Goal: Communication & Community: Answer question/provide support

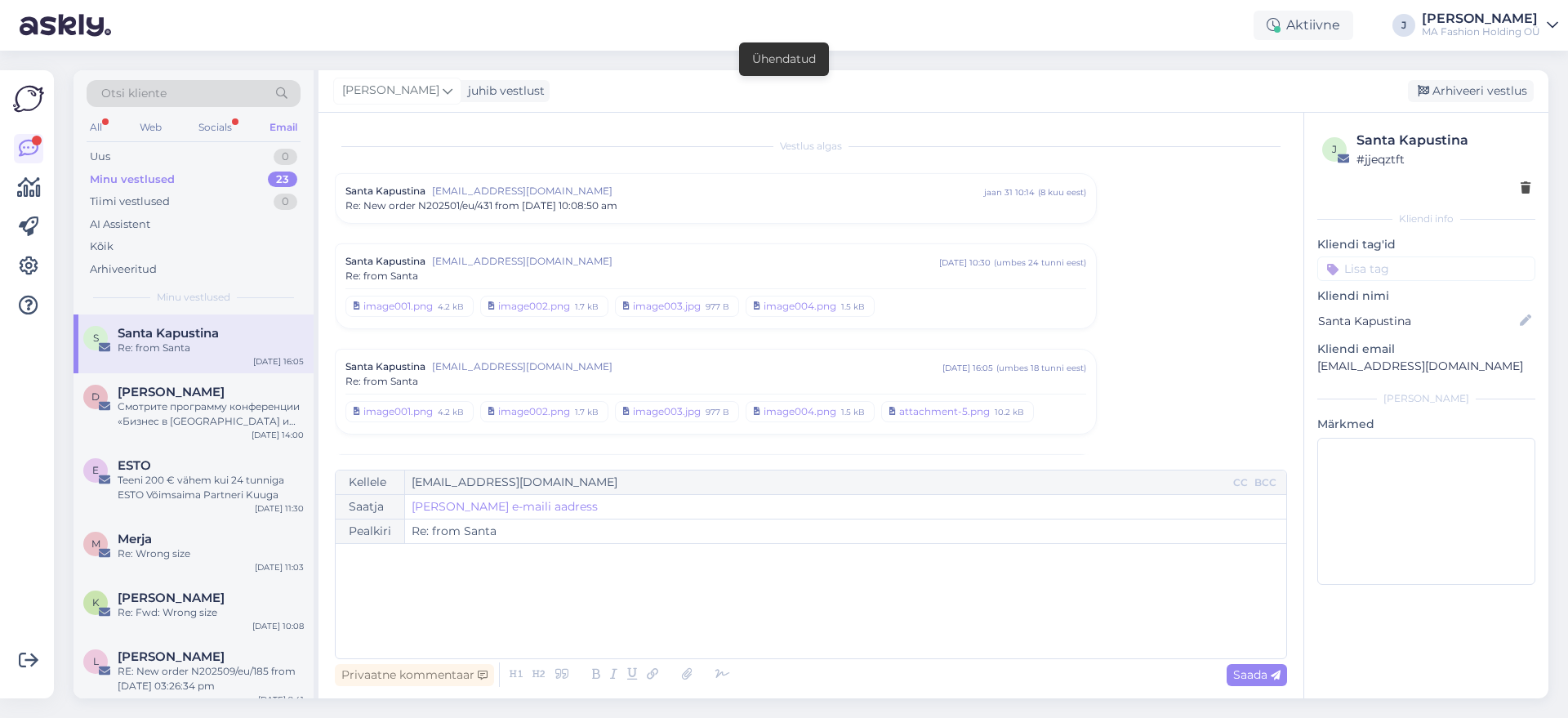
scroll to position [325, 0]
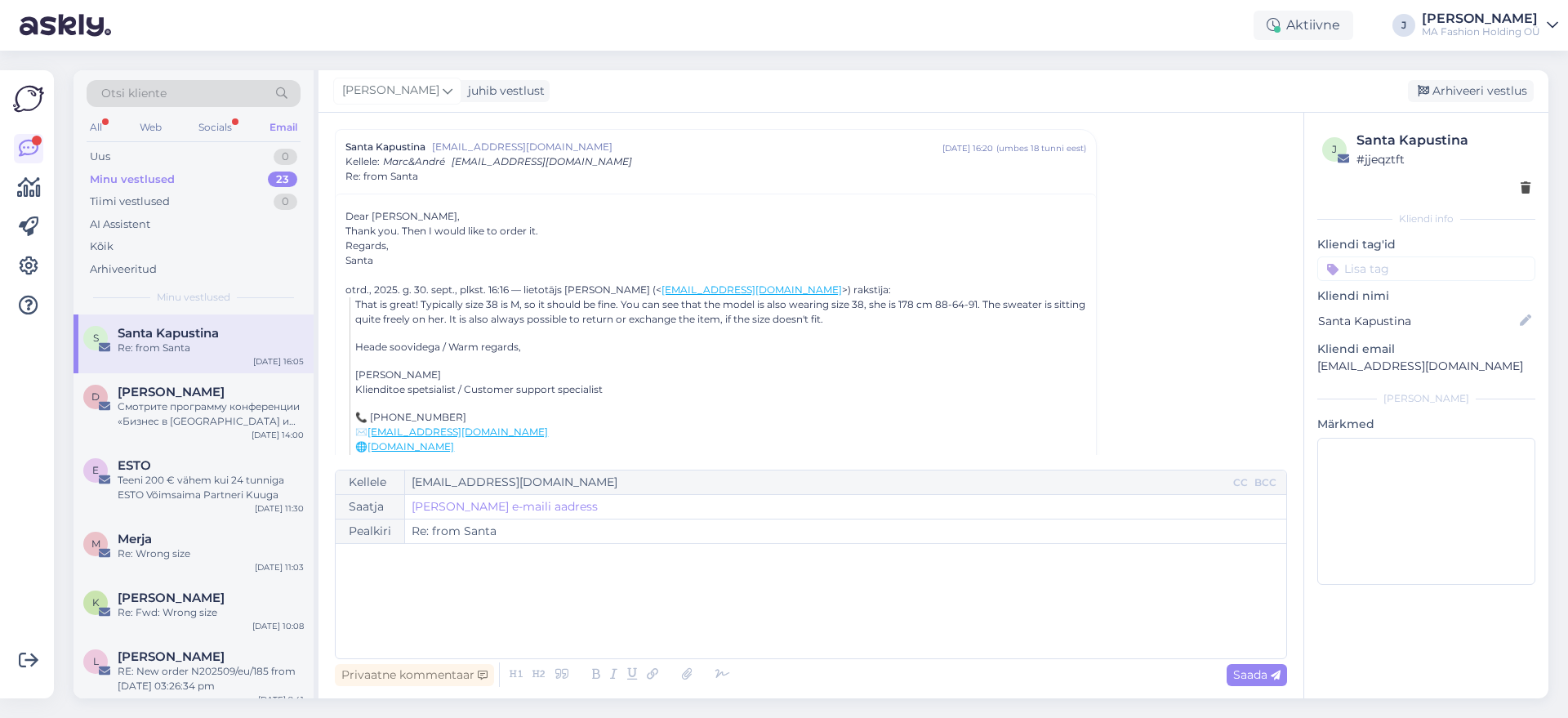
click at [186, 134] on div "All Web Socials Email" at bounding box center [194, 129] width 214 height 25
click at [215, 126] on div "Socials" at bounding box center [215, 128] width 40 height 22
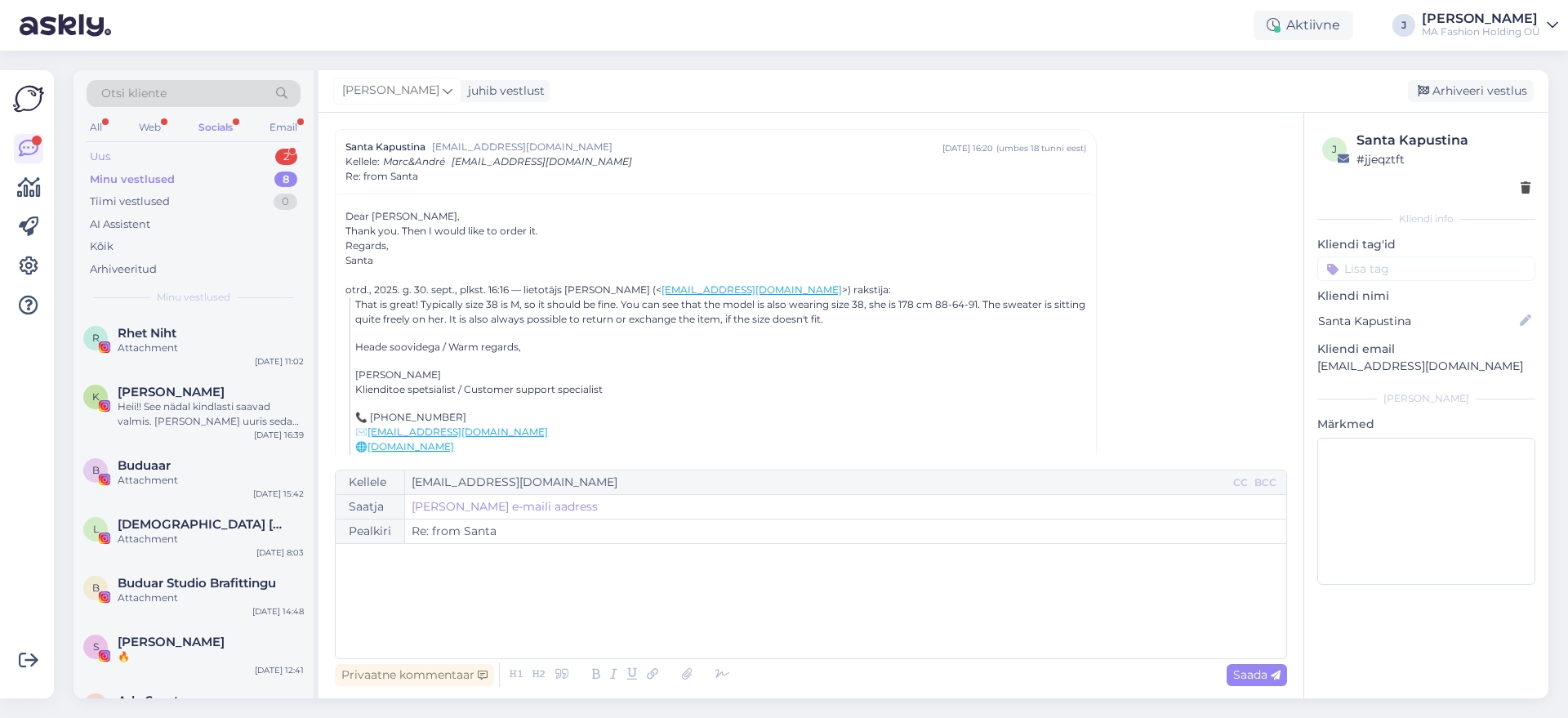
click at [227, 153] on div "Uus 2" at bounding box center [194, 157] width 214 height 23
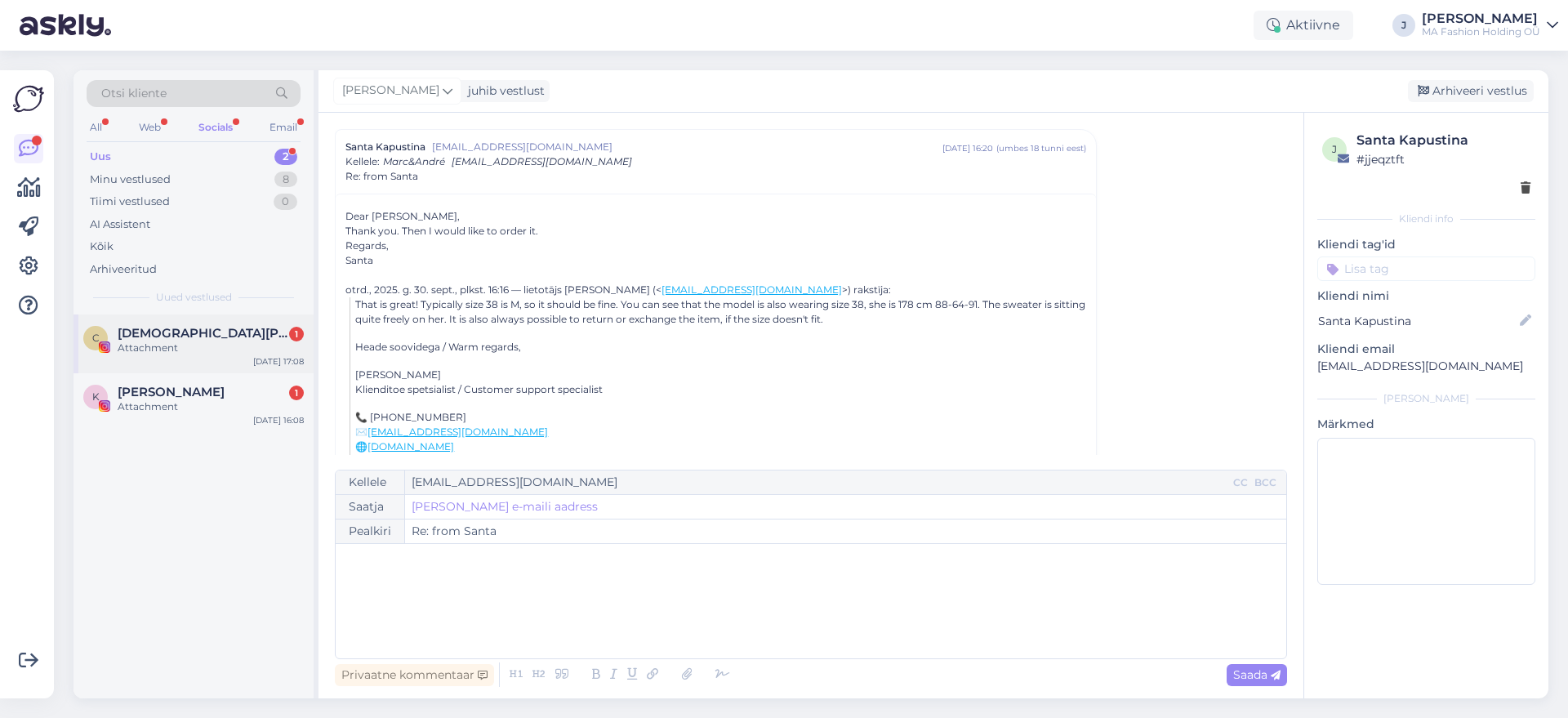
click at [233, 348] on div "Attachment" at bounding box center [211, 347] width 186 height 15
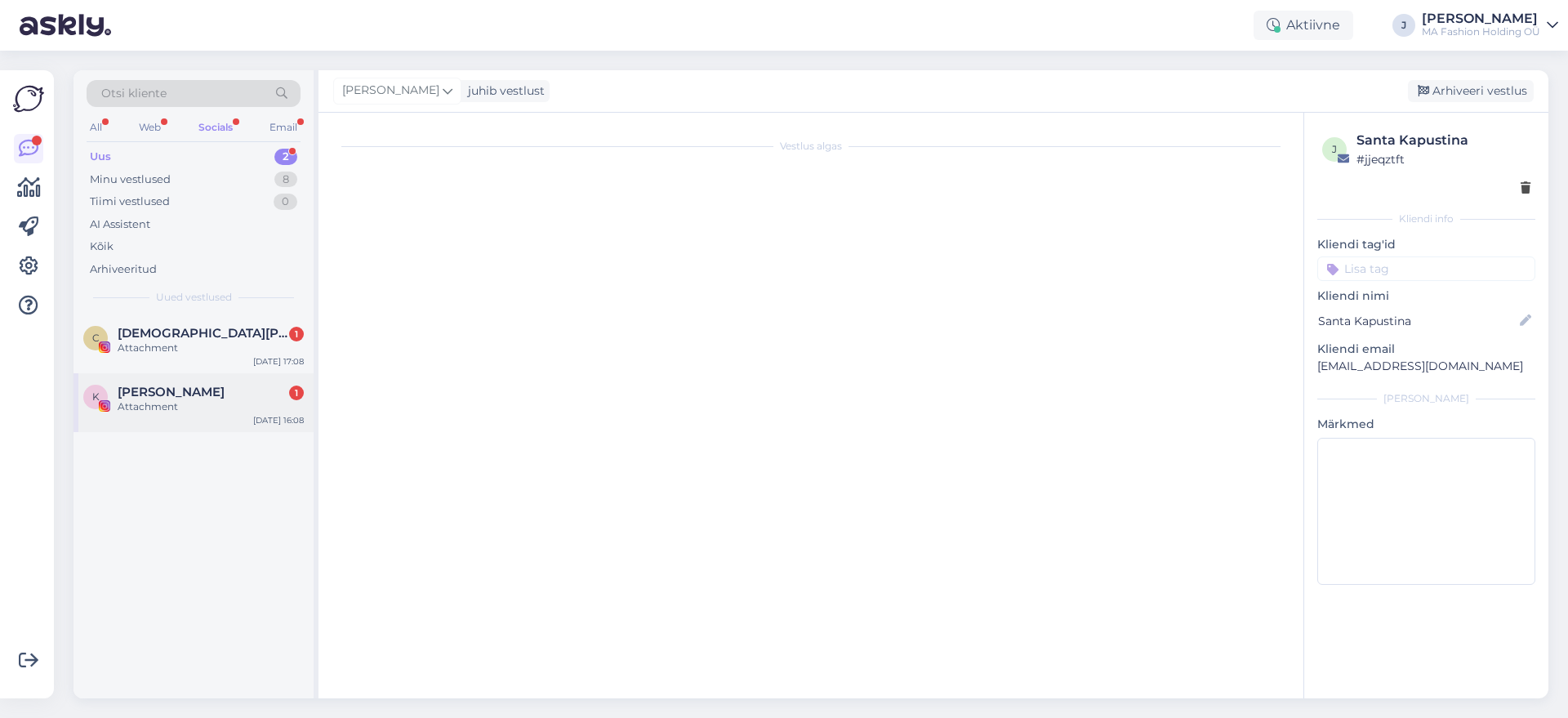
scroll to position [0, 0]
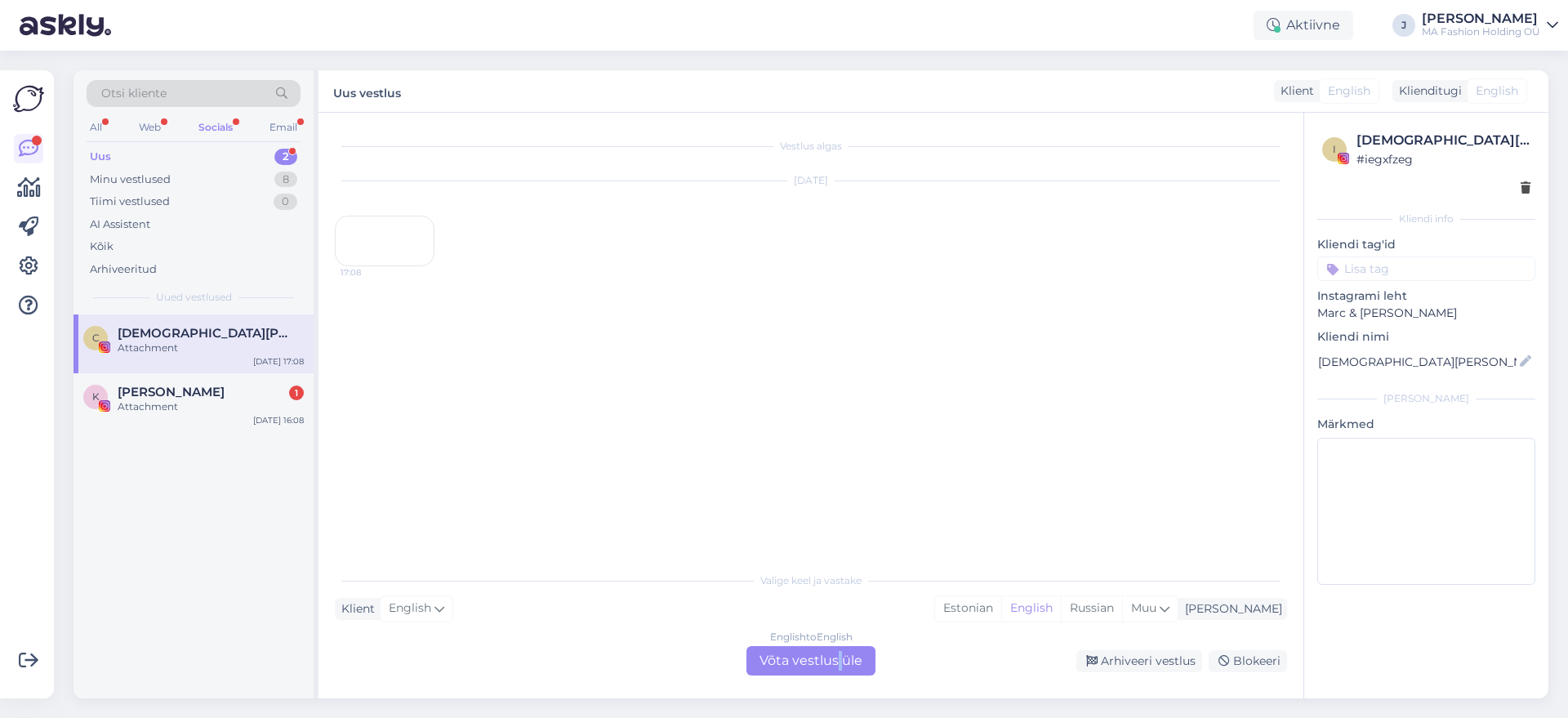
drag, startPoint x: 843, startPoint y: 676, endPoint x: 837, endPoint y: 665, distance: 12.5
click at [837, 665] on div "Vestlus algas [DATE] 17:08 Valige keel ja vastake Klient English Mina Estonian …" at bounding box center [811, 406] width 985 height 586
click at [837, 665] on div "English to English Võta vestlus üle" at bounding box center [812, 661] width 129 height 29
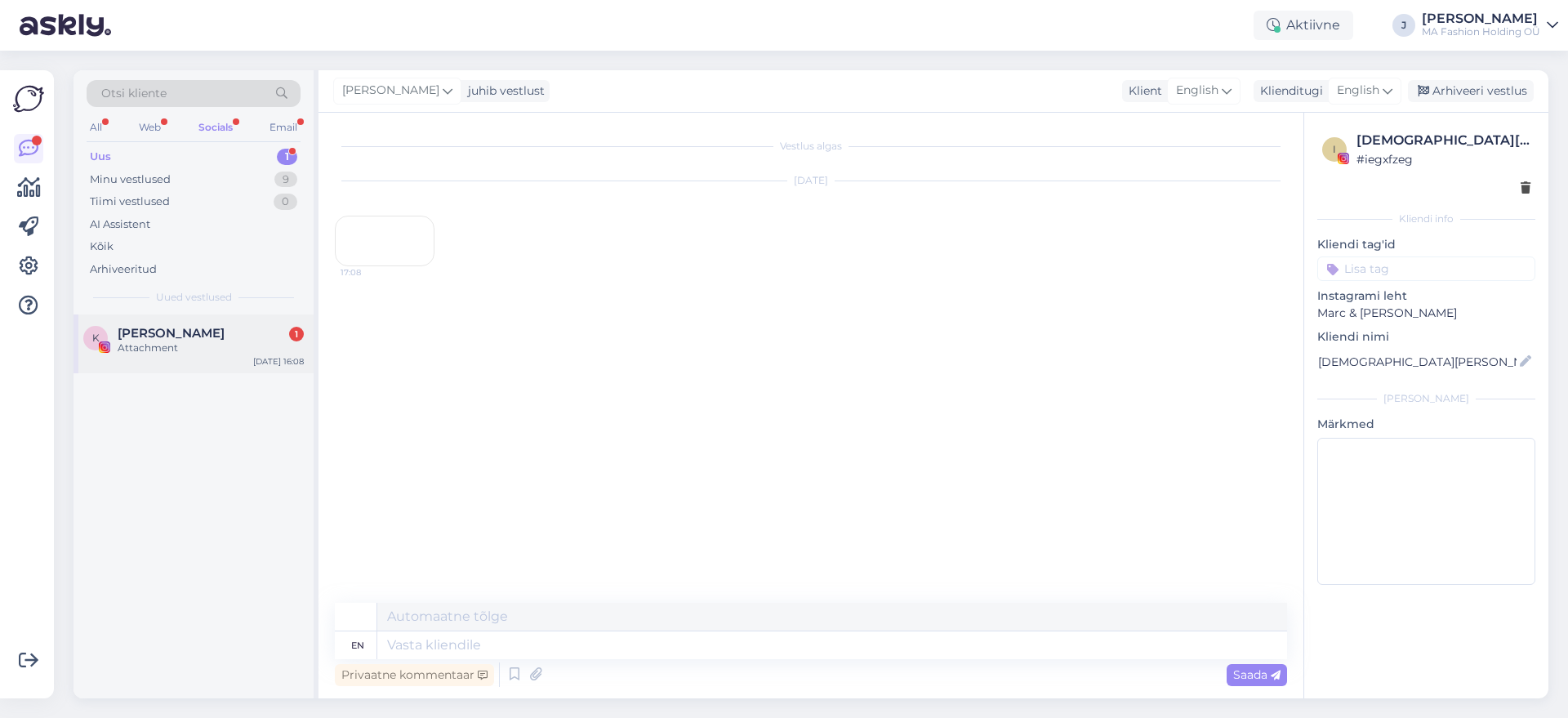
click at [233, 357] on div "K [PERSON_NAME] 1 Attachment [DATE] 16:08" at bounding box center [193, 344] width 240 height 59
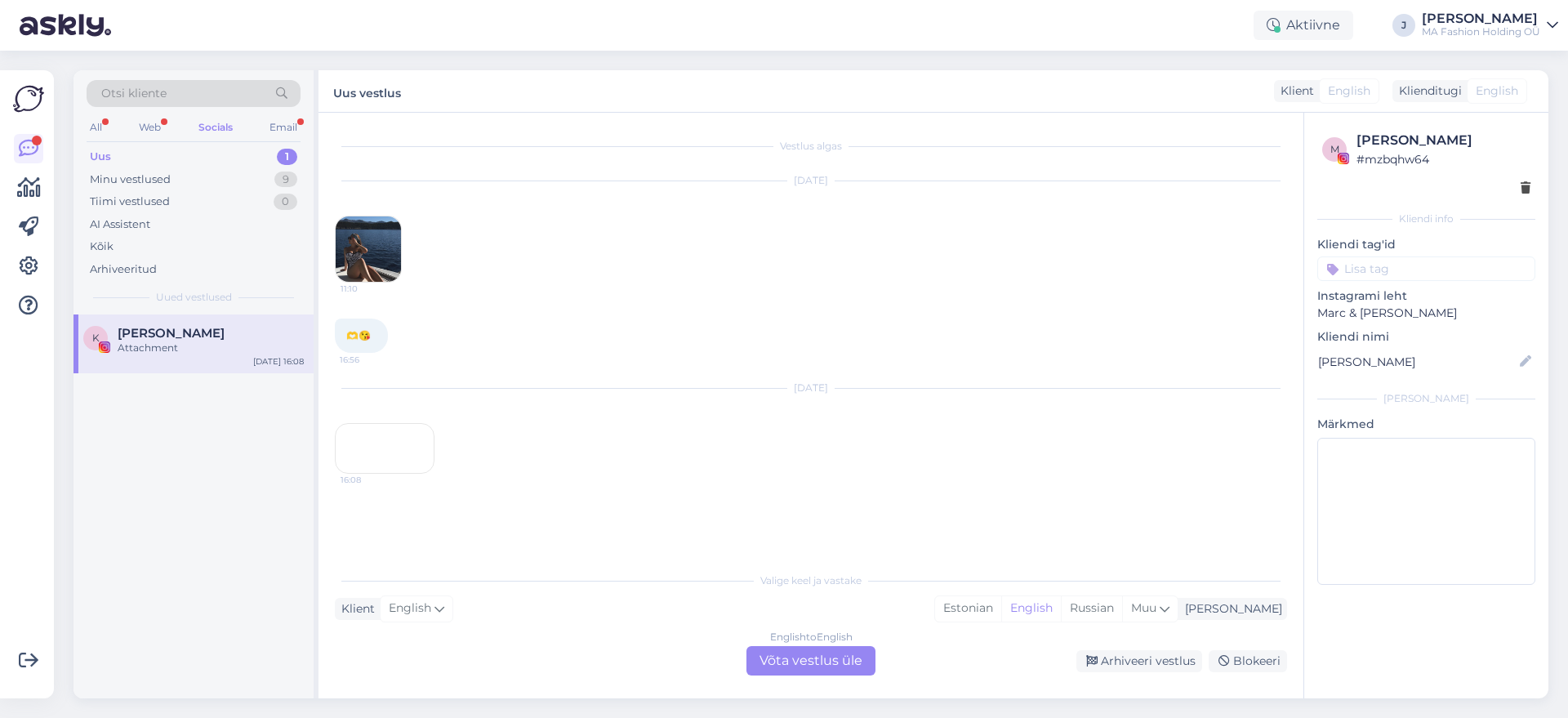
scroll to position [16, 0]
click at [766, 678] on div "Vestlus algas [DATE] 11:10 🫶😘 16:56 [DATE] 16:08 Valige keel ja vastake Klient …" at bounding box center [811, 406] width 985 height 586
click at [758, 672] on div "English to English Võta vestlus üle" at bounding box center [812, 661] width 129 height 29
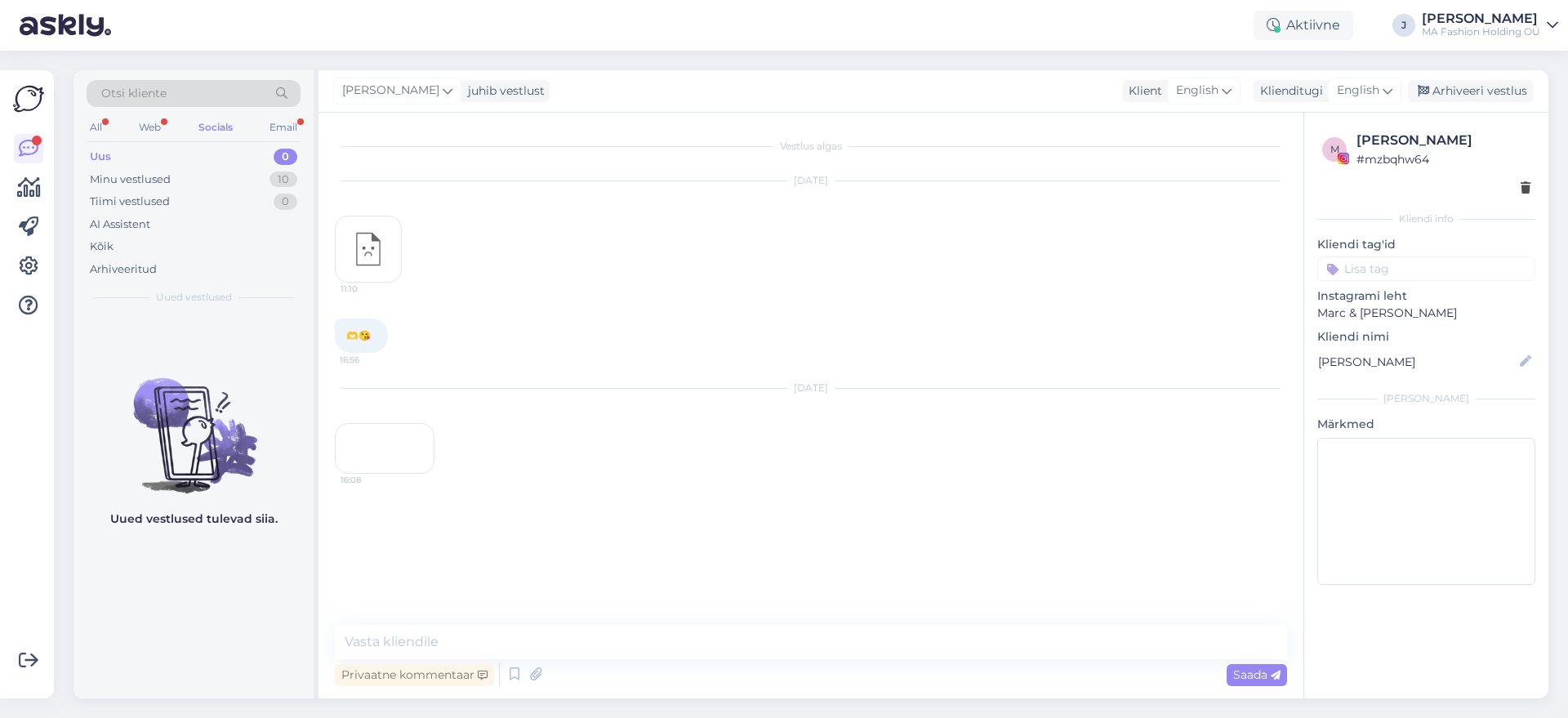
click at [141, 115] on div "Otsi kliente" at bounding box center [194, 98] width 214 height 37
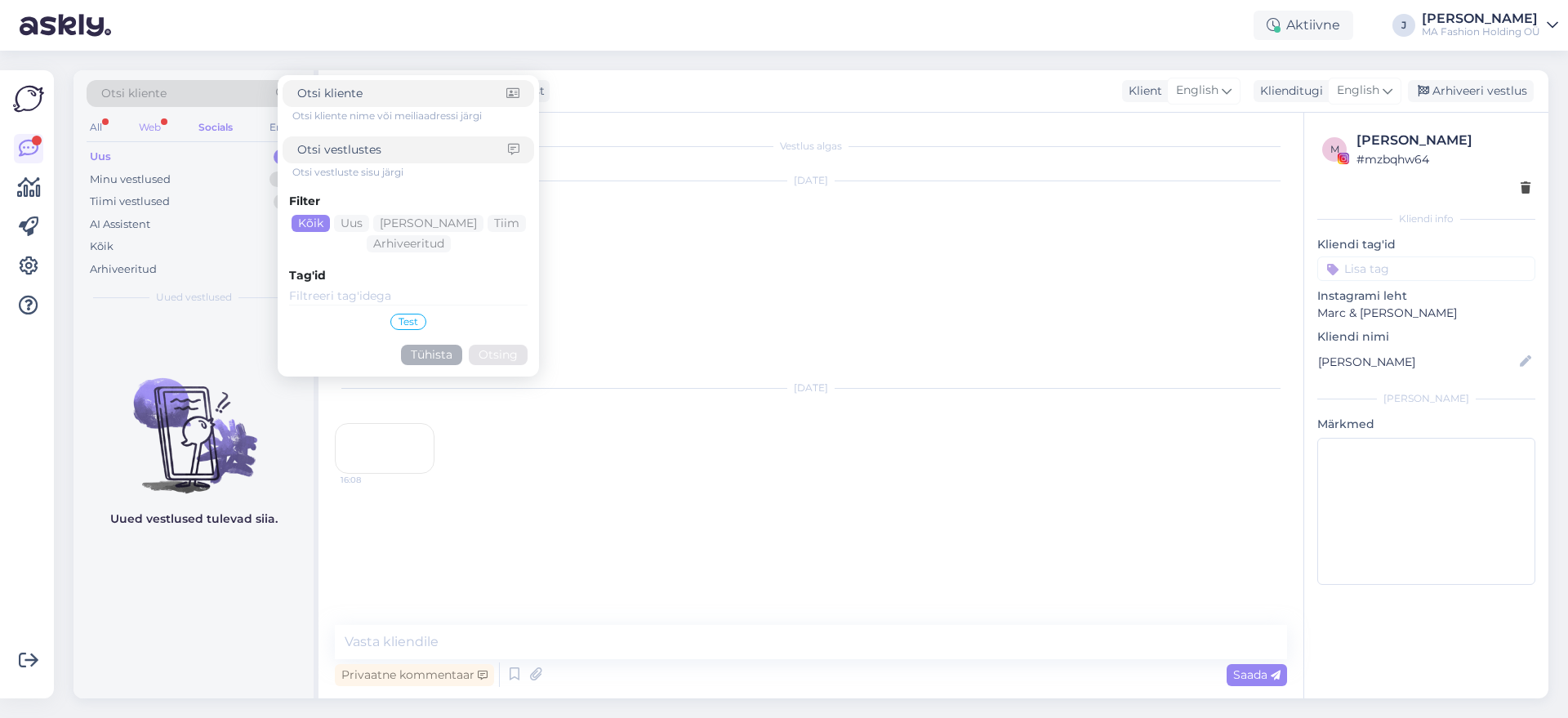
click at [147, 118] on div "Web" at bounding box center [149, 128] width 28 height 22
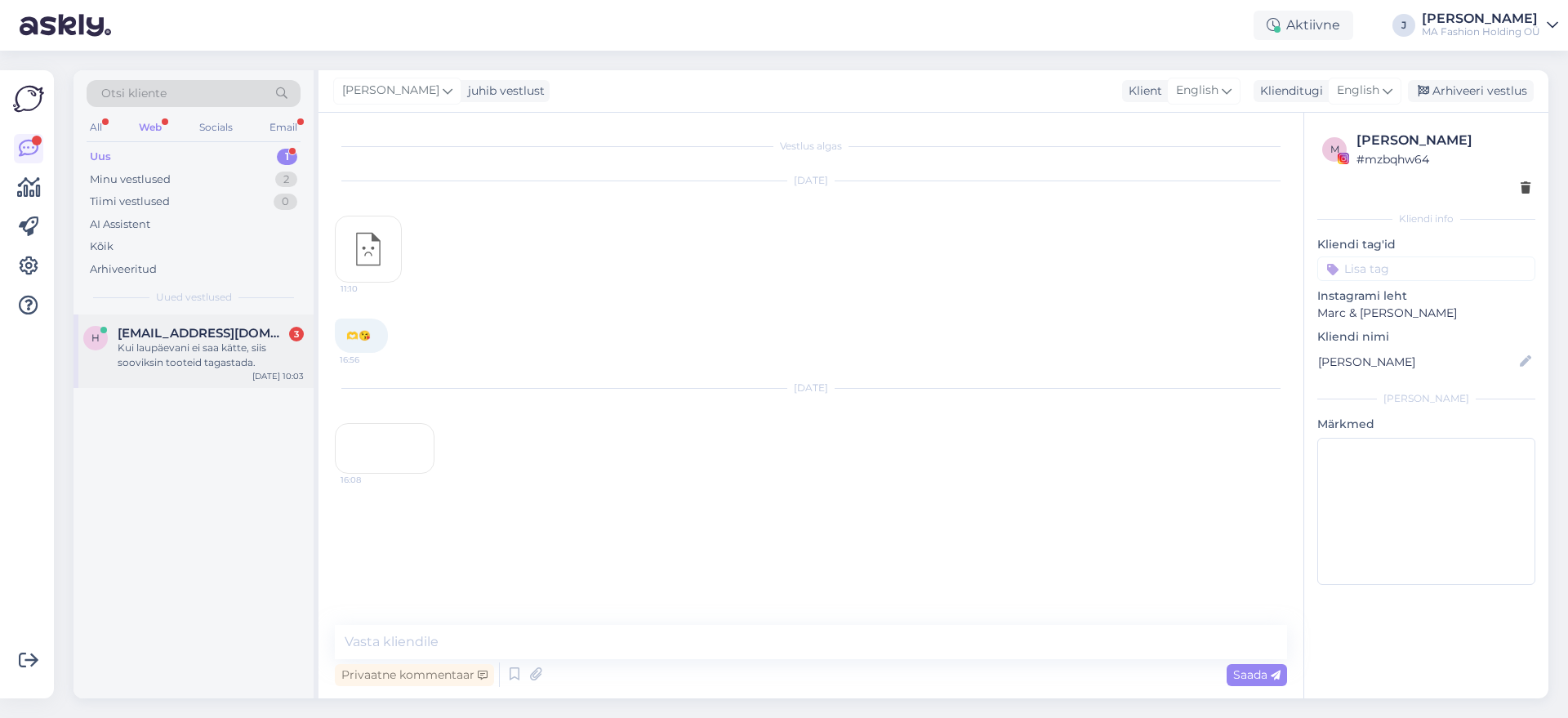
click at [221, 375] on div "h [EMAIL_ADDRESS][DOMAIN_NAME] 3 Kui laupäevani ei saa kätte, siis sooviksin to…" at bounding box center [193, 351] width 240 height 73
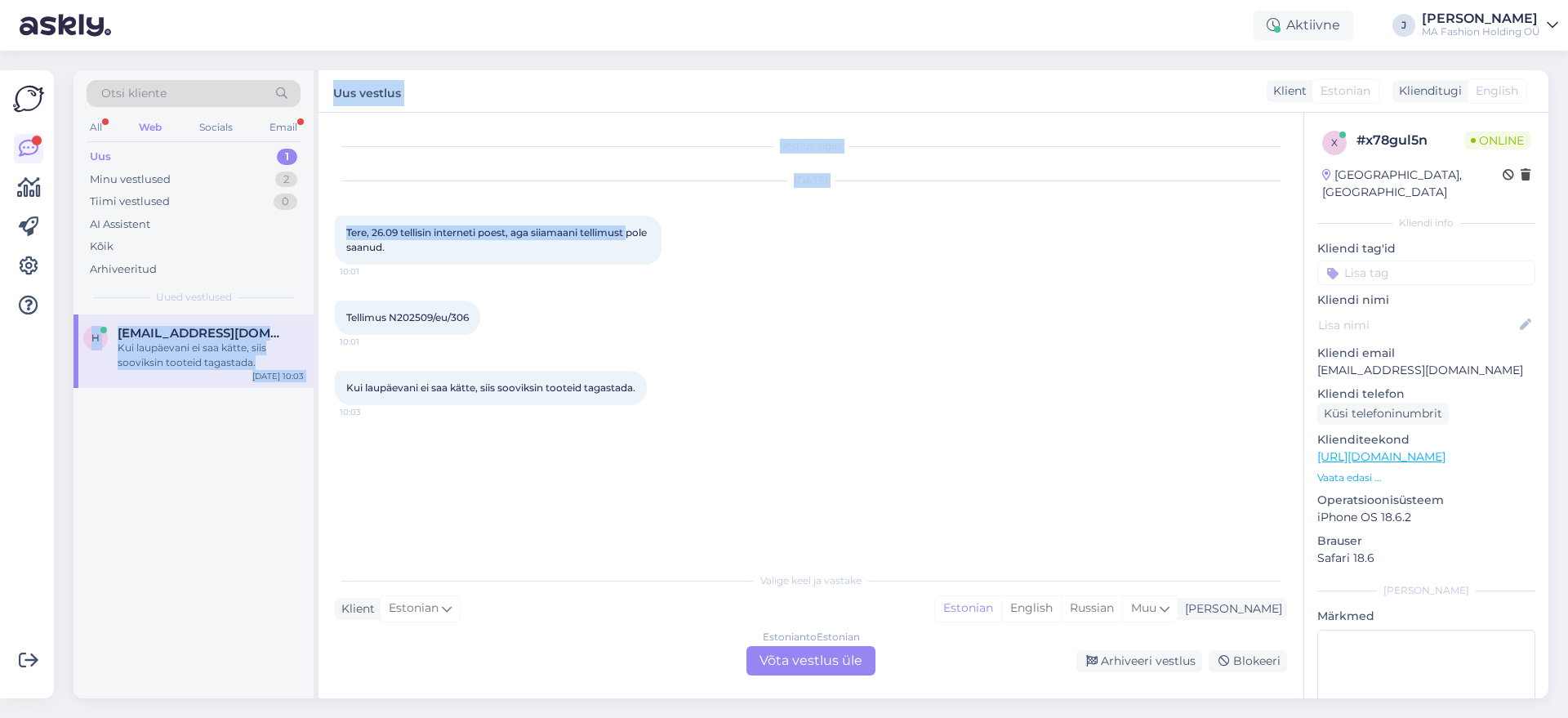
drag, startPoint x: 643, startPoint y: 232, endPoint x: 302, endPoint y: 219, distance: 341.2
click at [302, 219] on div "Otsi kliente All Web Socials Email Uus 1 Minu vestlused 2 Tiimi vestlused 0 AI …" at bounding box center [811, 384] width 1475 height 628
drag, startPoint x: 408, startPoint y: 239, endPoint x: 420, endPoint y: 239, distance: 12.0
click at [410, 239] on div "Tere, 26.09 tellisin interneti poest, aga siiamaani tellimust pole saanud. 10:01" at bounding box center [498, 240] width 327 height 49
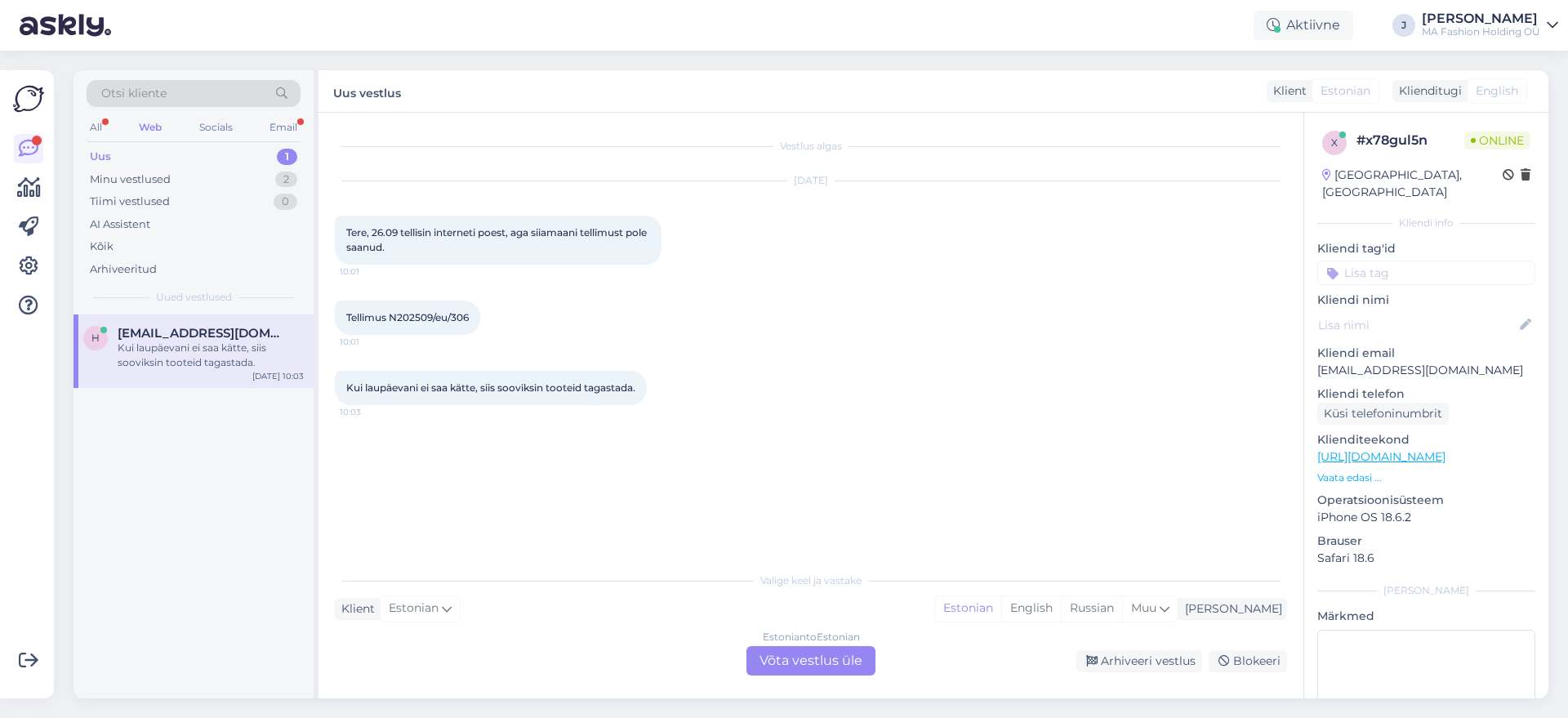
click at [411, 246] on div "Tere, 26.09 tellisin interneti poest, aga siiamaani tellimust pole saanud. 10:01" at bounding box center [498, 240] width 327 height 49
click at [431, 396] on div "Kui laupäevani ei saa kätte, siis sooviksin tooteid tagastada. 10:03" at bounding box center [491, 388] width 312 height 34
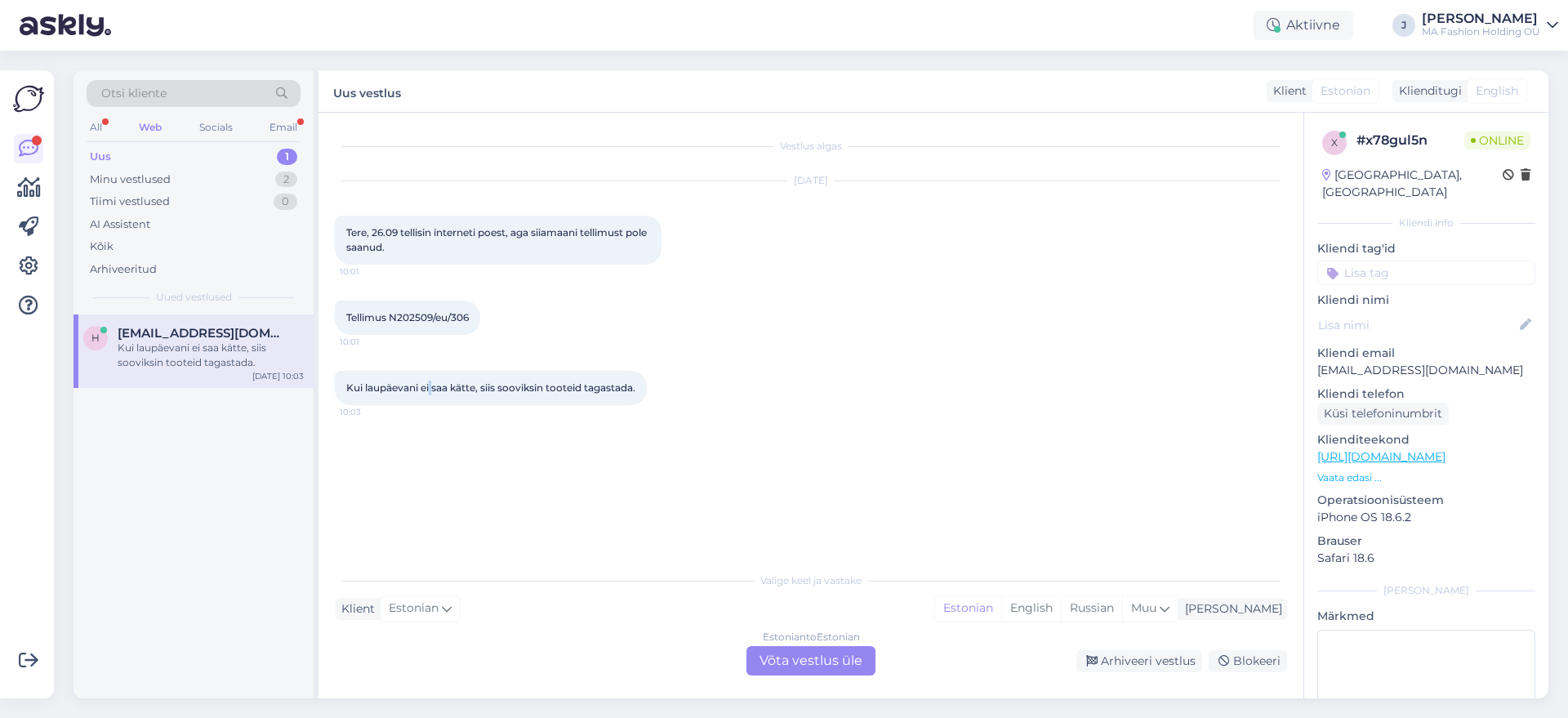
click at [431, 396] on div "Kui laupäevani ei saa kätte, siis sooviksin tooteid tagastada. 10:03" at bounding box center [491, 388] width 312 height 34
click at [817, 670] on div "Estonian to Estonian Võta vestlus üle" at bounding box center [812, 661] width 129 height 29
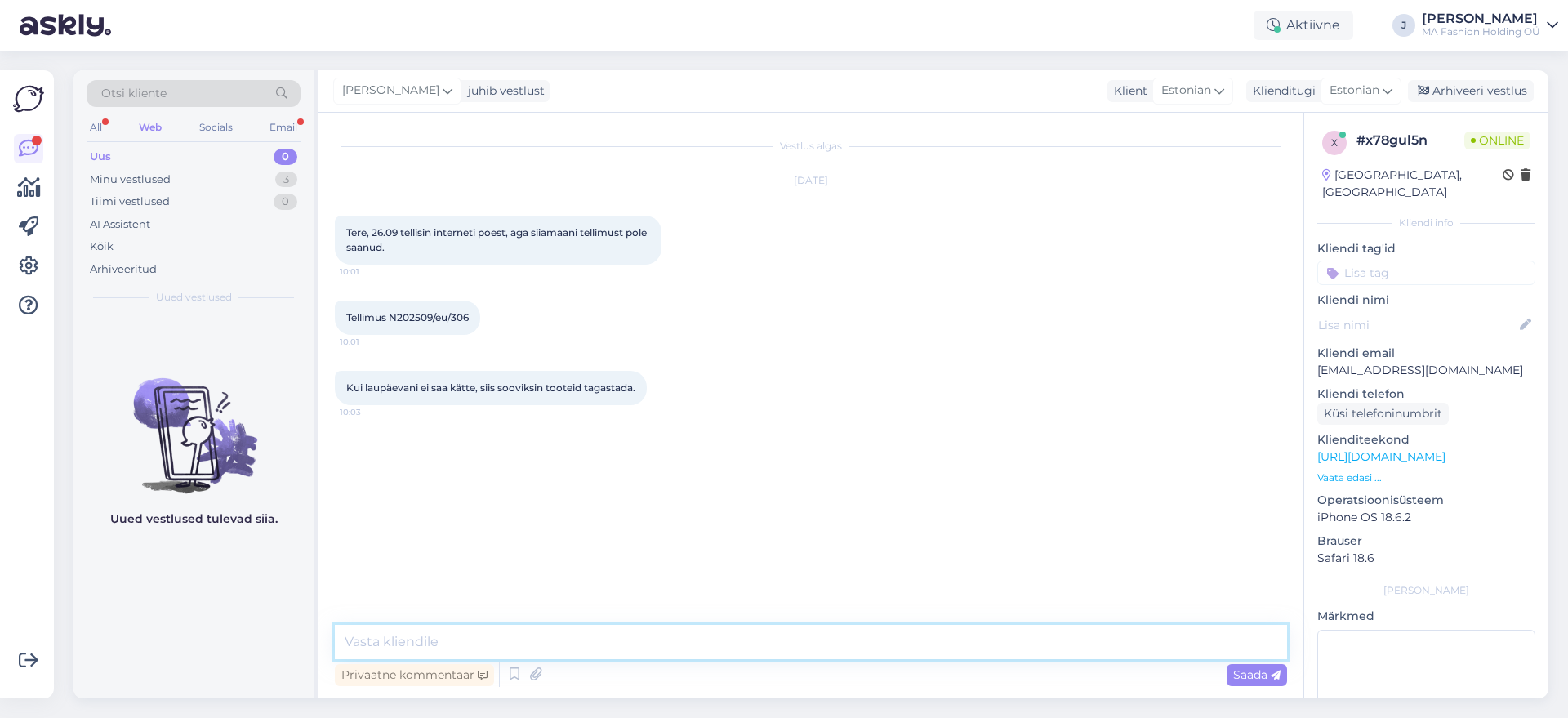
click at [811, 642] on textarea at bounding box center [812, 642] width 953 height 34
click at [507, 657] on textarea at bounding box center [812, 642] width 953 height 34
type textarea "t"
click at [407, 638] on textarea "Tere, vastasin teile emaili teel." at bounding box center [812, 642] width 953 height 34
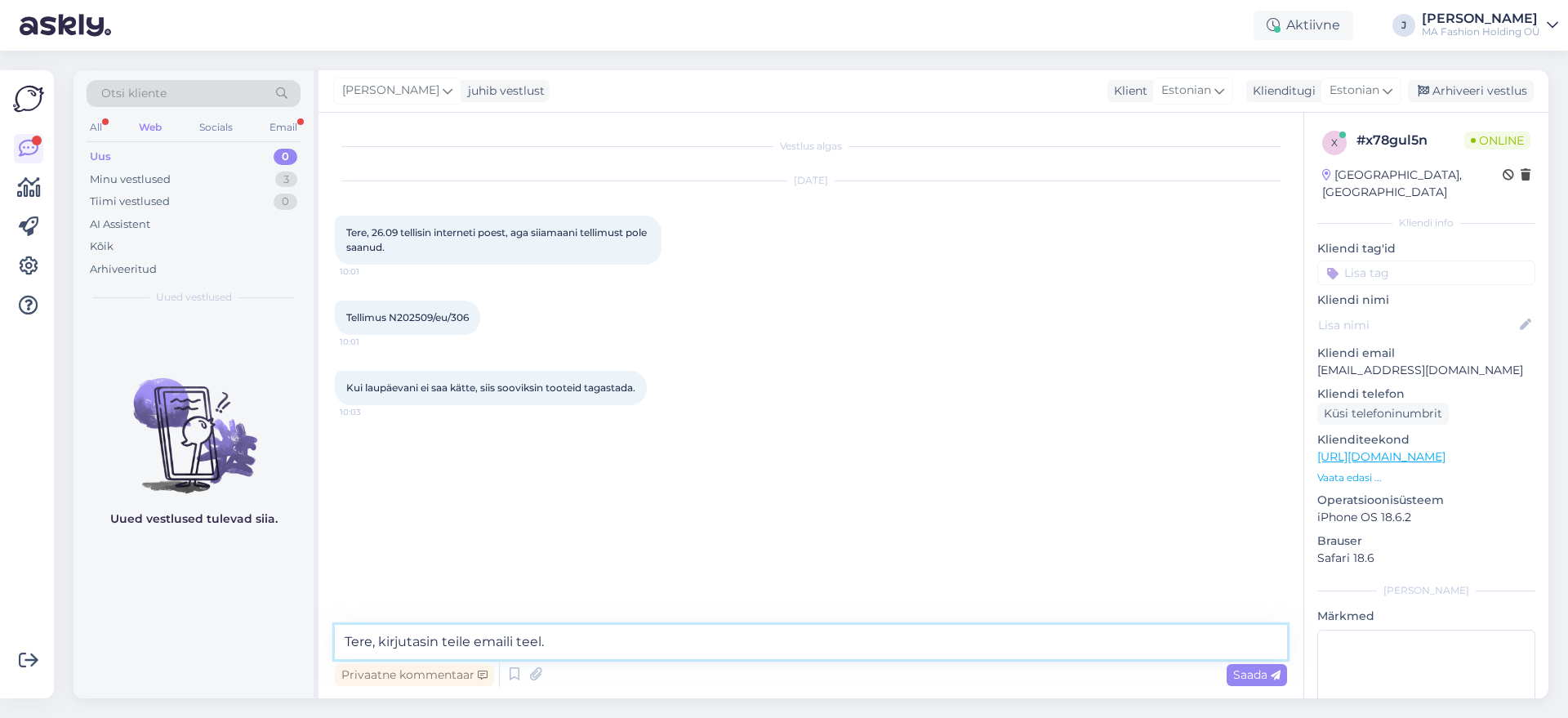
click at [523, 639] on textarea "Tere, kirjutasin teile emaili teel." at bounding box center [812, 642] width 953 height 34
click at [520, 639] on textarea "Tere, kirjutasin teile emaili teel." at bounding box center [812, 642] width 953 height 34
click at [533, 646] on textarea "Tere, kirjutasin teile emaili teel." at bounding box center [812, 642] width 953 height 34
click at [614, 635] on textarea "Tere, kirjutasin teile emaili." at bounding box center [812, 642] width 953 height 34
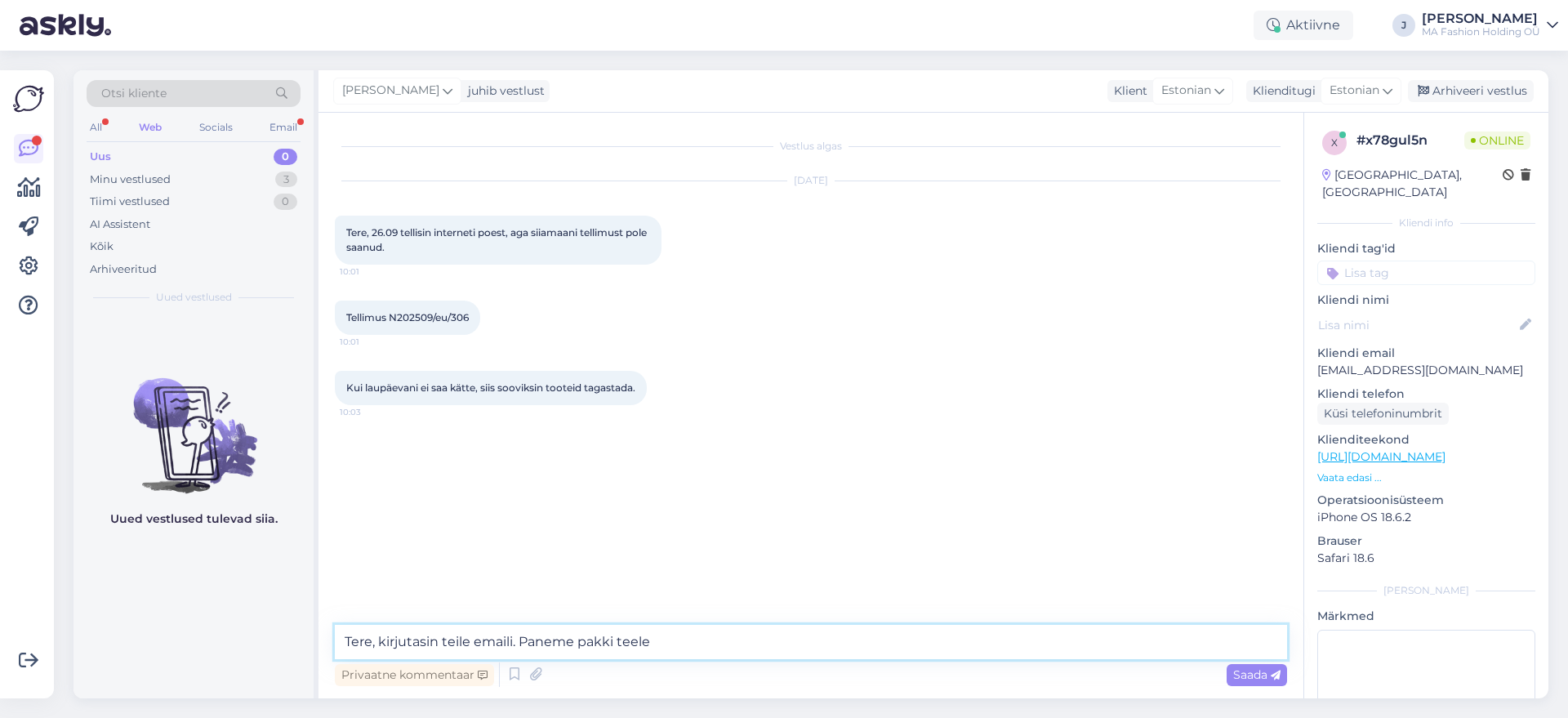
click at [450, 634] on textarea "Tere, kirjutasin teile emaili. Paneme pakki teele" at bounding box center [812, 642] width 953 height 34
click at [439, 636] on textarea "Tere, kirjutasin teile emaili. Paneme pakki teele" at bounding box center [812, 642] width 953 height 34
click at [472, 643] on textarea "Tere, kirjutasin teile emaili. Paneme pakki teele" at bounding box center [812, 642] width 953 height 34
click at [449, 640] on textarea "Tere, kirjutasin teile emaili. Paneme pakki teele" at bounding box center [812, 642] width 953 height 34
click at [442, 640] on textarea "Tere, kirjutasin teile emaili. Paneme pakki teele" at bounding box center [812, 642] width 953 height 34
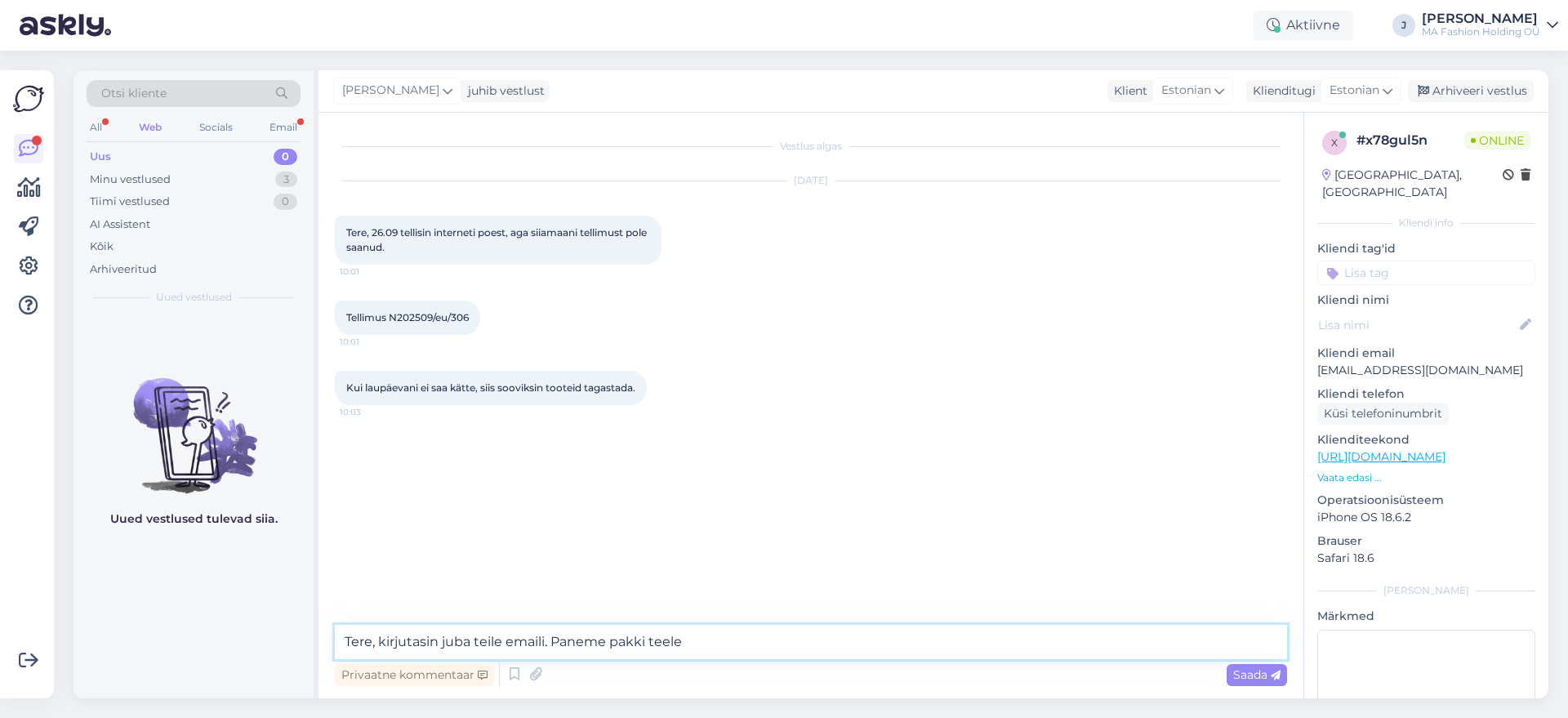
click at [689, 627] on textarea "Tere, kirjutasin juba teile emaili. Paneme pakki teele" at bounding box center [812, 642] width 953 height 34
drag, startPoint x: 747, startPoint y: 639, endPoint x: 552, endPoint y: 646, distance: 195.1
click at [552, 646] on textarea "Tere, kirjutasin juba teile emaili. Paneme pakki teele" at bounding box center [812, 642] width 953 height 34
click at [632, 661] on div "Privaatne kommentaar Saada" at bounding box center [812, 675] width 953 height 31
click at [723, 646] on textarea "Tere, kirjutasin juba teile emaili. Reedeks peaks pakk jõudma teieni." at bounding box center [812, 642] width 953 height 34
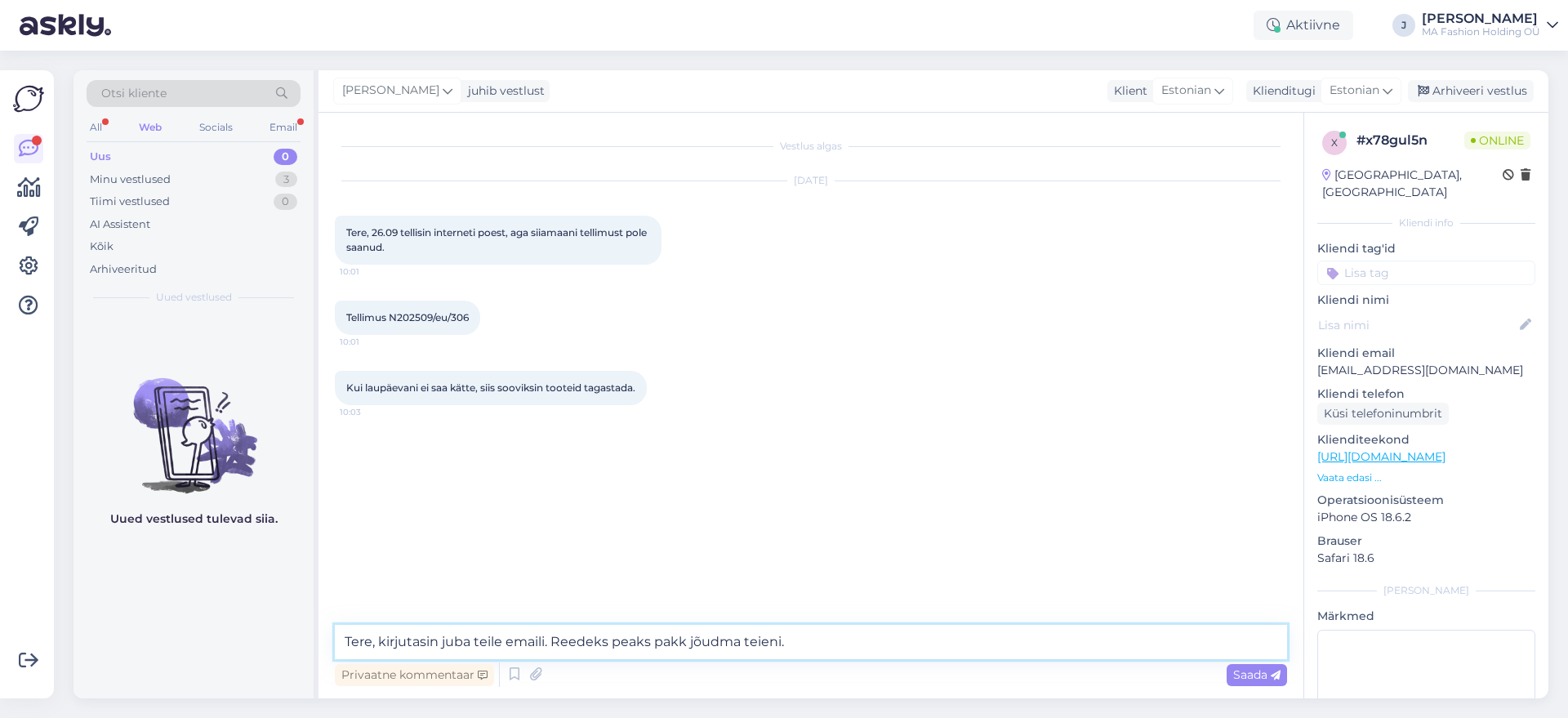
click at [764, 644] on textarea "Tere, kirjutasin juba teile emaili. Reedeks peaks pakk jõudma teieni." at bounding box center [812, 642] width 953 height 34
click at [806, 655] on textarea "Tere, kirjutasin juba teile emaili. Reedeks peaks pakk jõudma teieni." at bounding box center [812, 642] width 953 height 34
drag, startPoint x: 656, startPoint y: 637, endPoint x: 604, endPoint y: 637, distance: 52.0
click at [574, 643] on textarea "Tere, kirjutasin juba teile emaili. Reedeks peaks pakk jõudma teieni." at bounding box center [812, 642] width 953 height 34
click at [614, 636] on textarea "Tere, kirjutasin juba teile emaili. Reedeks peaks pakk jõudma teieni." at bounding box center [812, 642] width 953 height 34
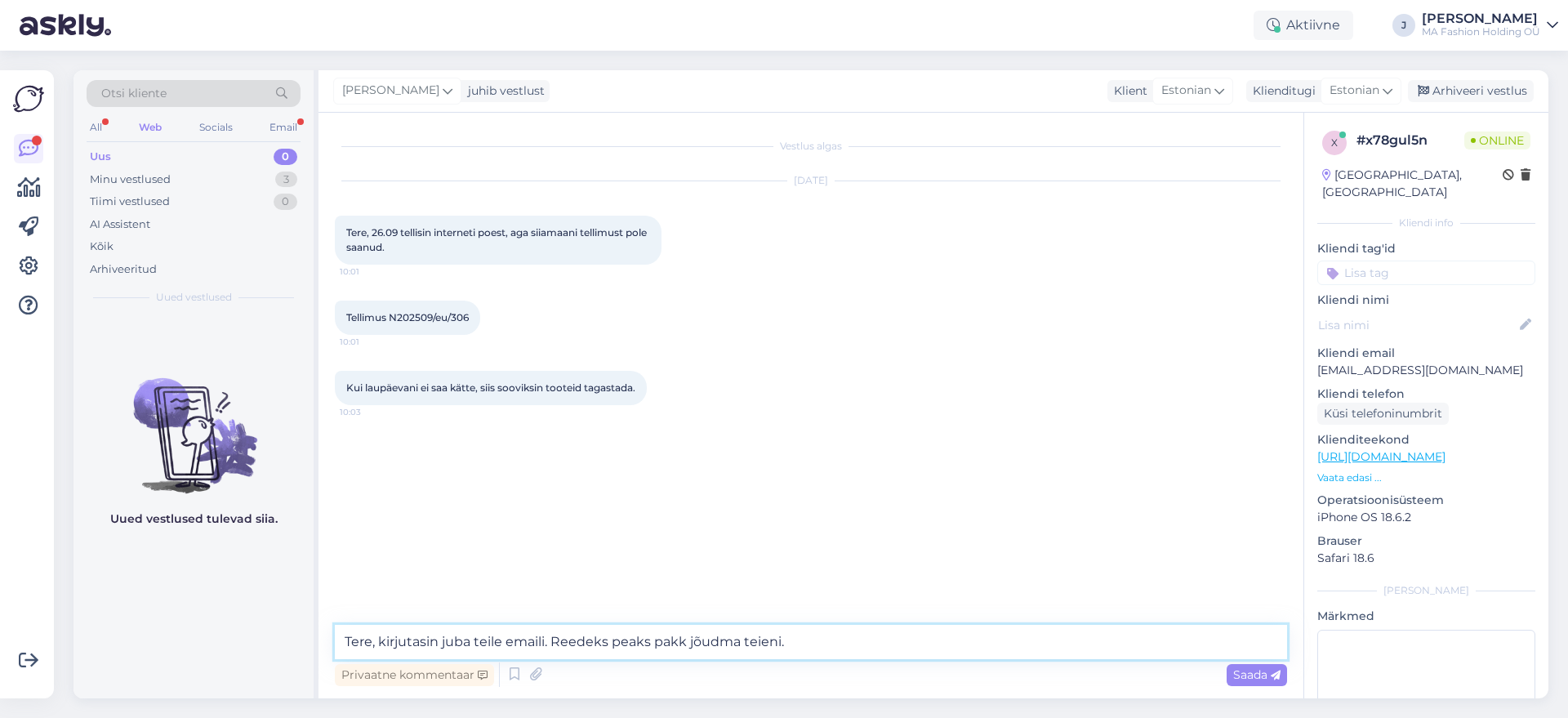
drag, startPoint x: 649, startPoint y: 642, endPoint x: 556, endPoint y: 640, distance: 93.0
click at [556, 640] on textarea "Tere, kirjutasin juba teile emaili. Reedeks peaks pakk jõudma teieni." at bounding box center [812, 642] width 953 height 34
click at [578, 641] on textarea "Tere, kirjutasin juba teile emaili. P pakk jõudma teieni." at bounding box center [812, 642] width 953 height 34
click at [568, 643] on textarea "Tere, kirjutasin juba teile emaili. P pakk jõudma teieni." at bounding box center [812, 642] width 953 height 34
click at [574, 641] on textarea "Tere, kirjutasin juba teile emaili. P pakk jõudma teieni." at bounding box center [812, 642] width 953 height 34
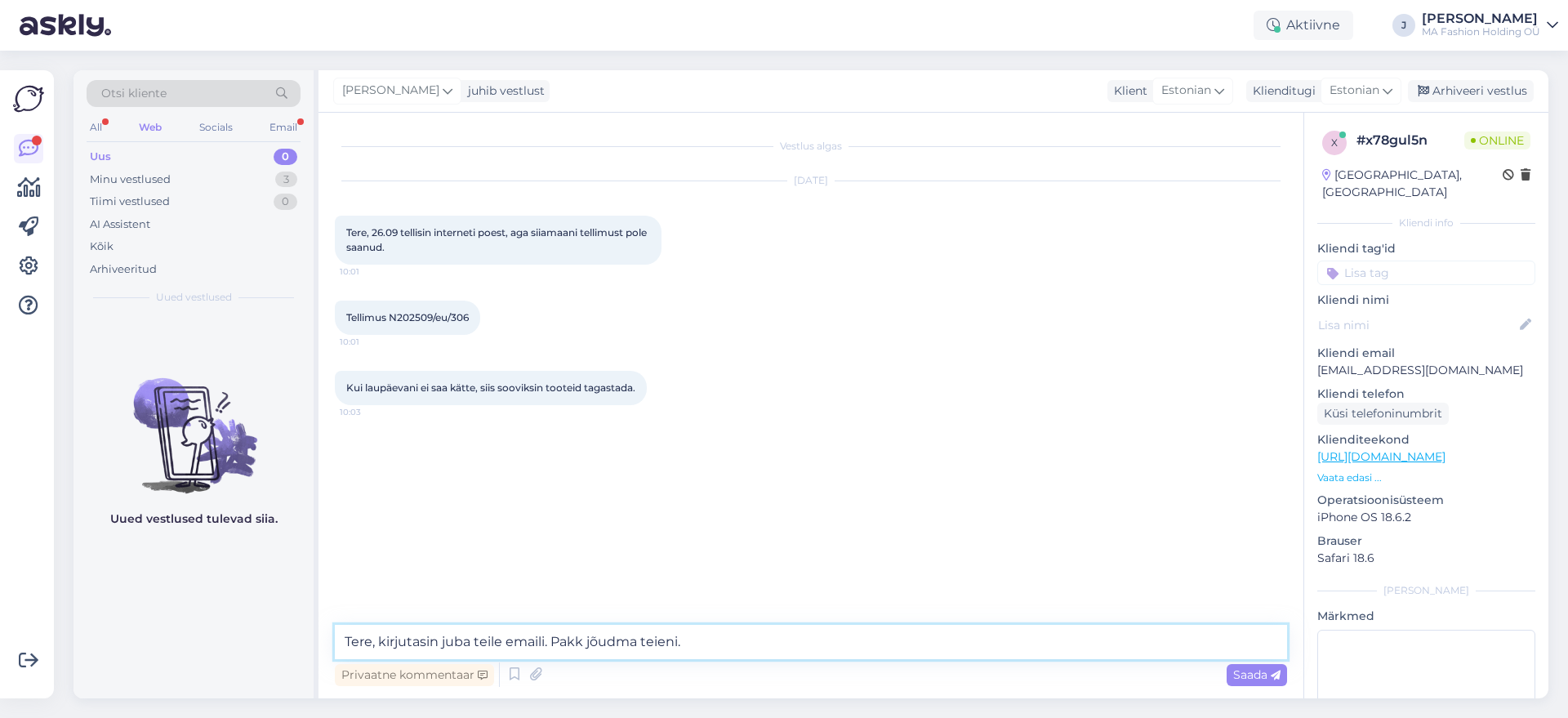
click at [700, 646] on textarea "Tere, kirjutasin juba teile emaili. Pakk jõudma teieni." at bounding box center [812, 642] width 953 height 34
click at [580, 635] on textarea "Tere, kirjutasin juba teile emaili. Pakk jõudma teieni." at bounding box center [812, 642] width 953 height 34
click at [589, 638] on textarea "Tere, kirjutasin juba teile emaili. Pakk jõudma teieni." at bounding box center [812, 642] width 953 height 34
click at [714, 638] on textarea "Tere, kirjutasin juba teile emaili. Pakk peaks jõudma teieni." at bounding box center [812, 642] width 953 height 34
click at [719, 643] on textarea "Tere, kirjutasin juba teile emaili. Pakk peaks jõudma teieni." at bounding box center [812, 642] width 953 height 34
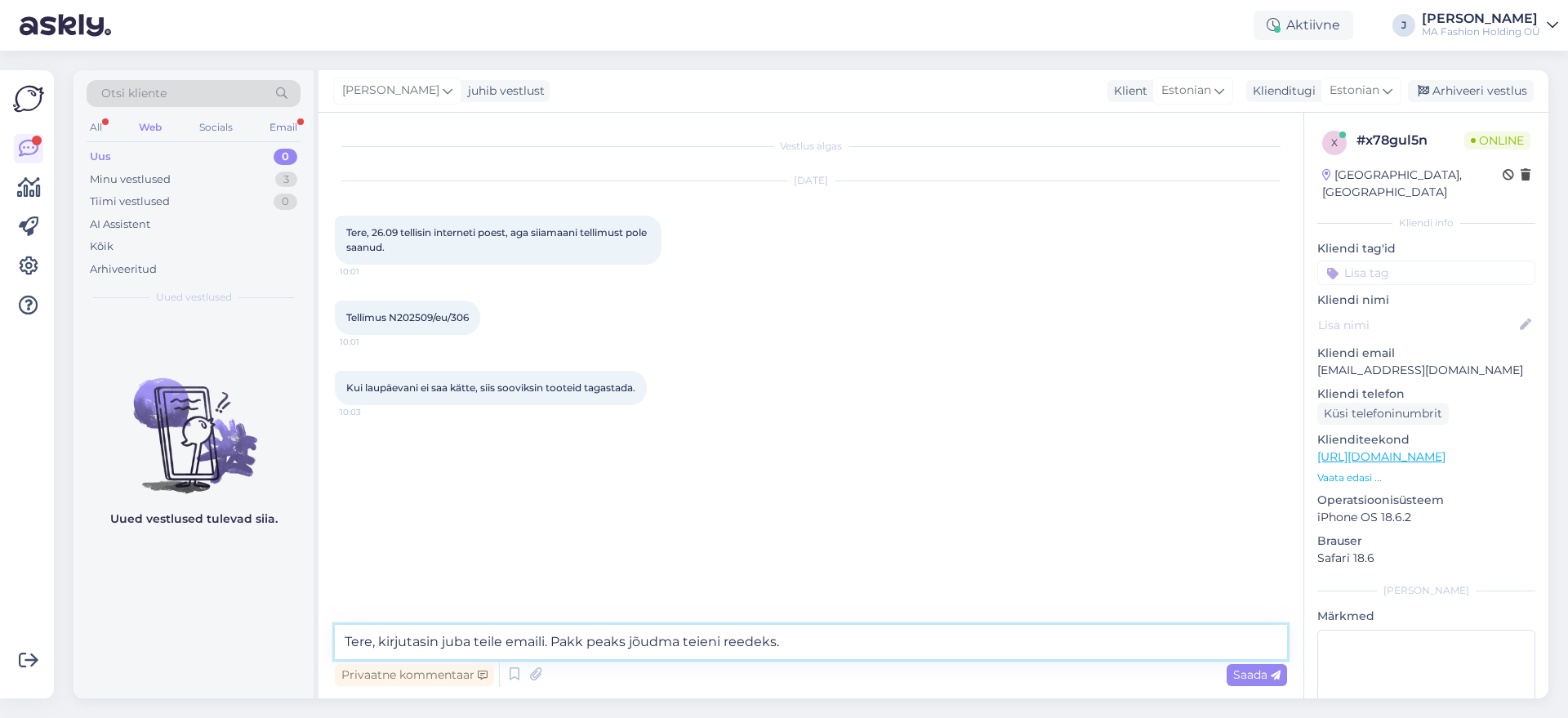
click at [919, 646] on textarea "Tere, kirjutasin juba teile emaili. Pakk peaks jõudma teieni reedeks." at bounding box center [812, 642] width 953 height 34
drag, startPoint x: 883, startPoint y: 638, endPoint x: 894, endPoint y: 638, distance: 11.0
click at [894, 638] on textarea "Tere, kirjutasin juba teile emaili. Pakk peaks jõudma teieni reedeks." at bounding box center [812, 642] width 953 height 34
click at [903, 639] on textarea "Tere, kirjutasin juba teile emaili. Pakk peaks jõudma teieni reedeks." at bounding box center [812, 642] width 953 height 34
drag, startPoint x: 479, startPoint y: 387, endPoint x: 764, endPoint y: 380, distance: 285.1
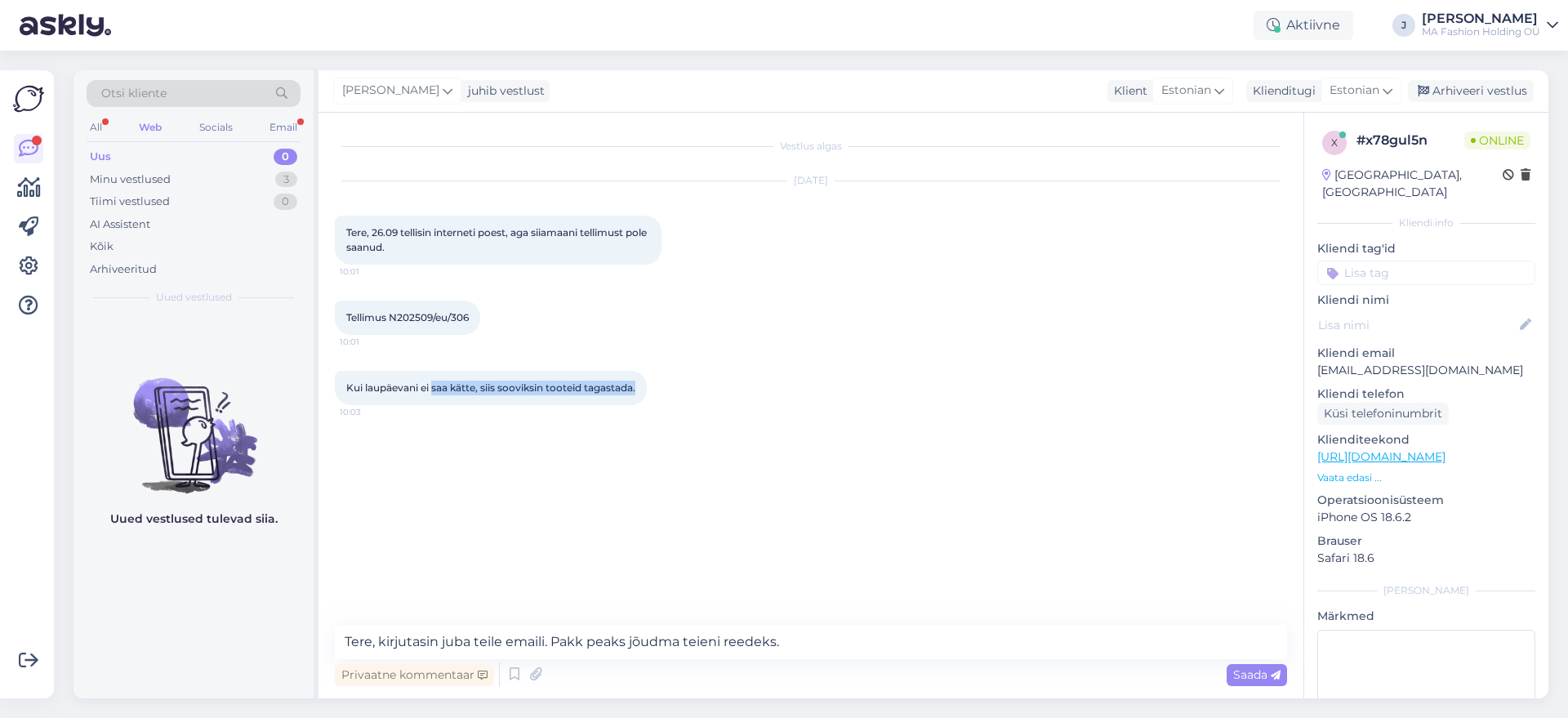
click at [764, 380] on div "Kui laupäevani ei saa kätte, siis sooviksin tooteid tagastada. 10:03" at bounding box center [812, 389] width 953 height 71
drag, startPoint x: 889, startPoint y: 627, endPoint x: 905, endPoint y: 640, distance: 20.6
click at [890, 627] on textarea "Tere, kirjutasin juba teile emaili. Pakk peaks jõudma teieni reedeks." at bounding box center [812, 642] width 953 height 34
click at [912, 664] on div "Privaatne kommentaar Saada" at bounding box center [812, 675] width 953 height 31
click at [1087, 634] on textarea "Tere, kirjutasin juba teile emaili. Pakk peaks jõudma teieni reedeks." at bounding box center [812, 642] width 953 height 34
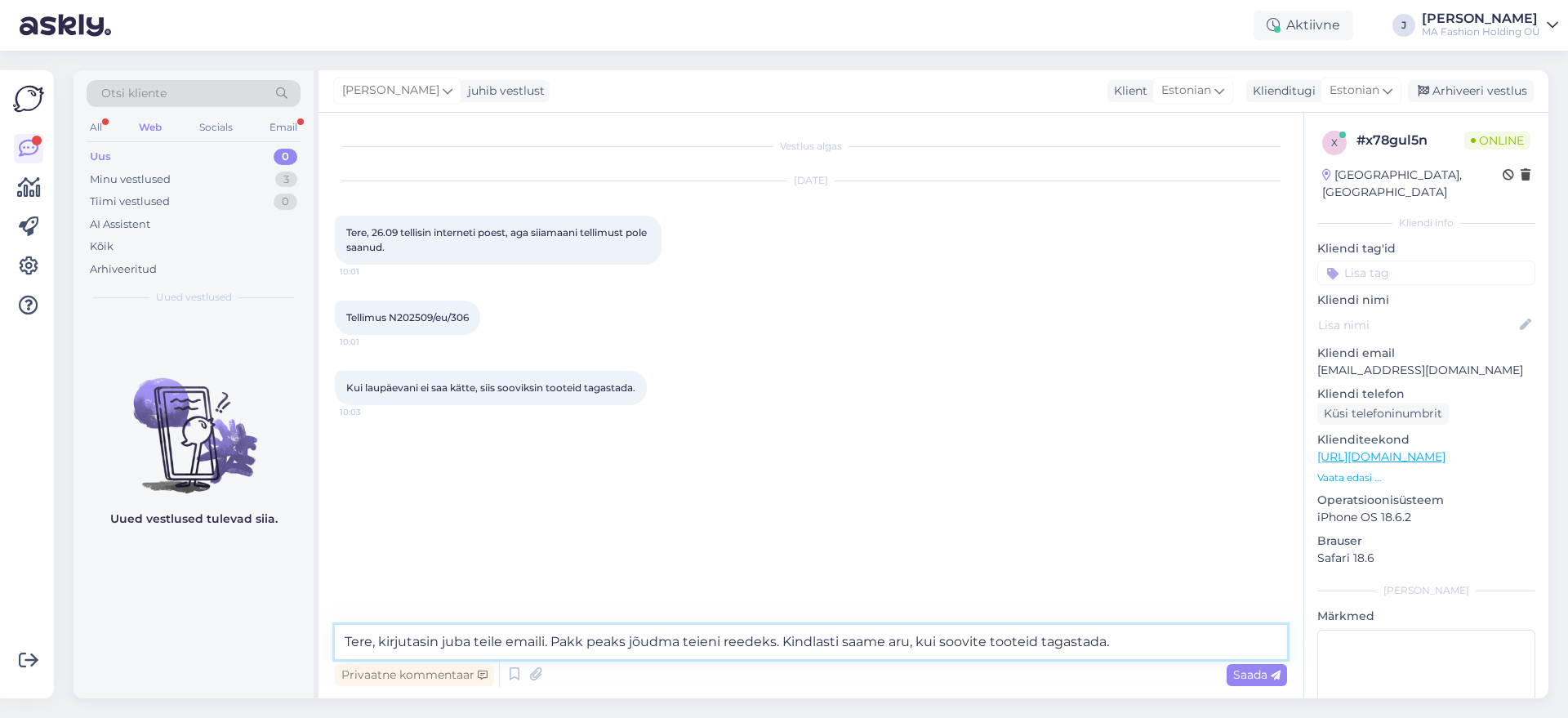
click at [1193, 630] on textarea "Tere, kirjutasin juba teile emaili. Pakk peaks jõudma teieni reedeks. Kindlasti…" at bounding box center [812, 642] width 953 height 34
click at [1034, 642] on textarea "Tere, kirjutasin juba teile emaili. Pakk peaks jõudma teieni reedeks. Kindlasti…" at bounding box center [812, 642] width 953 height 34
click at [1047, 636] on textarea "Tere, kirjutasin juba teile emaili. Pakk peaks jõudma teieni reedeks. Kindlasti…" at bounding box center [812, 642] width 953 height 34
click at [1121, 646] on textarea "Tere, kirjutasin juba teile emaili. Pakk peaks jõudma teieni reedeks. Kindlasti…" at bounding box center [812, 642] width 953 height 34
click at [788, 638] on textarea "Tere, kirjutasin juba teile emaili. Pakk peaks jõudma teieni reedeks. Kindlasti…" at bounding box center [812, 642] width 953 height 34
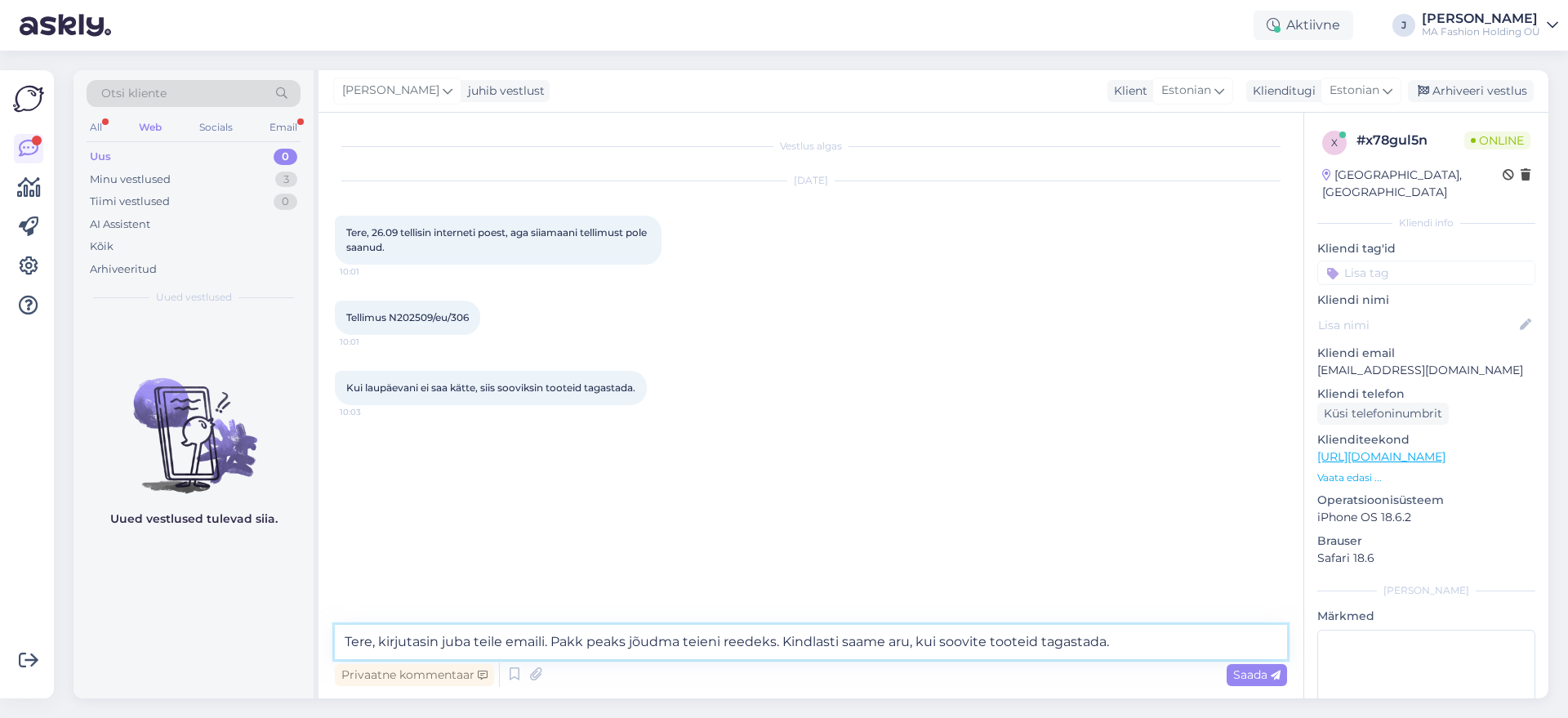
type textarea "Tere, kirjutasin juba teile emaili. Pakk peaks jõudma teieni reedeks. Kindlasti…"
click at [1198, 677] on div "Privaatne kommentaar Saada" at bounding box center [812, 675] width 953 height 31
click at [1241, 680] on span "Saada" at bounding box center [1257, 675] width 47 height 15
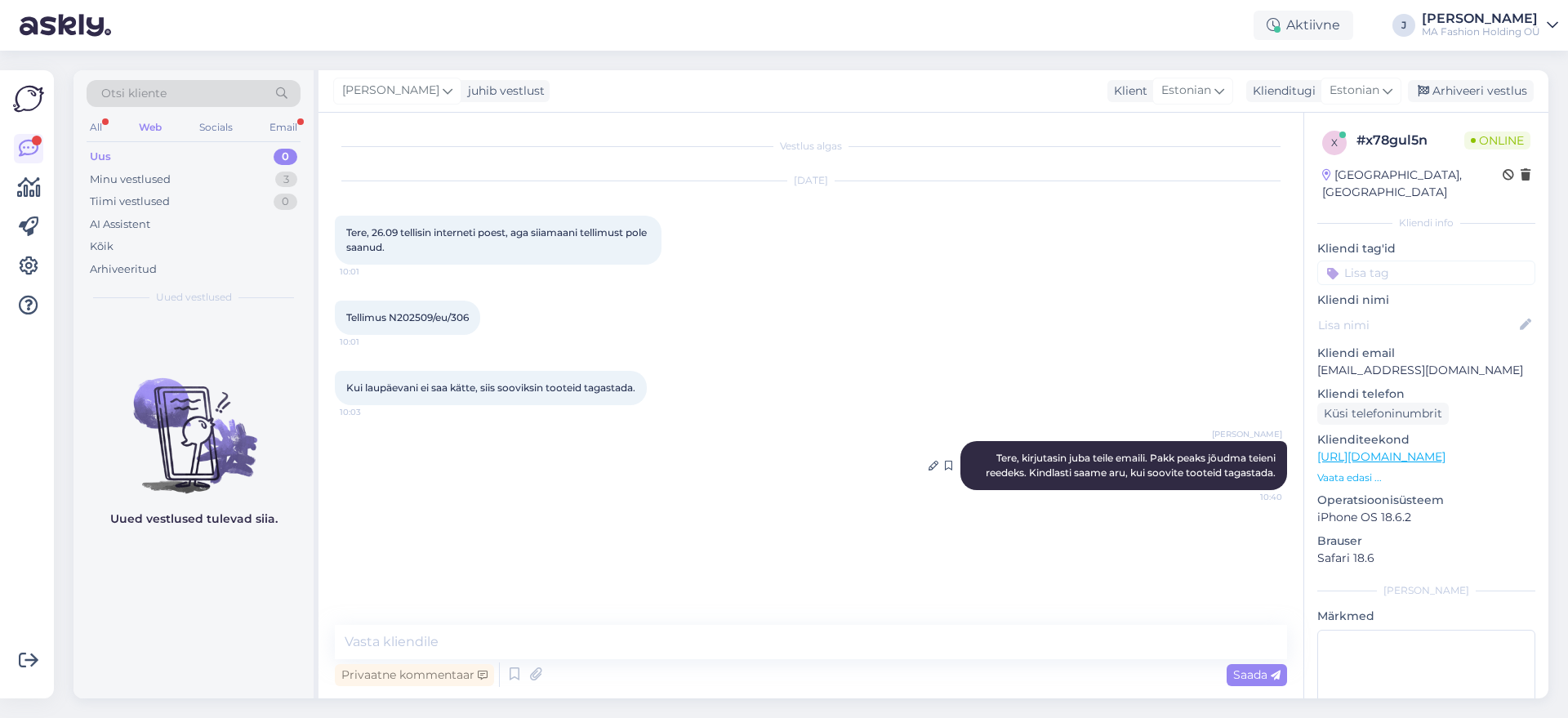
click at [1221, 474] on span "Tere, kirjutasin juba teile emaili. Pakk peaks jõudma teieni reedeks. Kindlasti…" at bounding box center [1131, 465] width 292 height 27
click at [262, 119] on div "All Web Socials Email" at bounding box center [194, 129] width 214 height 25
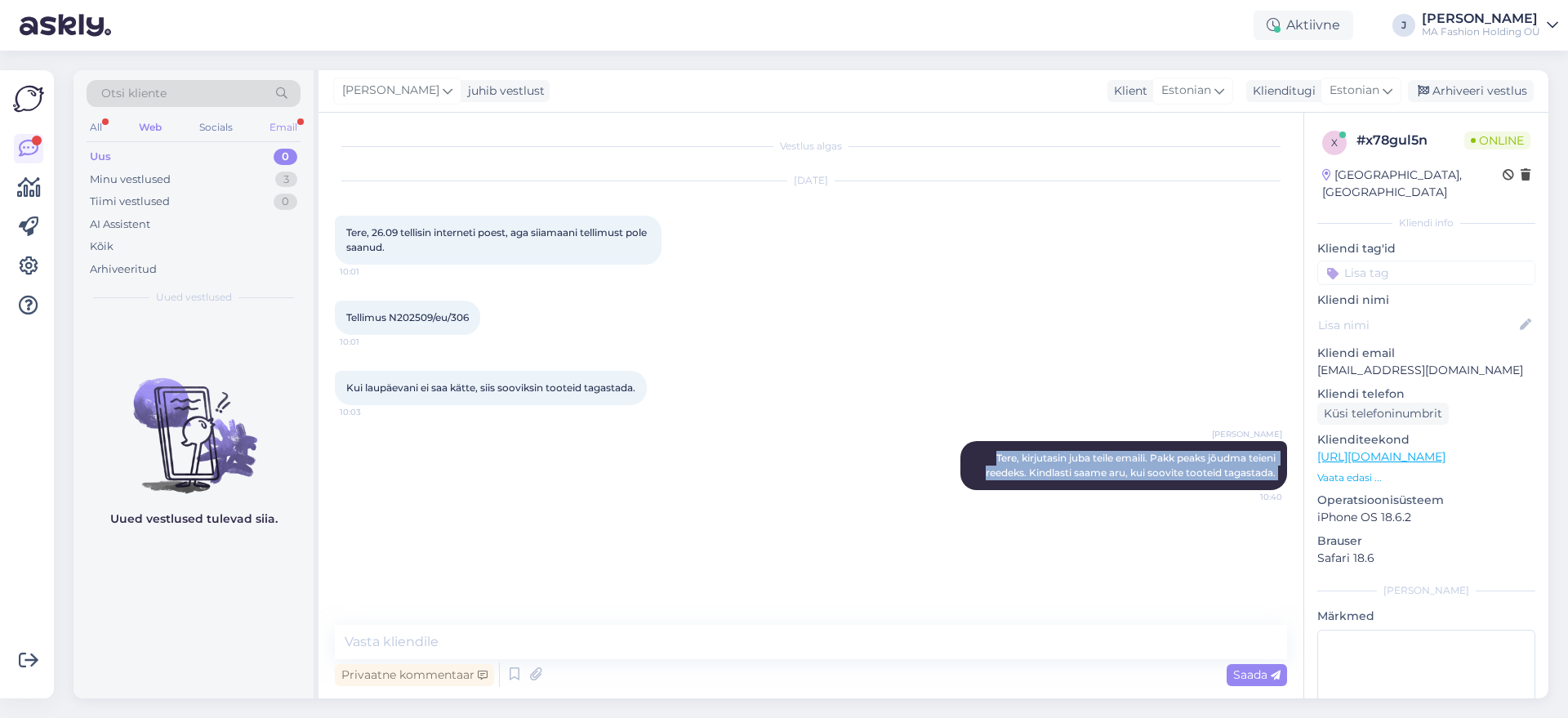
click at [274, 127] on div "Email" at bounding box center [283, 128] width 34 height 22
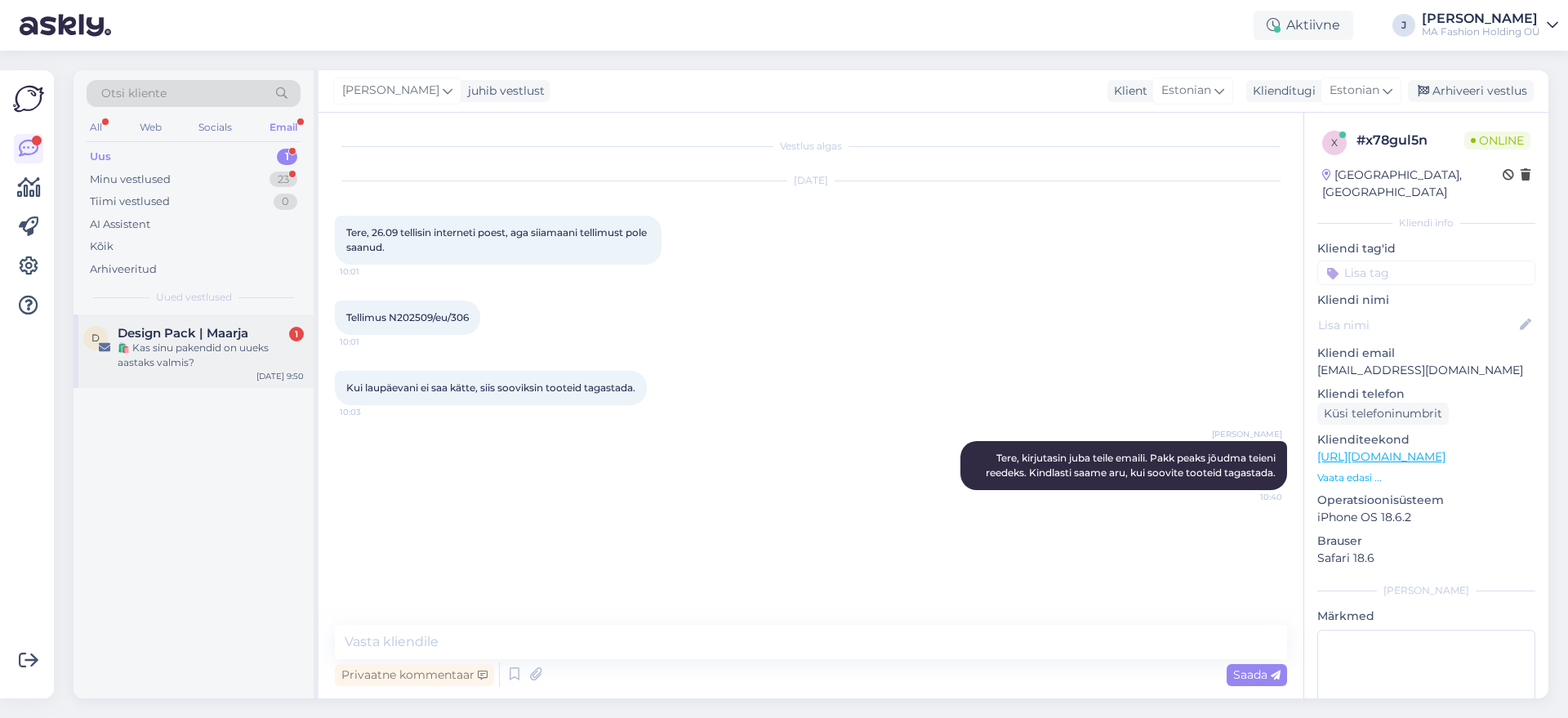
click at [200, 327] on span "Design Pack | Maarja" at bounding box center [184, 333] width 131 height 15
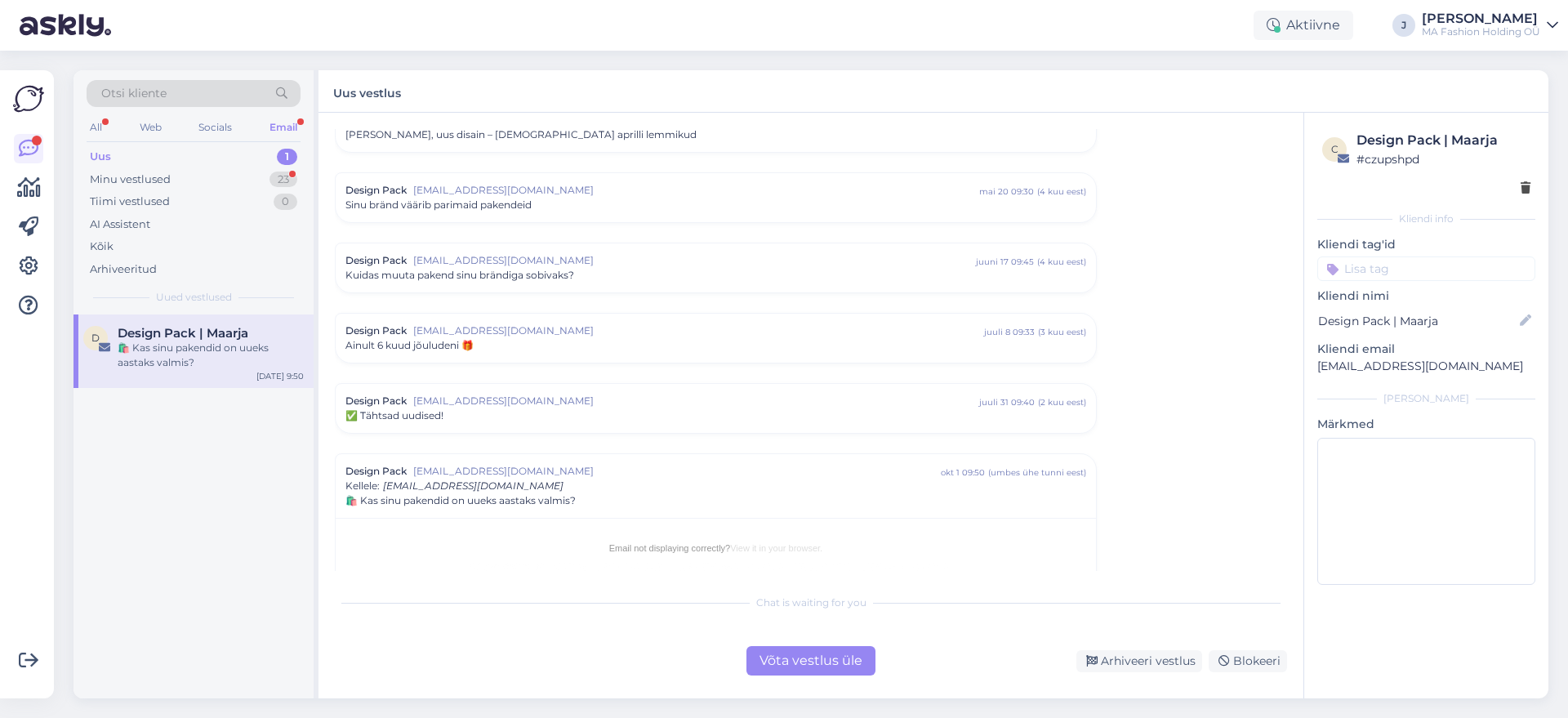
click at [747, 622] on div "Chat is waiting for you Võta vestlus üle Arhiveeri vestlus Blokeeri" at bounding box center [812, 631] width 953 height 90
click at [787, 646] on div "Võta vestlus üle" at bounding box center [812, 661] width 129 height 29
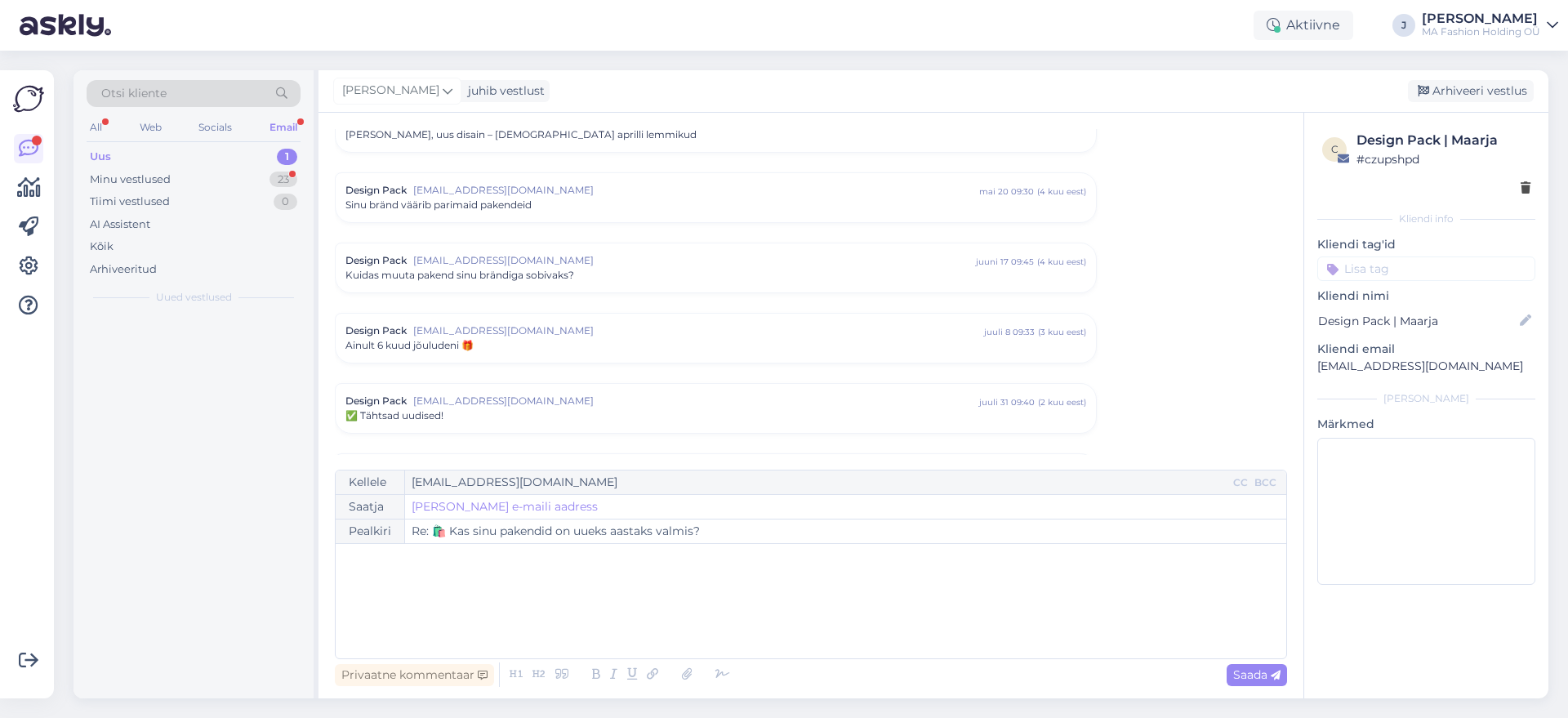
scroll to position [465, 0]
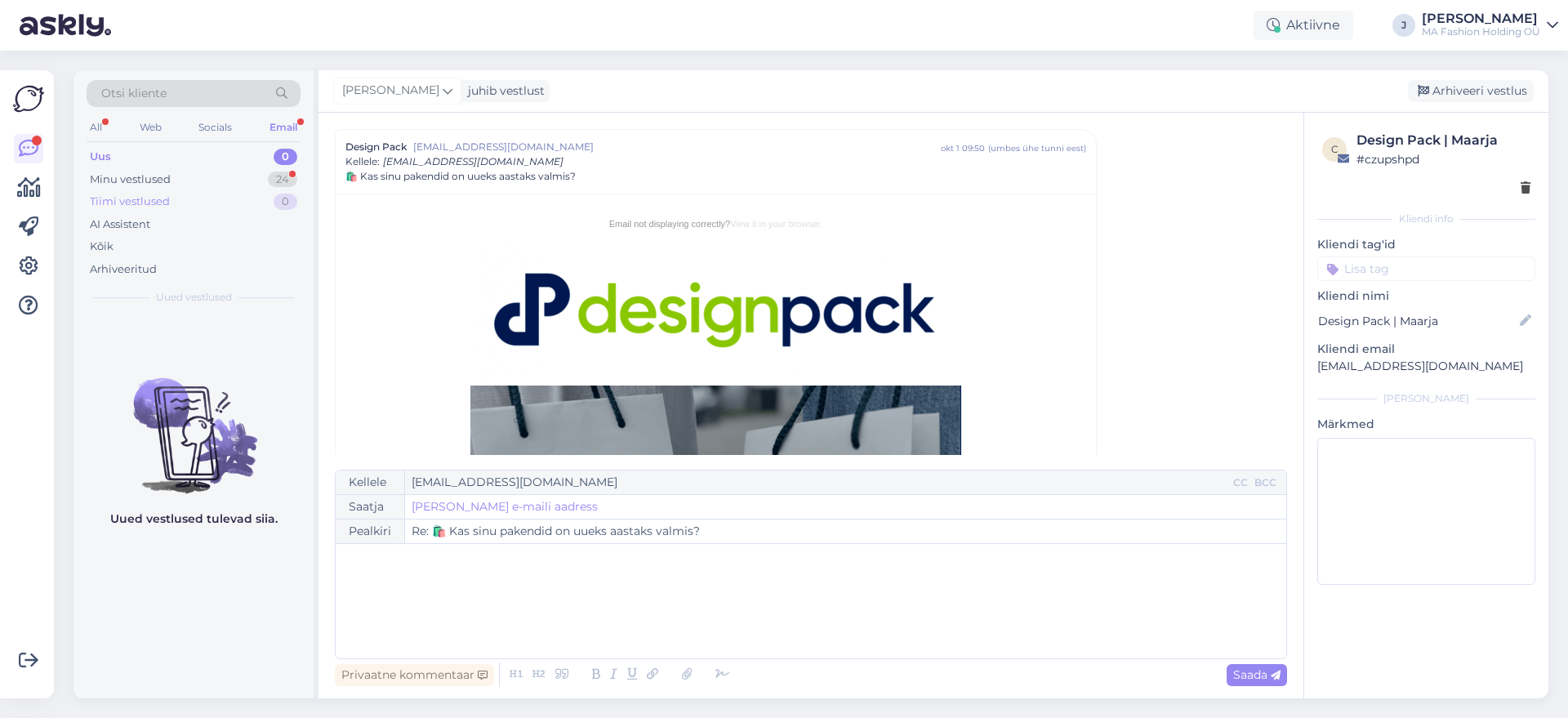
click at [198, 206] on div "Tiimi vestlused 0" at bounding box center [194, 202] width 214 height 23
click at [192, 193] on div "Tiimi vestlused 0" at bounding box center [194, 202] width 214 height 23
click at [190, 174] on div "Minu vestlused 24" at bounding box center [194, 179] width 214 height 23
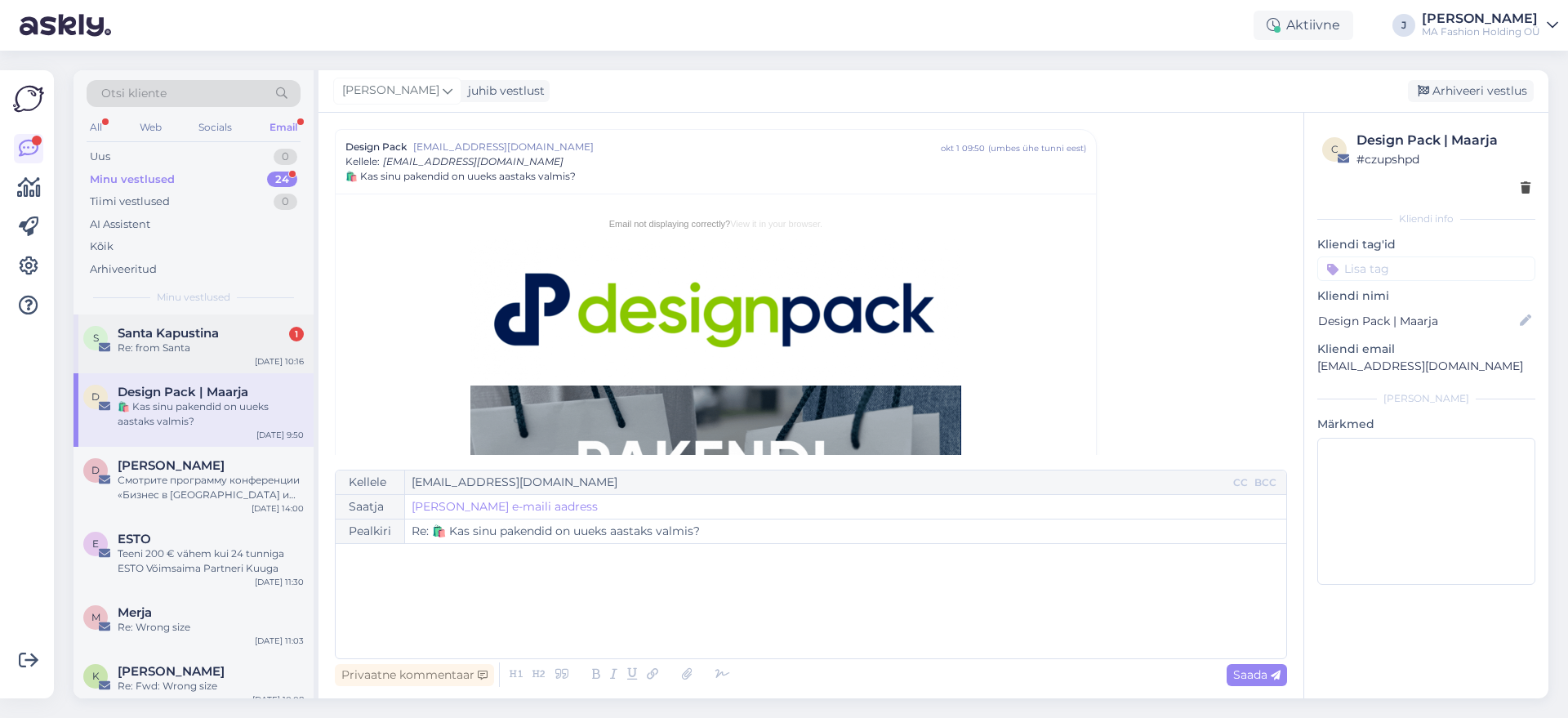
click at [234, 320] on div "S Santa Kapustina 1 Re: from Santa [DATE] 10:16" at bounding box center [193, 344] width 240 height 59
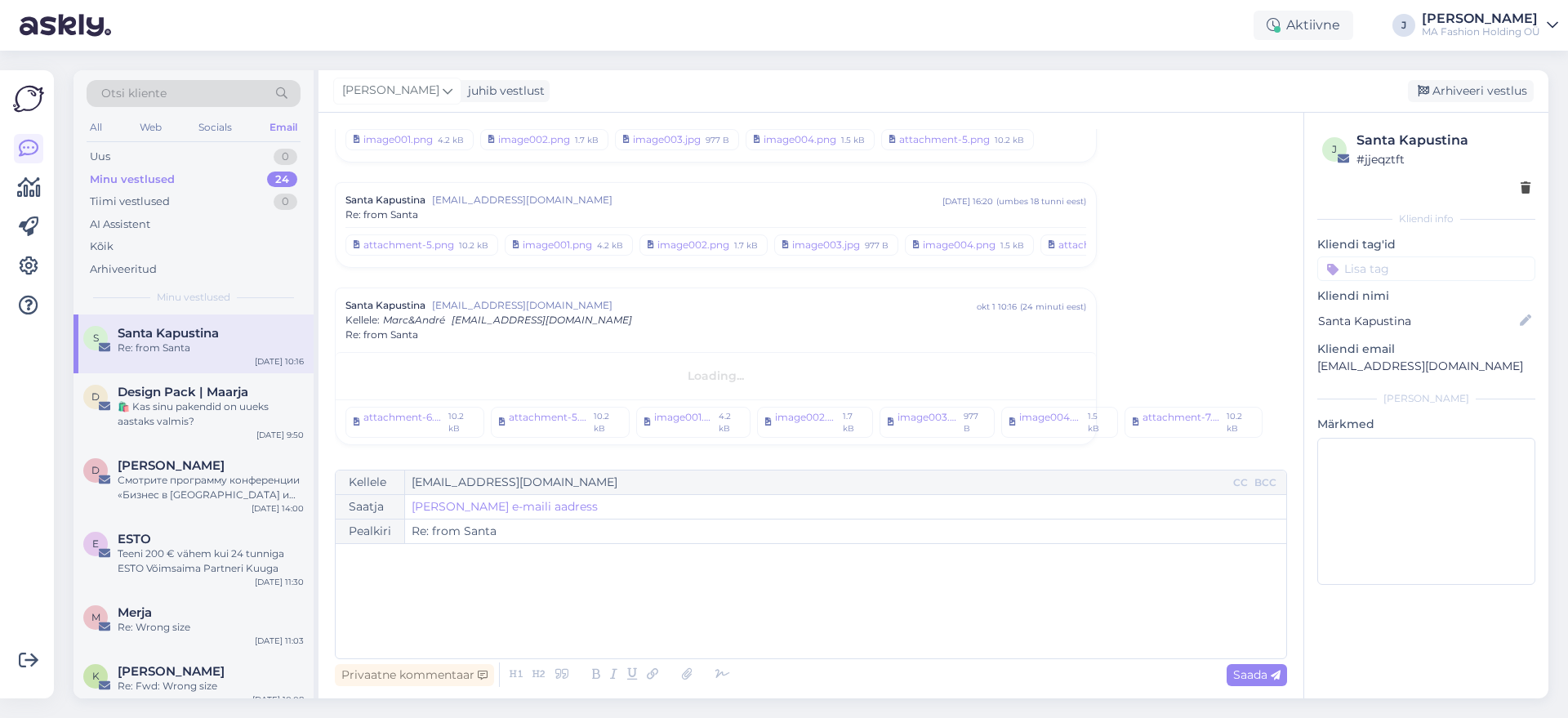
scroll to position [272, 0]
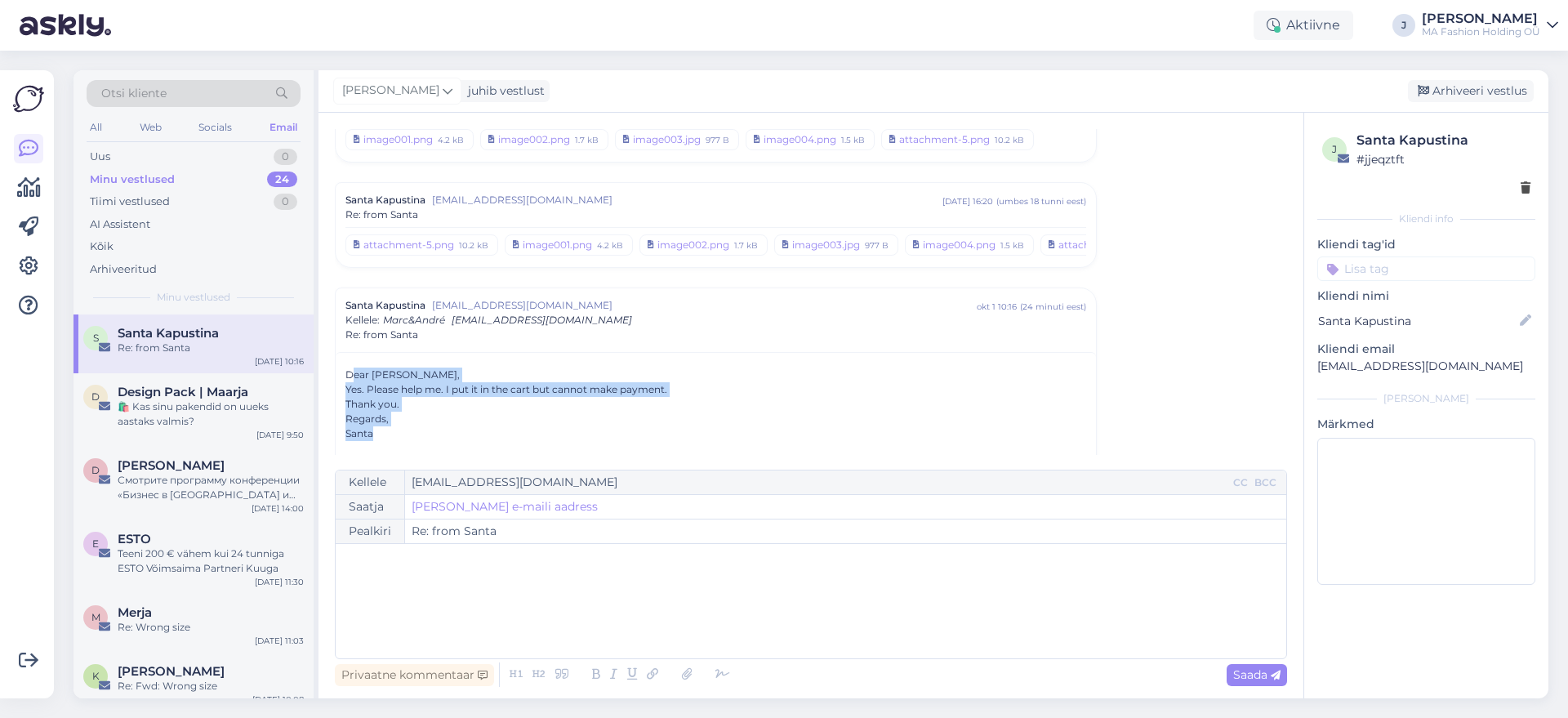
drag, startPoint x: 452, startPoint y: 427, endPoint x: 351, endPoint y: 371, distance: 115.5
click at [351, 371] on div "Dear [PERSON_NAME], Yes. Please help me. I put it in the cart but cannot make p…" at bounding box center [716, 404] width 741 height 73
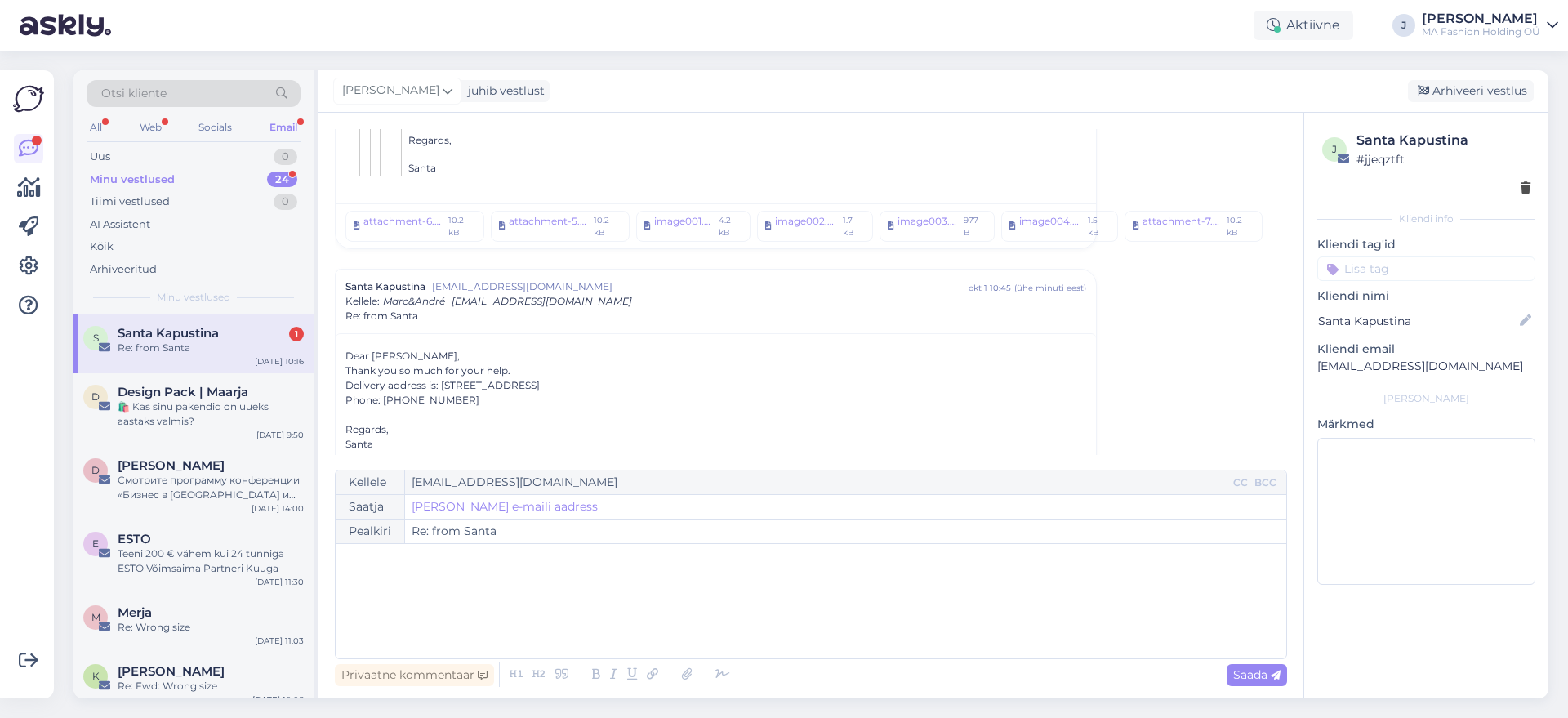
click at [221, 327] on div "Santa Kapustina 1" at bounding box center [211, 333] width 186 height 15
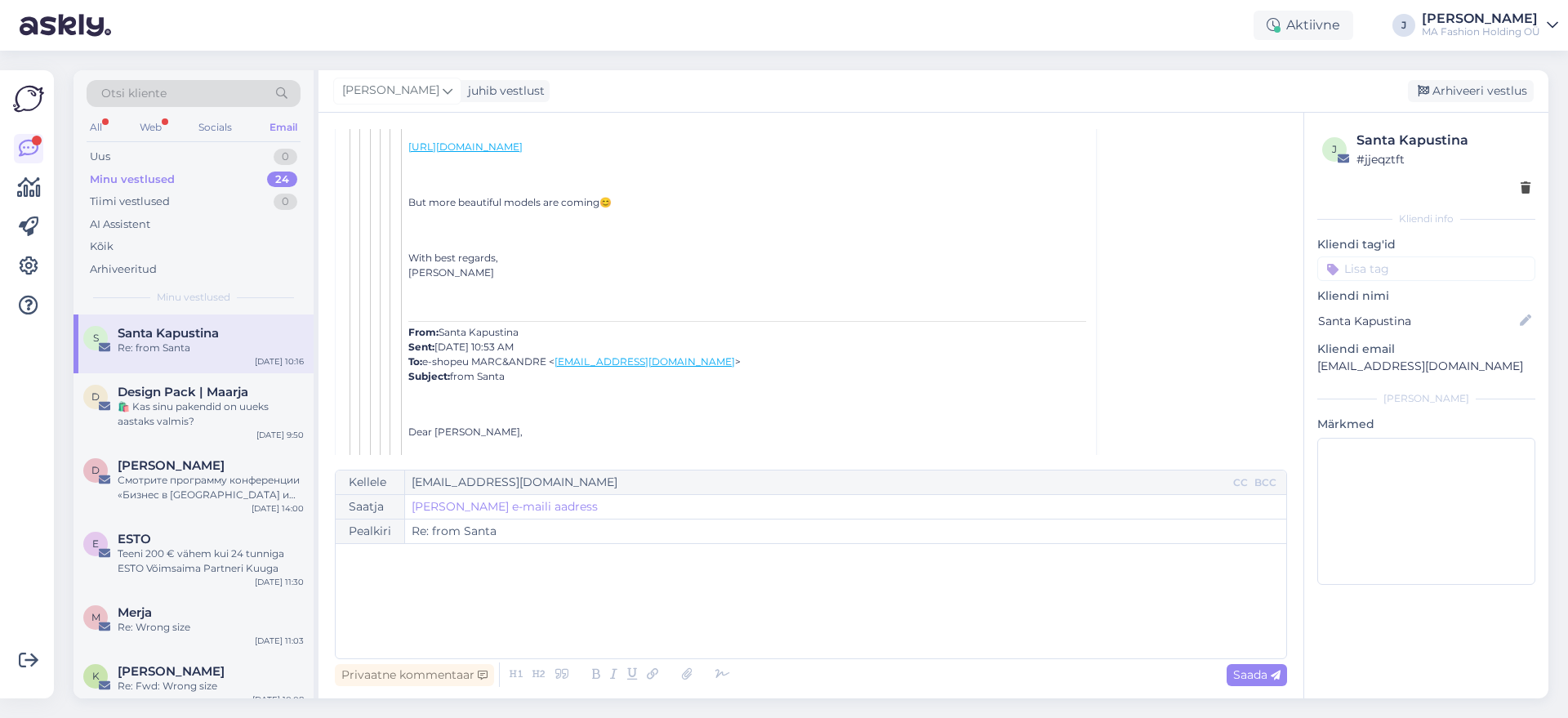
scroll to position [536, 0]
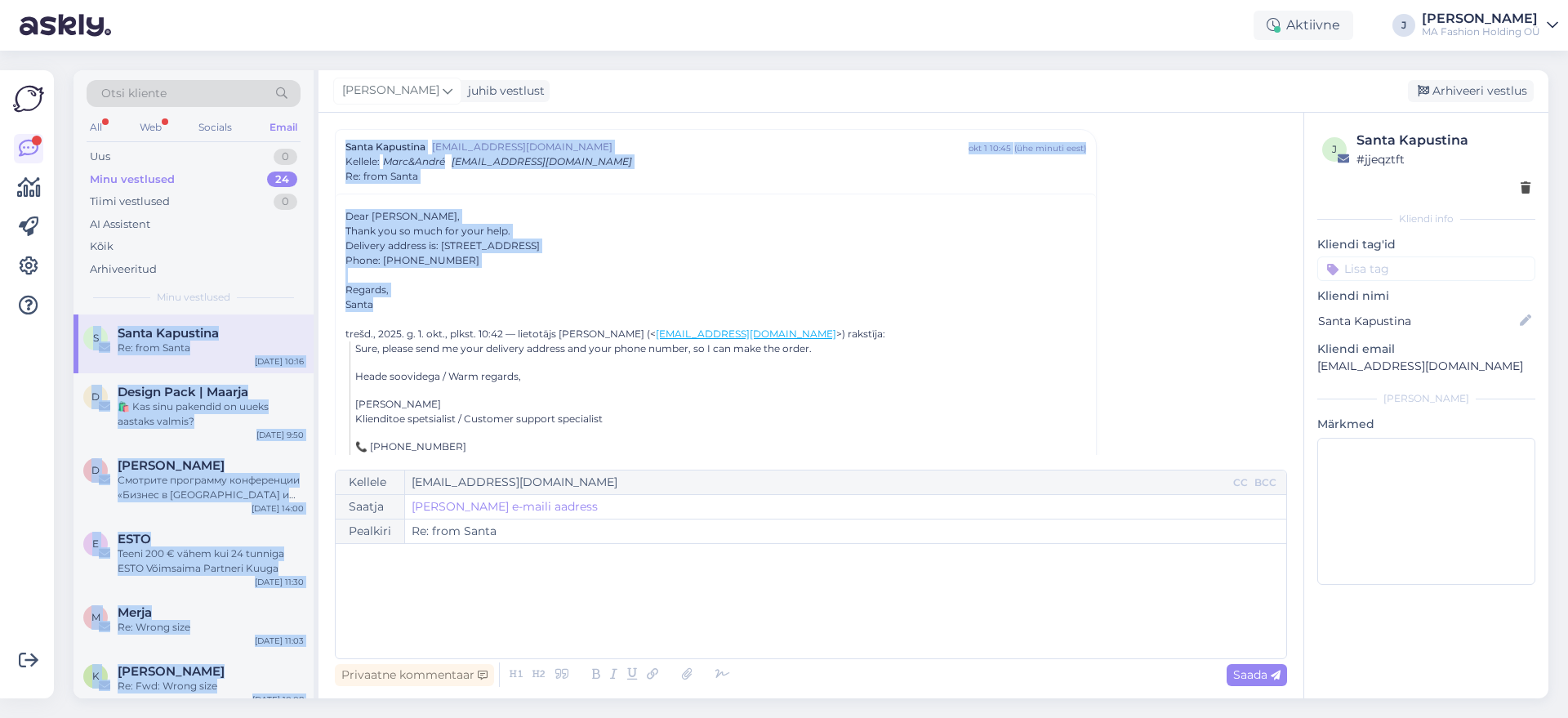
drag, startPoint x: 411, startPoint y: 302, endPoint x: 293, endPoint y: 186, distance: 165.5
click at [283, 183] on div "Otsi kliente All Web Socials Email Uus 0 Minu vestlused 24 Tiimi vestlused 0 AI…" at bounding box center [811, 384] width 1475 height 628
click at [436, 259] on div "Phone: [PHONE_NUMBER]" at bounding box center [716, 260] width 741 height 15
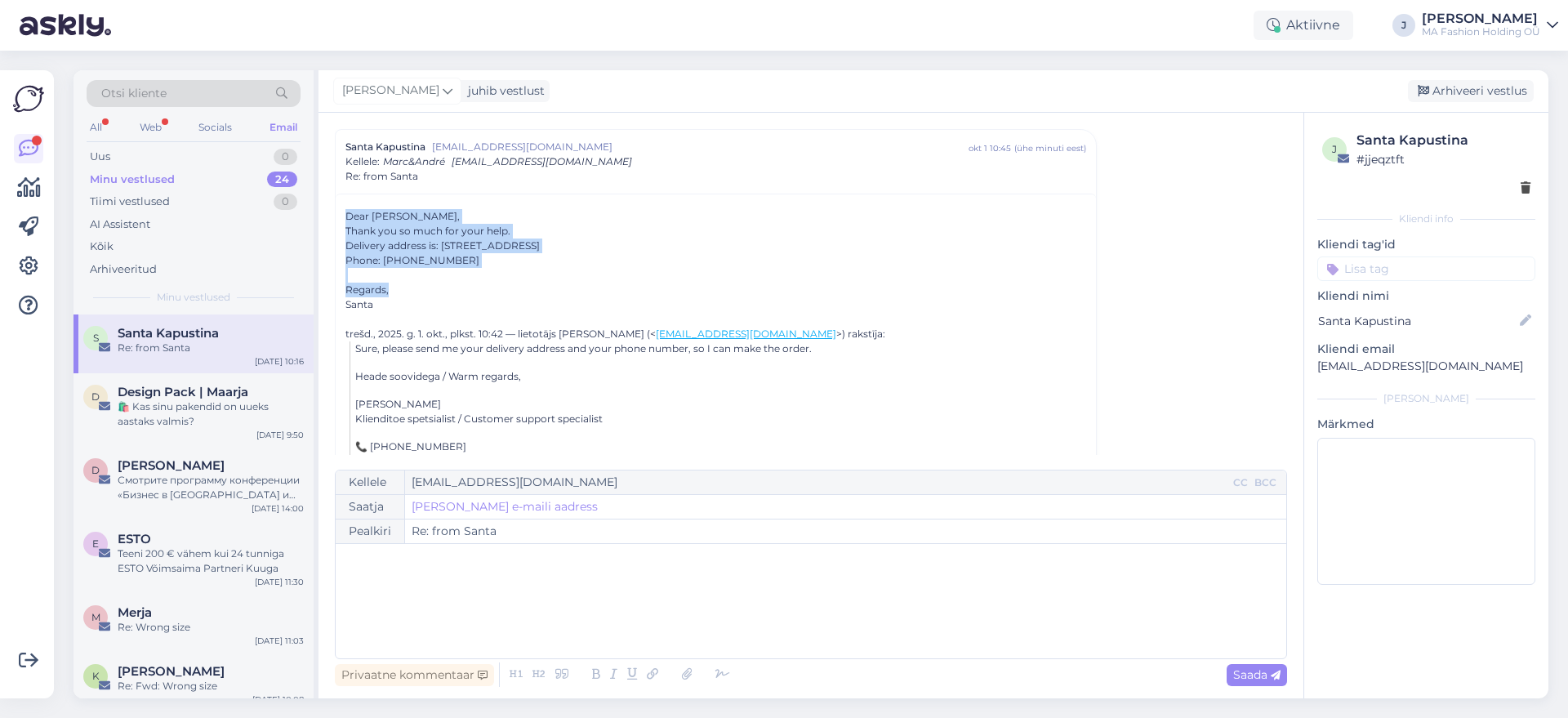
drag, startPoint x: 450, startPoint y: 291, endPoint x: 345, endPoint y: 219, distance: 127.3
click at [426, 265] on div "Phone: [PHONE_NUMBER]" at bounding box center [716, 260] width 741 height 15
drag, startPoint x: 416, startPoint y: 284, endPoint x: 365, endPoint y: 221, distance: 81.1
click at [368, 236] on div "Dear [PERSON_NAME], Thank you so much for your help. Delivery address is: [STRE…" at bounding box center [716, 260] width 741 height 103
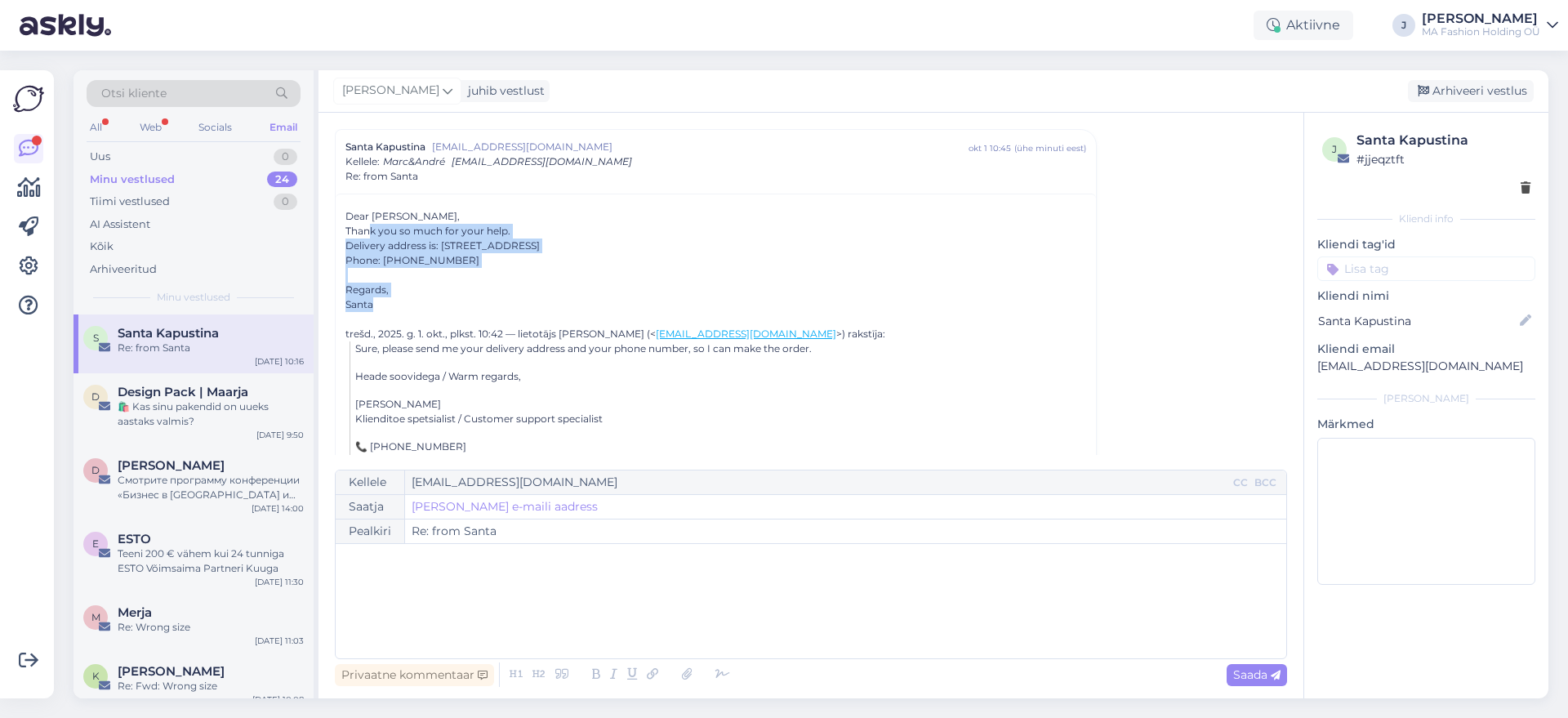
click at [432, 272] on div at bounding box center [716, 275] width 741 height 15
drag, startPoint x: 489, startPoint y: 291, endPoint x: 363, endPoint y: 215, distance: 147.1
click at [363, 215] on div "Dear [PERSON_NAME], Thank you so much for your help. Delivery address is: [STRE…" at bounding box center [716, 260] width 741 height 103
click at [401, 248] on div "Delivery address is: [STREET_ADDRESS]" at bounding box center [716, 246] width 741 height 15
click at [464, 293] on div "Regards," at bounding box center [716, 290] width 741 height 15
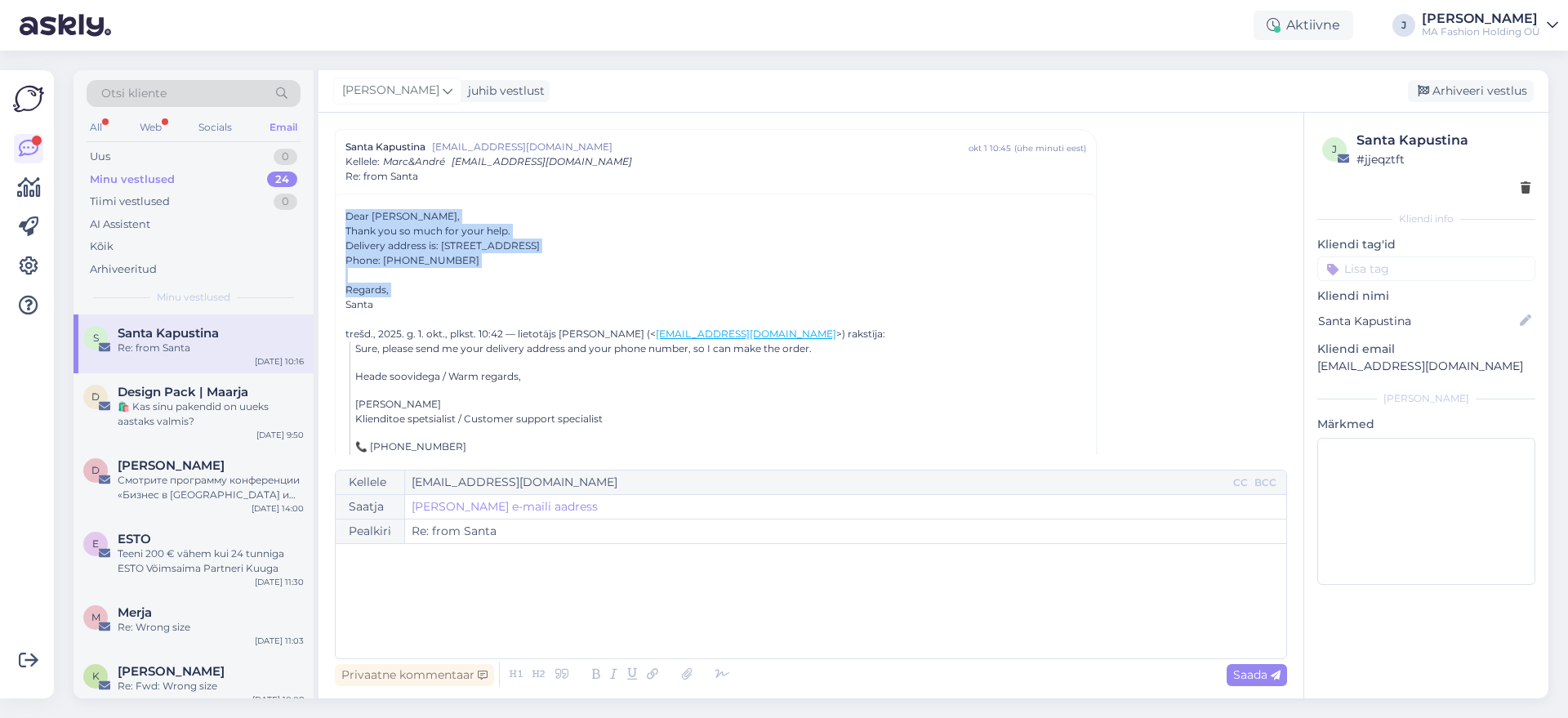
drag, startPoint x: 464, startPoint y: 292, endPoint x: 358, endPoint y: 209, distance: 134.6
click at [358, 209] on div "Dear [PERSON_NAME], Thank you so much for your help. Delivery address is: [STRE…" at bounding box center [716, 260] width 741 height 103
click at [398, 244] on div "Delivery address is: [STREET_ADDRESS]" at bounding box center [716, 246] width 741 height 15
click at [480, 260] on div "Phone: [PHONE_NUMBER]" at bounding box center [716, 260] width 741 height 15
drag, startPoint x: 582, startPoint y: 253, endPoint x: 345, endPoint y: 212, distance: 240.5
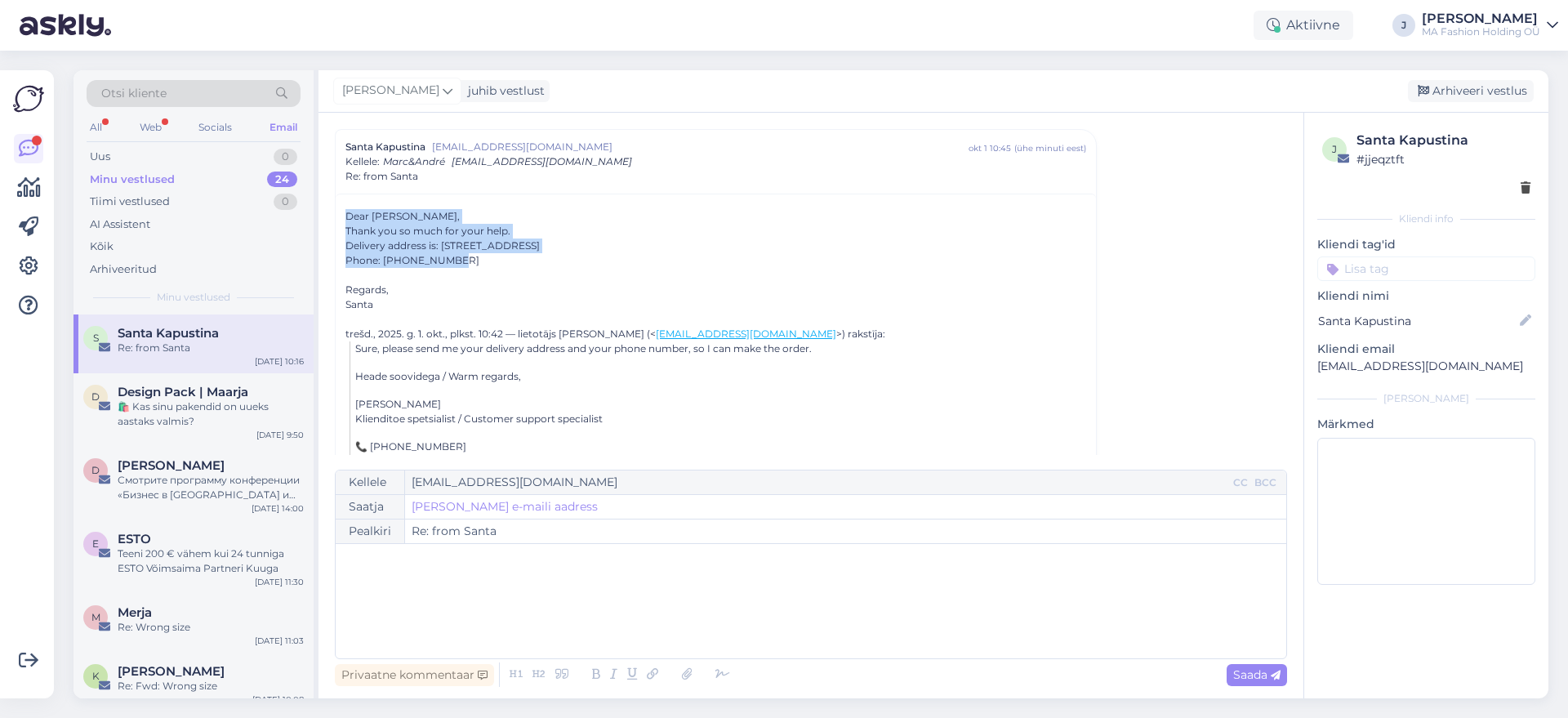
click at [391, 247] on div "Delivery address is: [STREET_ADDRESS]" at bounding box center [716, 246] width 741 height 15
drag, startPoint x: 401, startPoint y: 290, endPoint x: 349, endPoint y: 194, distance: 109.2
click at [389, 228] on div "Thank you so much for your help." at bounding box center [716, 231] width 741 height 15
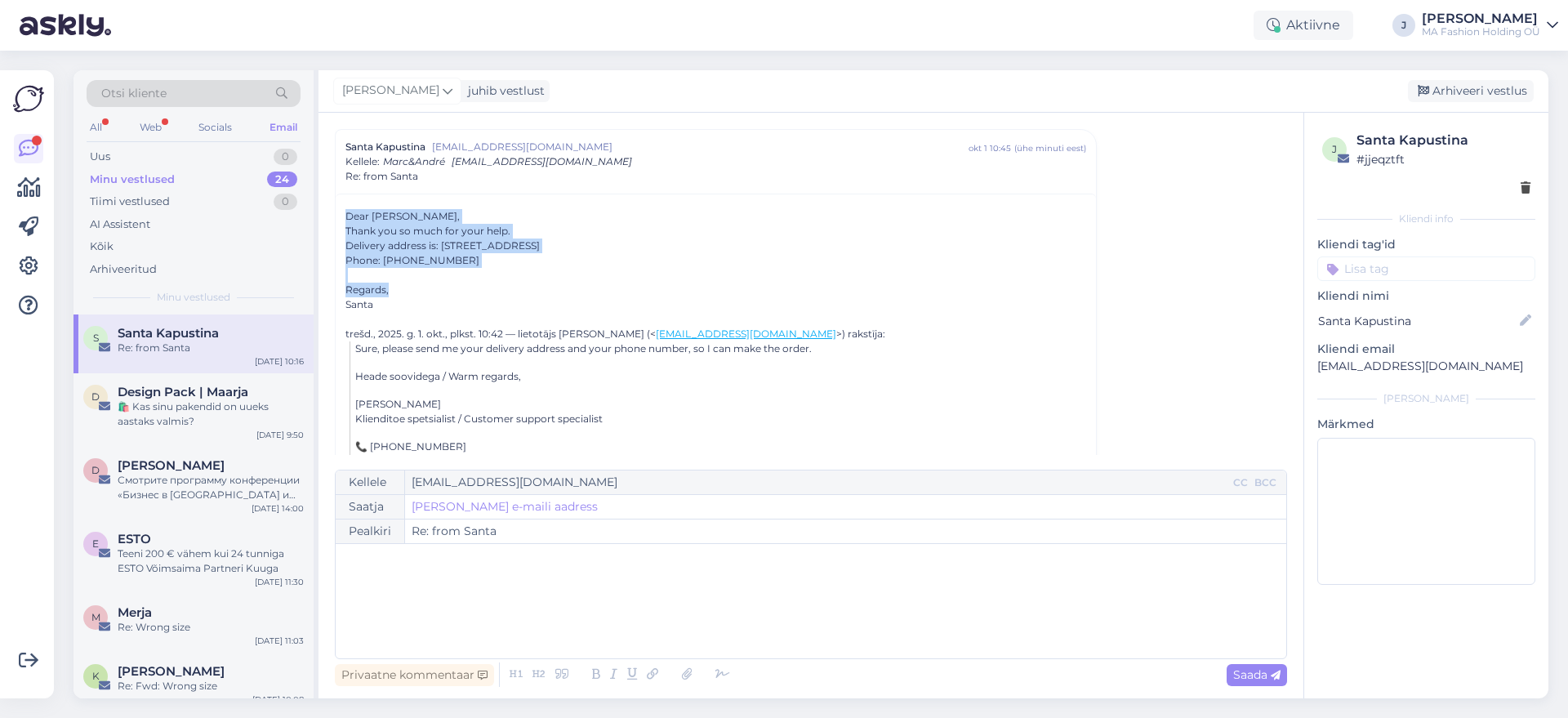
drag, startPoint x: 415, startPoint y: 292, endPoint x: 333, endPoint y: 203, distance: 121.0
click at [333, 203] on div "Vestlus algas [GEOGRAPHIC_DATA] [EMAIL_ADDRESS][DOMAIN_NAME] jaan 31 10:14 ( 8 …" at bounding box center [811, 406] width 985 height 586
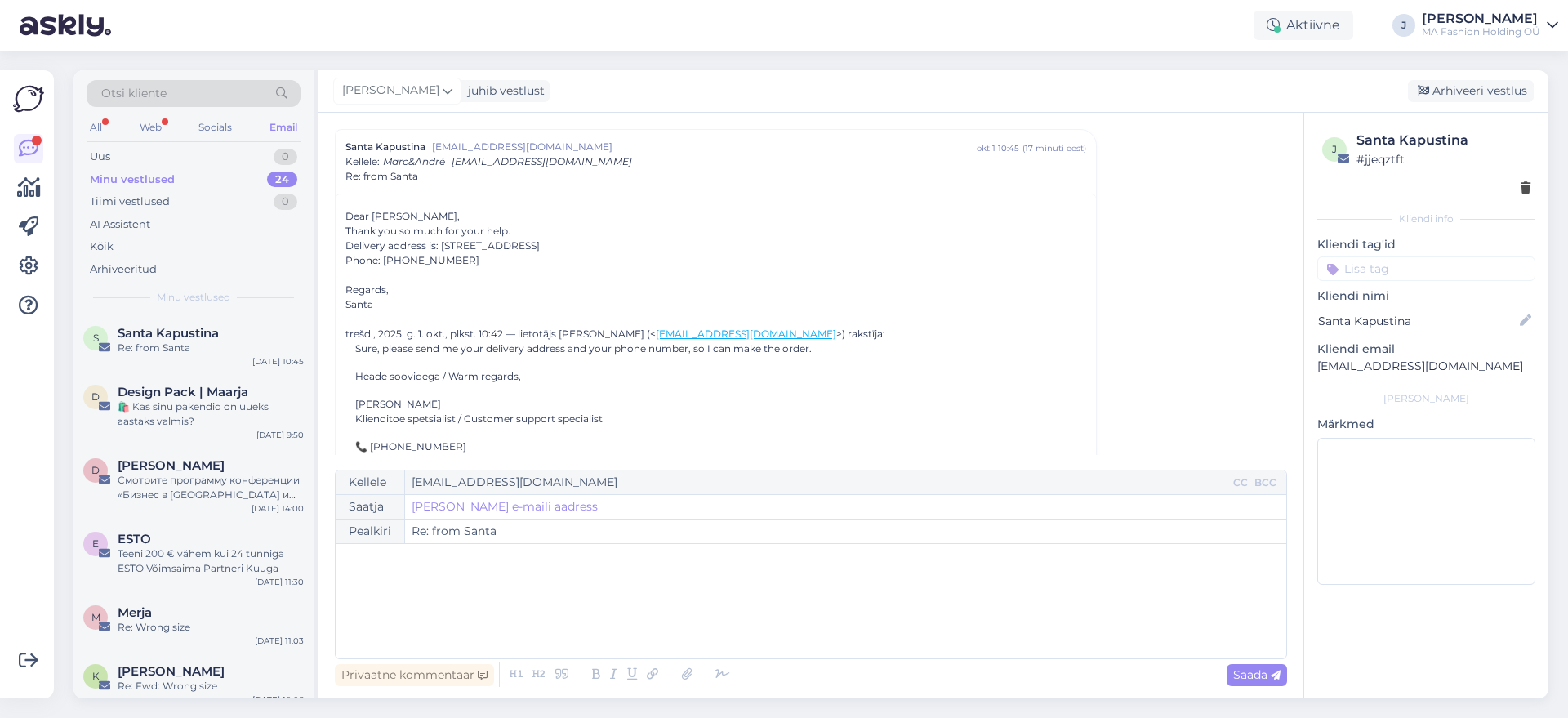
click at [139, 113] on div "Otsi kliente" at bounding box center [194, 98] width 214 height 37
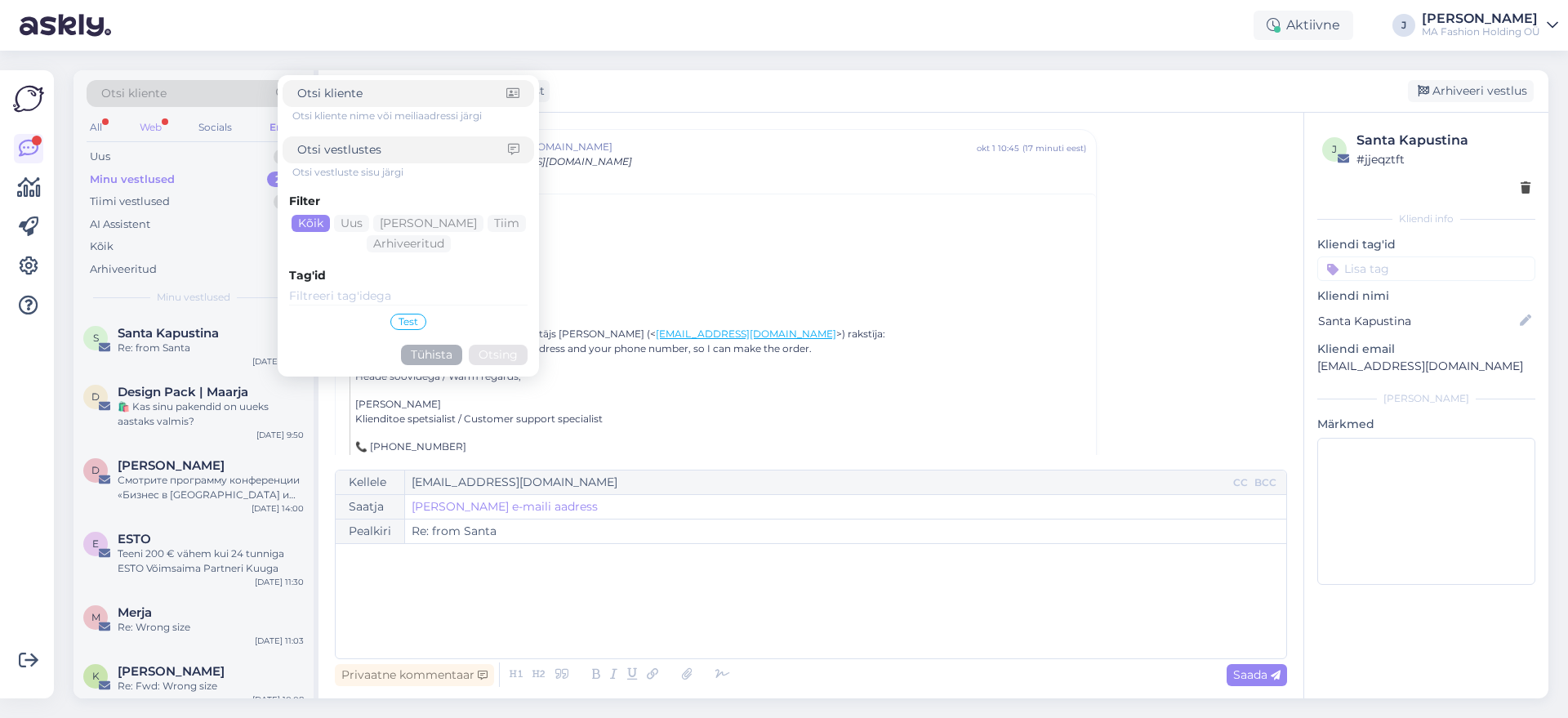
click at [142, 121] on div "Web" at bounding box center [150, 128] width 28 height 22
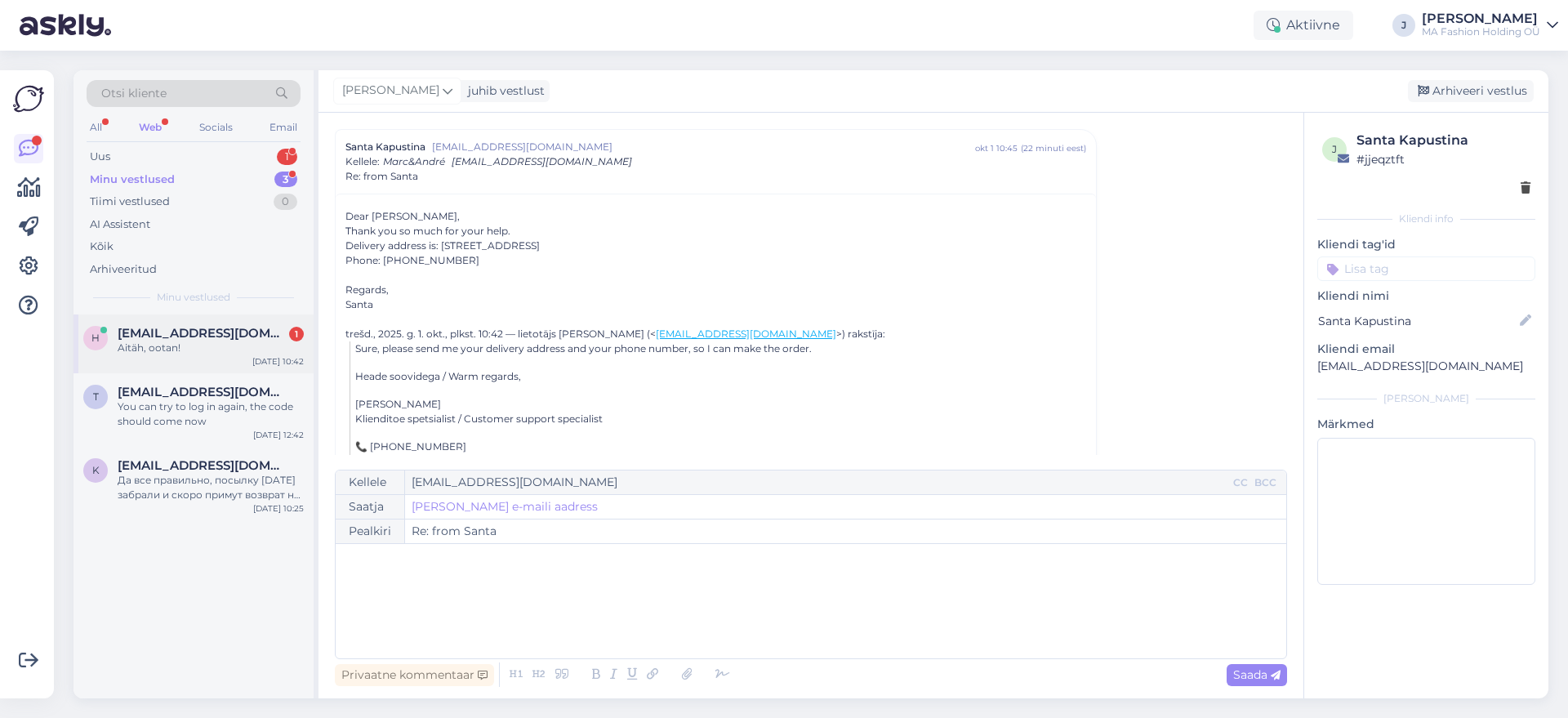
click at [255, 359] on div "h [EMAIL_ADDRESS][DOMAIN_NAME] 1 Aitäh, ootan! [DATE] 10:42" at bounding box center [193, 344] width 240 height 59
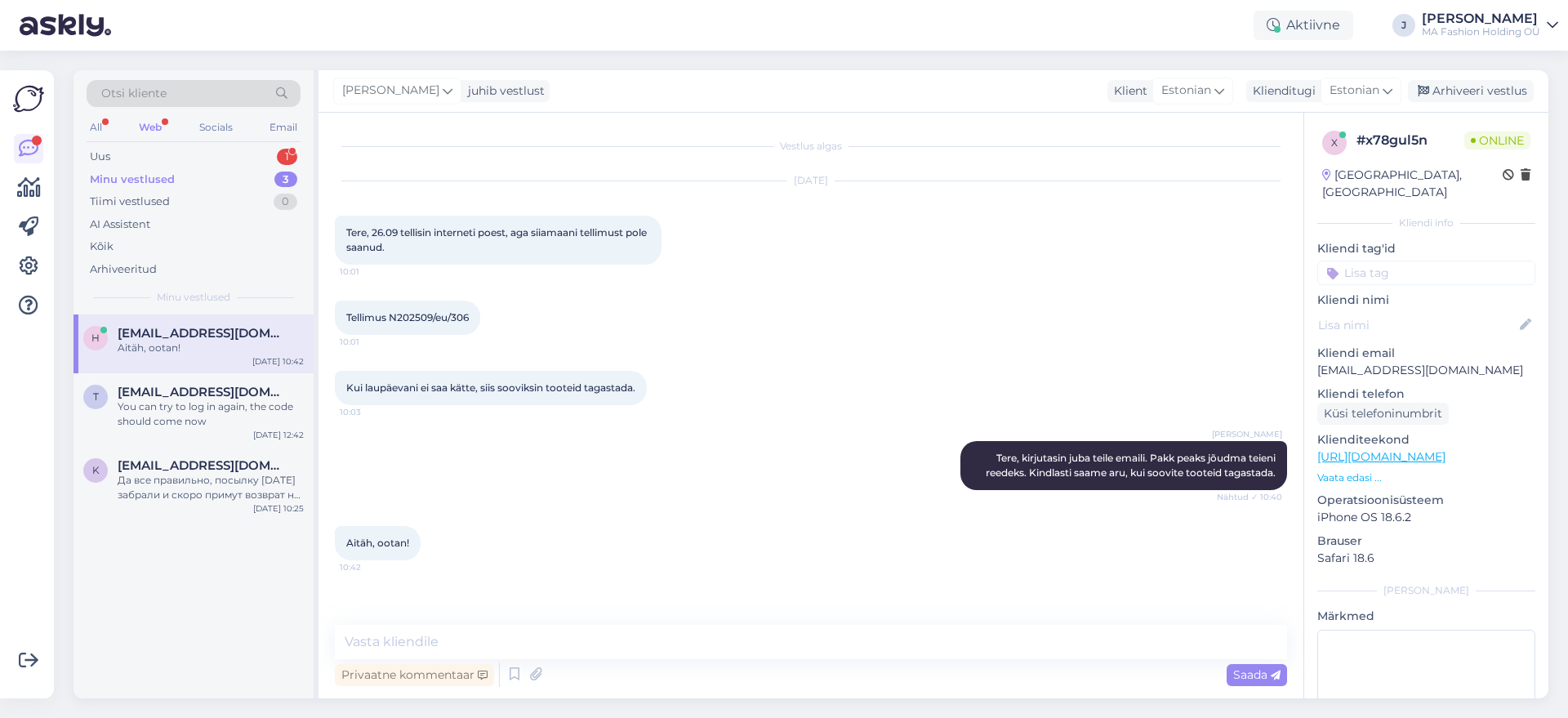
scroll to position [0, 0]
click at [226, 428] on div "You can try to log in again, the code should come now" at bounding box center [211, 415] width 186 height 29
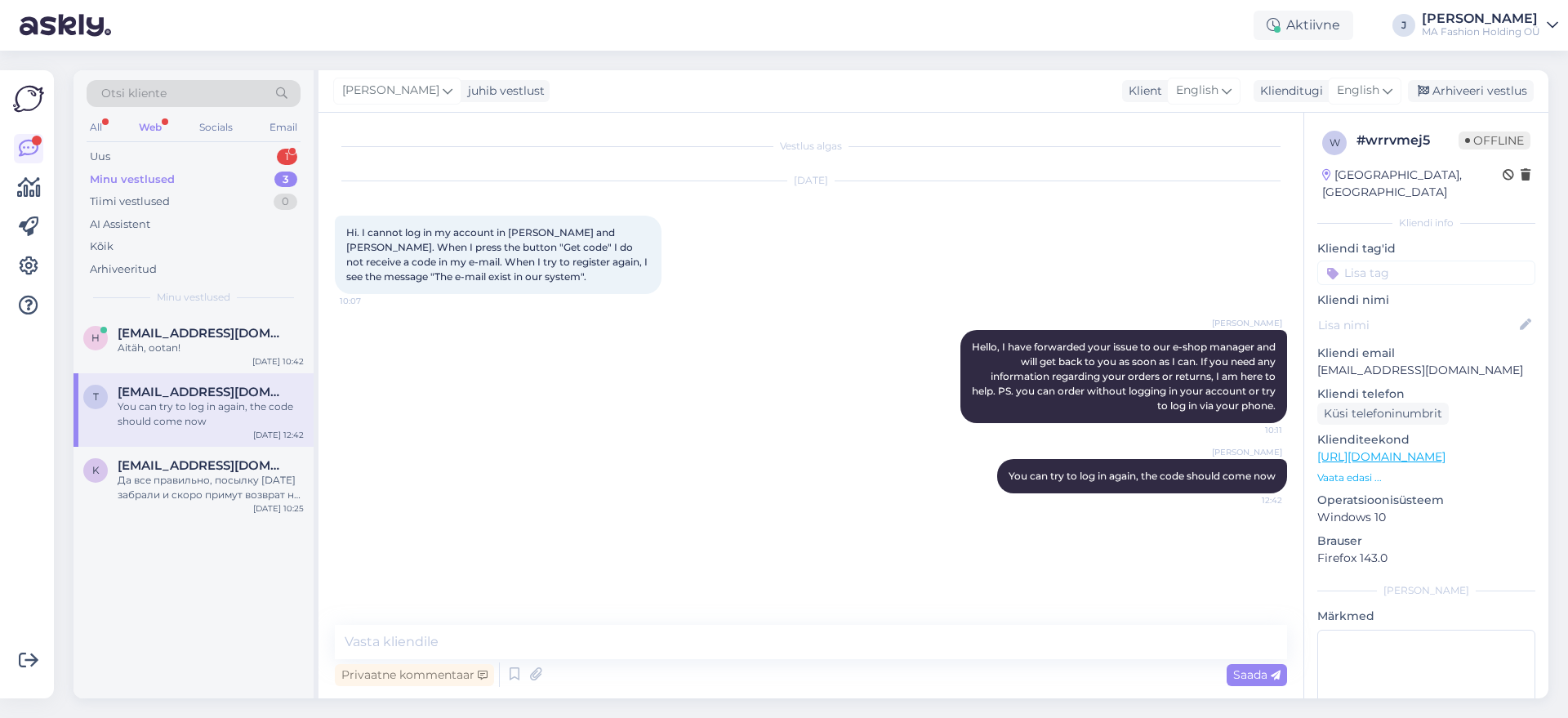
click at [202, 183] on div "Minu vestlused 3" at bounding box center [194, 179] width 214 height 23
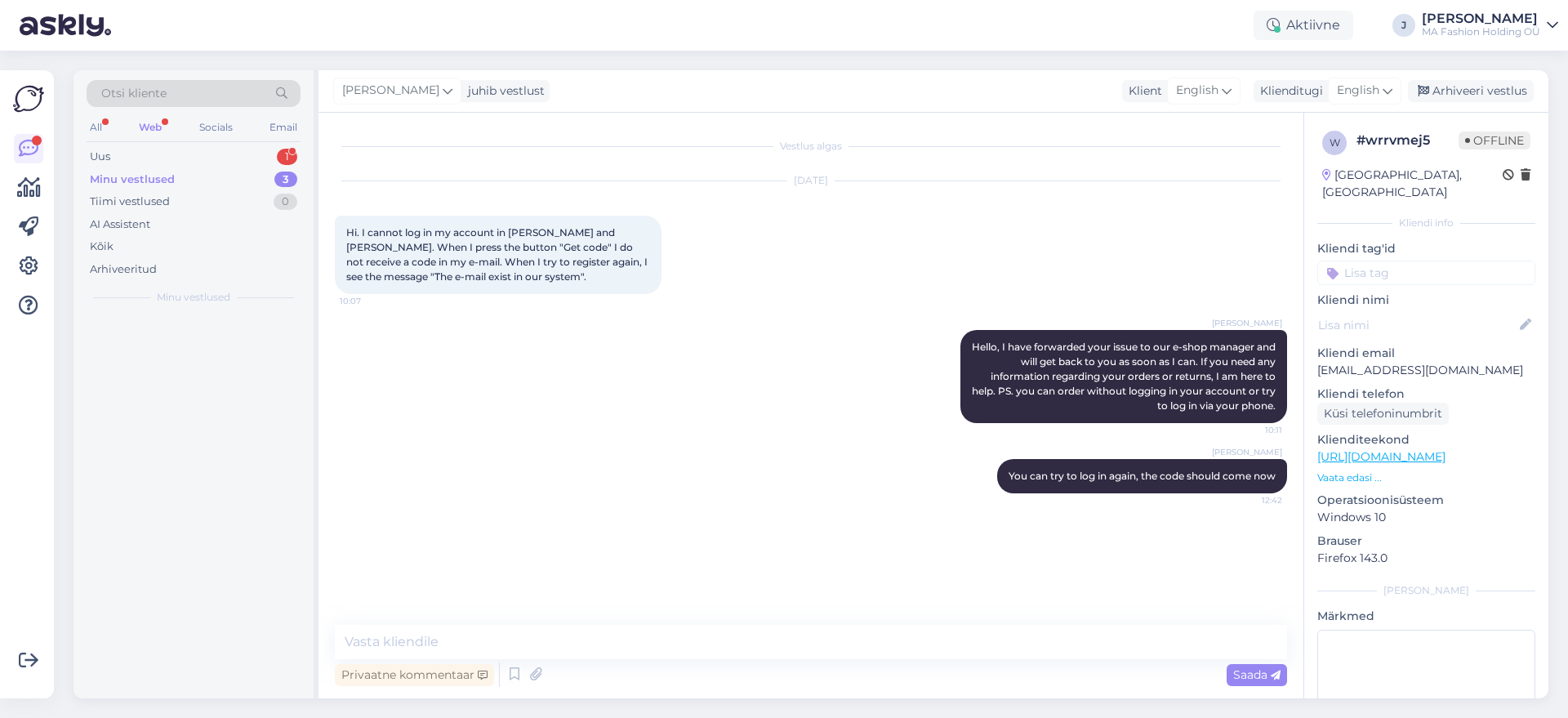
click at [198, 174] on div "Minu vestlused 3" at bounding box center [194, 179] width 214 height 23
click at [198, 157] on div "Uus 1" at bounding box center [194, 157] width 214 height 23
click at [234, 321] on div "m [EMAIL_ADDRESS][DOMAIN_NAME] 1 Здравейте,интересувам се коя EU мярка отговаря…" at bounding box center [193, 351] width 240 height 73
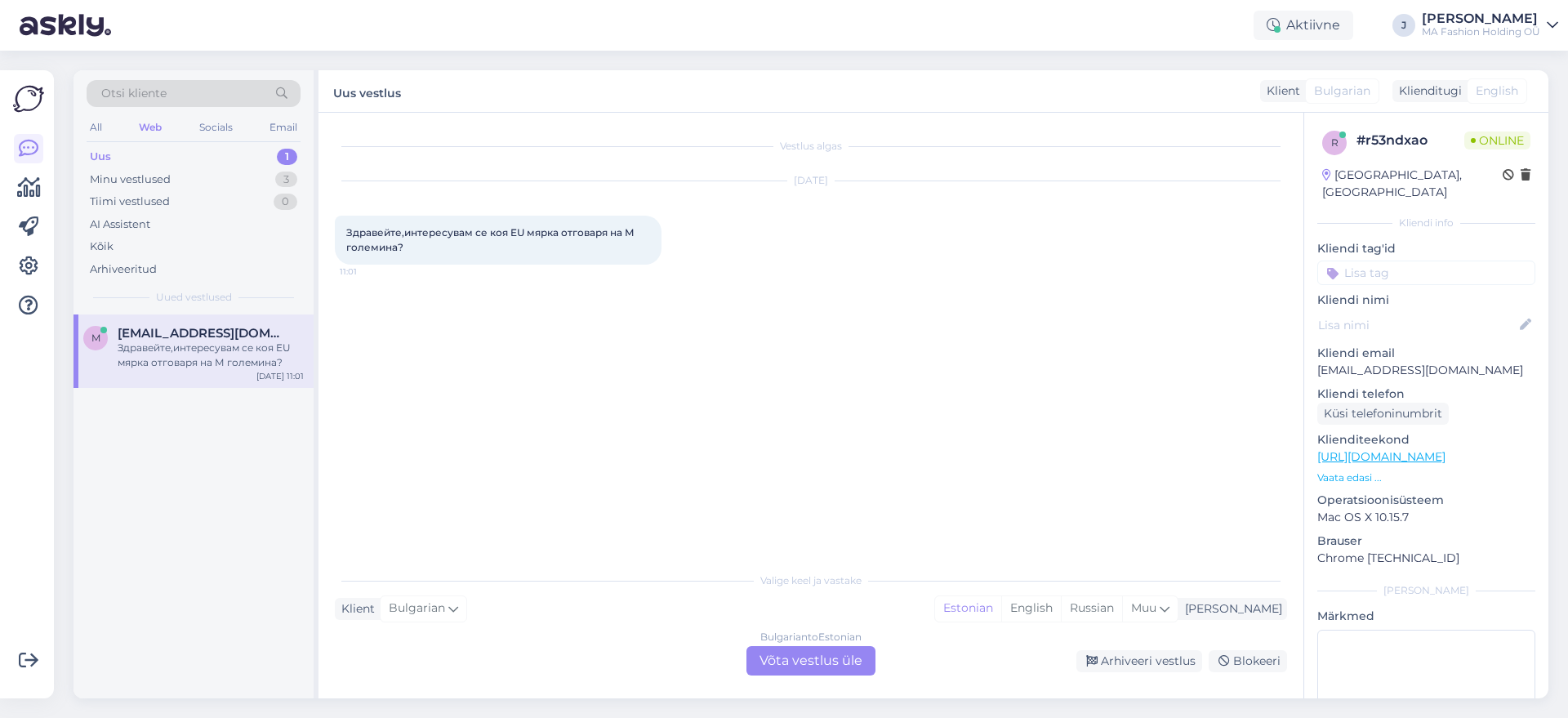
click at [802, 678] on div "Vestlus algas [DATE] Здравейте,интересувам се коя EU мярка отговаря на М големи…" at bounding box center [811, 406] width 985 height 586
click at [806, 660] on div "Bulgarian to Estonian Võta vestlus üle" at bounding box center [812, 661] width 129 height 29
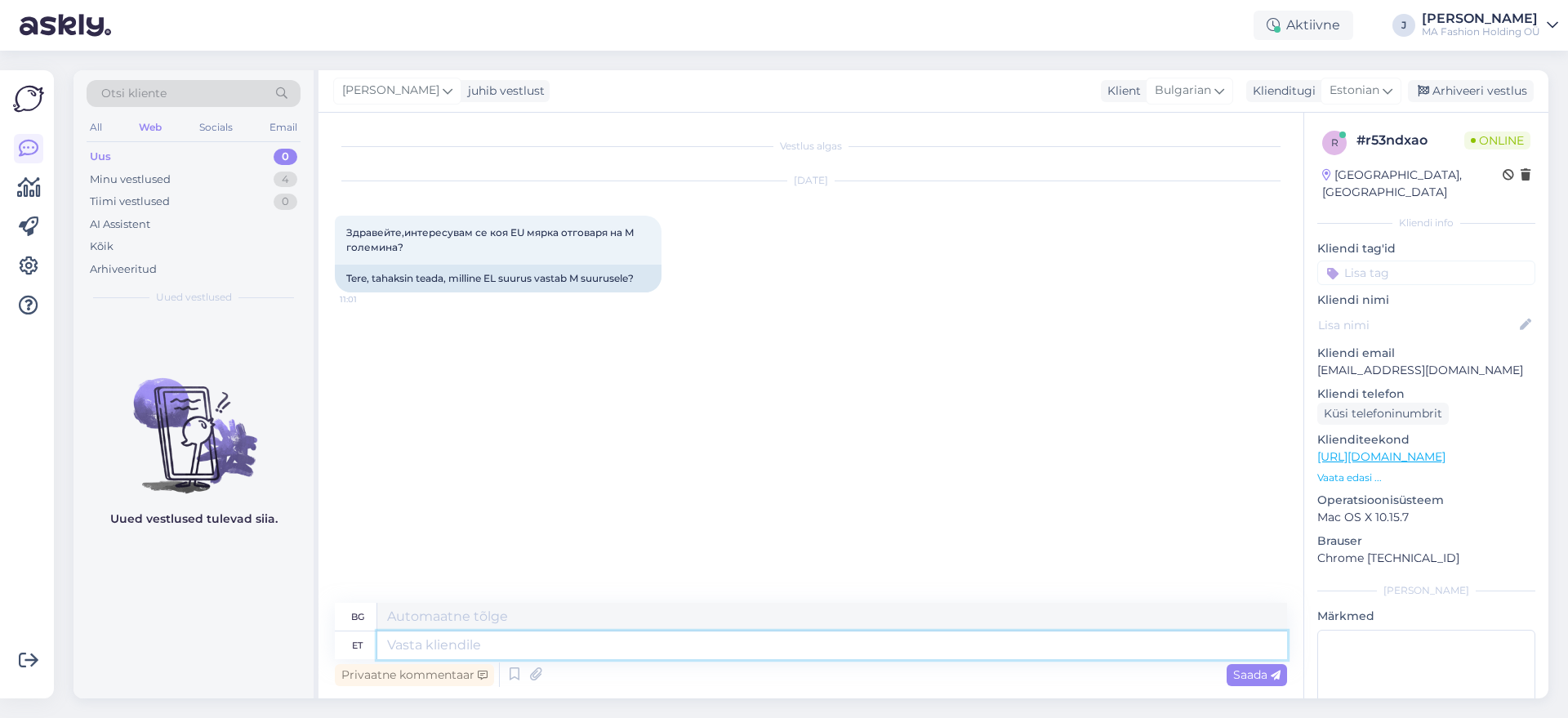
click at [558, 643] on textarea at bounding box center [832, 646] width 910 height 28
type textarea "Tere,"
type textarea "Здравей,"
type textarea "Tere, se"
type textarea "Здравей, то"
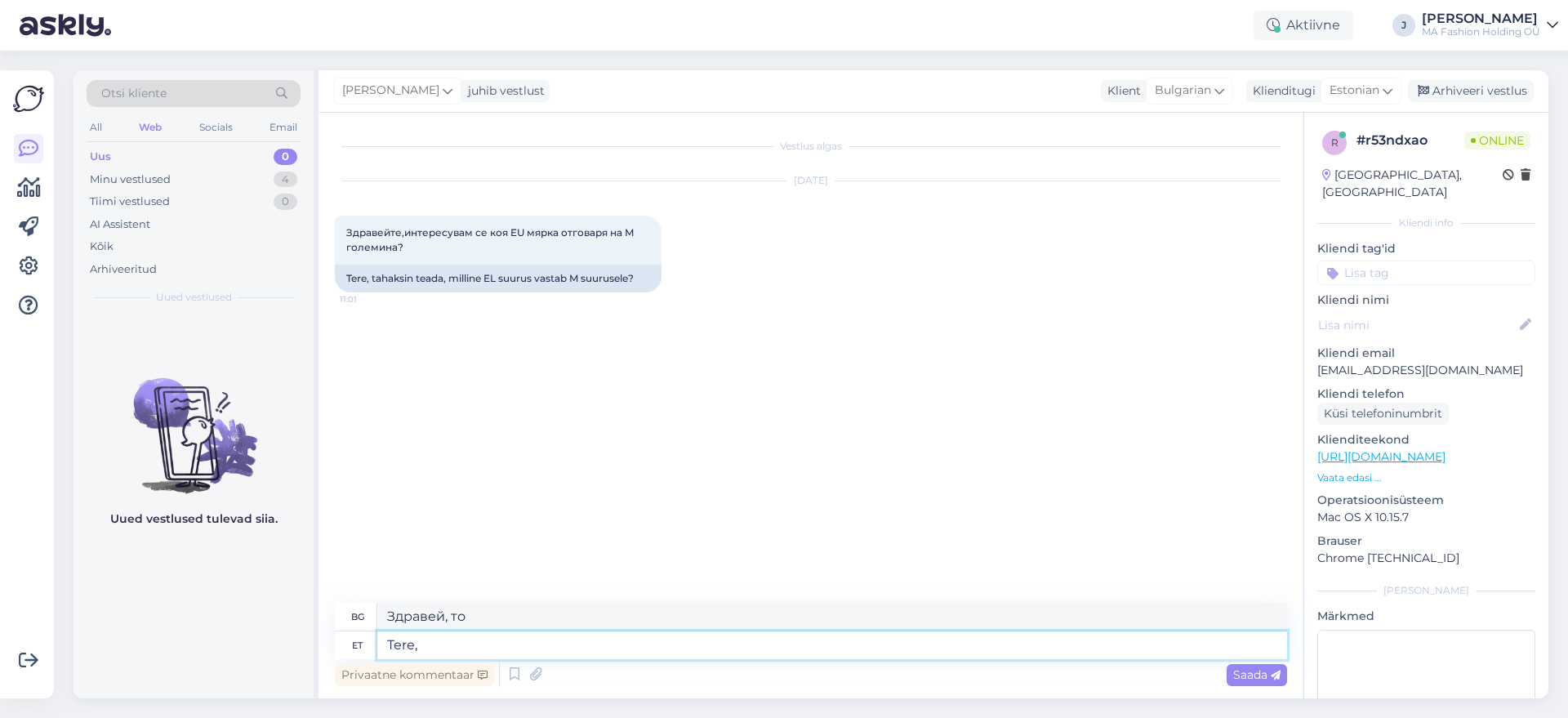
type textarea "Tere"
type textarea "Здравей"
type textarea "Tervist"
type textarea "Здраве"
type textarea "Tervist,"
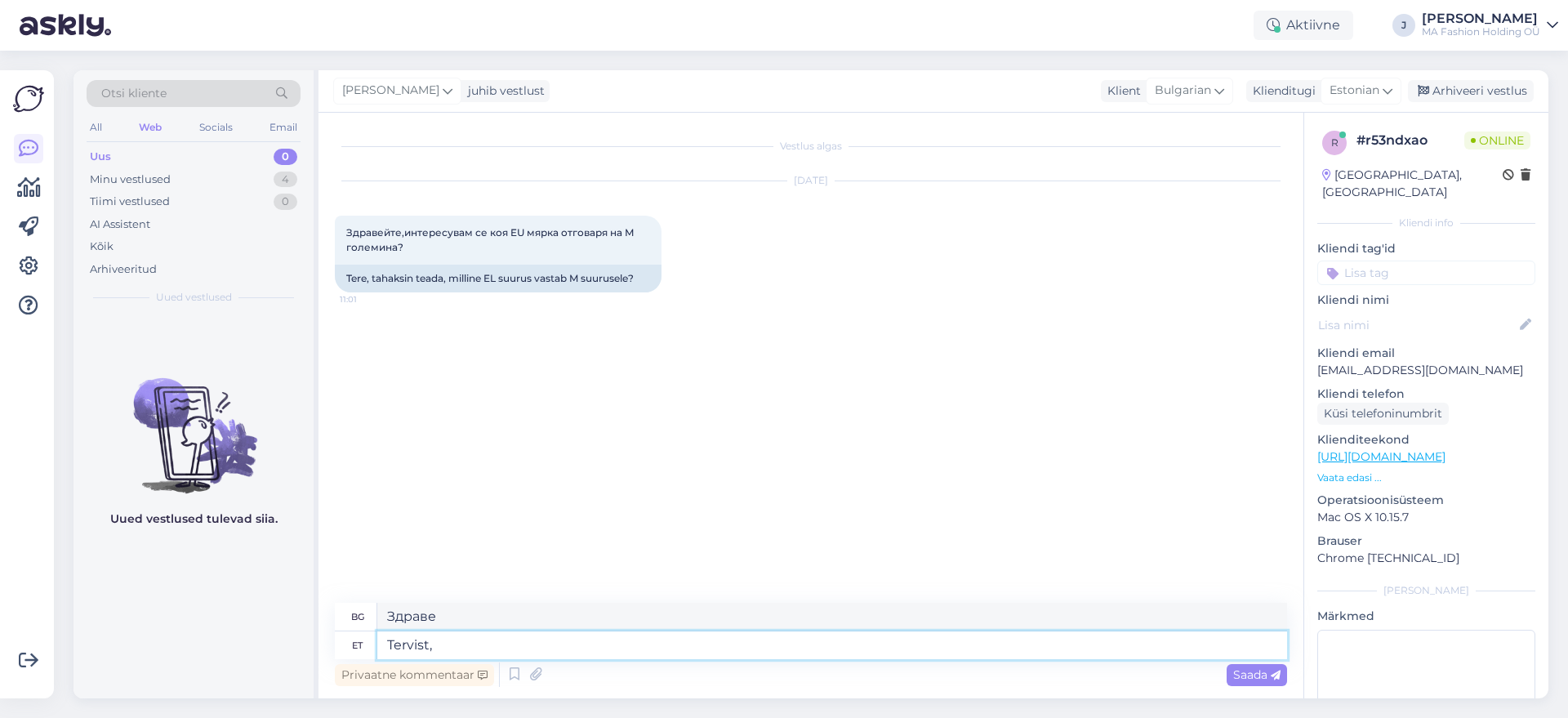
type textarea "Поздрави,"
type textarea "T"
click at [1362, 94] on span "Estonian" at bounding box center [1355, 91] width 50 height 18
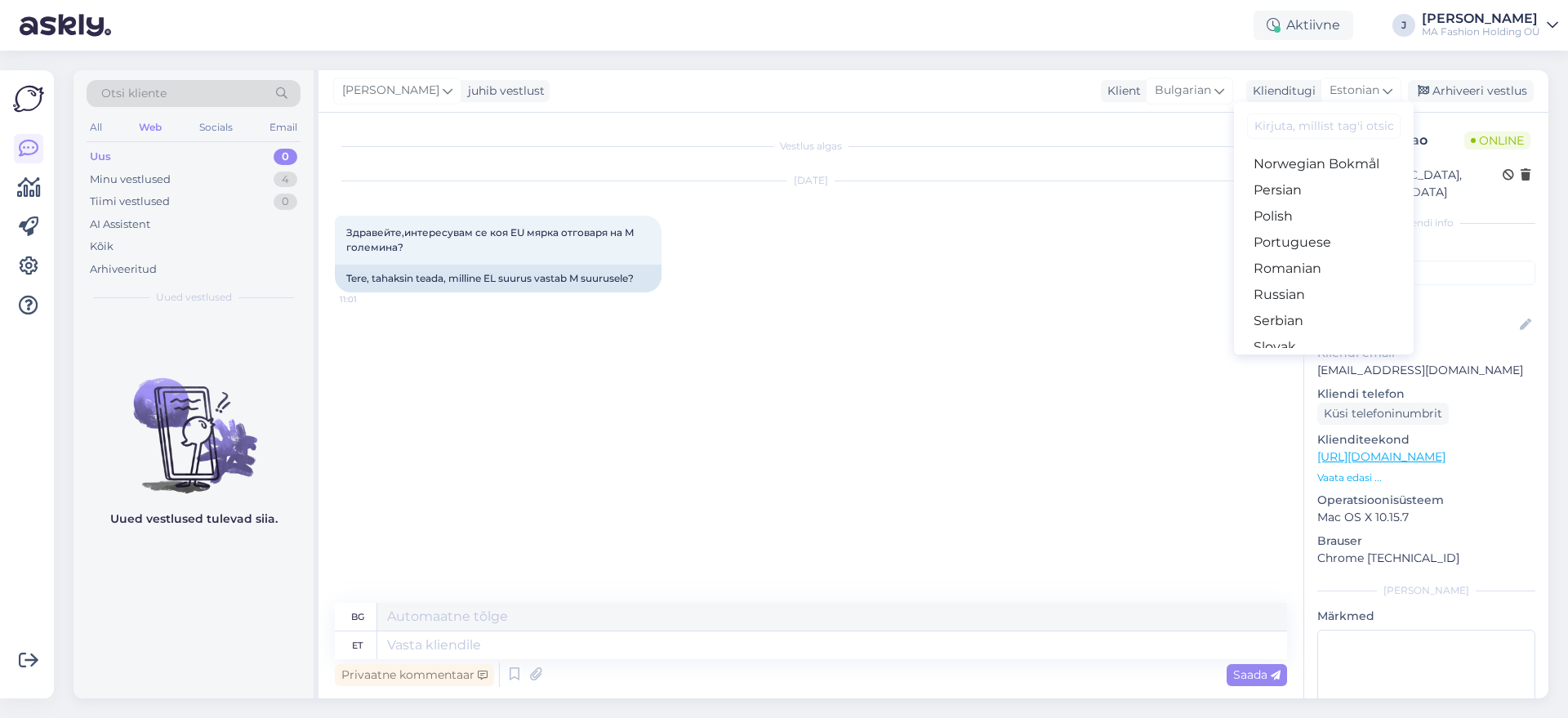
scroll to position [671, 0]
click at [1280, 150] on link "Russian" at bounding box center [1324, 146] width 180 height 26
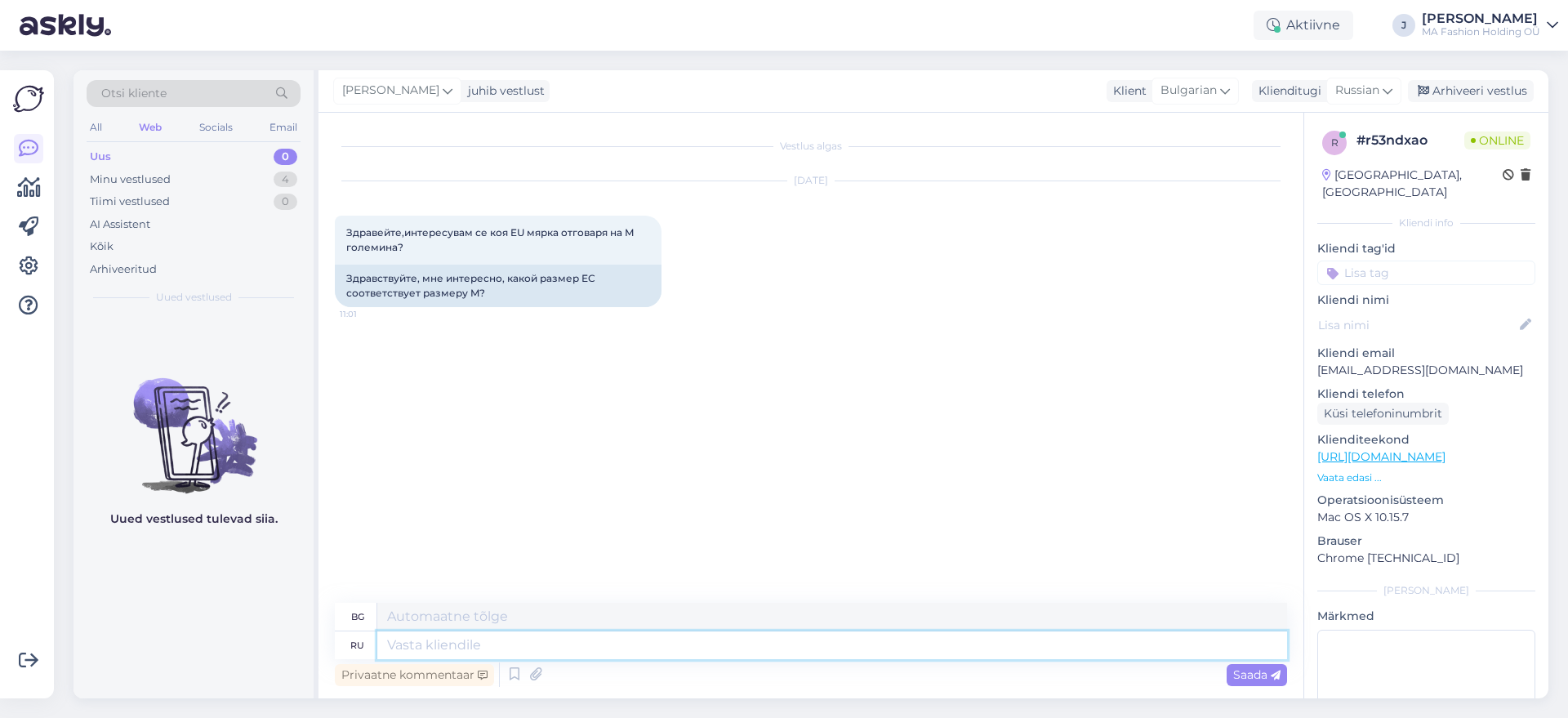
click at [570, 634] on textarea at bounding box center [832, 646] width 910 height 28
type textarea "Здравствуйте, э"
type textarea "Здравей,"
type textarea "Здравствуйте, это б"
type textarea "Здравейте, това е"
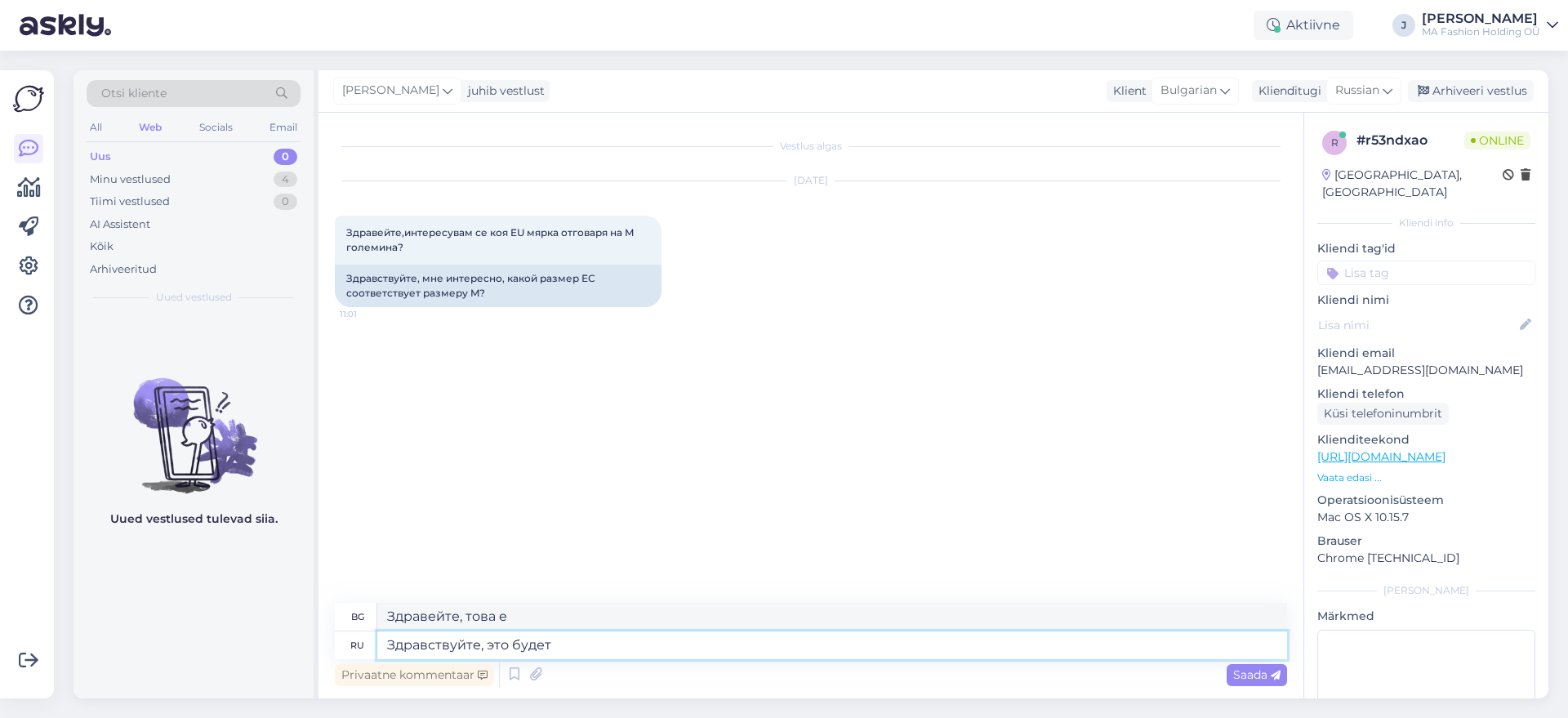
type textarea "Здравствуйте, это будет"
type textarea "Здравейте, това ще бъде"
type textarea "Здравствуйте, это будет 38"
type textarea "Здравейте, ще стане 38"
type textarea "Здравствуйте, это будет 38 размеою"
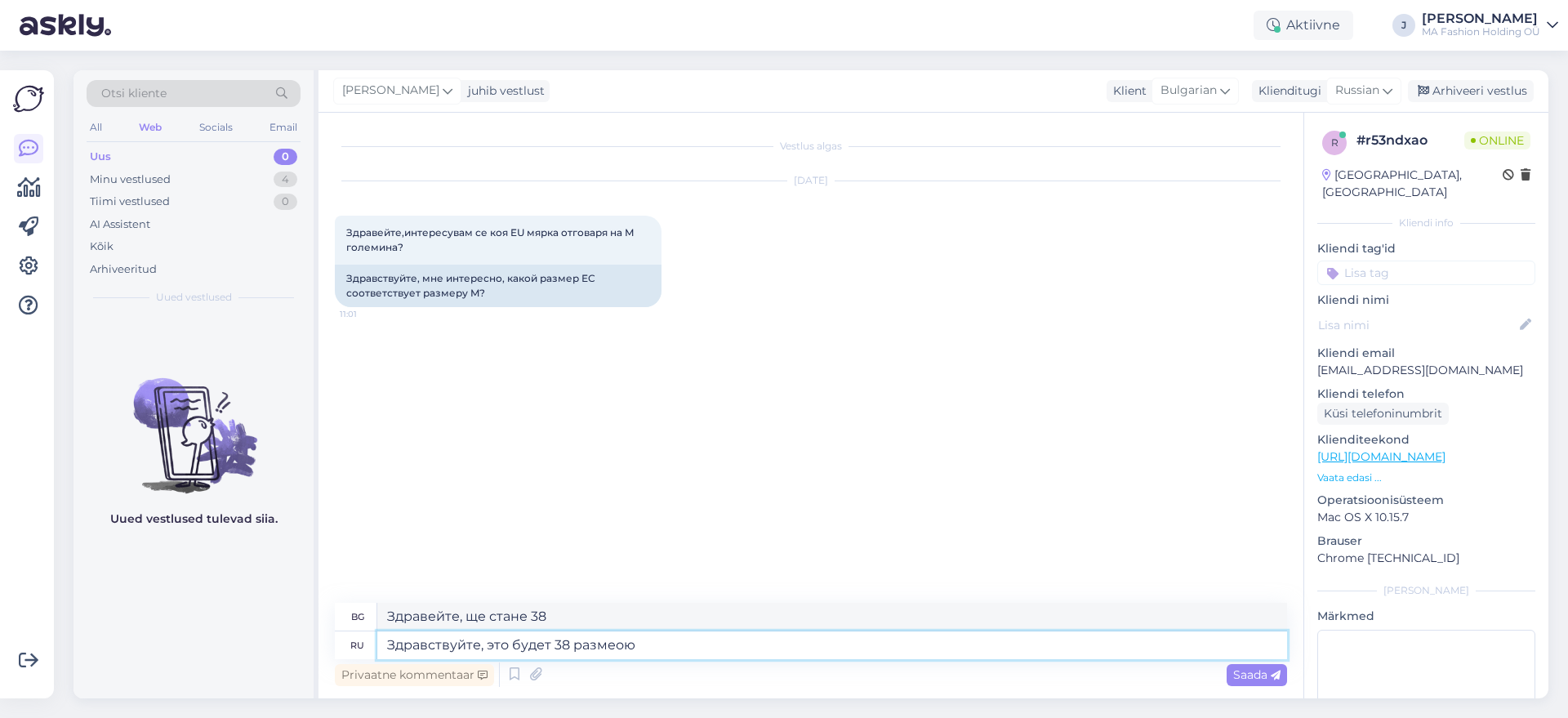
type textarea "Здравейте, това ще е размер 38."
type textarea "Здравствуйте, это будет 38 размер."
type textarea "Здравейте, това ще бъде размер 38."
type textarea "Здравствуйте, это будет 38 размер."
click at [1243, 680] on span "Saada" at bounding box center [1257, 675] width 47 height 15
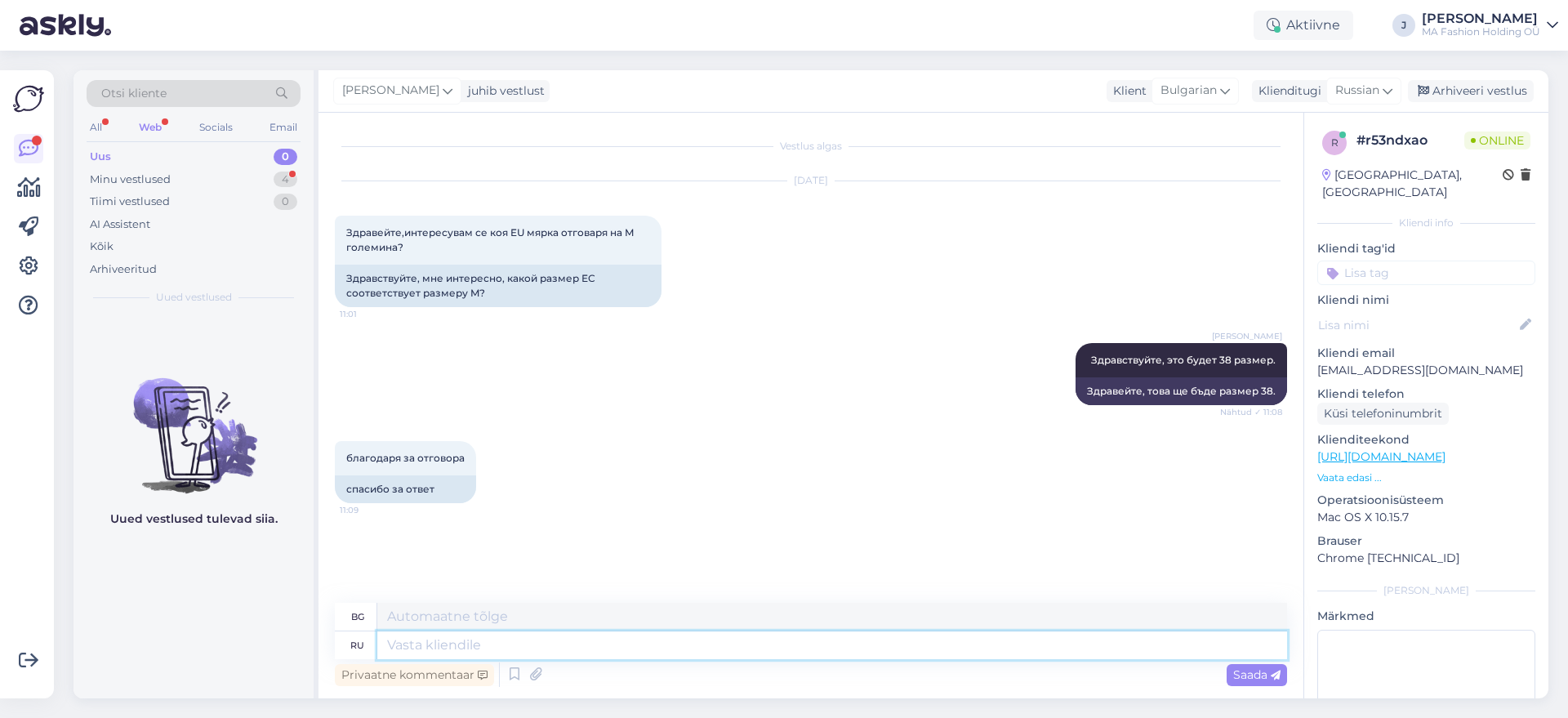
click at [476, 646] on textarea at bounding box center [832, 646] width 910 height 28
type textarea "Всегда"
type textarea "Винаги"
type textarea "Всегда пожалуйста"
type textarea "Няма защо"
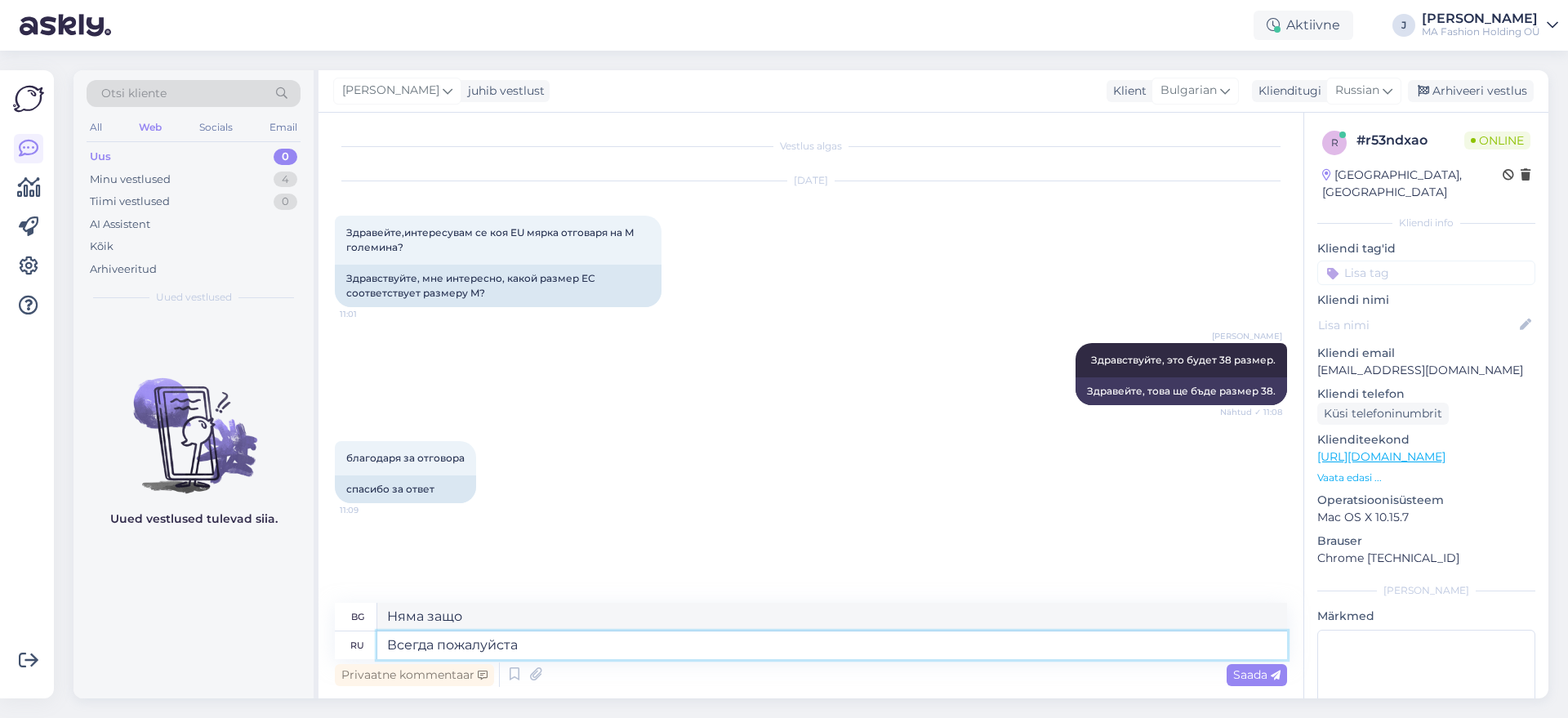
type textarea "Всегда пожалуйста 😊"
type textarea "Няма защо 😊"
type textarea "Всегда пожалуйста 😊"
click at [1263, 674] on span "Saada" at bounding box center [1257, 675] width 47 height 15
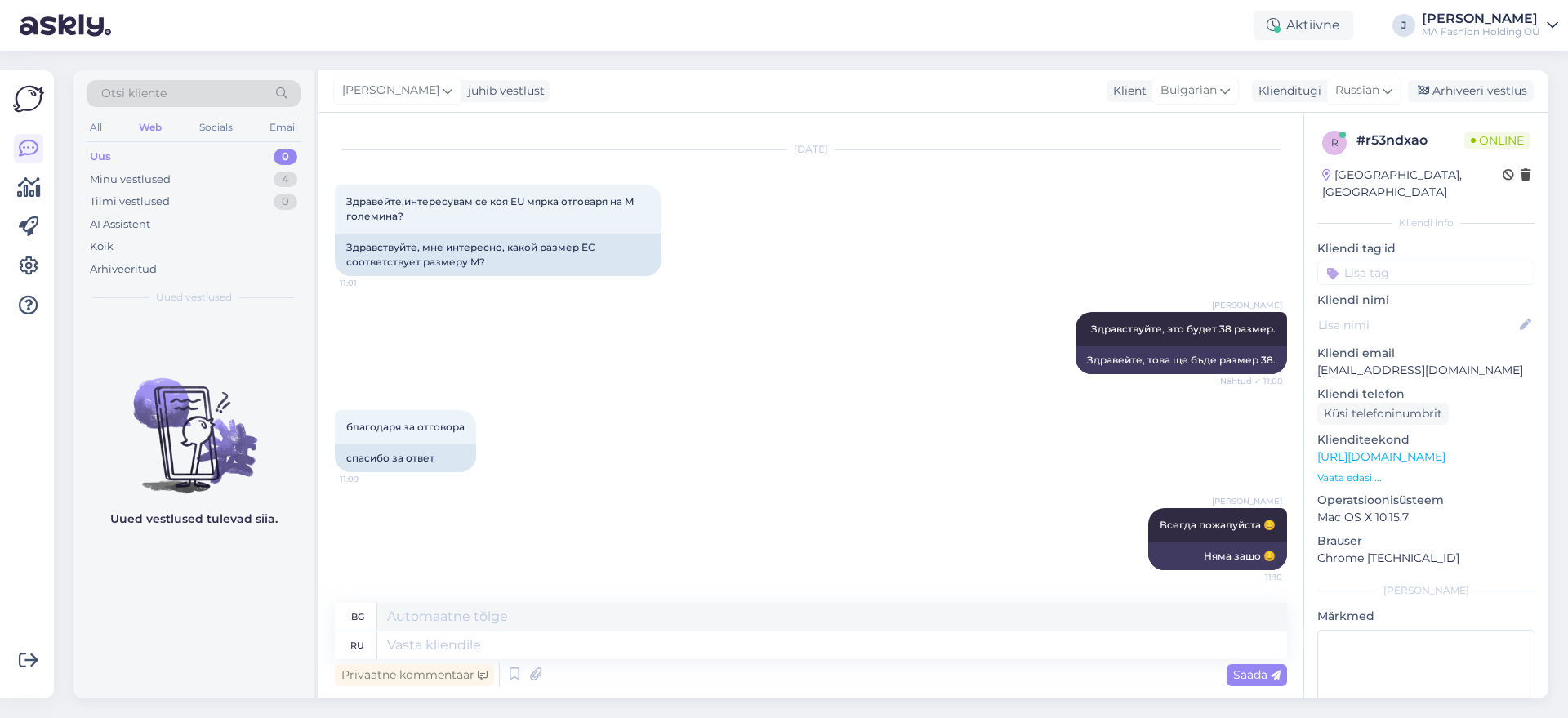
click at [483, 519] on div "[PERSON_NAME] пожалуйста 😊 11:10 Няма защо 😊" at bounding box center [812, 540] width 953 height 98
click at [201, 158] on div "Uus 0" at bounding box center [194, 157] width 214 height 23
click at [215, 136] on div "Socials" at bounding box center [216, 128] width 40 height 22
click at [103, 120] on div "All" at bounding box center [96, 128] width 19 height 22
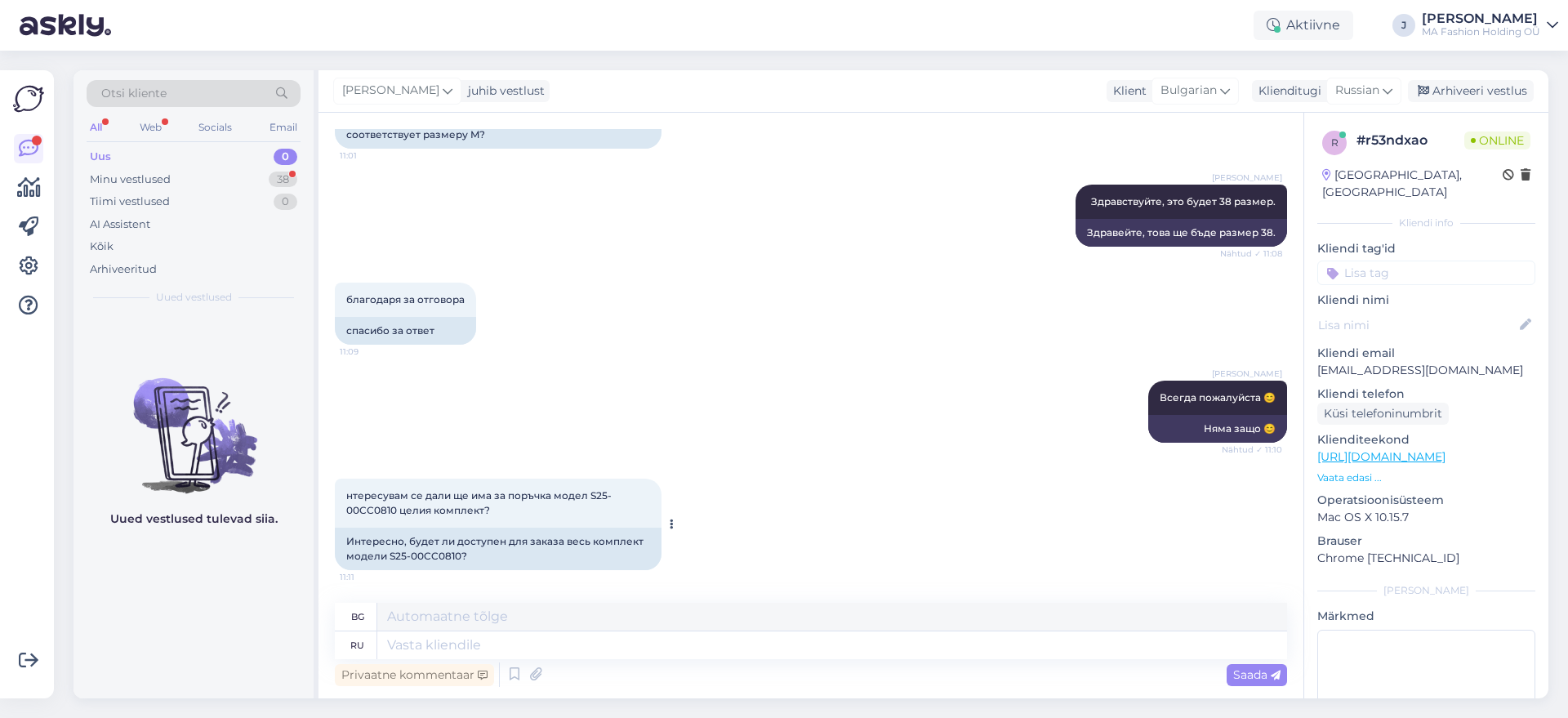
click at [432, 559] on div "Интересно, будет ли доступен для заказа весь комплект модели S25-00CC0810?" at bounding box center [498, 548] width 327 height 42
click at [1357, 492] on p "Operatsioonisüsteem" at bounding box center [1426, 501] width 218 height 17
click at [1350, 449] on p "[URL][DOMAIN_NAME]" at bounding box center [1426, 458] width 218 height 17
click at [1348, 449] on p "[URL][DOMAIN_NAME]" at bounding box center [1426, 458] width 218 height 17
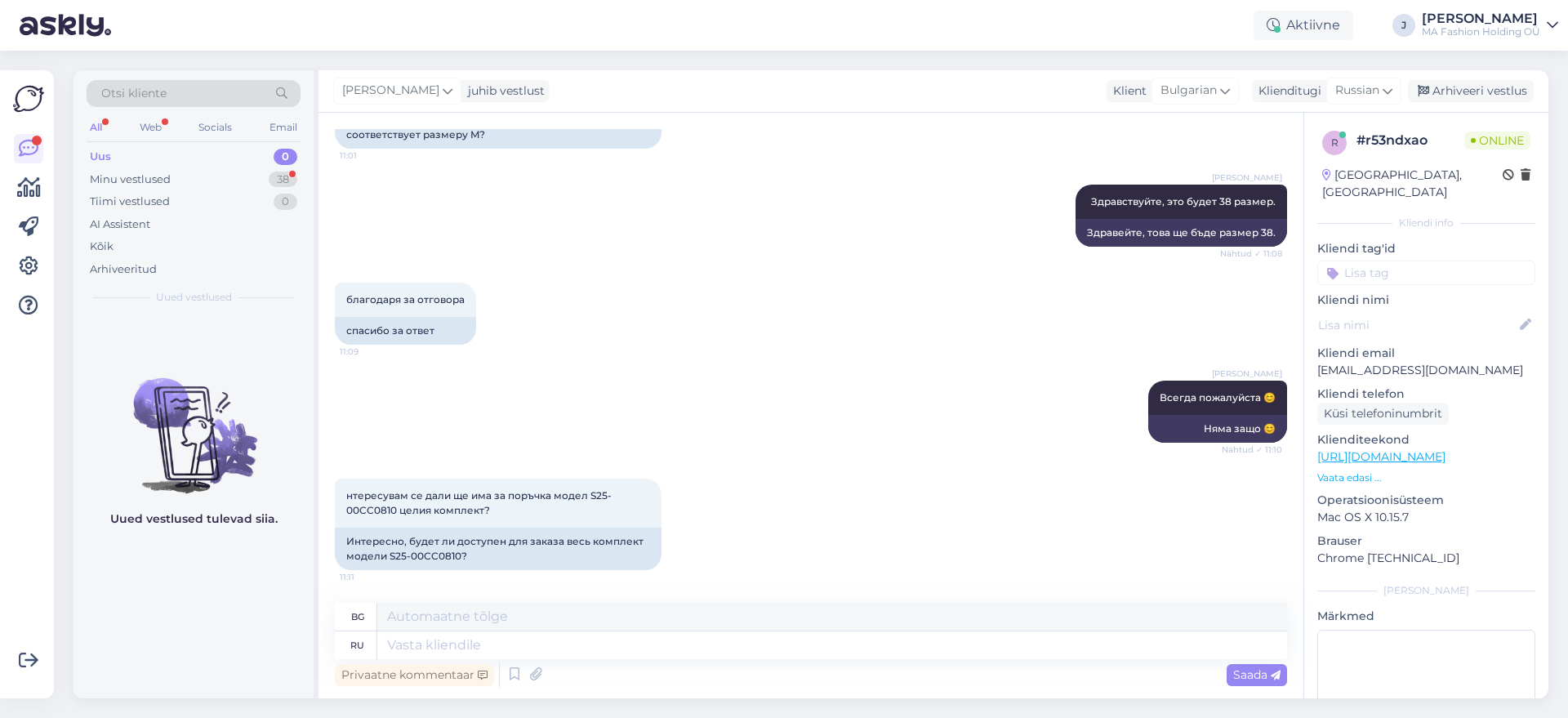
click at [1343, 449] on link "[URL][DOMAIN_NAME]" at bounding box center [1381, 456] width 128 height 15
click at [619, 643] on textarea at bounding box center [832, 646] width 910 height 28
paste textarea "S25-00CC0810"
type textarea "S25-00CC0810"
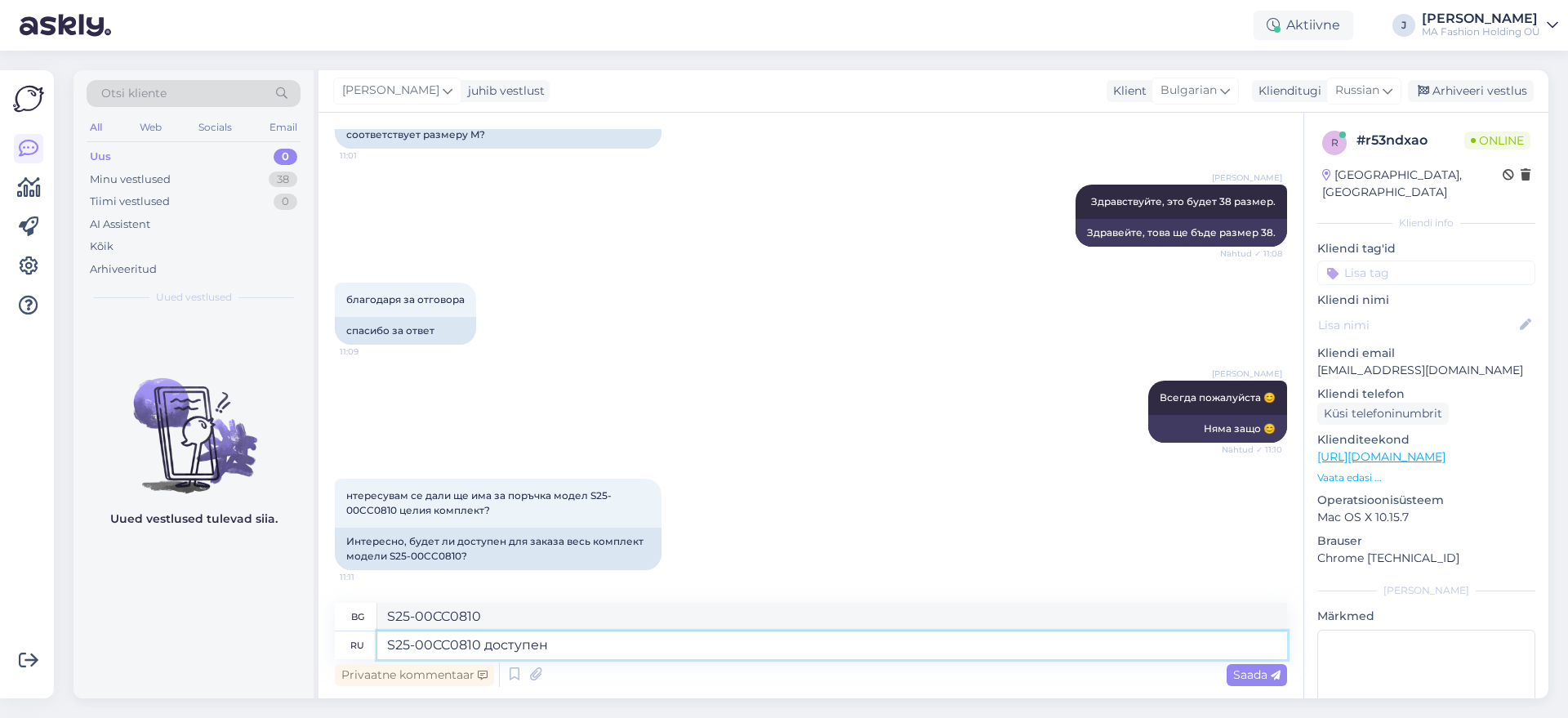
type textarea "S25-00CC0810 доступен"
type textarea "S25-00CC0810 е наличен"
type textarea "S25-00CC0810 доступен тольк о"
type textarea "Наличен само S25-00CC0810"
type textarea "S25-00CC0810 доступен только в"
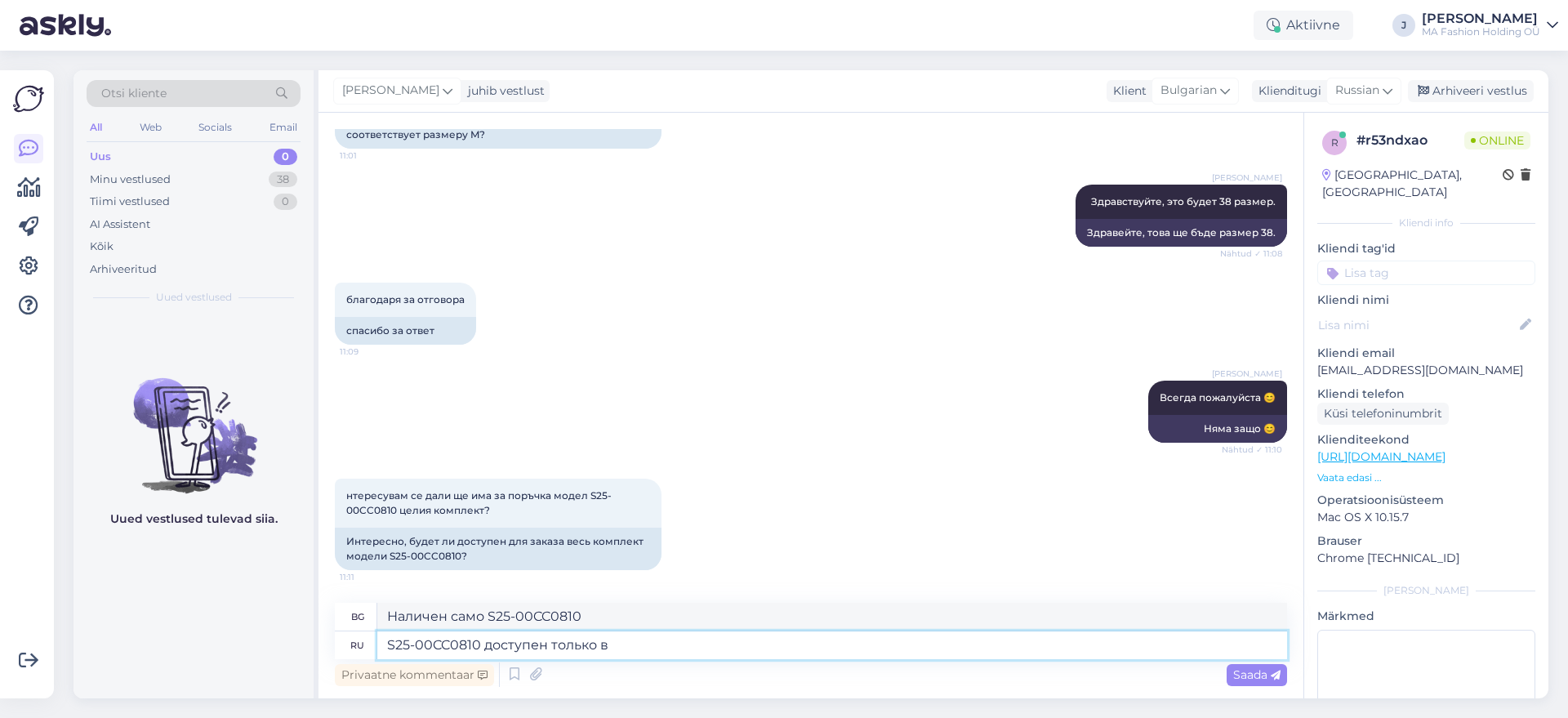
type textarea "S25-00CC0810 е наличен само"
type textarea "S25-00CC0810 доступен только в"
type textarea "S25-00CC0810 е наличен само в"
type textarea "S25-00CC0810 доступен только в размере"
type textarea "S25-00CC0810 се предлага само в размер"
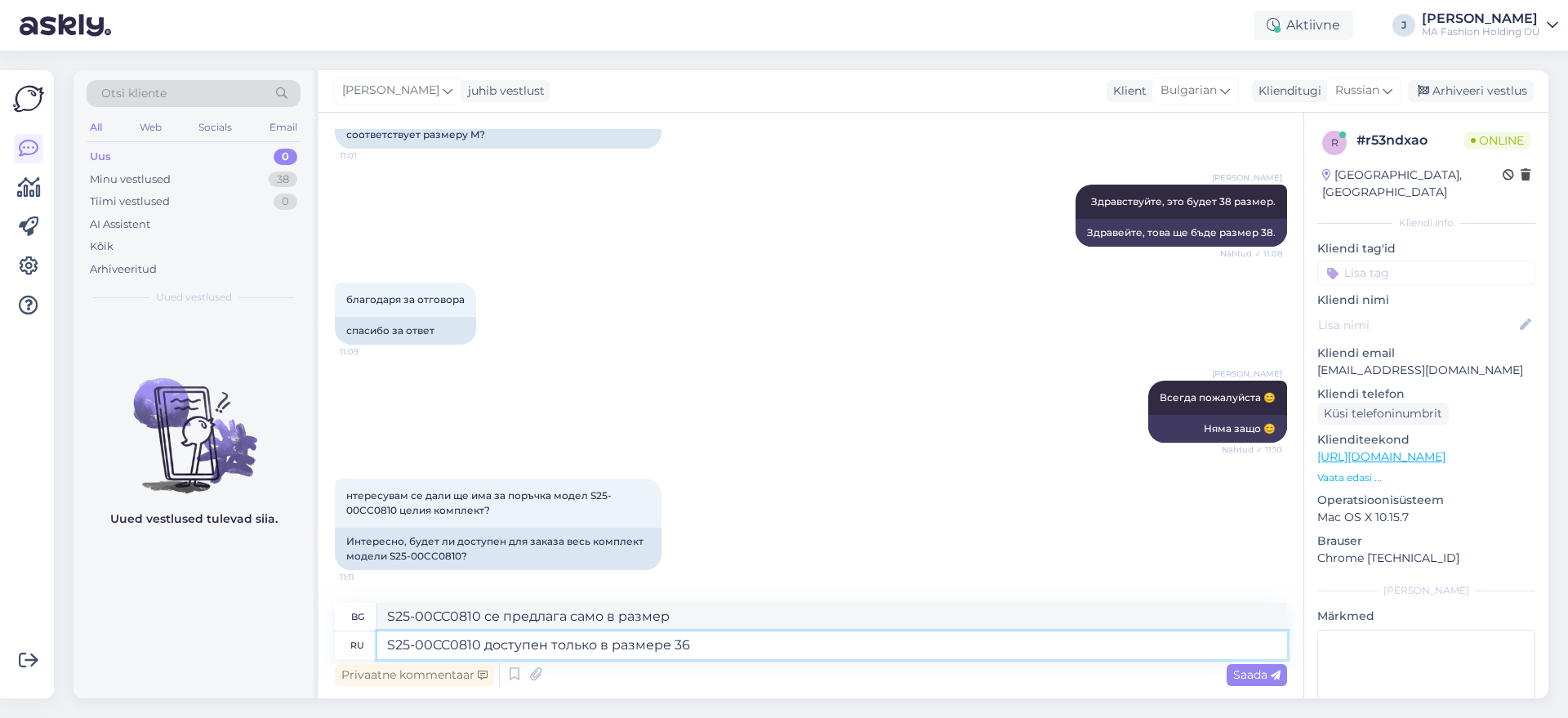
type textarea "S25-00CC0810 доступен только в размере 36 и"
type textarea "S25-00CC0810 се предлага само в размер 36"
type textarea "S25-00CC0810 доступен только в размере 36 и"
type textarea "S25-00CC0810 се предлага само в размер 36 и"
type textarea "S25-00CC0810 доступен только в размере 36 и 46,"
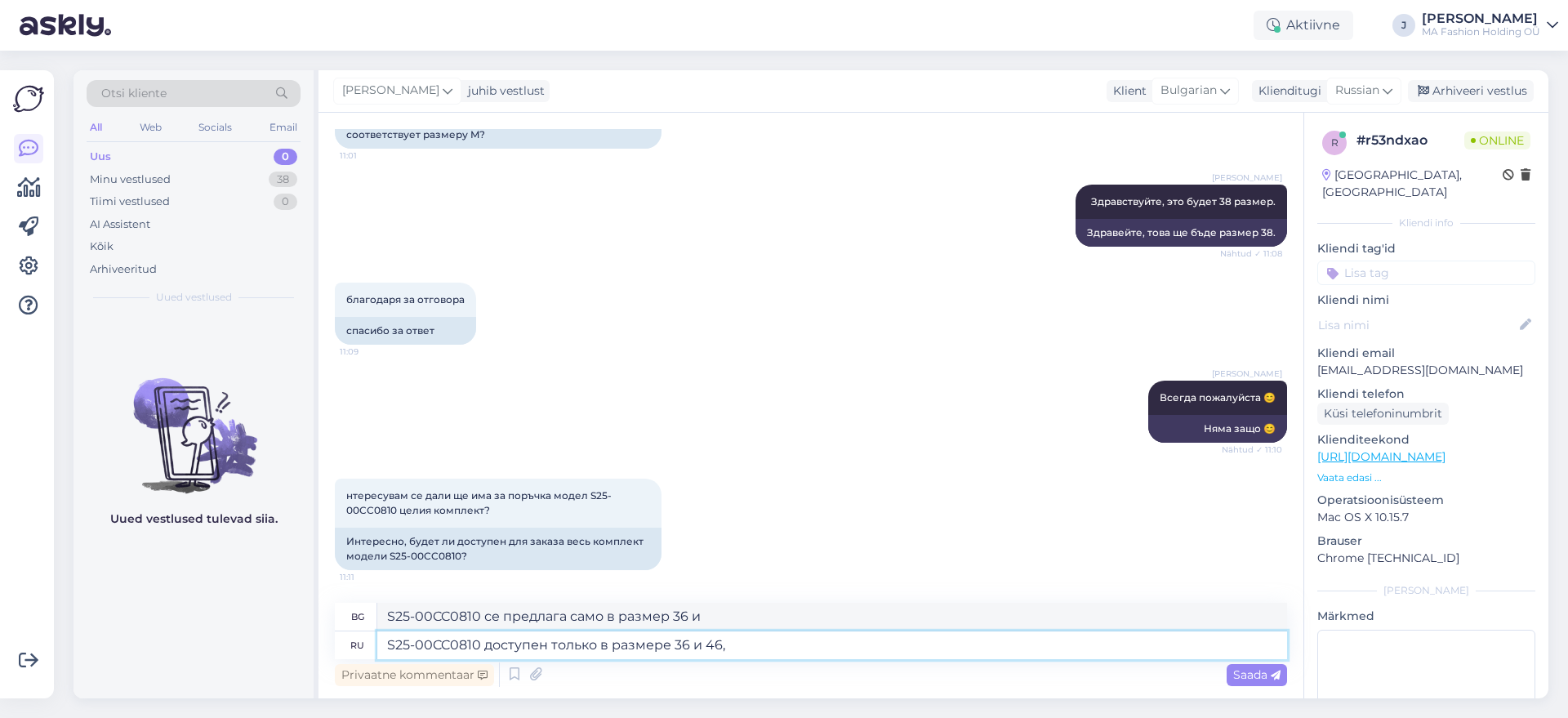
type textarea "S25-00CC0810 се предлага само в размер 36 и 46,"
type textarea "S25-00CC0810 доступен только в размере 36 и 46, остальные"
type textarea "S25-00CC0810 се предлага само в размери 36 и 46, останалите"
type textarea "S25-00CC0810 доступен только в размере 36 и 46, остальные размерв"
type textarea "S25-00CC0810 се предлага само в размери 36 и 46, други размери"
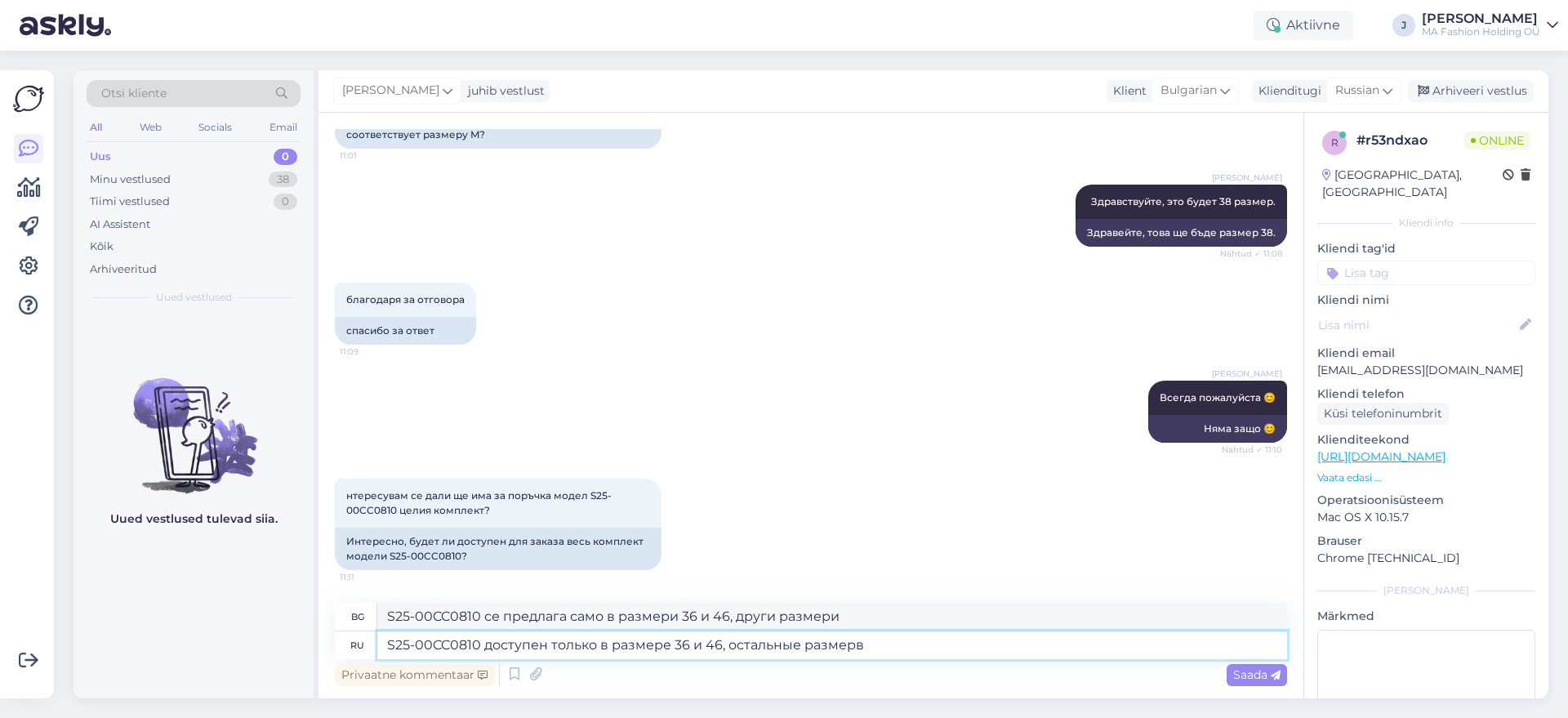
click at [389, 641] on textarea "S25-00CC0810 доступен только в размере 36 и 46, остальные размерв" at bounding box center [832, 646] width 910 height 28
type textarea "ШтаS25-00CC0810 доступен только в размере 36 и 46, остальные размерв"
type textarea "ШS25-00CC0810 се предлага само в размери 36 и 46, други размери"
type textarea "ШтанS25-00CC0810 доступен только в размере 36 и 46, остальные размерв"
type textarea "ЩаS25-00CC0810 се предлага само в размери 36 и 46, други размери"
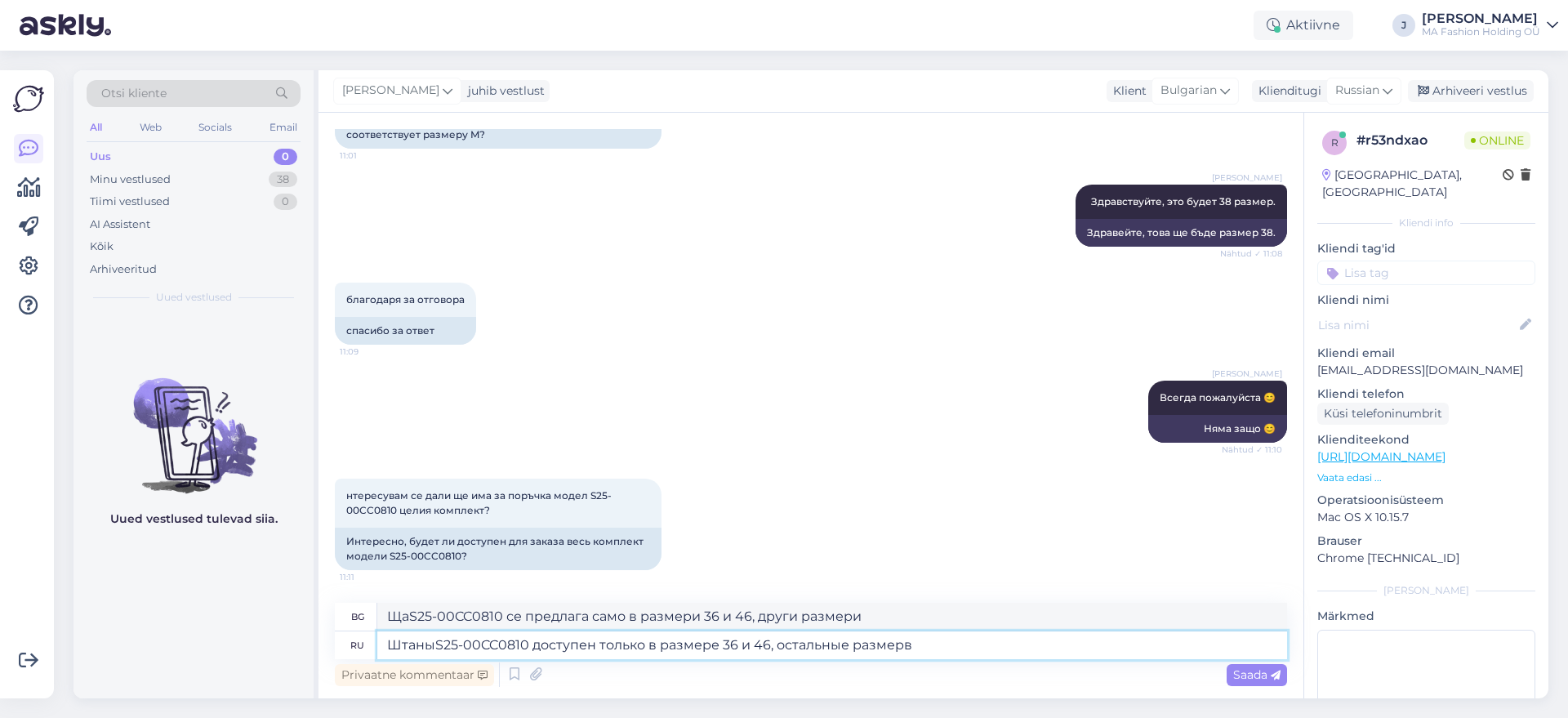
type textarea "Штаны S25-00CC0810 доступен только в размере 36 и 46, остальные размерв"
type textarea "Панталоните S25-00CC0810 се предлагат само в размери 36 и 46, други размери"
click at [433, 642] on textarea "Штаны S25-00CC0810 доступен только в размере 36 и 46, остальные размерв" at bounding box center [832, 646] width 910 height 28
click at [494, 644] on textarea "Штаны S25-00CC0810 доступен только в размере 36 и 46, остальные размерв" at bounding box center [832, 646] width 910 height 28
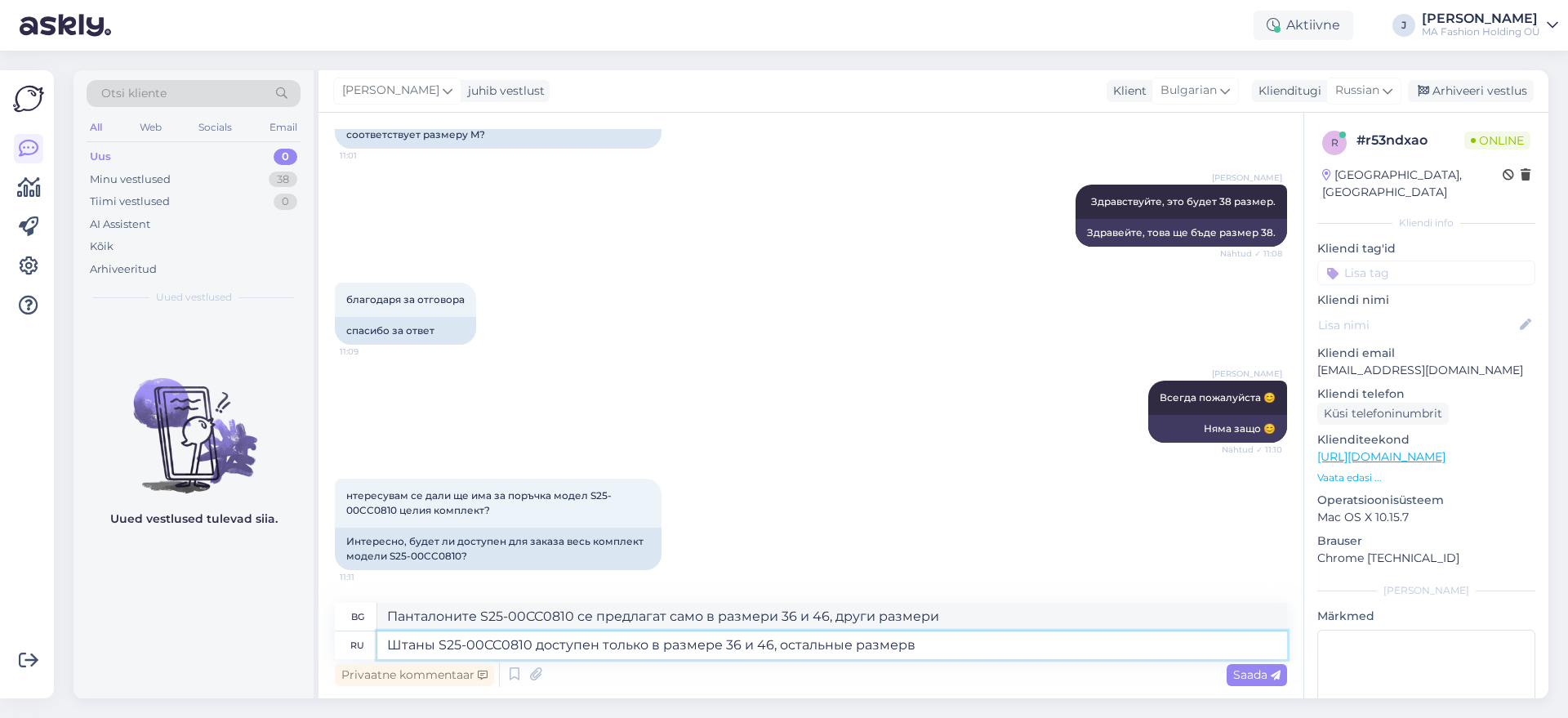
click at [934, 652] on textarea "Штаны S25-00CC0810 доступен только в размере 36 и 46, остальные размерв" at bounding box center [832, 646] width 910 height 28
type textarea "Штаны S25-00CC0810 доступен только в размере 36 и 46, остальные размеры разпрод…"
type textarea "Панталоните S25-00CC0810 се предлагат само в размери 36 и 46, другите размери с…"
click at [941, 646] on textarea "Штаны S25-00CC0810 доступен только в размере 36 и 46, остальные размеры разпрод…" at bounding box center [832, 646] width 910 height 28
click at [1000, 649] on textarea "Штаны S25-00CC0810 доступен только в размере 36 и 46, остальные размеры распрод…" at bounding box center [832, 646] width 910 height 28
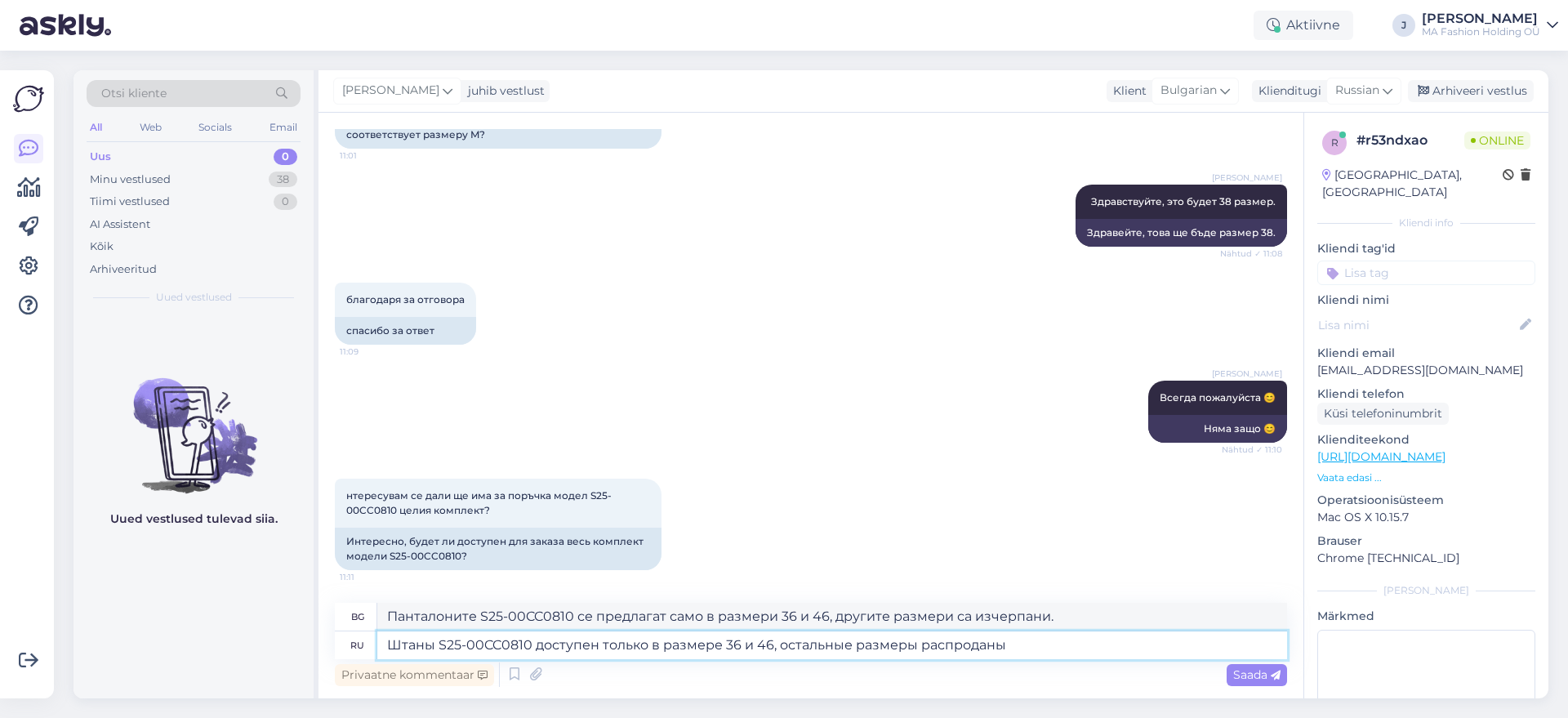
click at [1042, 638] on textarea "Штаны S25-00CC0810 доступен только в размере 36 и 46, остальные размеры распрод…" at bounding box center [832, 646] width 910 height 28
type textarea "Штаны S25-00CC0810 доступен только в размере 36 и 46, остальные размеры распрод…"
click at [1261, 676] on span "Saada" at bounding box center [1257, 675] width 47 height 15
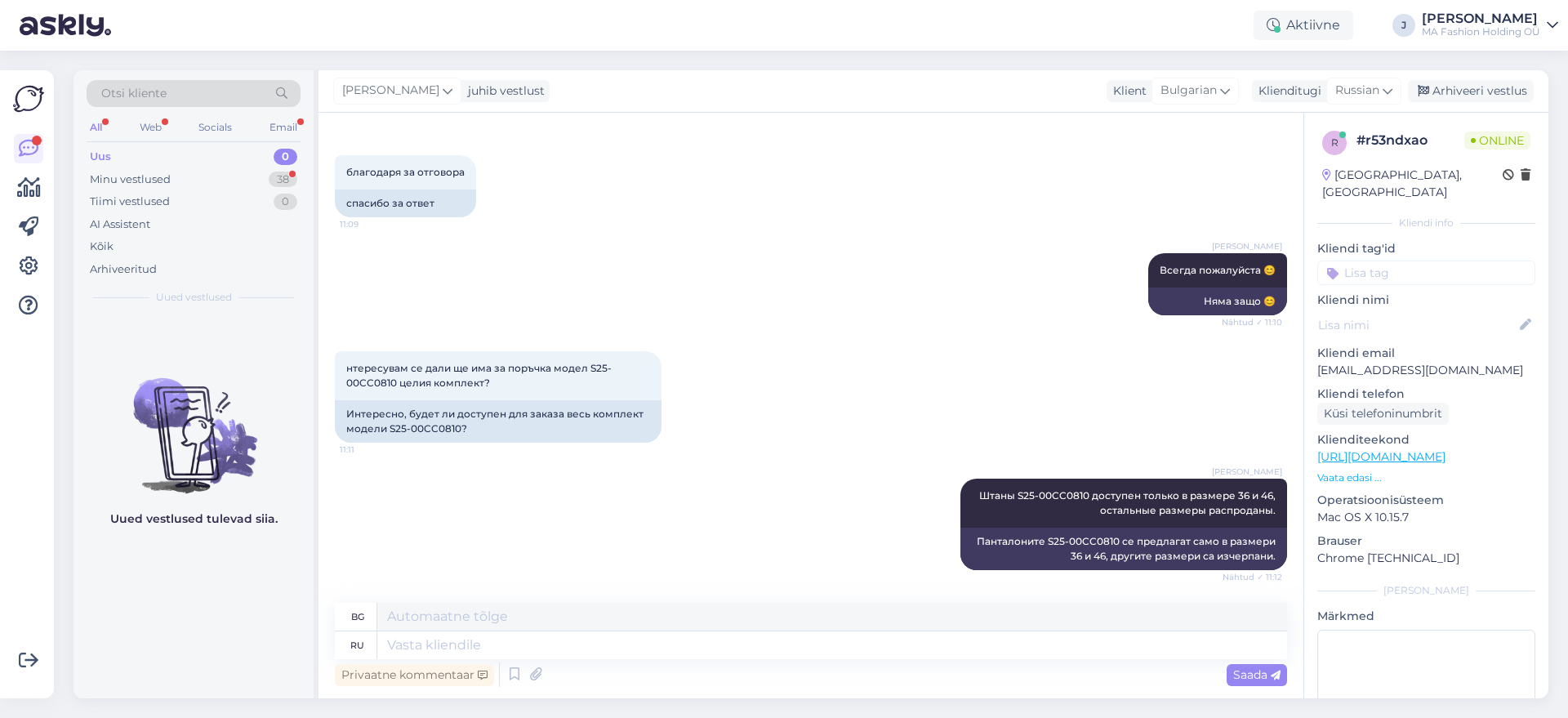
scroll to position [399, 0]
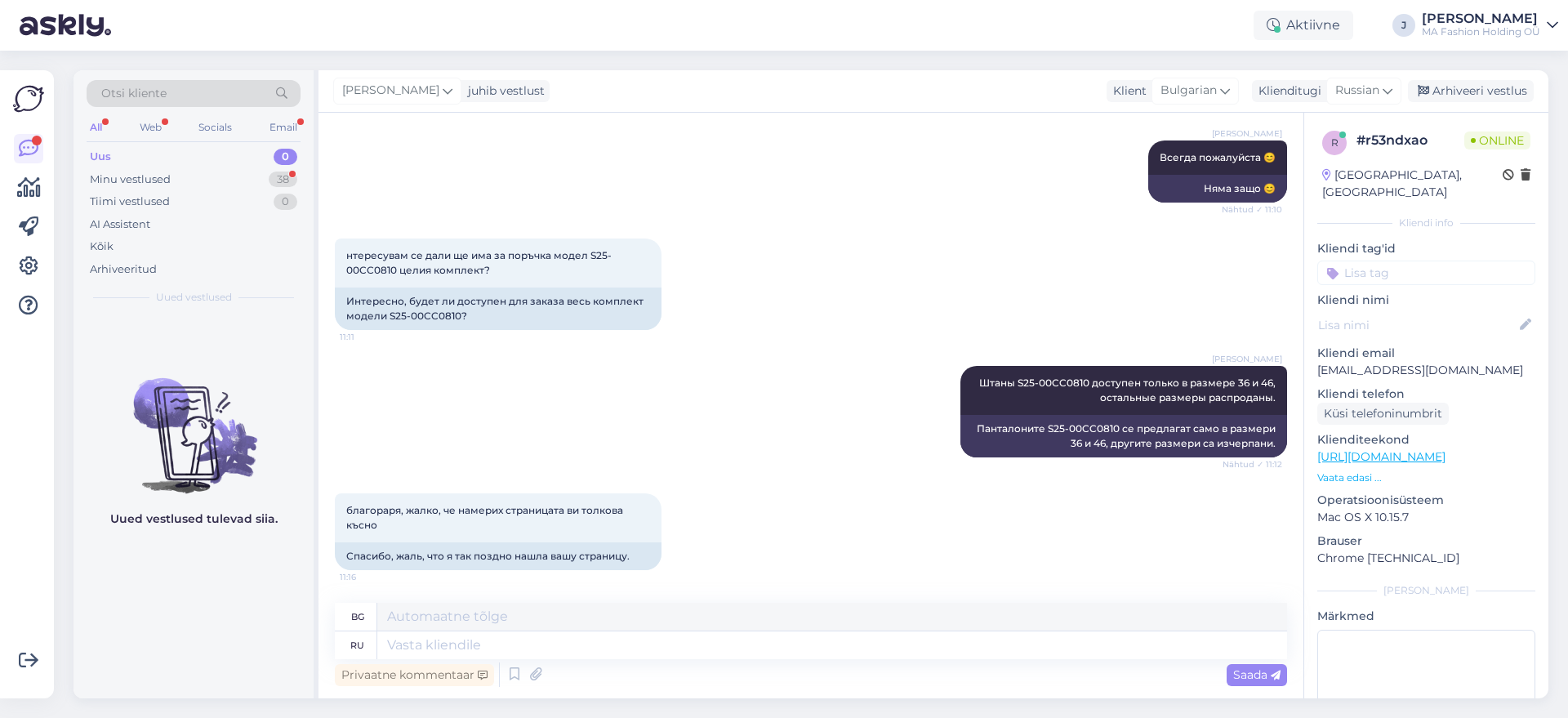
click at [133, 133] on div "All Web Socials Email" at bounding box center [194, 129] width 214 height 25
click at [146, 118] on div "Web" at bounding box center [150, 128] width 28 height 22
click at [177, 181] on div "Minu vestlused 4" at bounding box center [194, 179] width 214 height 23
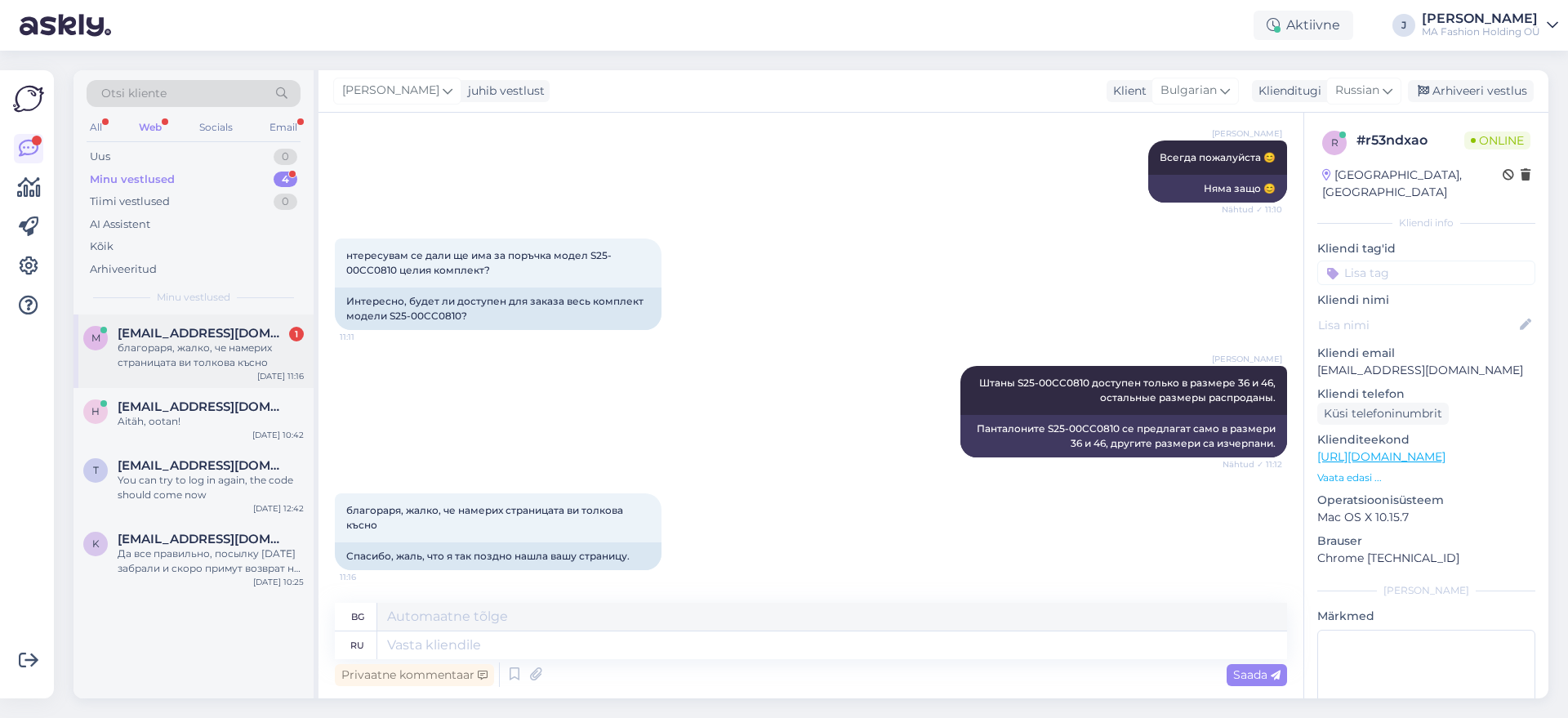
click at [265, 380] on div "[DATE] 11:16" at bounding box center [281, 377] width 47 height 12
click at [667, 649] on textarea at bounding box center [832, 646] width 910 height 28
type textarea "У"
type textarea "U"
type textarea "У нас"
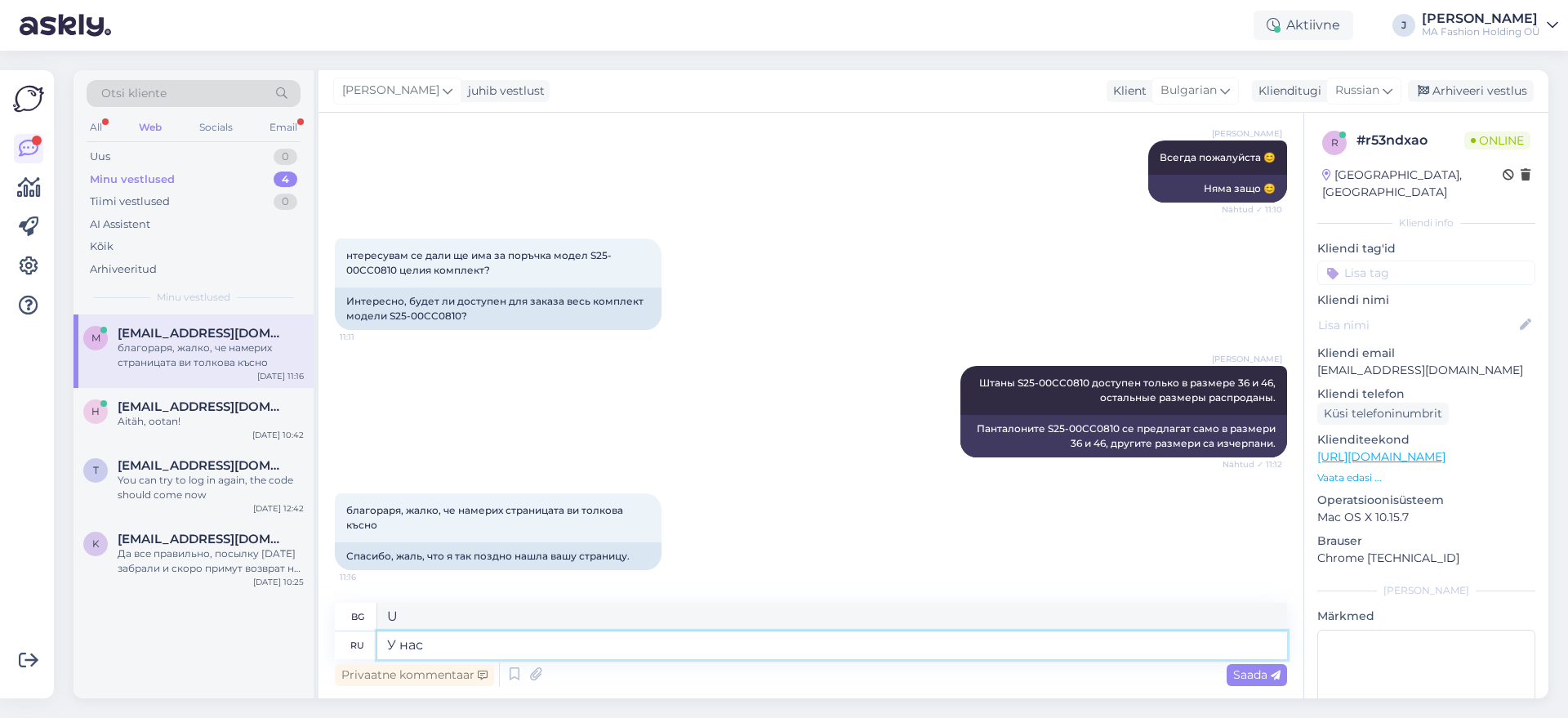
type textarea "Ние [DEMOGRAPHIC_DATA]"
type textarea "У нас бу"
type textarea "Имаме буу"
type textarea "У нас бу"
type textarea "Имаме б"
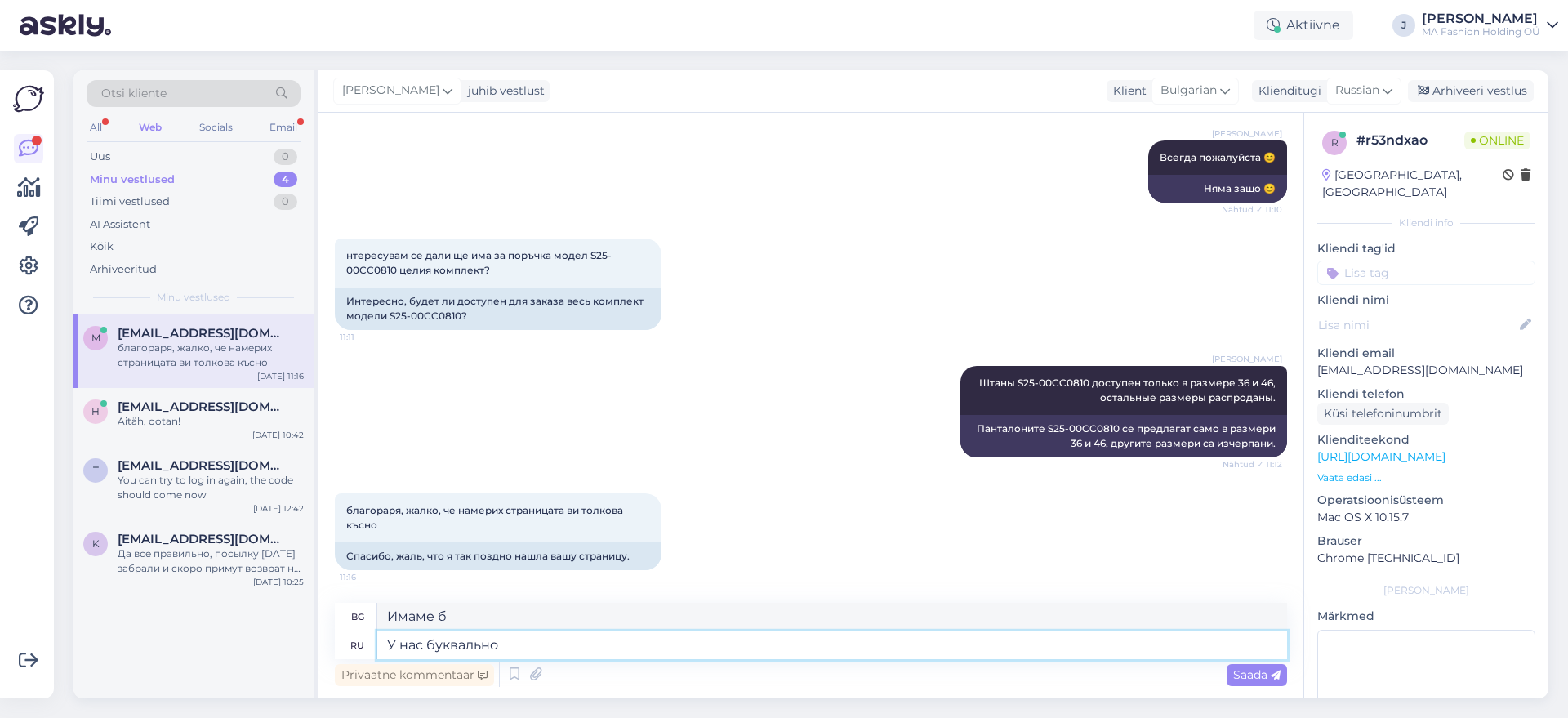
type textarea "У нас буквально"
type textarea "Ние буквално имаме"
type textarea "У нас буквально на днях у"
type textarea "Ще го имаме буквално след няколко дни"
type textarea "У нас буквально на днях выходит"
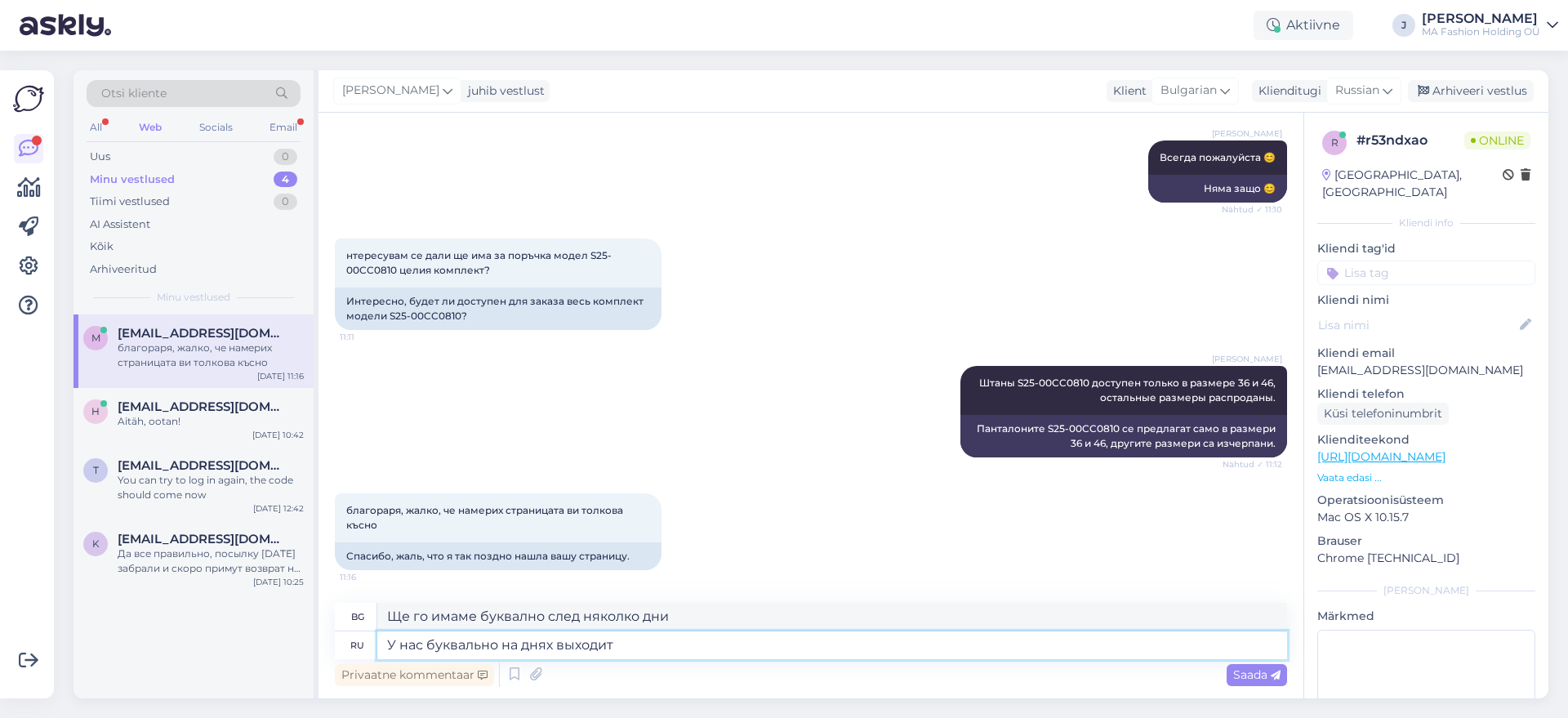
type textarea "Ще го пуснем буквално след няколко дни"
type textarea "У нас буквально на днях выходит новая"
type textarea "Ще излезе нов буквално след няколко дни."
type textarea "У нас буквально на днях выходит новая коллекция"
type textarea "Буквално след няколко дни ще пуснем нова колекция."
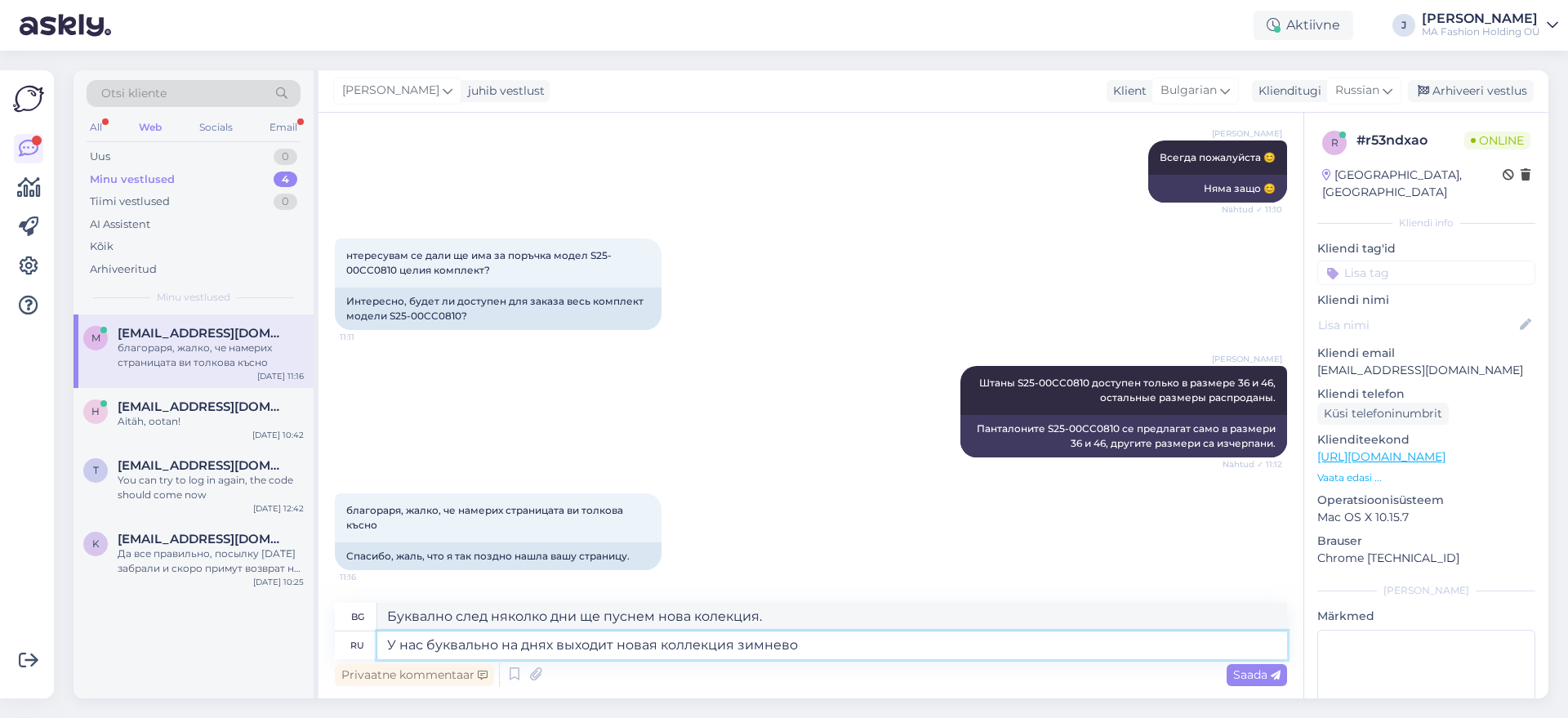
type textarea "У нас буквально на днях выходит новая коллекция зимнево"
type textarea "Буквално след няколко дни пускаме на пазара нова зимна колекция."
type textarea "У нас буквально на днях выходит новая коллекция зимнего кашемира -"
type textarea "Буквално след няколко дни пускаме на пазара нова зимна колекция от кашмир."
type textarea "У нас буквально на днях выходит новая коллекция зимнего кашемира - в"
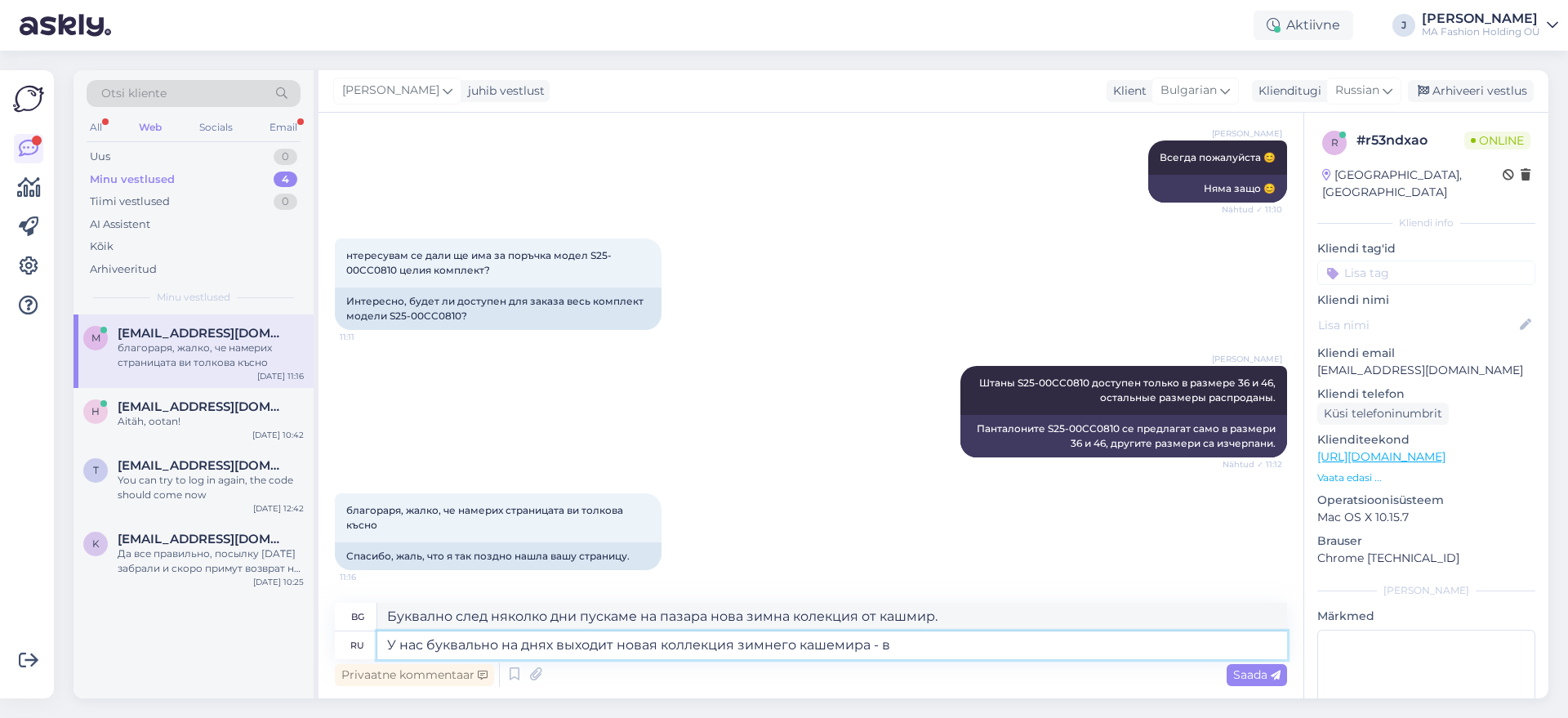
type textarea "Буквално след няколко дни пускаме на пазара нова зимна колекция от кашмир -"
type textarea "У нас буквально на днях выходит новая коллекция зимнего кашемира - возможно"
type textarea "Буквално след няколко дни пускаме на пазара нова зимна колекция от кашмир - мож…"
type textarea "У нас буквально на днях выходит новая коллекция зимнего кашемира - возможно вы ч"
type textarea "Буквално след няколко дни пускаме на пазара нова зимна колекция от кашмир - мож…"
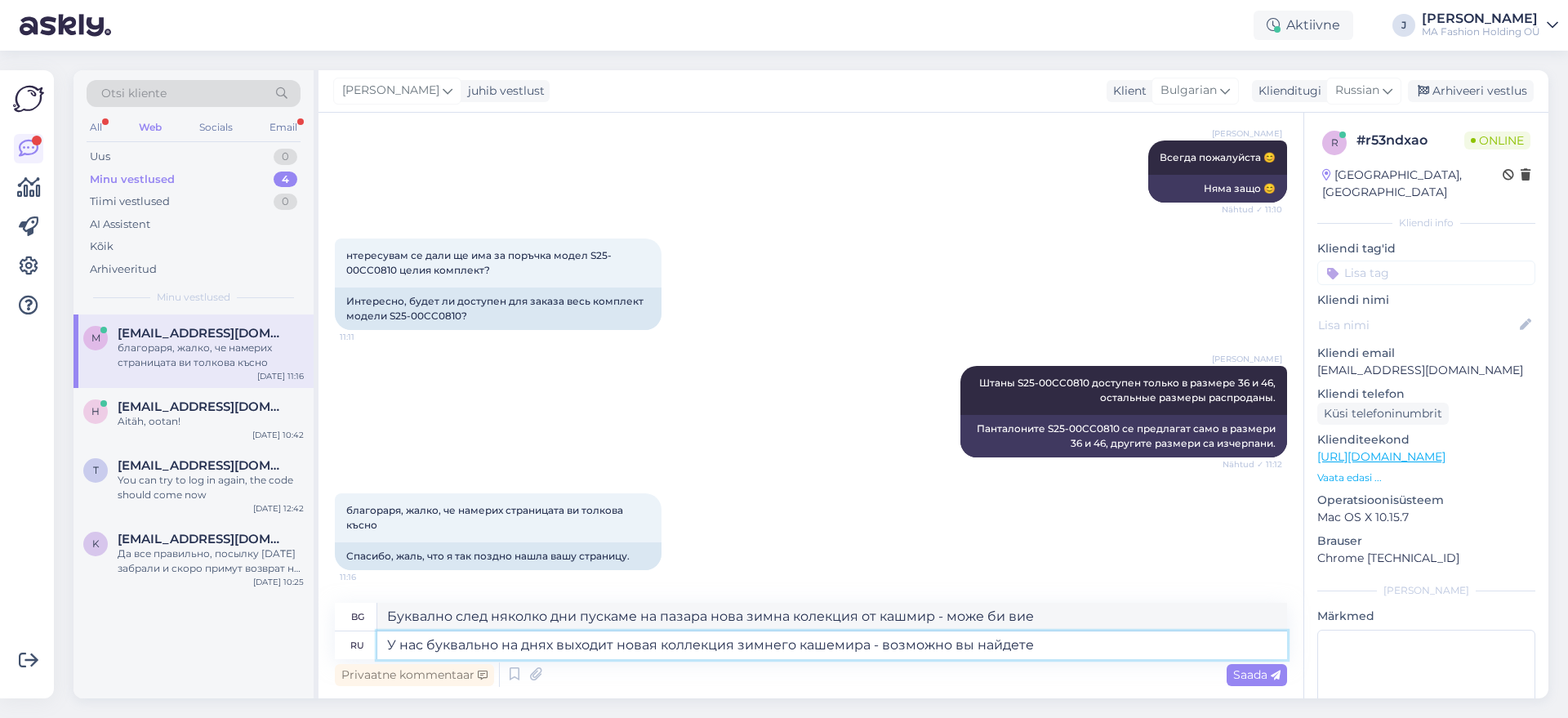
type textarea "У нас буквально на днях выходит новая коллекция зимнего кашемира - возможно вы …"
type textarea "Буквално след няколко дни пускаме на пазара нова зимна колекция от кашмир - мож…"
type textarea "У нас буквально на днях выходит новая коллекция зимнего кашемира - возможно вы …"
type textarea "Буквално след няколко дни пускаме на пазара нова зимна колекция от кашмир - мож…"
type textarea "У нас буквально на днях выходит новая коллекция зимнего кашемира - возможно вы …"
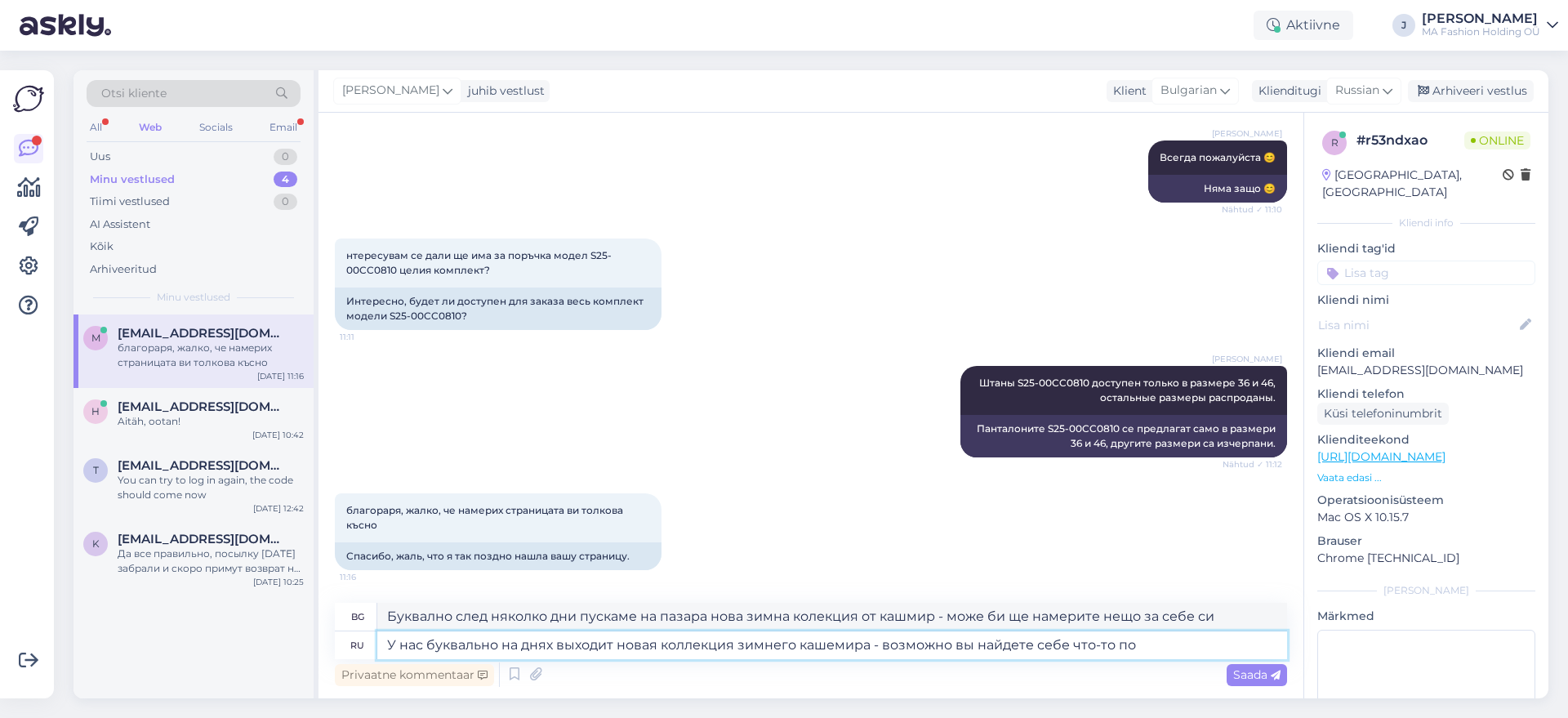
type textarea "Буквално след няколко дни пускаме на пазара нова зимна колекция от кашмир - мож…"
type textarea "У нас буквально на днях выходит новая коллекция зимнего кашемира - возможно вы …"
type textarea "Буквално след няколко дни пускаме на пазара нова зимна колекция от кашмир - мож…"
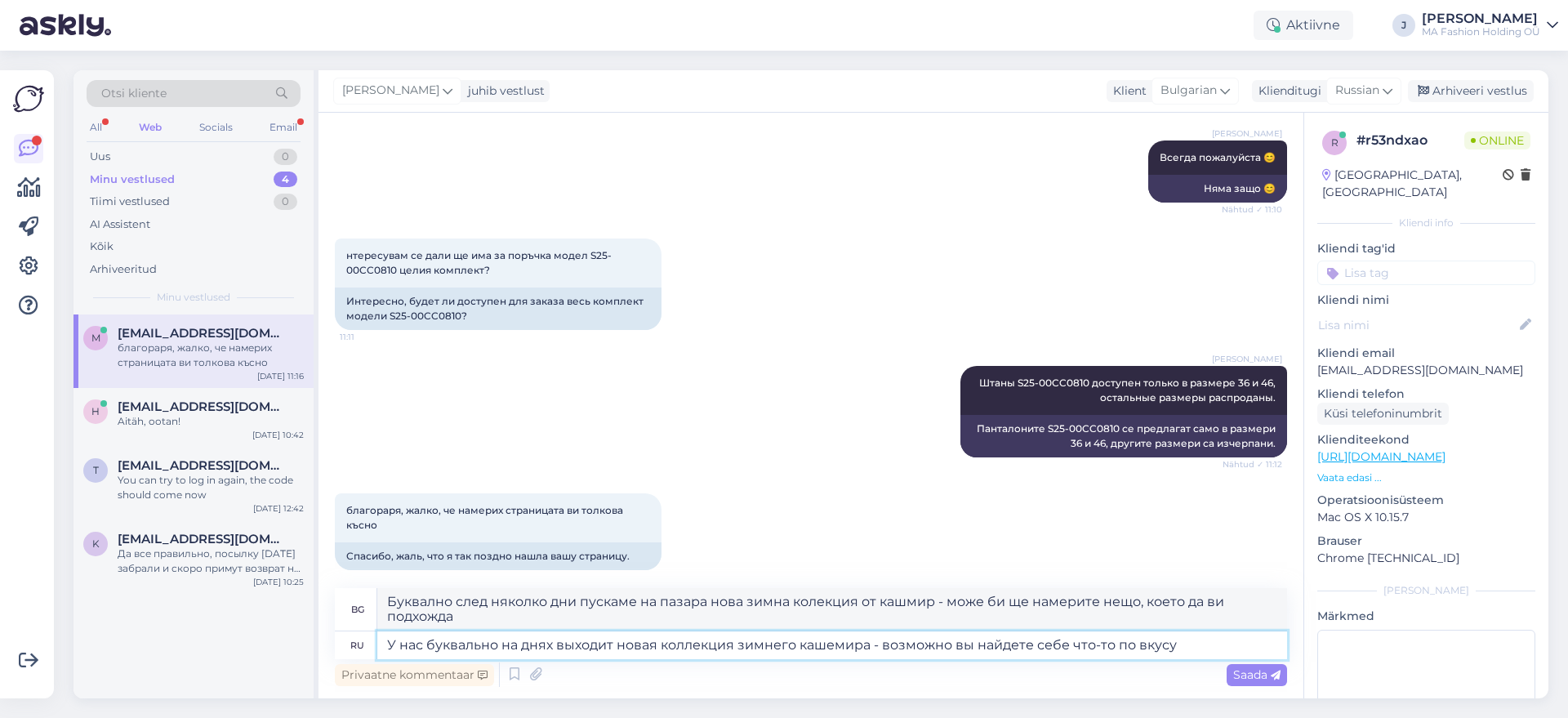
type textarea "У нас буквально на днях выходит новая коллекция зимнего кашемира - возможно вы …"
type textarea "Буквално след няколко дни пускаме на пазара нова зимна колекция от кашмир - мож…"
type textarea "У нас буквально на днях выходит новая коллекция зимнего кашемира - возможно вы …"
type textarea "Буквално след няколко дни пускаме на пазара нова зимна колекция от кашмир - мож…"
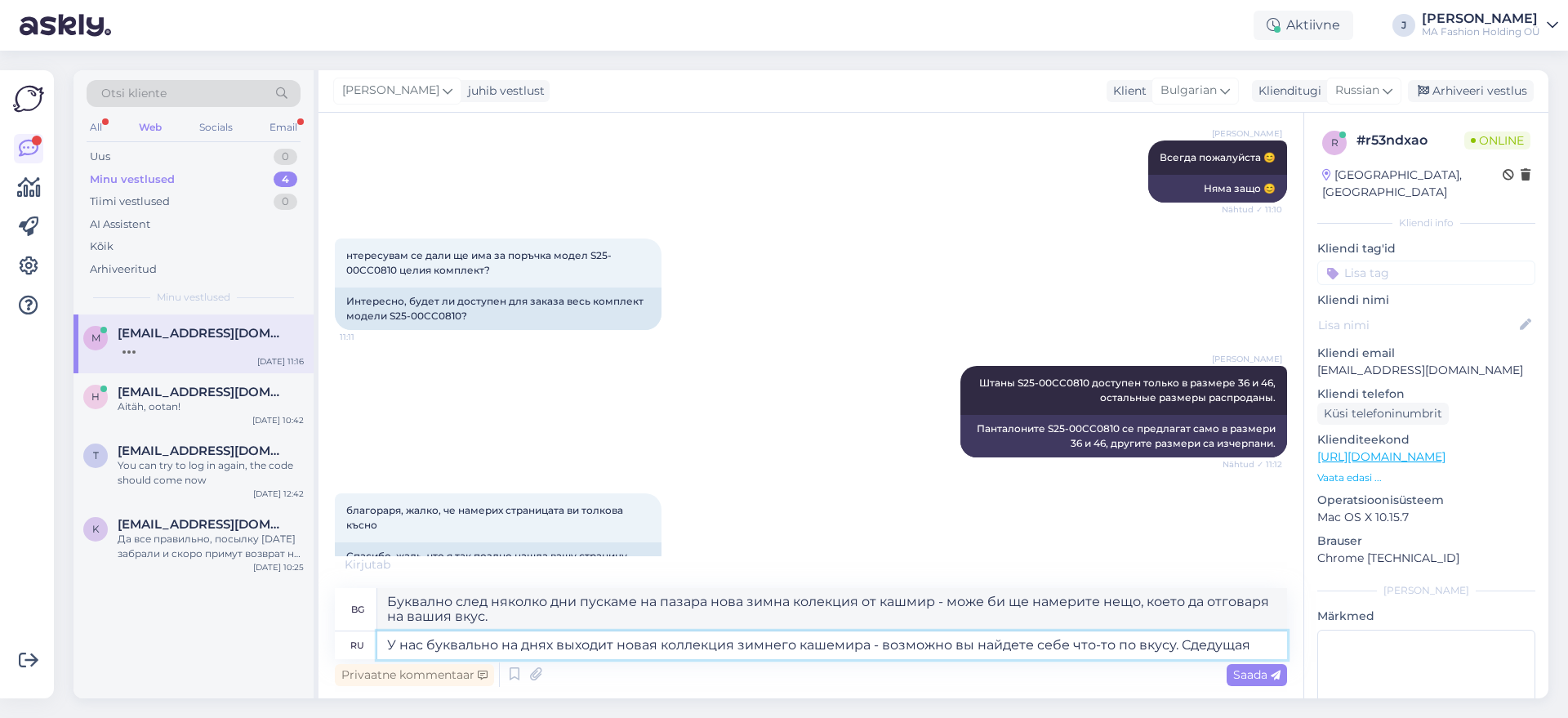
type textarea "У нас буквально на днях выходит новая коллекция зимнего кашемира - возможно вы …"
type textarea "Буквално след няколко дни пускаме на пазара нова зимна колекция от кашмир – мож…"
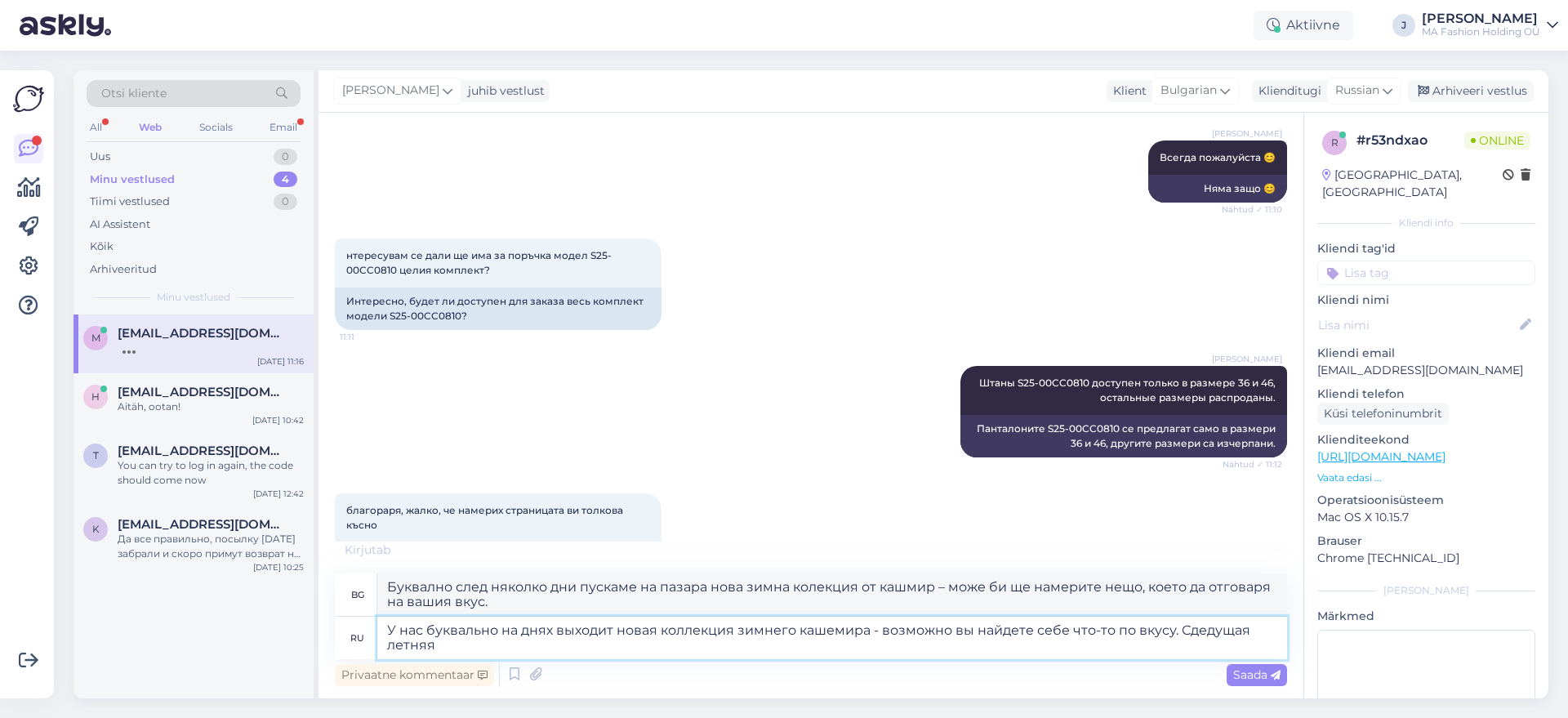
type textarea "У нас буквально на днях выходит новая коллекция зимнего кашемира - возможно вы …"
type textarea "Буквално след няколко дни ще пуснем нова зимна колекция от кашмир – може би ще …"
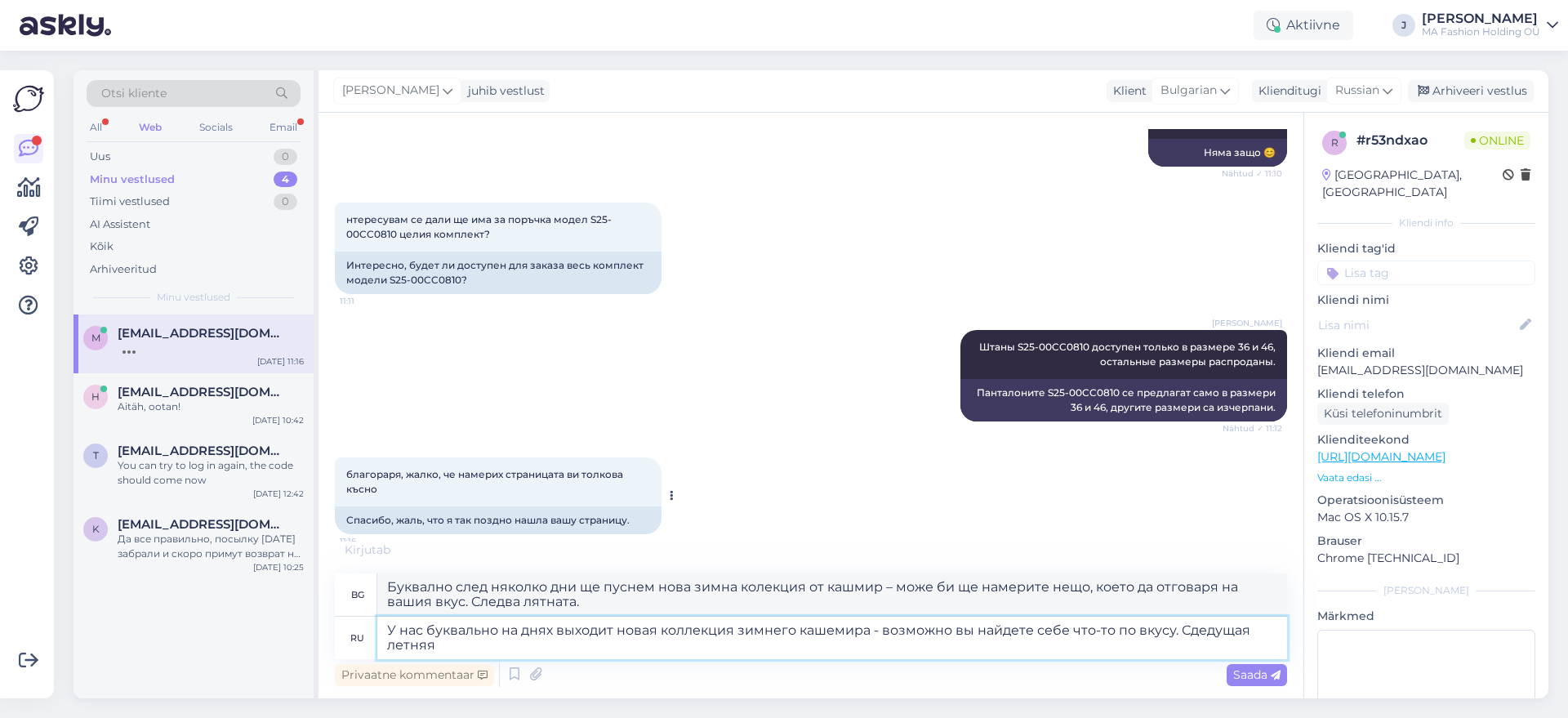
scroll to position [446, 0]
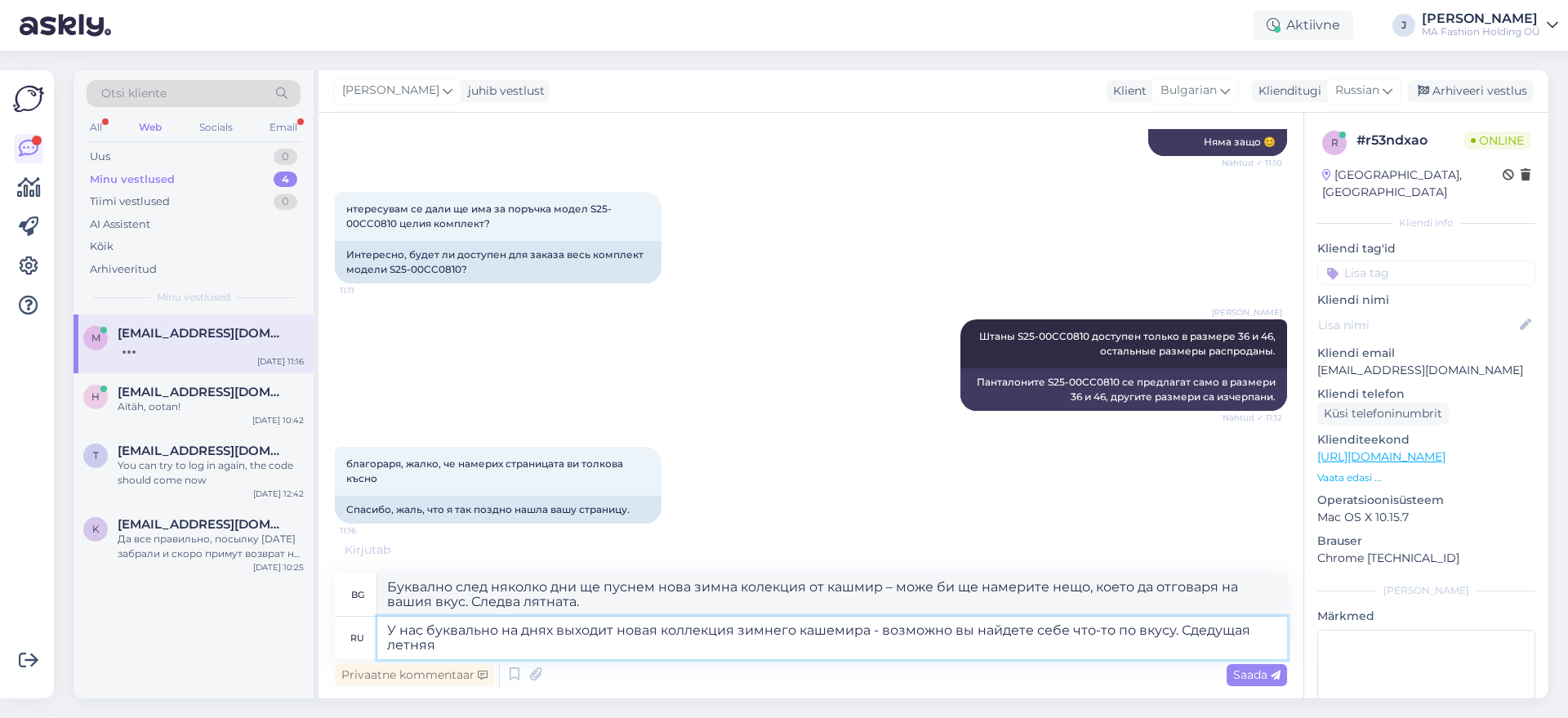
click at [589, 652] on textarea "У нас буквально на днях выходит новая коллекция зимнего кашемира - возможно вы …" at bounding box center [832, 638] width 910 height 42
type textarea "У нас буквально на днях выходит новая коллекция зимнего кашемира - возможно вы …"
type textarea "Само след няколко дни пускаме на пазара нова зимна колекция от кашмир – може би…"
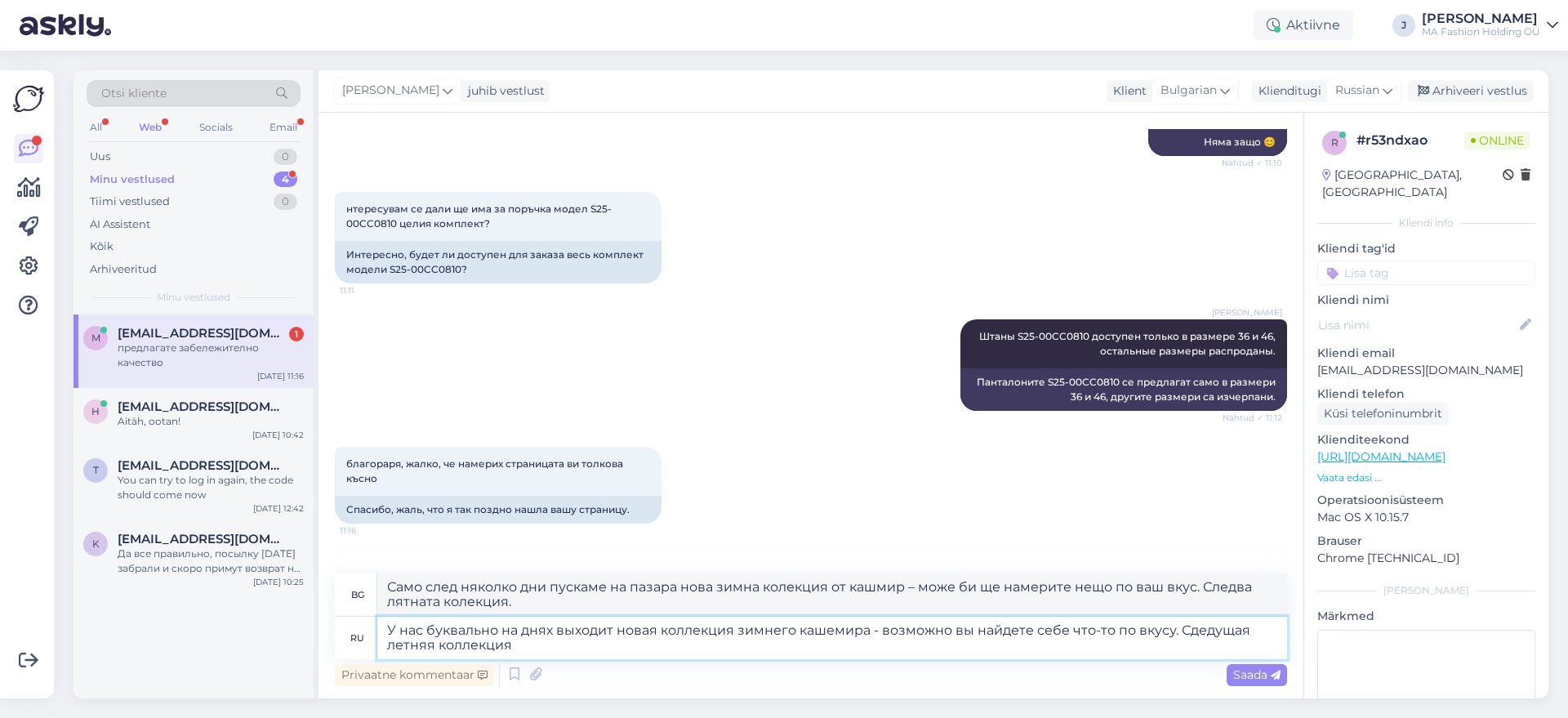
scroll to position [527, 0]
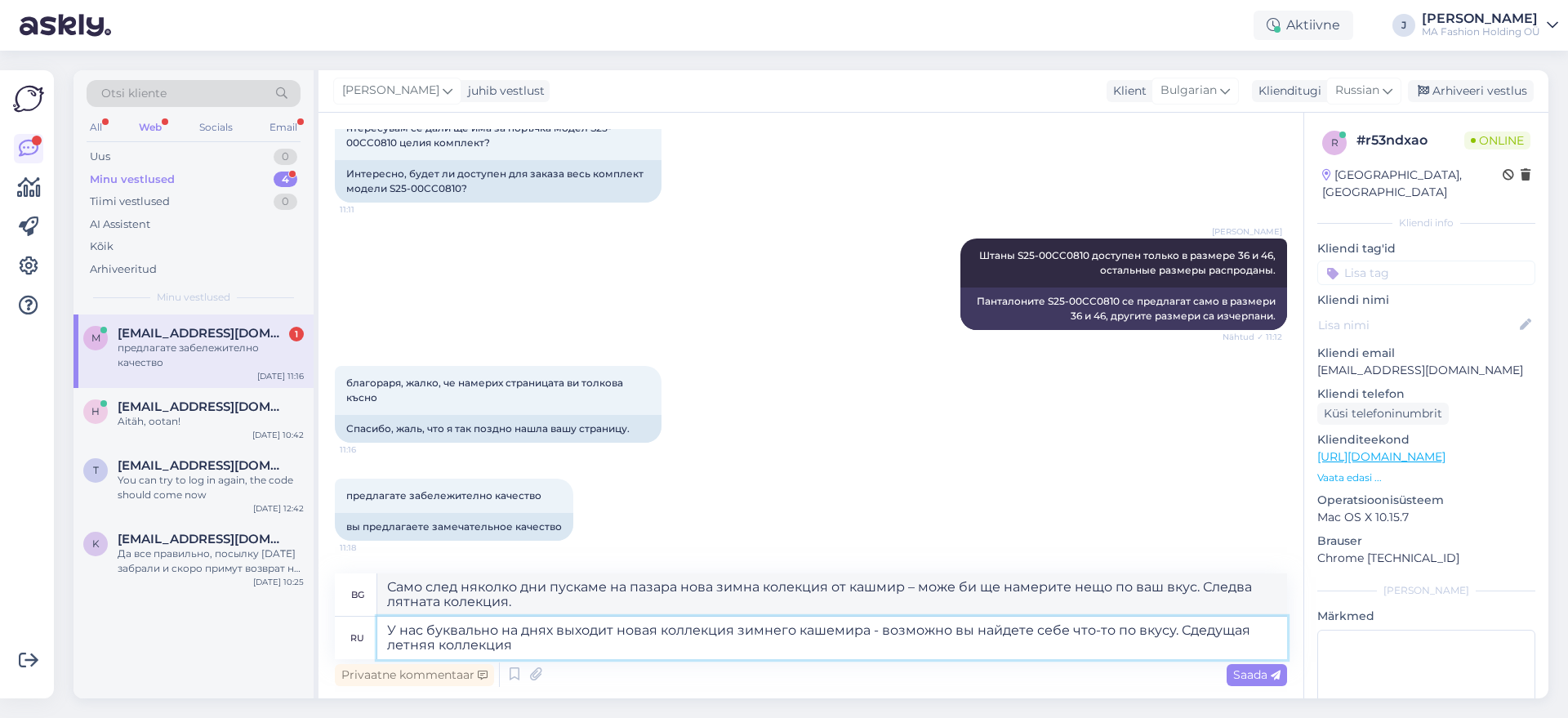
paste textarea "хлопка и [PERSON_NAME]"
type textarea "У нас буквально на днях выходит новая коллекция зимнего кашемира - возможно вы …"
type textarea "Само след няколко дни ще ви представим нова зимна колекция от кашмир – може би …"
type textarea "У нас буквально на днях выходит новая коллекция зимнего кашемира - возможно вы …"
type textarea "Буквално след няколко дни пускаме на пазара нова зимна колекция от кашмир – мож…"
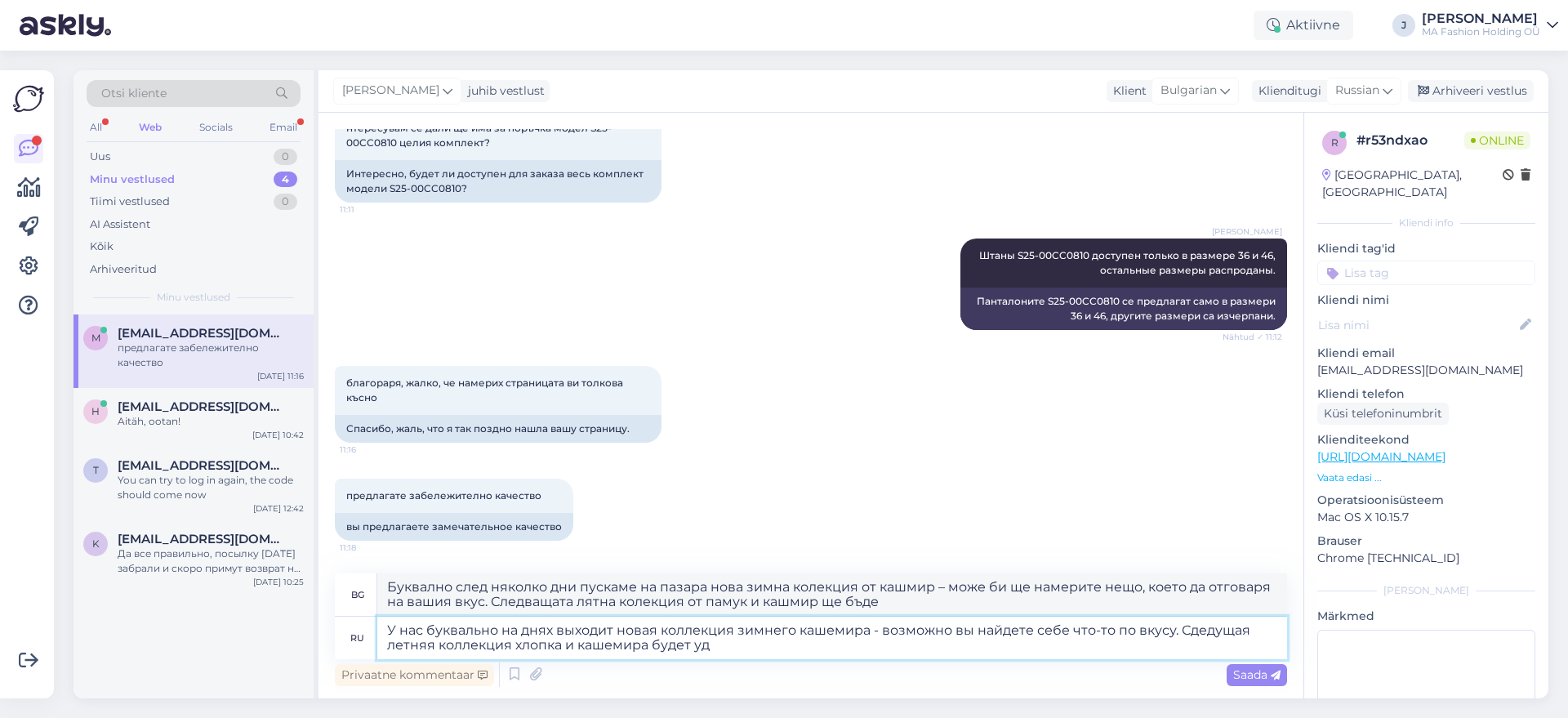
type textarea "У нас буквально на днях выходит новая коллекция зимнего кашемира - возможно вы …"
type textarea "Буквално след няколко дни пускаме на пазара нова зимна колекция от кашмир – мож…"
type textarea "У нас буквально на днях выходит новая коллекция зимнего кашемира - возможно вы …"
type textarea "Буквално след няколко дни пускаме на пазара нова зимна колекция от кашмир – мож…"
type textarea "У нас буквально на днях выходит новая коллекция зимнего кашемира - возможно вы …"
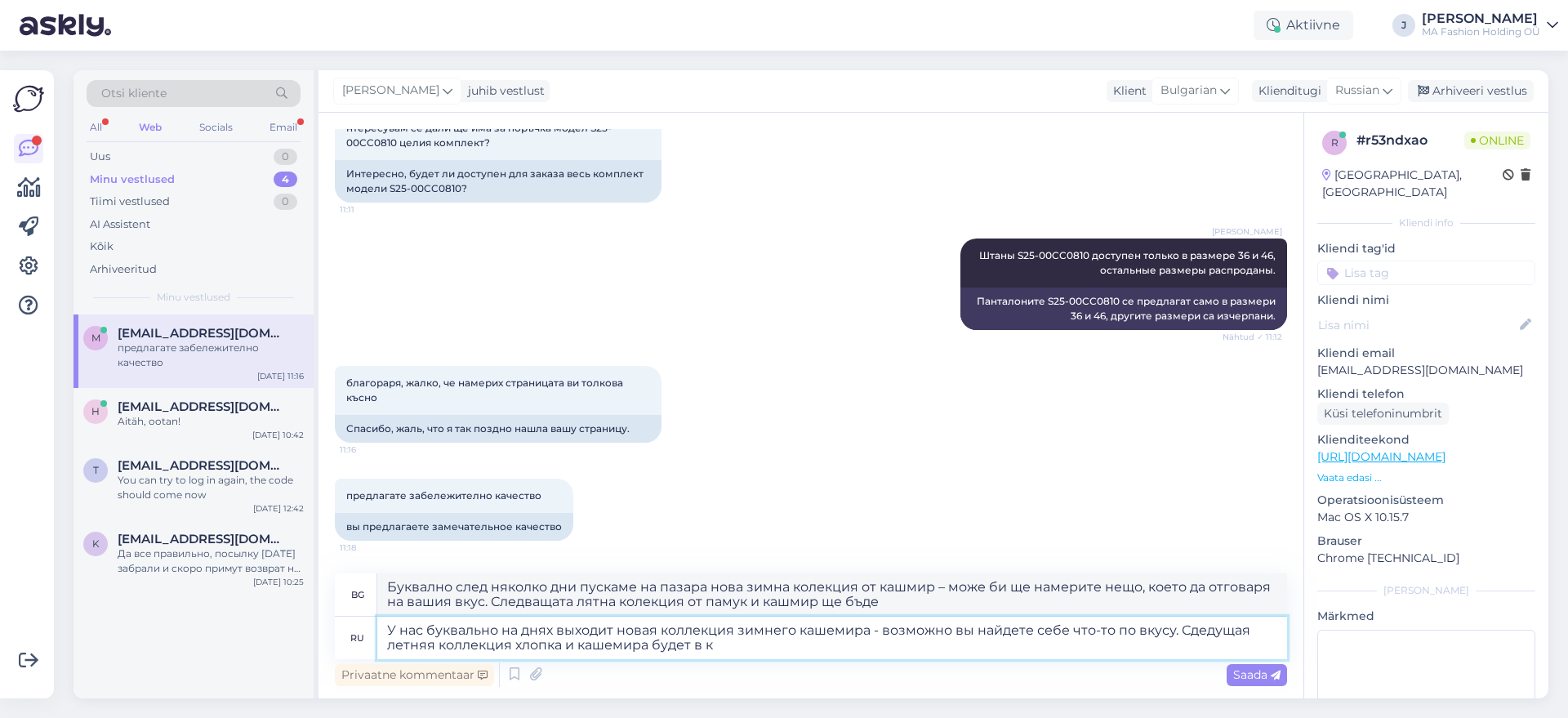
type textarea "Буквално след няколко дни пускаме нова зимна колекция от кашмир – може би ще на…"
type textarea "У нас буквально на днях выходит новая коллекция зимнего кашемира - возможно вы …"
type textarea "Буквално след няколко дни пускаме на пазара нова зимна колекция от кашмир – мож…"
type textarea "У нас буквально на днях выходит новая коллекция зимнего кашемира - возможно вы …"
type textarea "Само след няколко дни ще ви представим нова зимна колекция от кашмир – може би …"
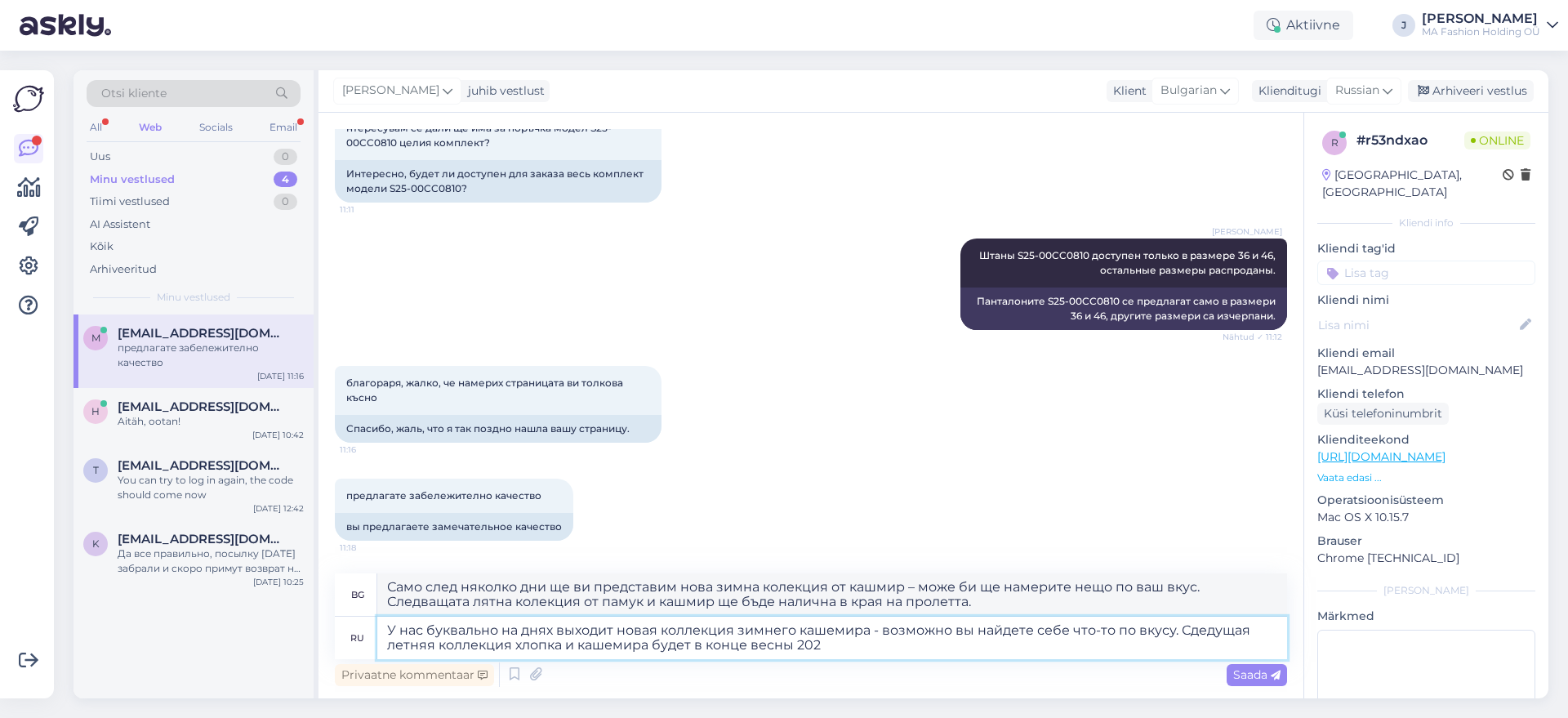
type textarea "У нас буквально на днях выходит новая коллекция зимнего кашемира - возможно вы …"
type textarea "Само след няколко дни ще ви представим нова зимна колекция от кашмир – може би …"
click at [386, 626] on textarea "У нас буквально на днях выходит новая коллекция зимнего кашемира - возможно вы …" at bounding box center [832, 638] width 910 height 42
type textarea "Очень У нас буквально на днях выходит новая коллекция зимнего кашемира - возмож…"
type textarea "Буквално след няколко дни ще пуснем нова зимна колекция от кашмир – може би ще …"
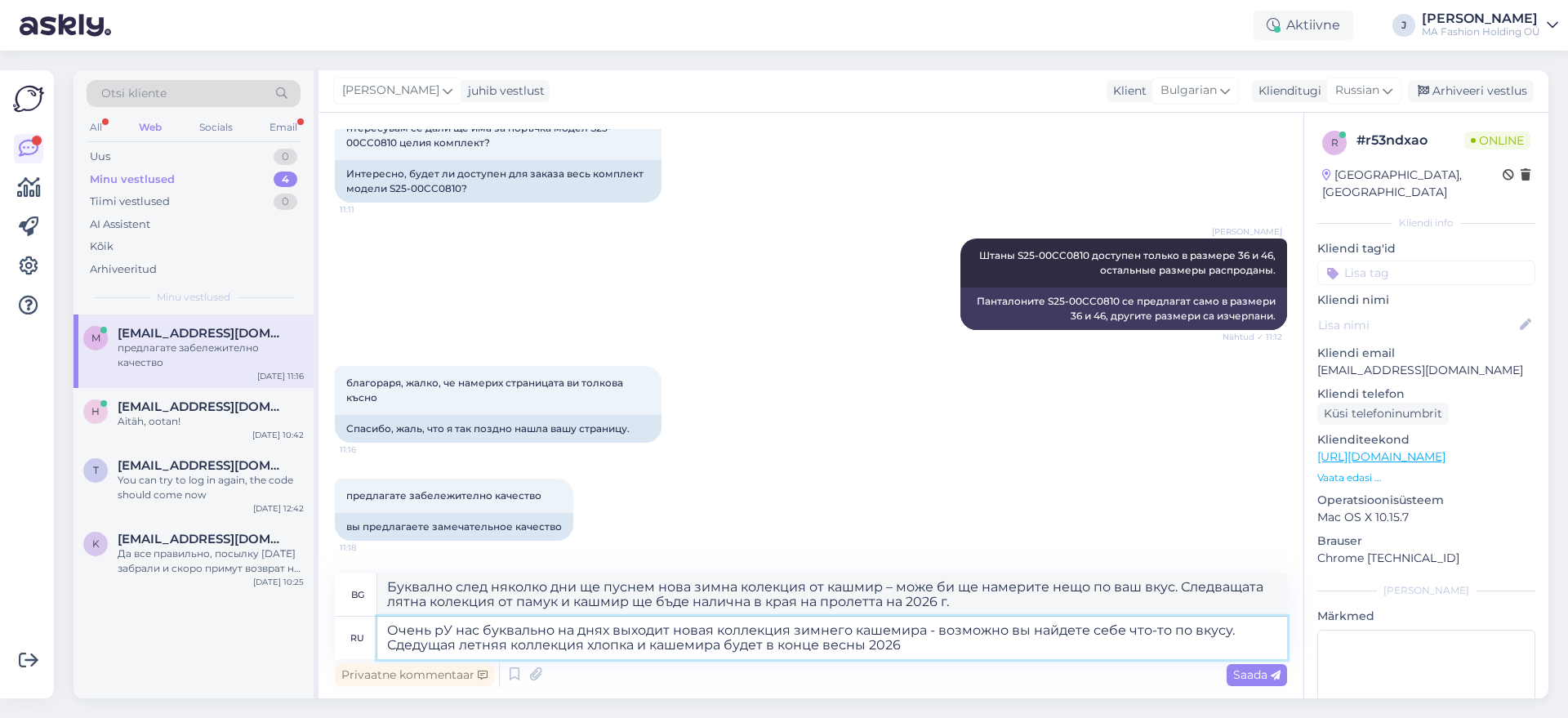
type textarea "Очень раУ нас буквально на днях выходит новая коллекция зимнего кашемира - возм…"
type textarea "С голямо удоволствие обявяваме, че новата ни зимна колекция от [PERSON_NAME] ще…"
type textarea "Благодарим аУ нас буквально на днях выходит новая коллекция зимнего кашемира - …"
type textarea "Благодаря ви. След няколко дни ще ви представим нова зимна колекция от кашмир –…"
type textarea "Благодарим за высокую оценку! У нас буквально на днях выходит новая коллекция з…"
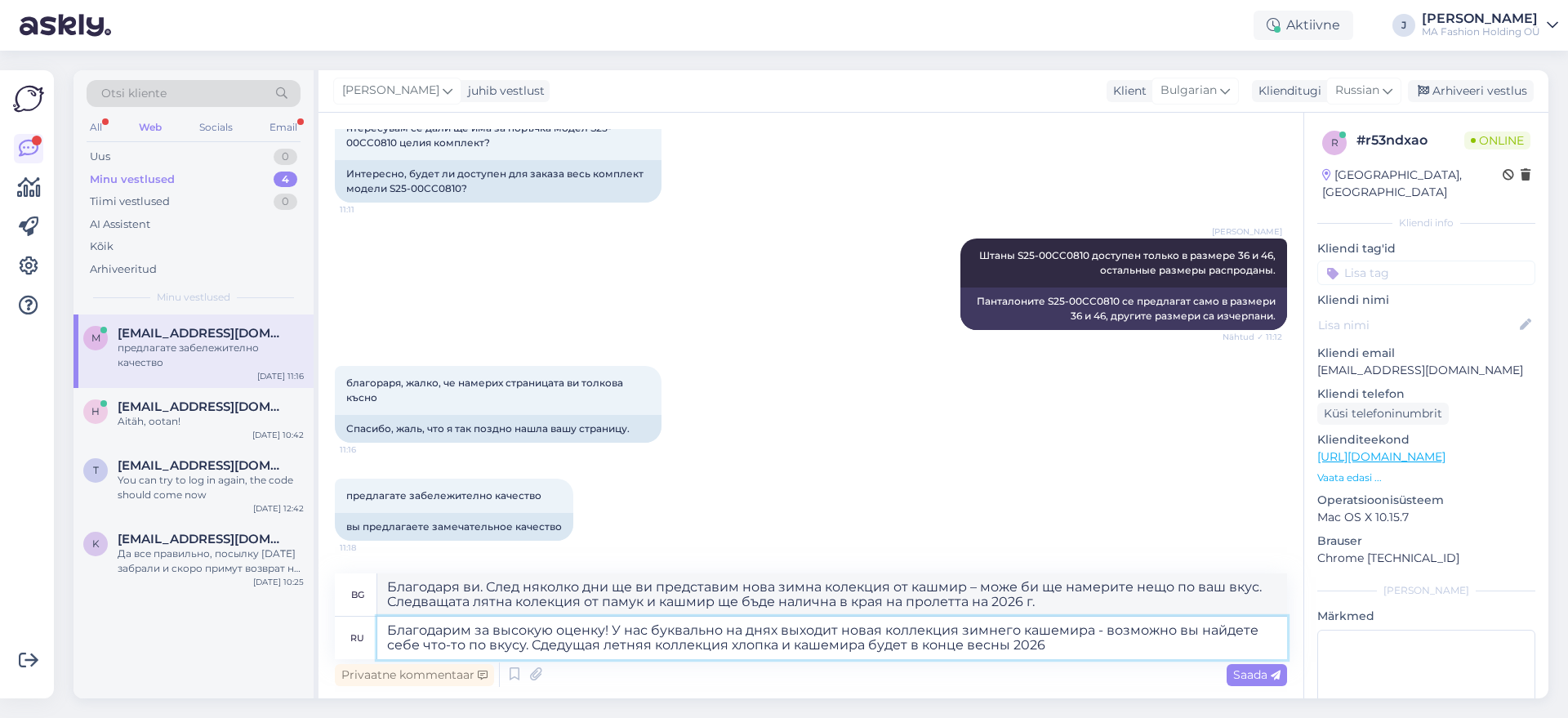
type textarea "Благодарим ви за [PERSON_NAME] отзив! След няколко дни ще ви представим нова зи…"
type textarea "Благодарим за высокую оценку! У нас буквально на днях выходит новая коллекция з…"
click at [1268, 668] on span "Saada" at bounding box center [1257, 675] width 47 height 15
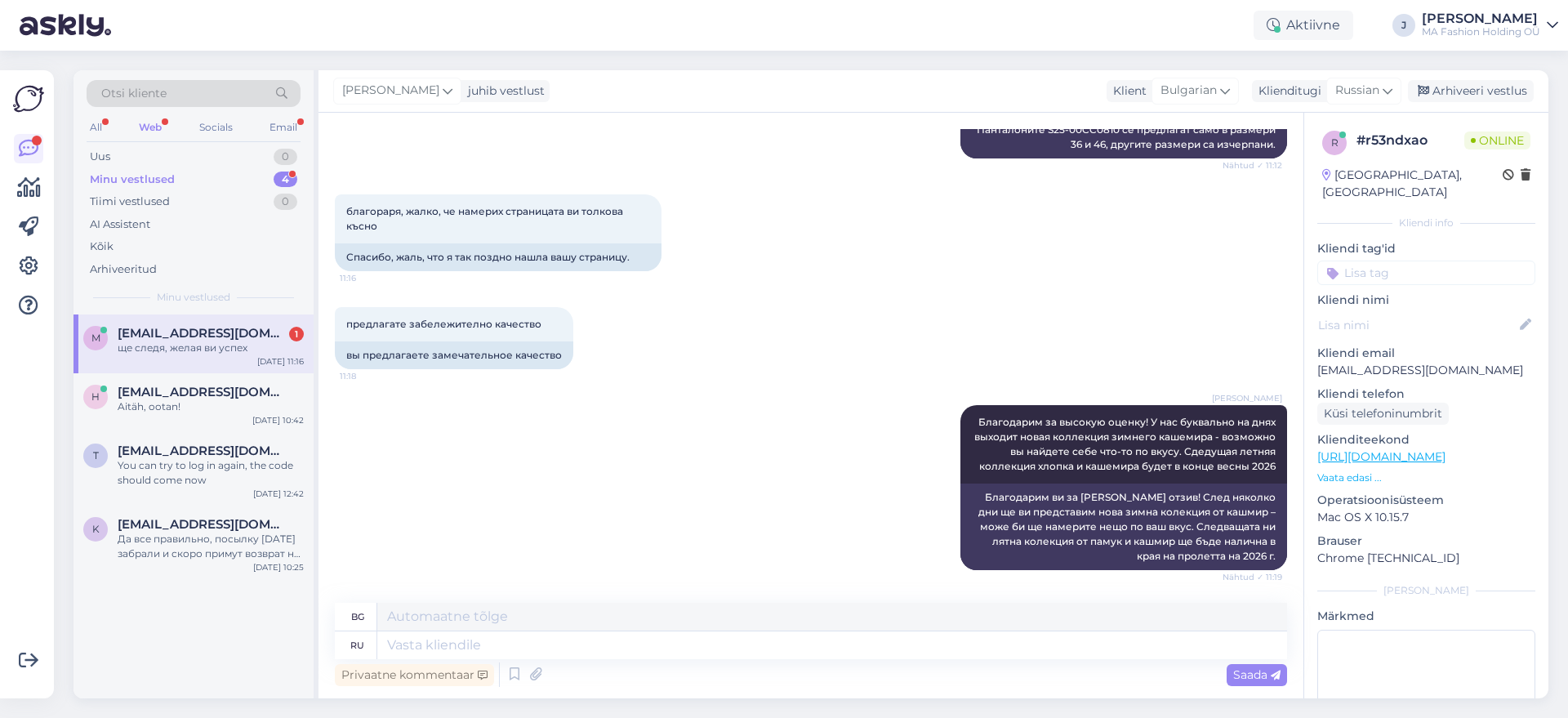
scroll to position [796, 0]
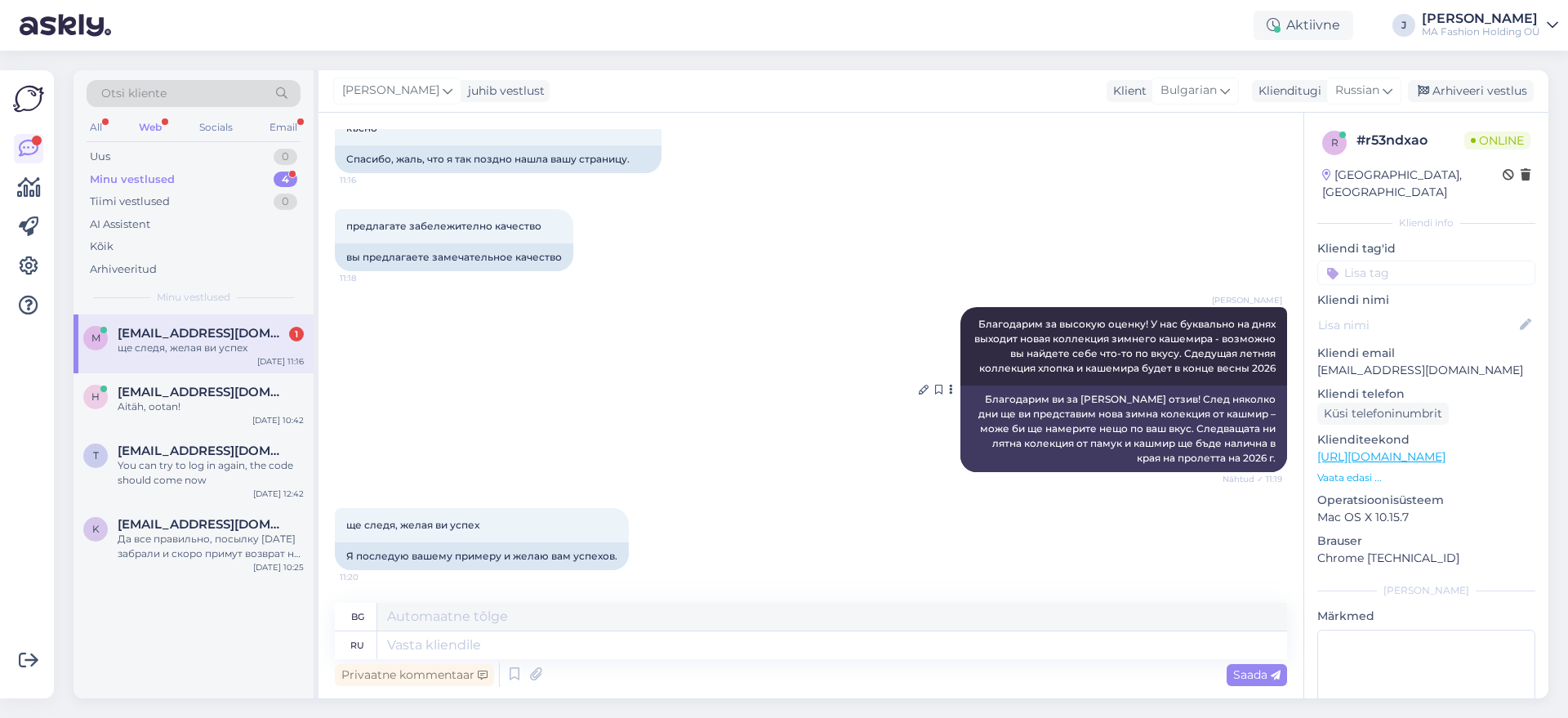
click at [1198, 447] on div "Благодарим ви за [PERSON_NAME] отзив! След няколко дни ще ви представим нова зи…" at bounding box center [1123, 429] width 327 height 87
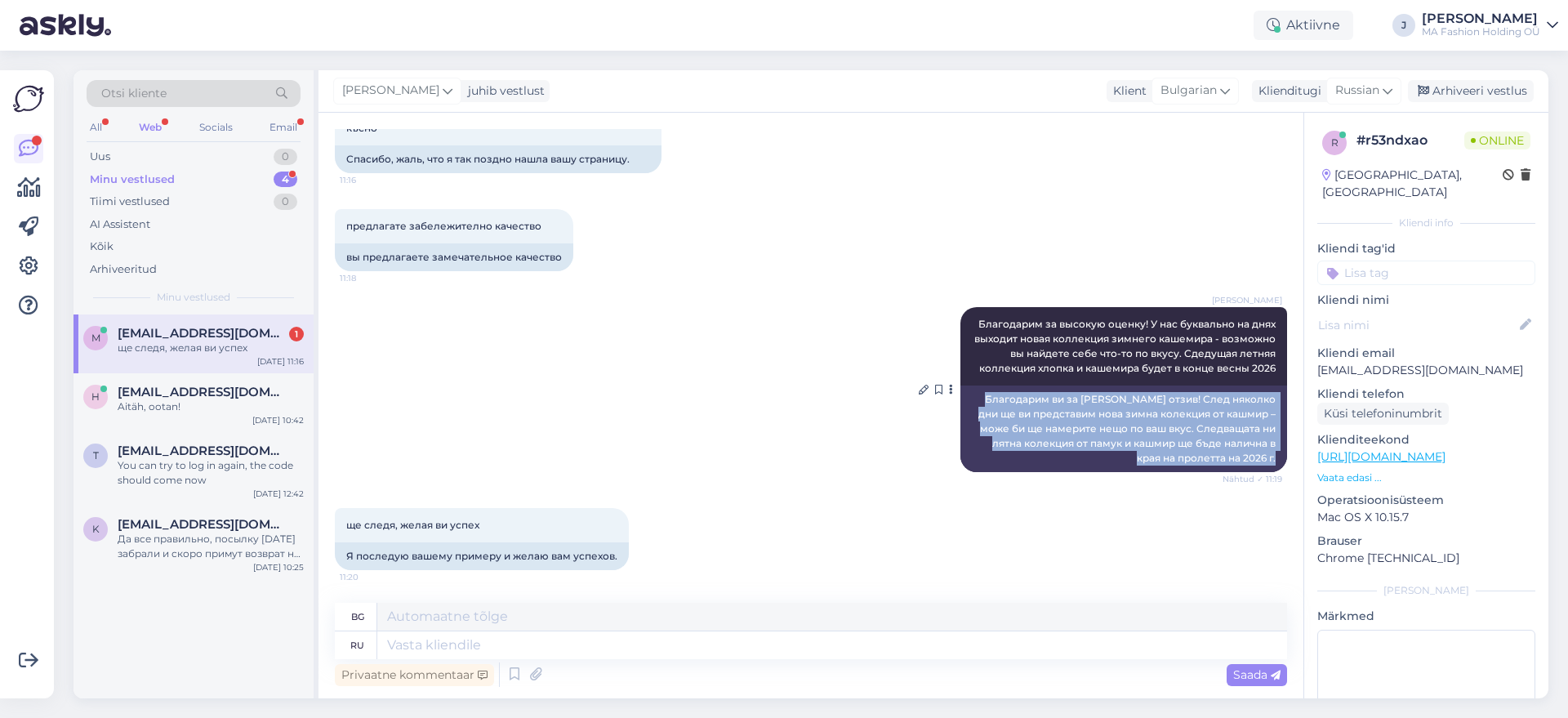
click at [1198, 447] on div "Благодарим ви за [PERSON_NAME] отзив! След няколко дни ще ви представим нова зи…" at bounding box center [1123, 429] width 327 height 87
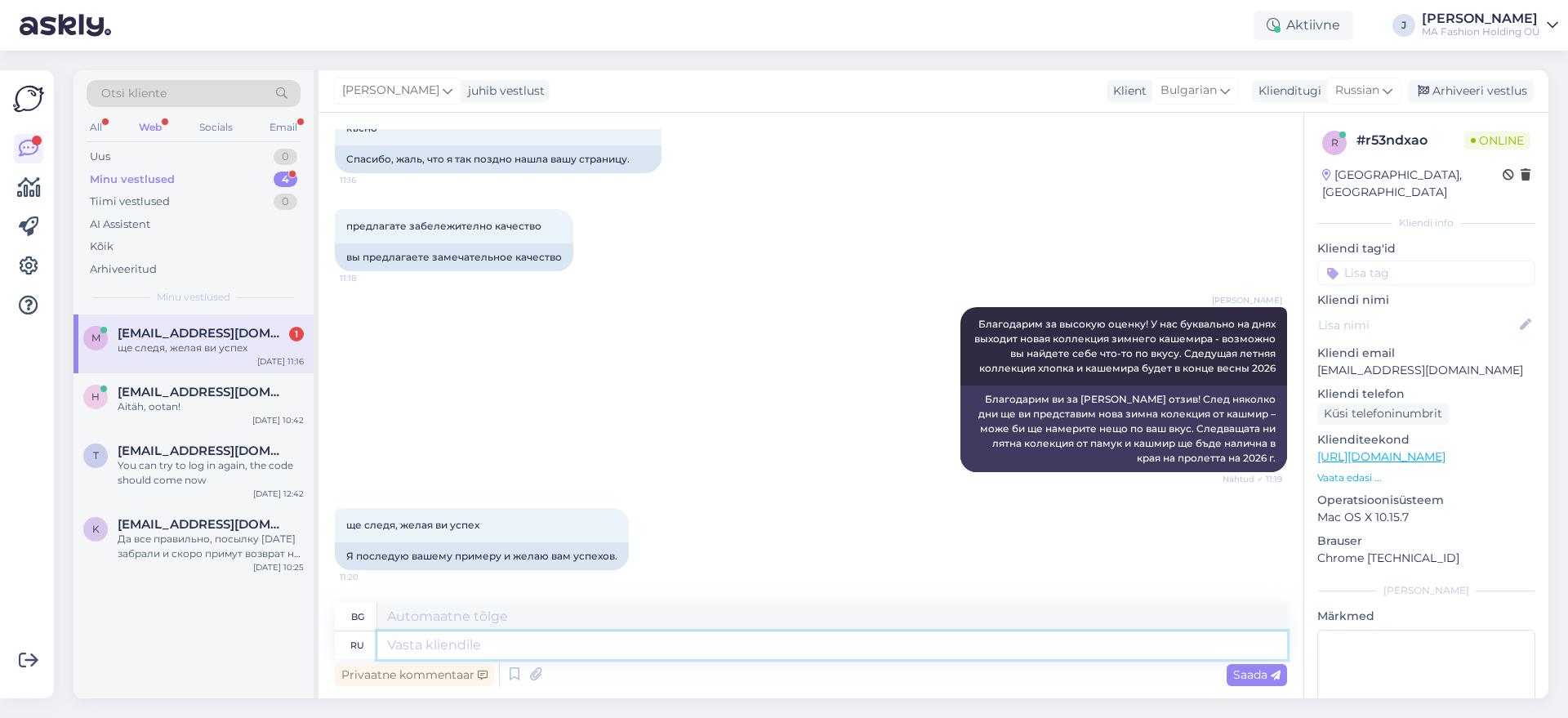
click at [543, 657] on textarea at bounding box center [832, 646] width 910 height 28
type textarea "бладорю"
type textarea "Карам с лопатки"
type textarea "благодарю"
type textarea "Благодаря ти"
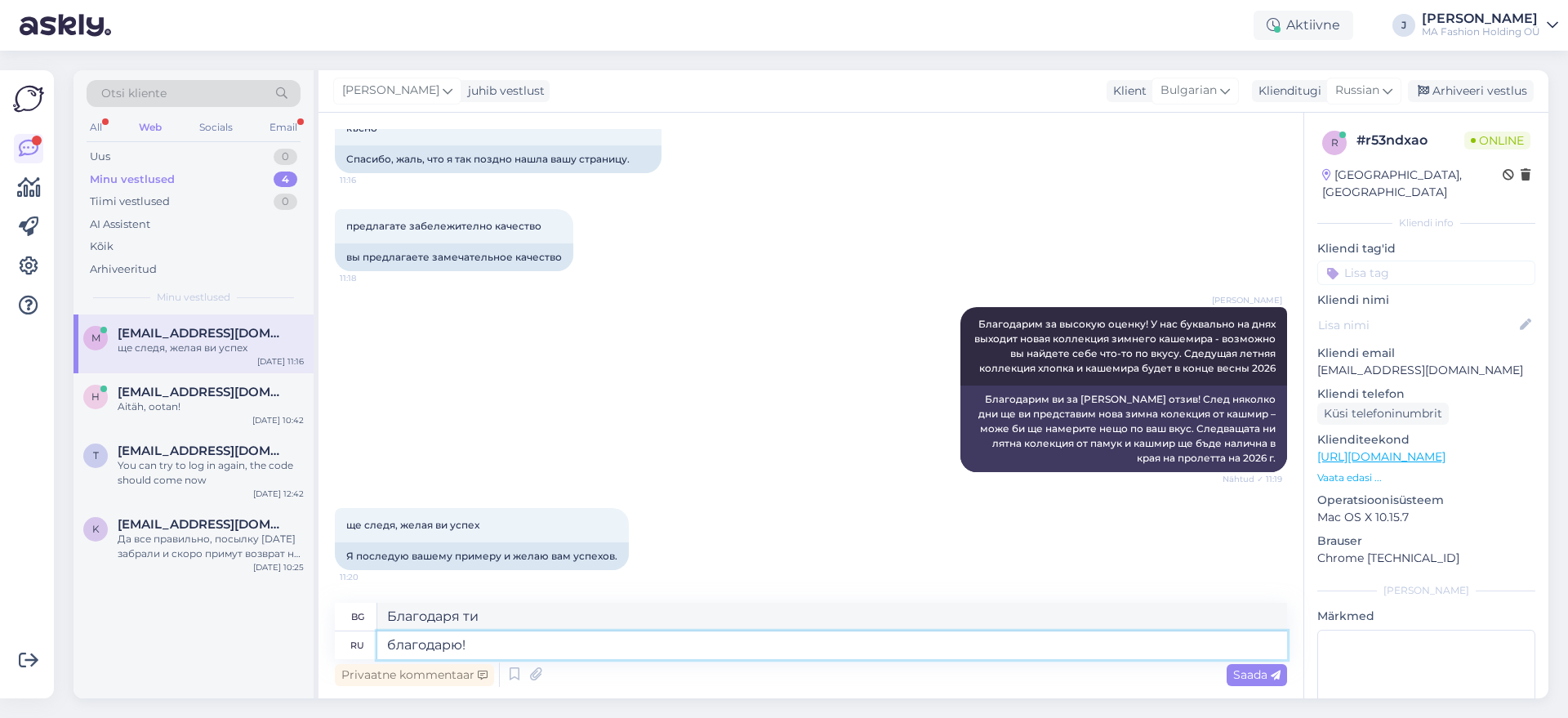
type textarea "благодарю"
type textarea "Благодаря!"
type textarea "благодарим!"
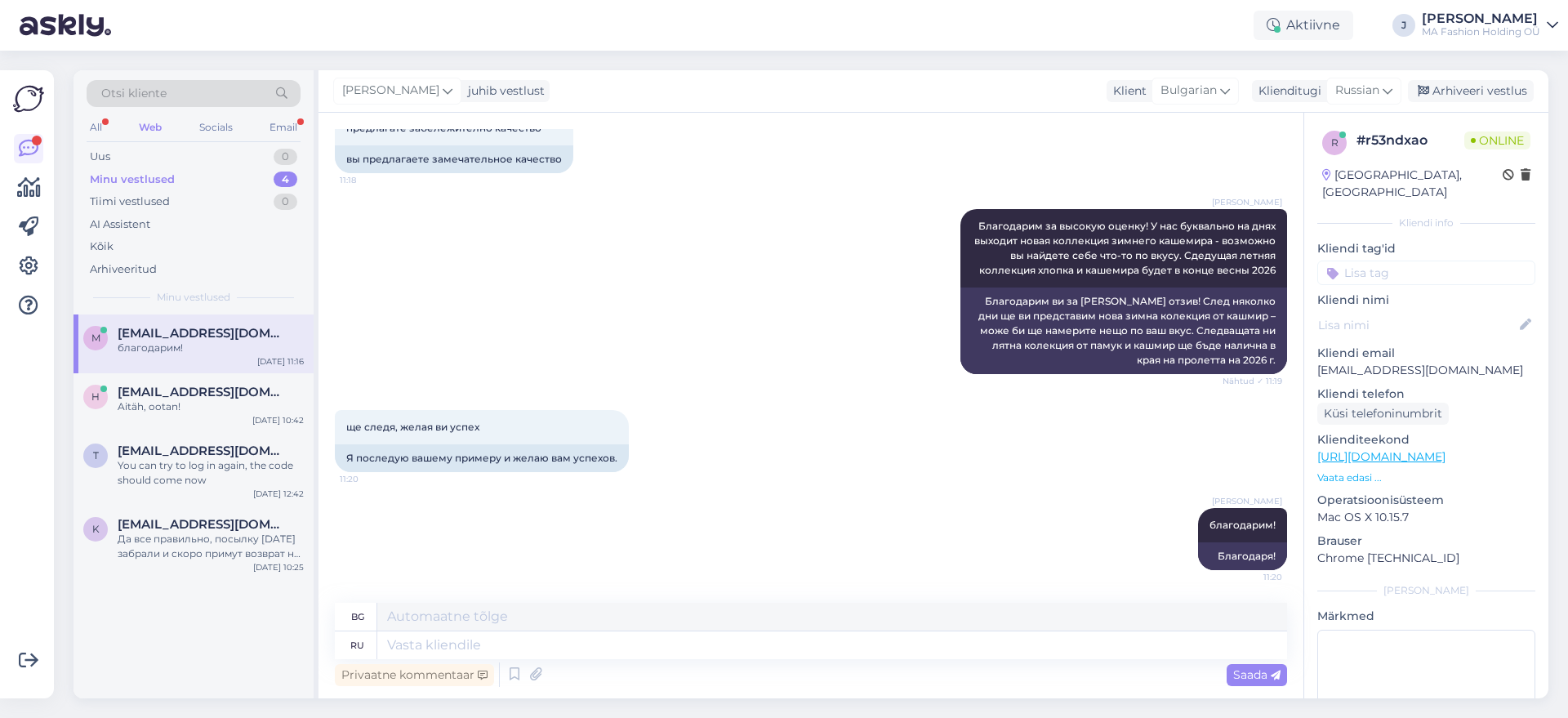
click at [264, 134] on div "All Web Socials Email" at bounding box center [194, 129] width 214 height 25
click at [289, 131] on div "Email" at bounding box center [283, 128] width 34 height 22
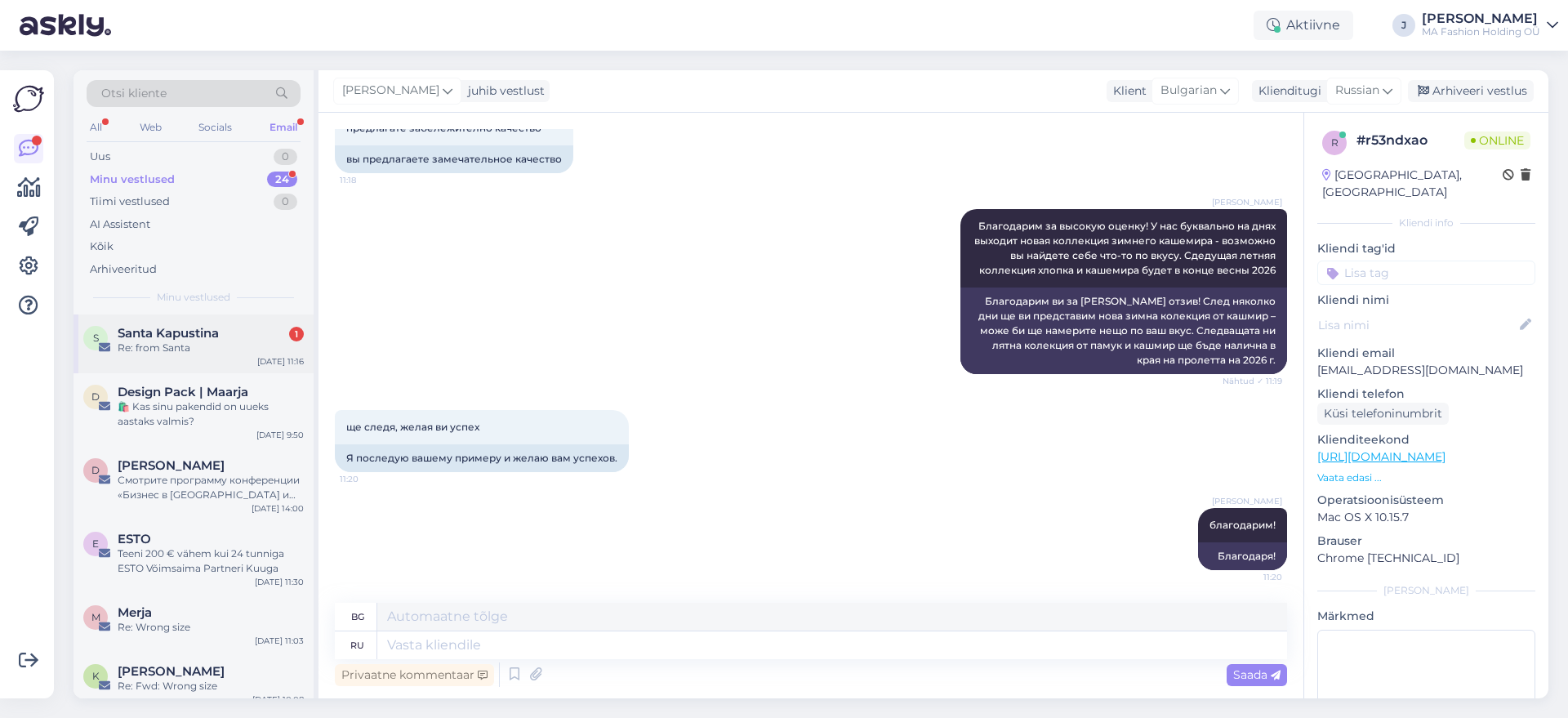
click at [243, 315] on div "S Santa Kapustina 1 Re: from Santa [DATE] 11:16" at bounding box center [193, 344] width 240 height 59
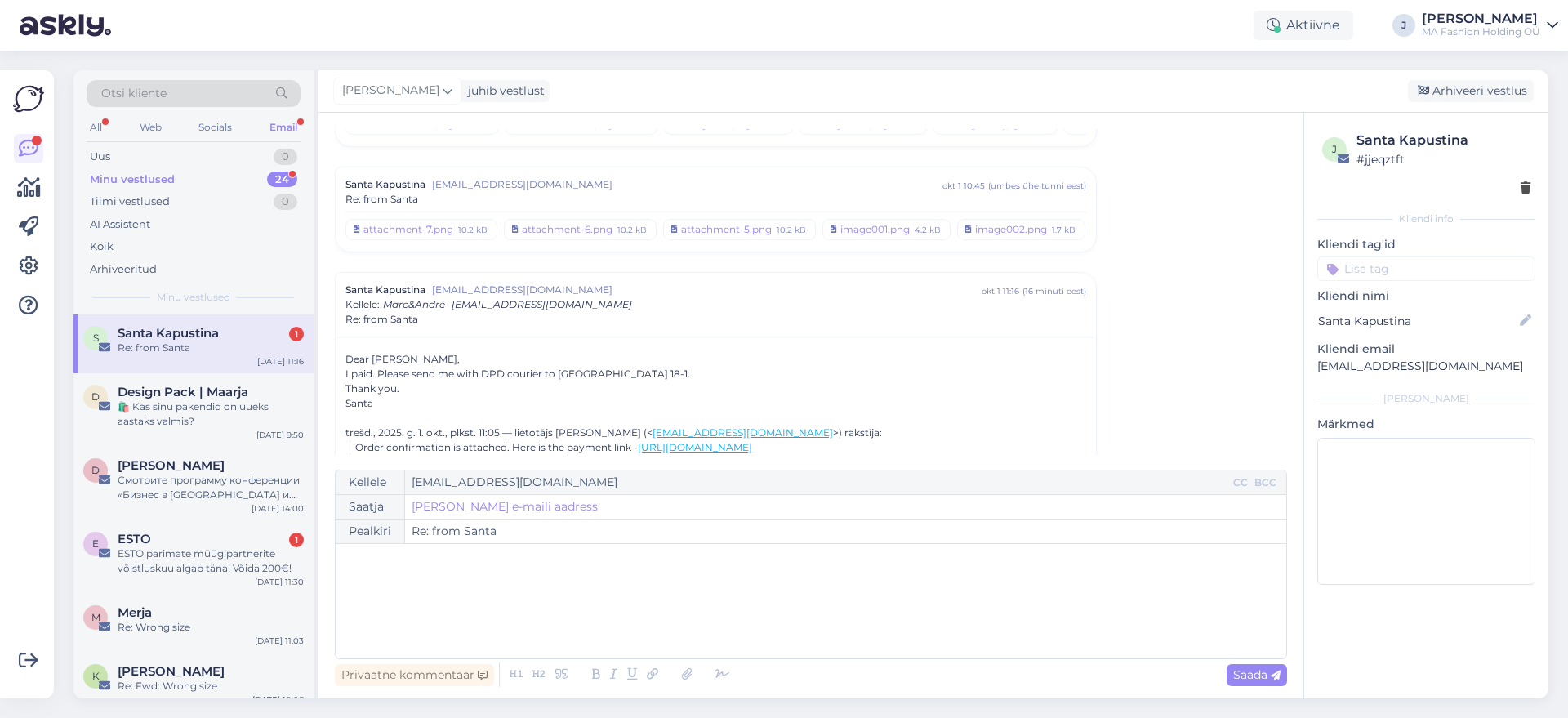
scroll to position [4763, 0]
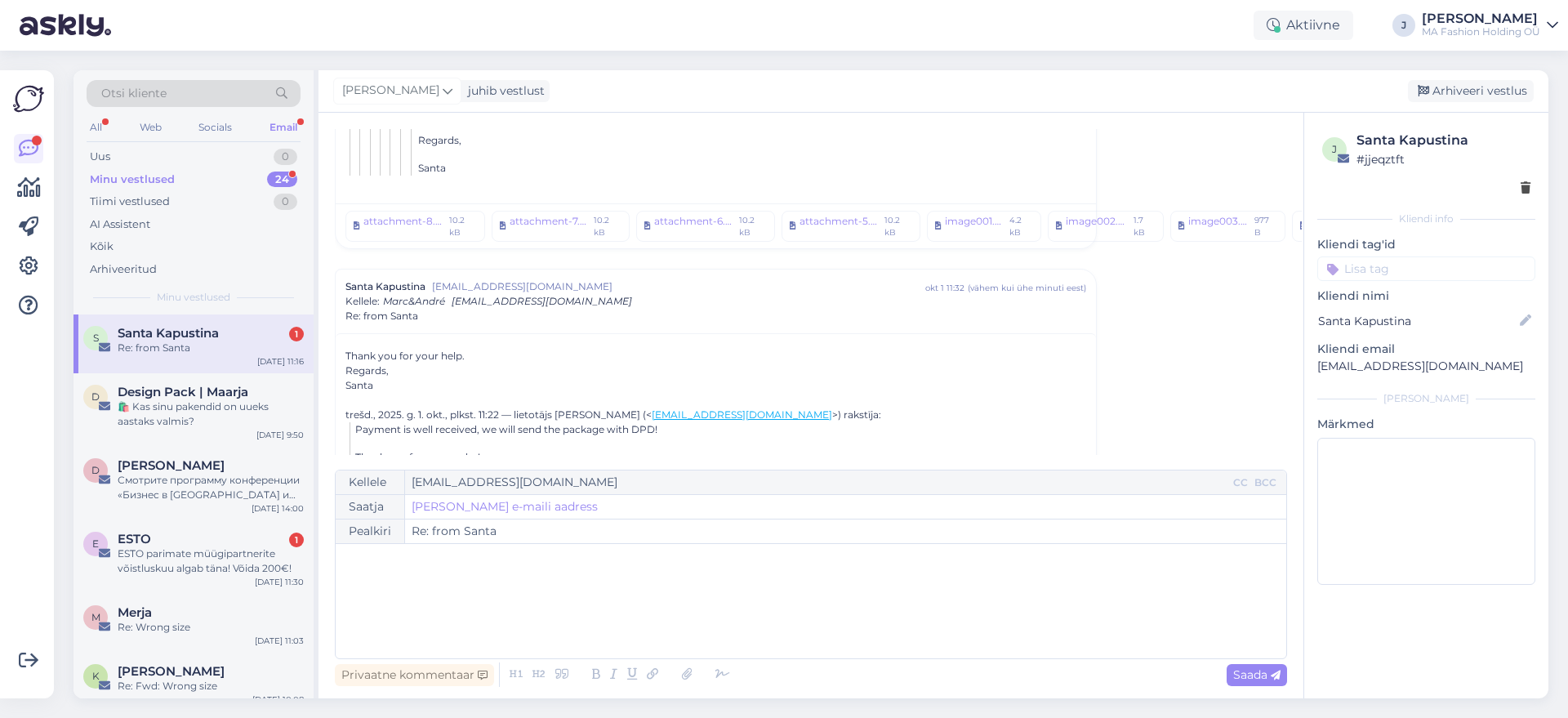
click at [233, 362] on div "S Santa Kapustina 1 Re: from Santa [DATE] 11:16" at bounding box center [193, 344] width 240 height 59
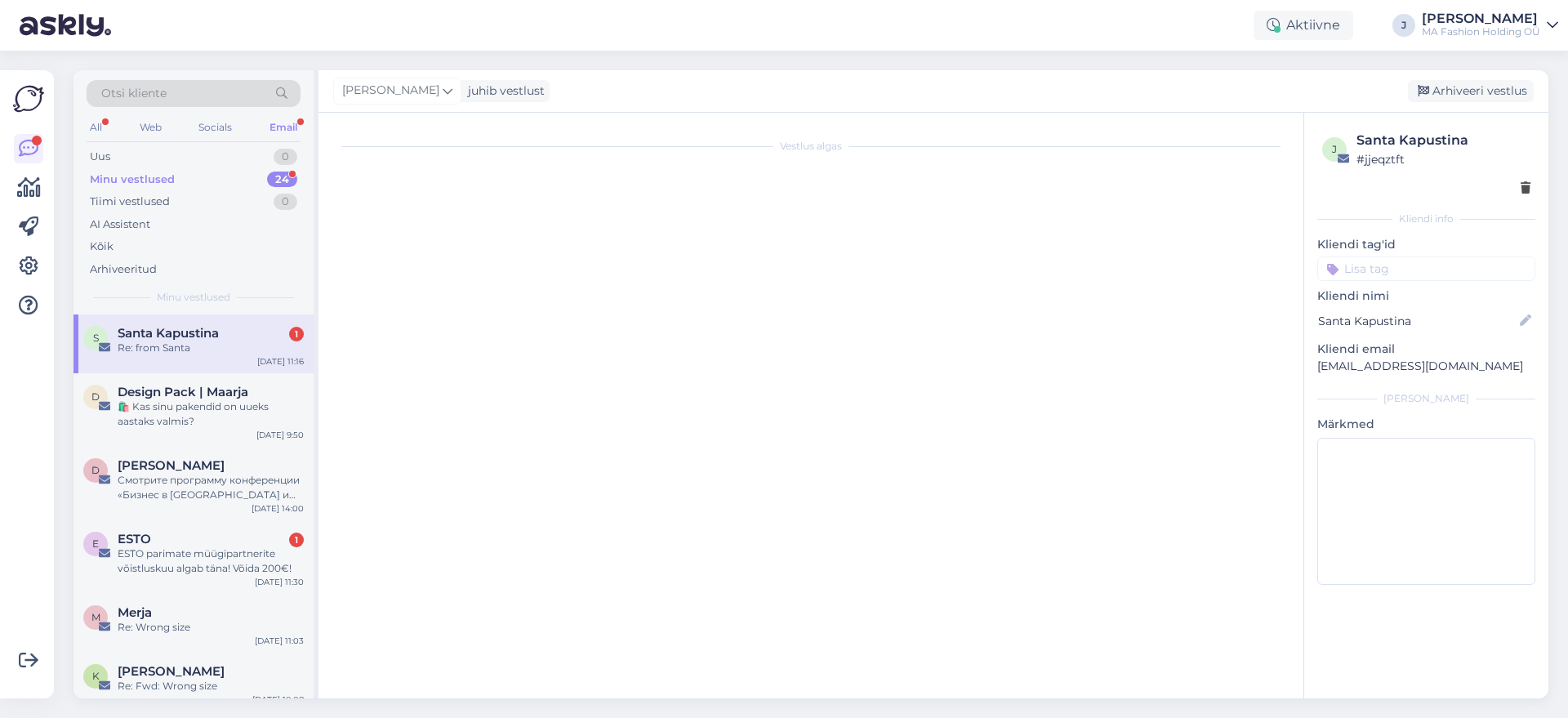
scroll to position [747, 0]
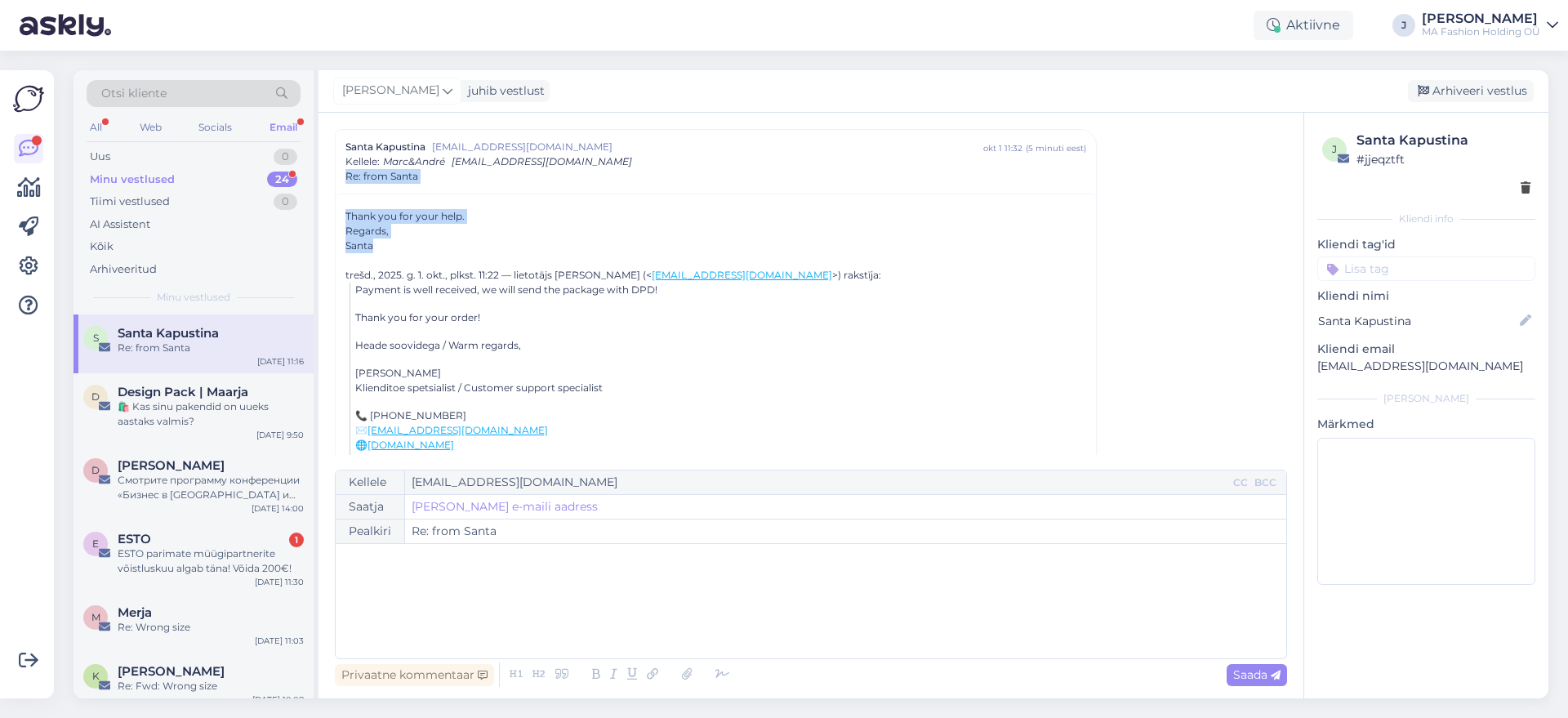
drag, startPoint x: 413, startPoint y: 248, endPoint x: 314, endPoint y: 181, distance: 119.5
click at [314, 181] on div "Otsi kliente All Web Socials Email Uus 0 Minu vestlused 24 Tiimi vestlused 0 AI…" at bounding box center [811, 384] width 1475 height 628
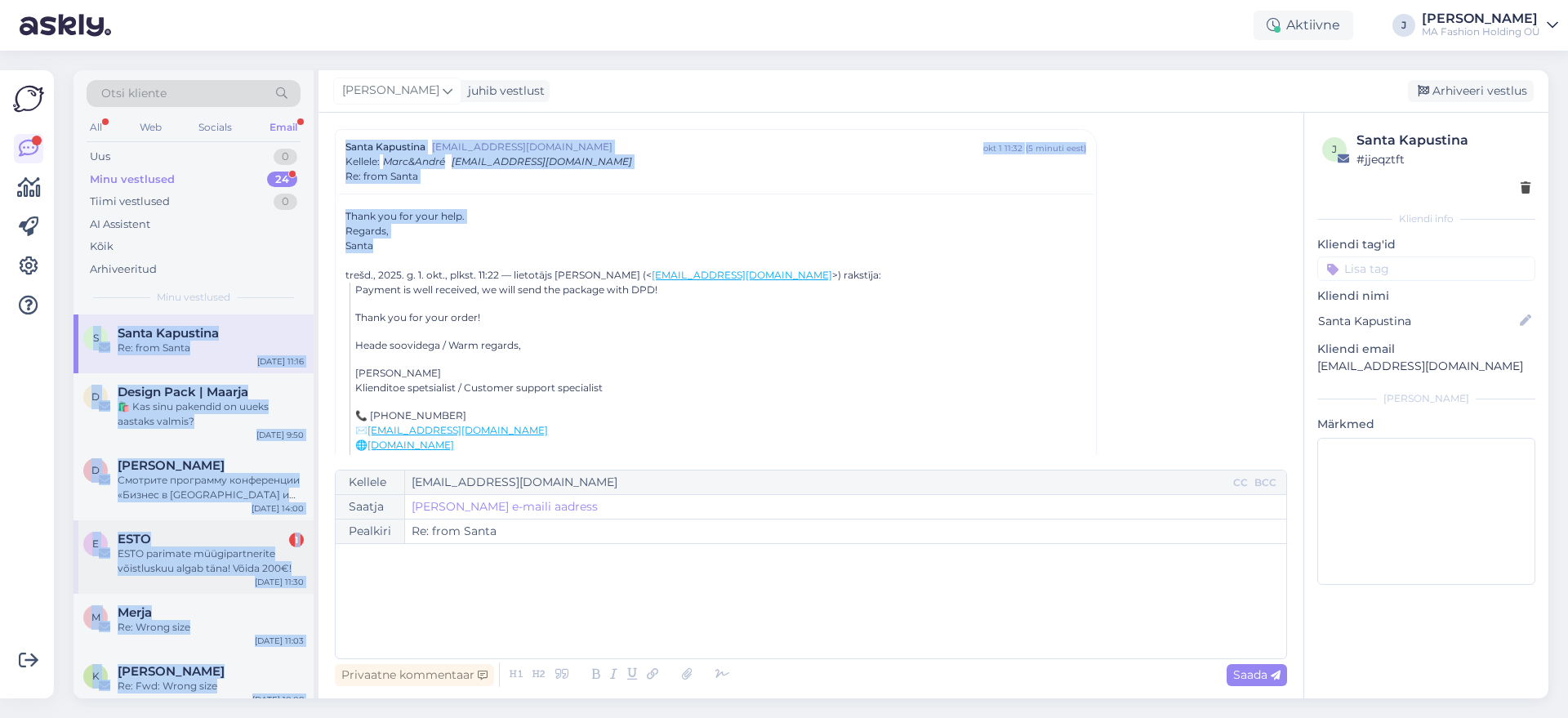
click at [180, 565] on div "ESTO parimate müügipartnerite võistluskuu algab täna! Võida 200€!" at bounding box center [211, 561] width 186 height 29
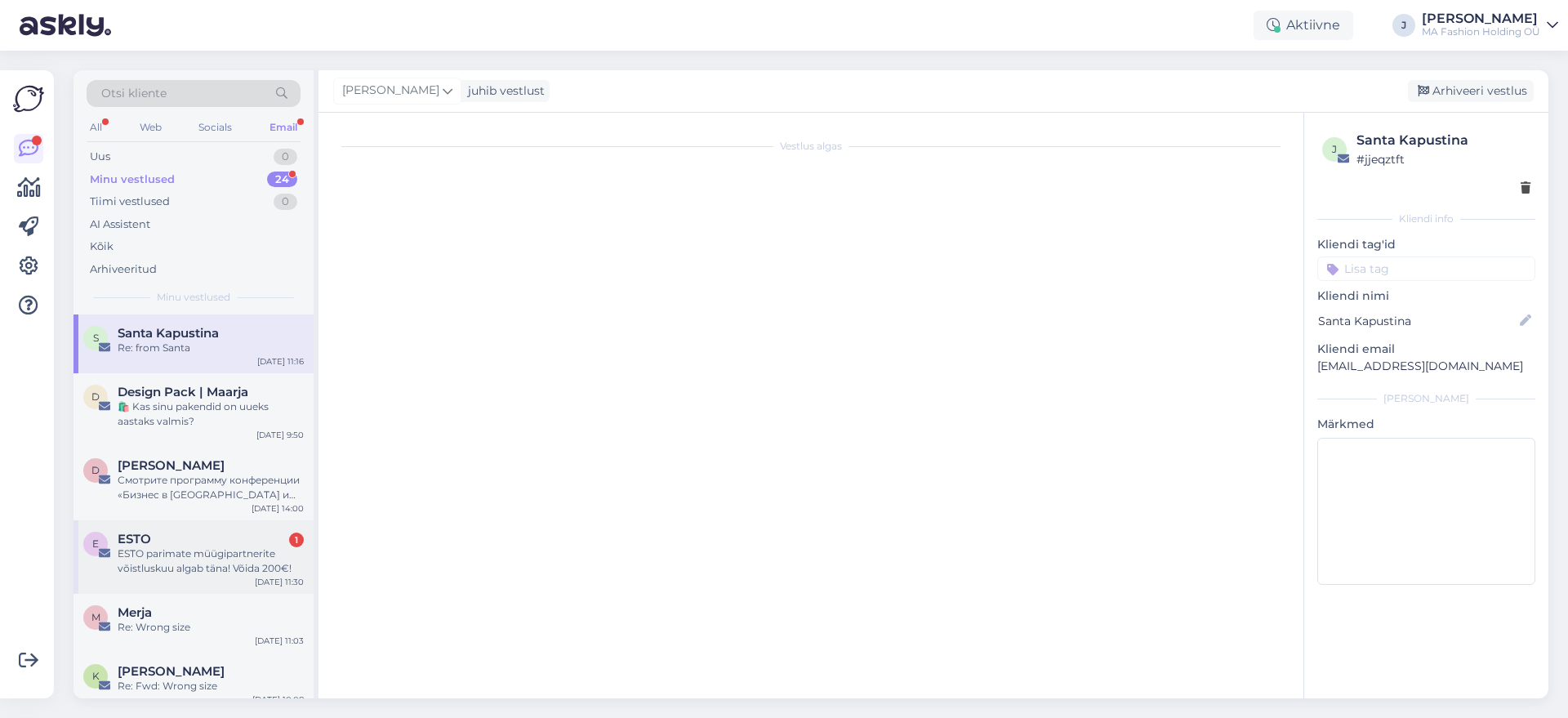
scroll to position [2893, 0]
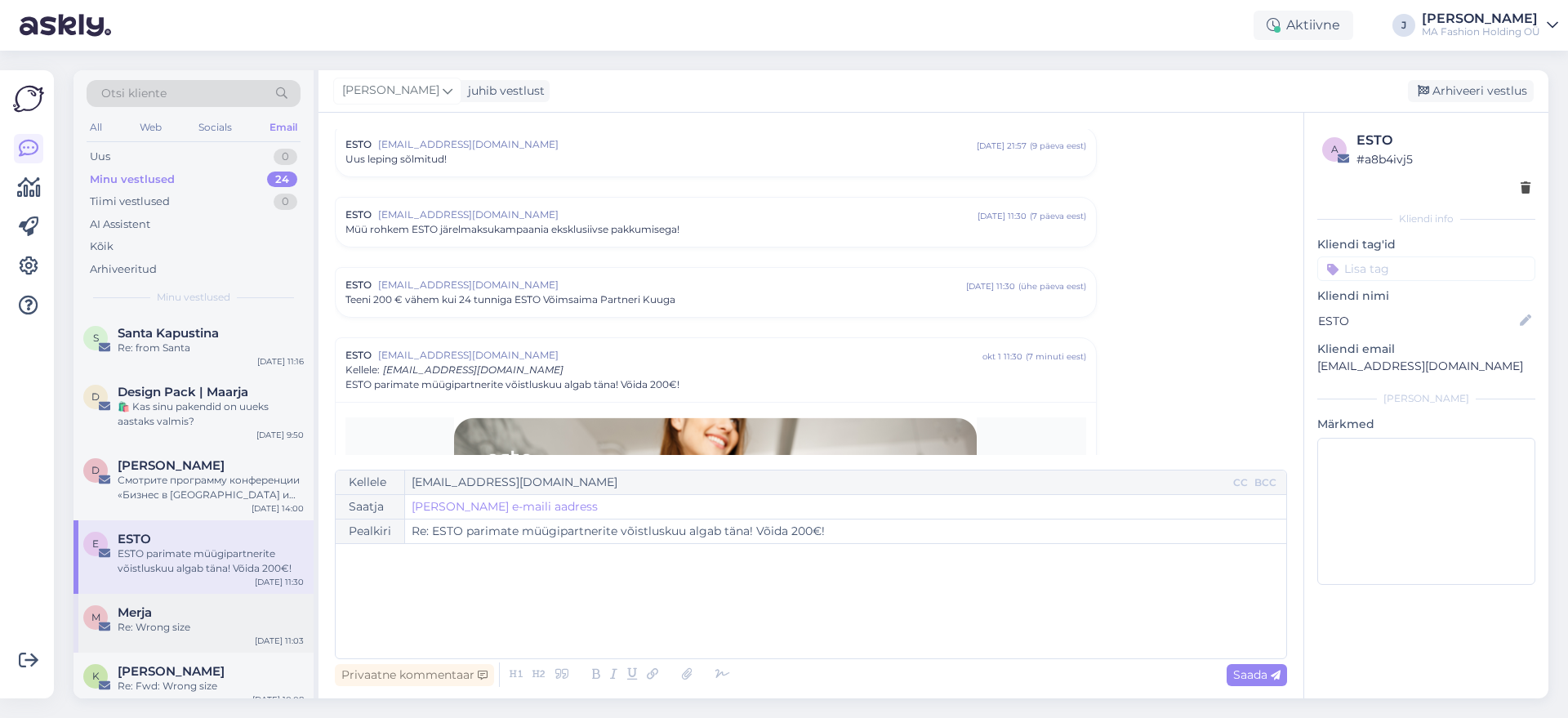
click at [196, 619] on div "Merja" at bounding box center [211, 613] width 186 height 15
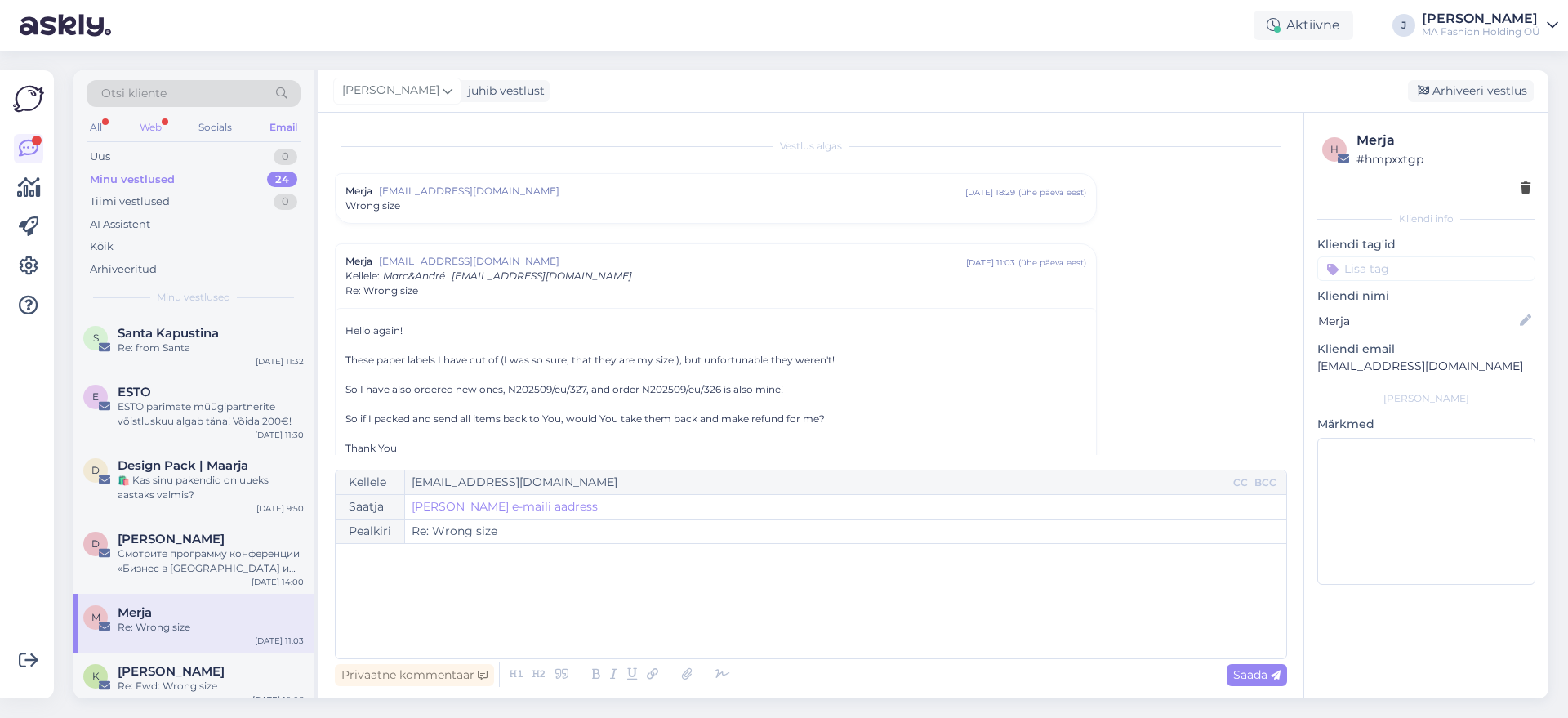
click at [154, 121] on div "Web" at bounding box center [150, 128] width 28 height 22
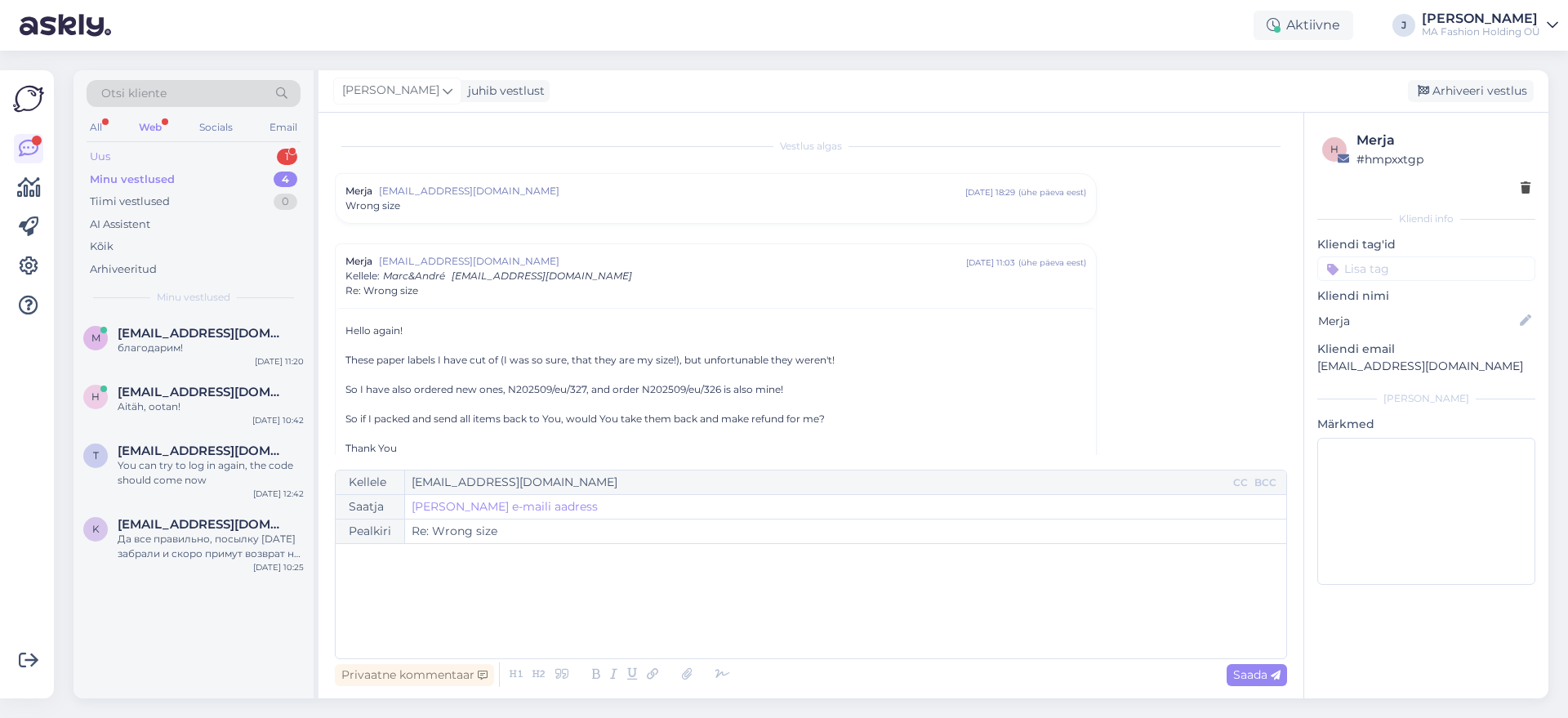
click at [240, 163] on div "Uus 1" at bounding box center [194, 157] width 214 height 23
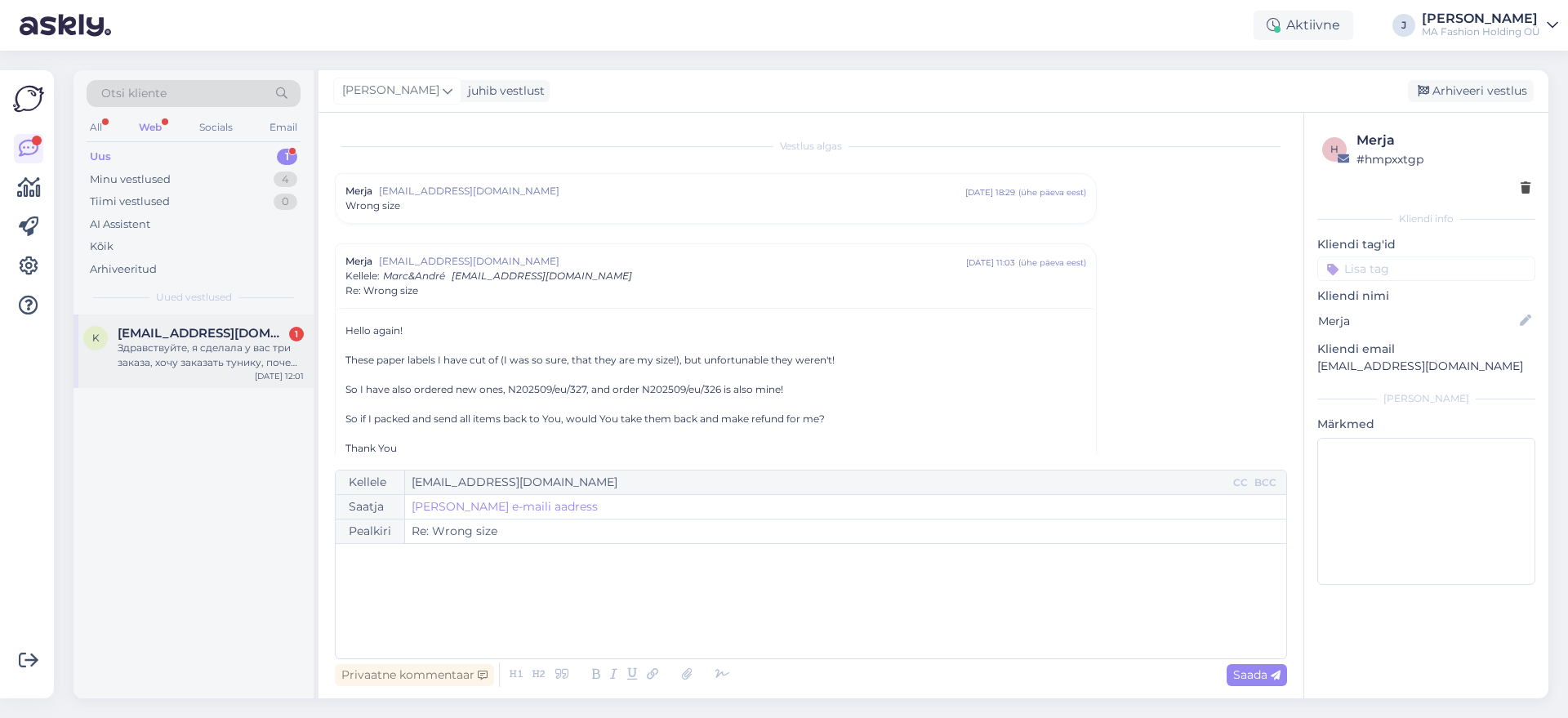
click at [246, 371] on div "k [EMAIL_ADDRESS][DOMAIN_NAME] 1 Здравствуйте, я сделала у вас три заказа, хочу…" at bounding box center [193, 351] width 240 height 73
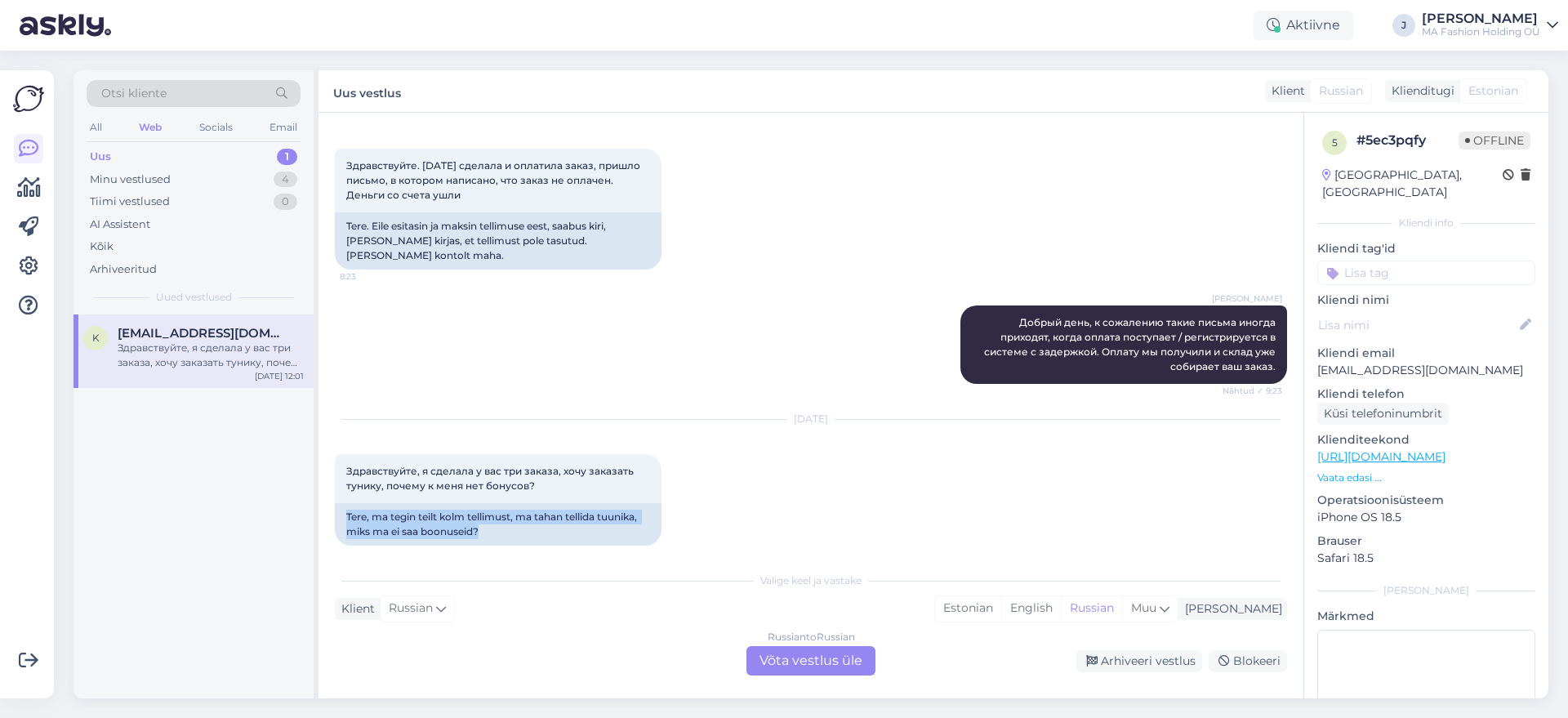
drag, startPoint x: 498, startPoint y: 525, endPoint x: 328, endPoint y: 498, distance: 172.1
click at [328, 498] on div "Vestlus algas [DATE] Здравствуйте. [DATE] сделала и оплатила заказ, пришло пись…" at bounding box center [811, 406] width 985 height 586
drag, startPoint x: 1422, startPoint y: 350, endPoint x: 1316, endPoint y: 360, distance: 106.5
click at [1316, 360] on div "5 # 5ec3pqfy Offline [GEOGRAPHIC_DATA], [GEOGRAPHIC_DATA] Kliendi info Kliendi …" at bounding box center [1426, 457] width 244 height 689
copy p "[EMAIL_ADDRESS][DOMAIN_NAME]"
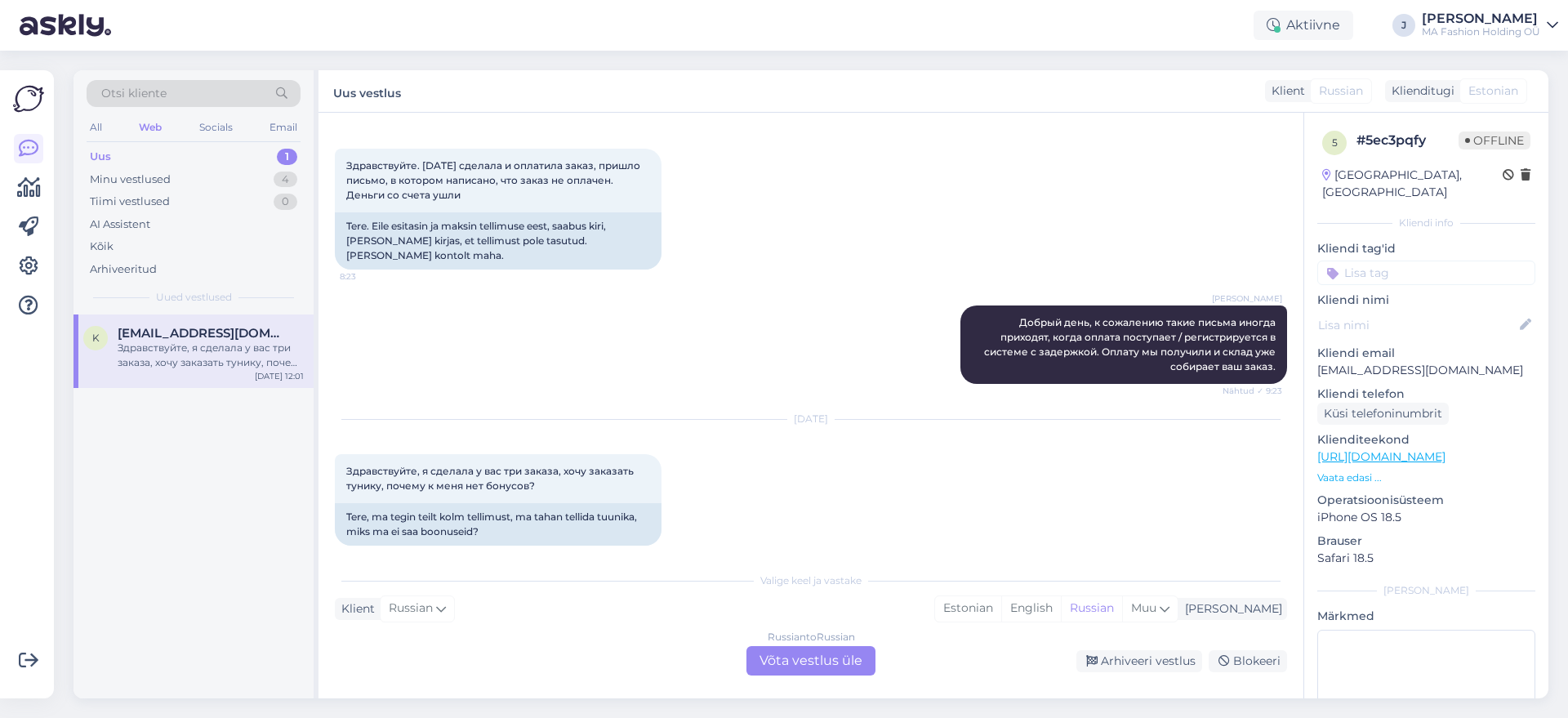
click at [812, 686] on div "Vestlus algas [DATE] Здравствуйте. [DATE] сделала и оплатила заказ, пришло пись…" at bounding box center [811, 406] width 985 height 586
click at [795, 670] on div "Russian to Russian Võta vestlus üle" at bounding box center [812, 661] width 129 height 29
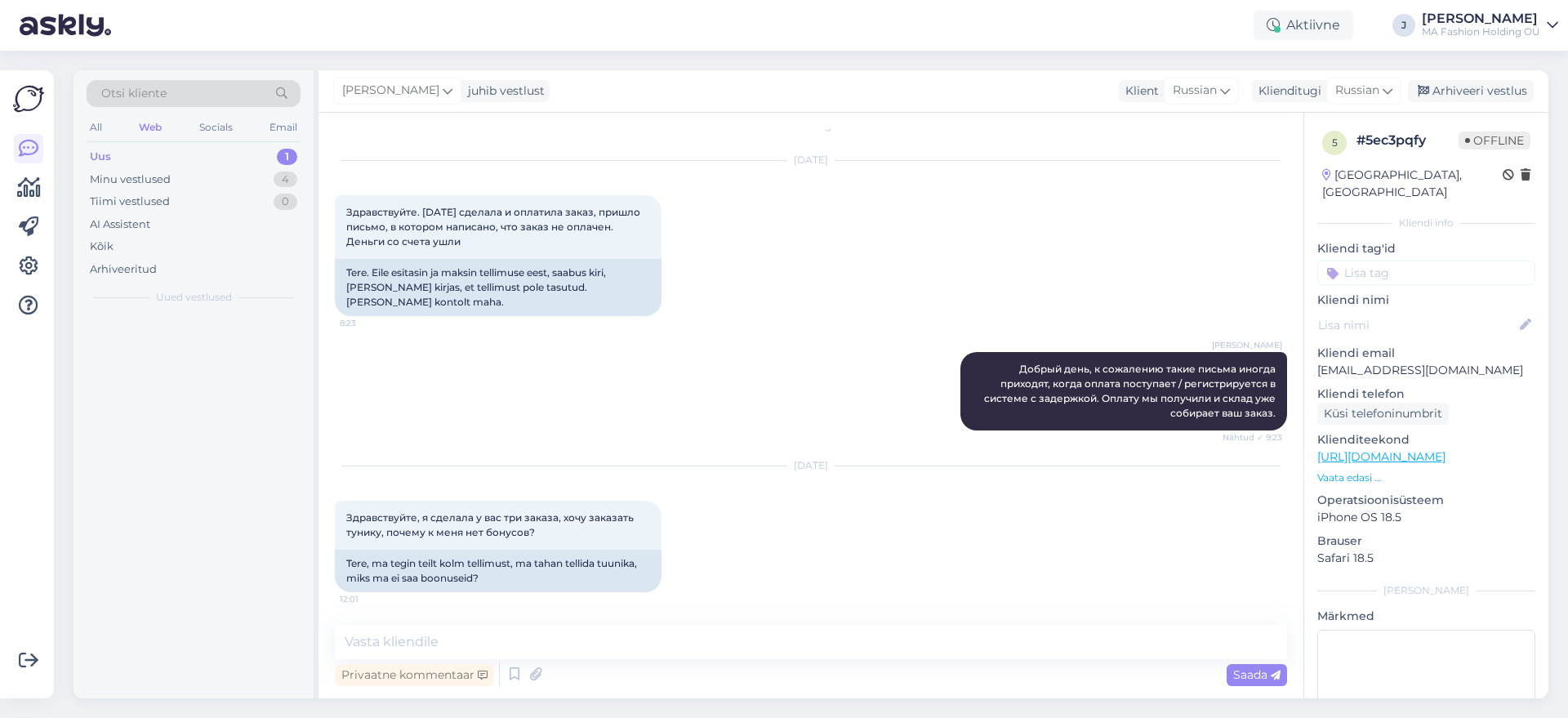
scroll to position [6, 0]
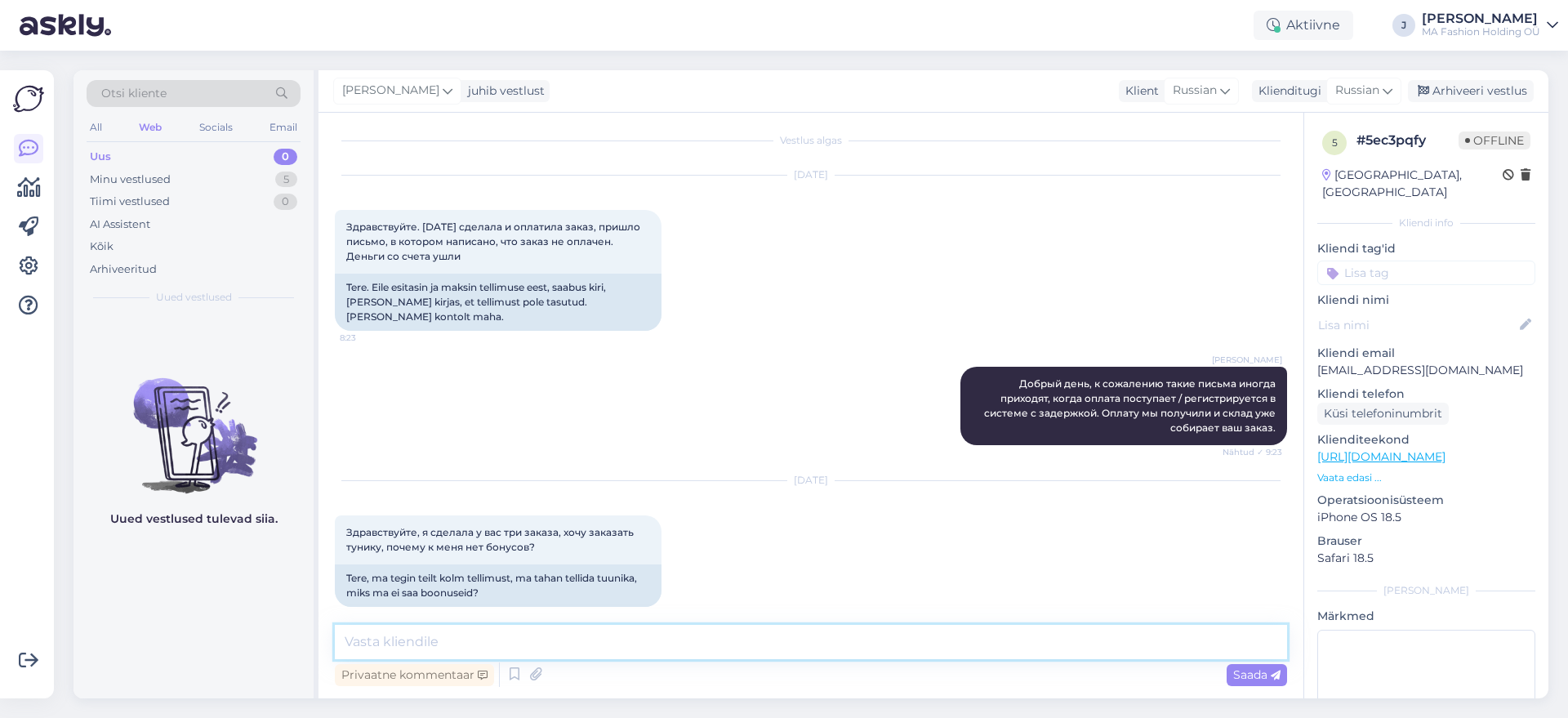
click at [783, 652] on textarea at bounding box center [812, 642] width 953 height 34
type textarea "Добрый день! Сейчас узнаю и дам вам знать при первой возможности."
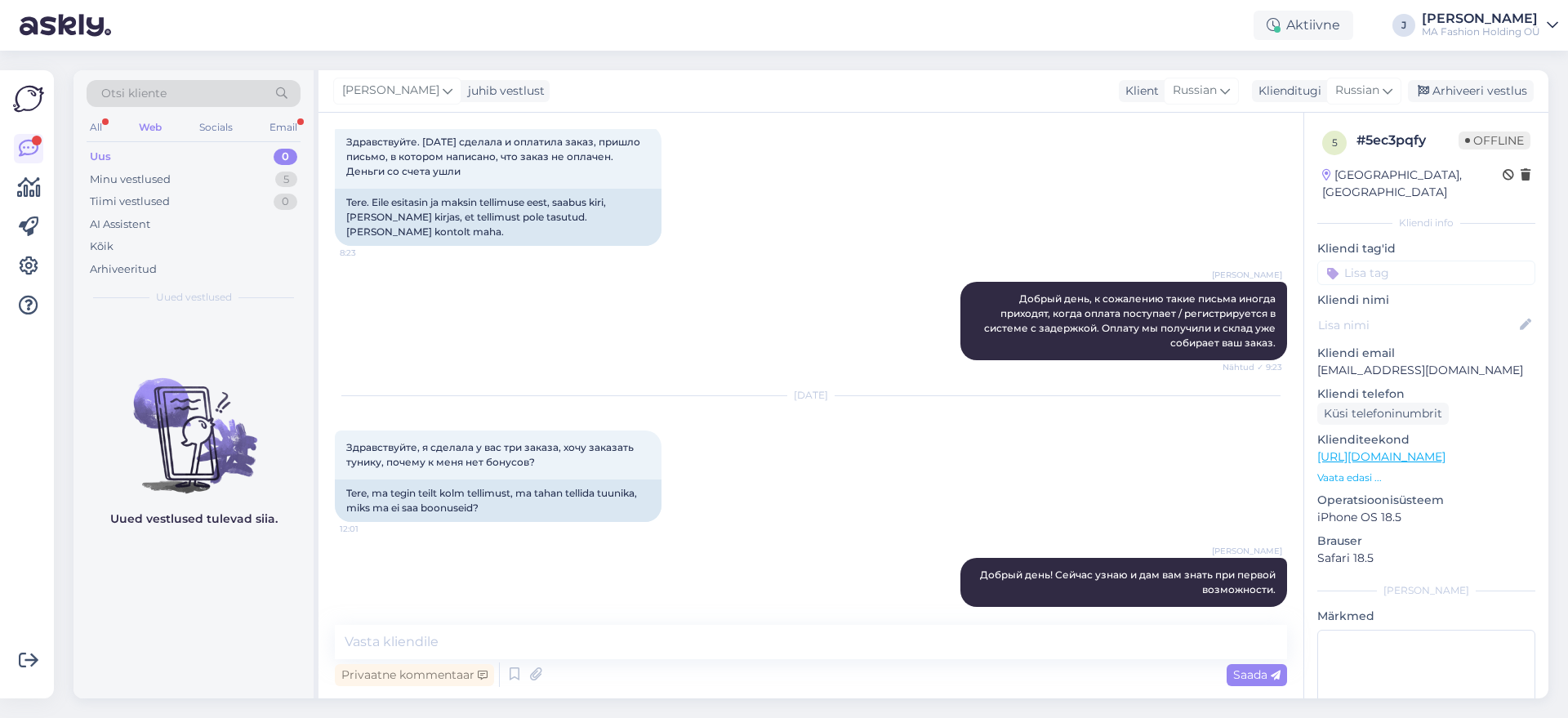
click at [299, 142] on div "Otsi kliente All Web Socials Email Uus 0 Minu vestlused 5 Tiimi vestlused 0 AI …" at bounding box center [193, 192] width 240 height 244
click at [301, 124] on div "Email" at bounding box center [283, 128] width 34 height 22
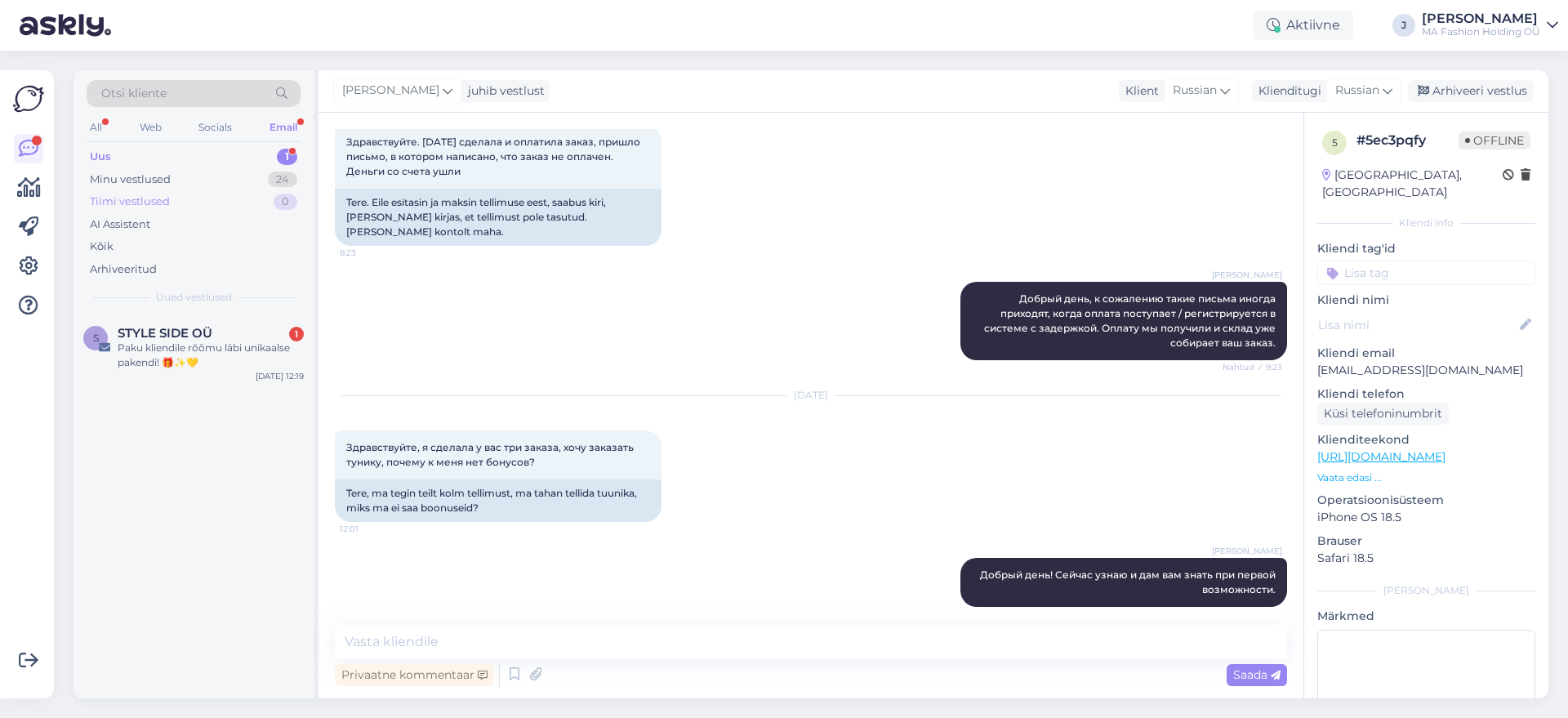
drag, startPoint x: 275, startPoint y: 195, endPoint x: 276, endPoint y: 208, distance: 13.0
click at [276, 203] on div "Tiimi vestlused 0" at bounding box center [194, 202] width 214 height 23
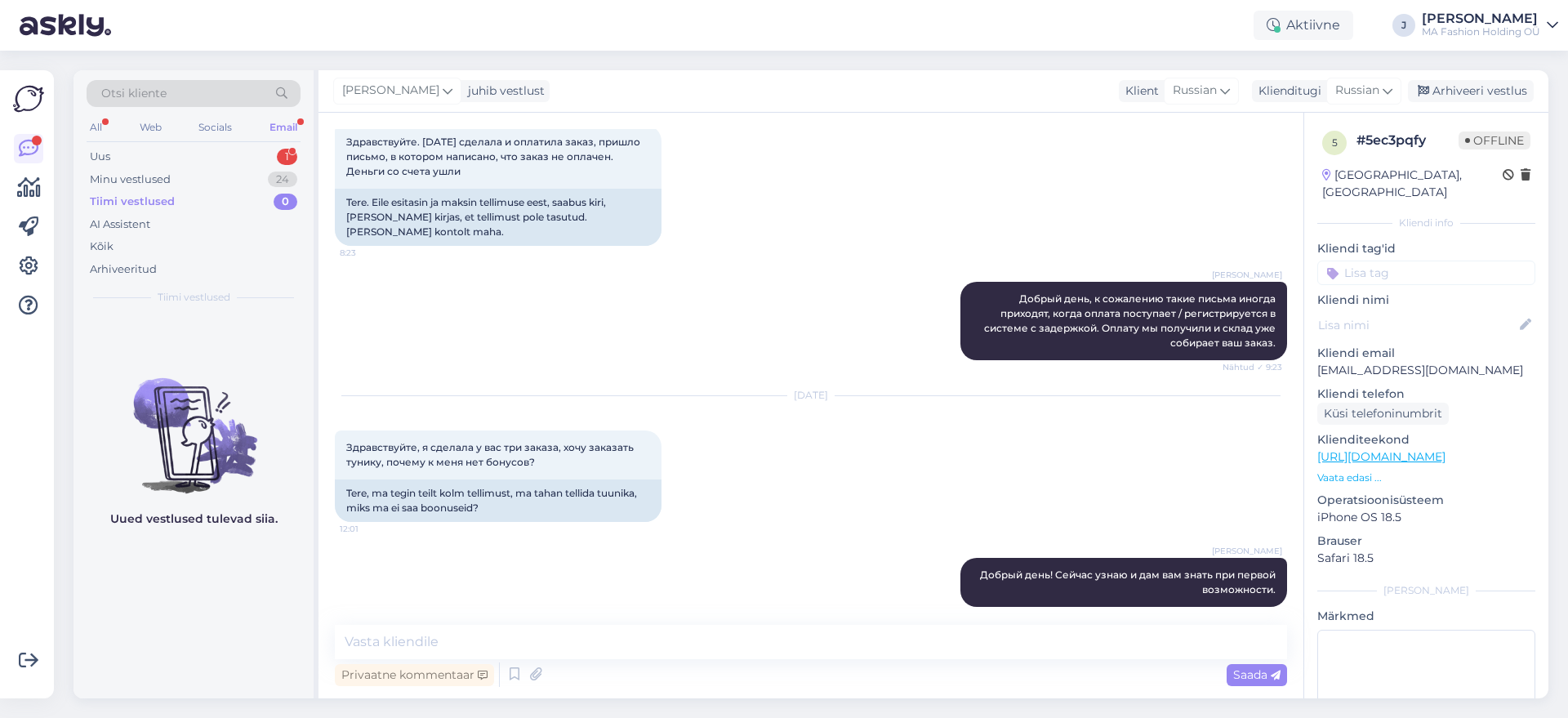
click at [277, 322] on div "Uued vestlused tulevad siia." at bounding box center [193, 507] width 240 height 384
click at [283, 150] on div "1" at bounding box center [287, 157] width 21 height 16
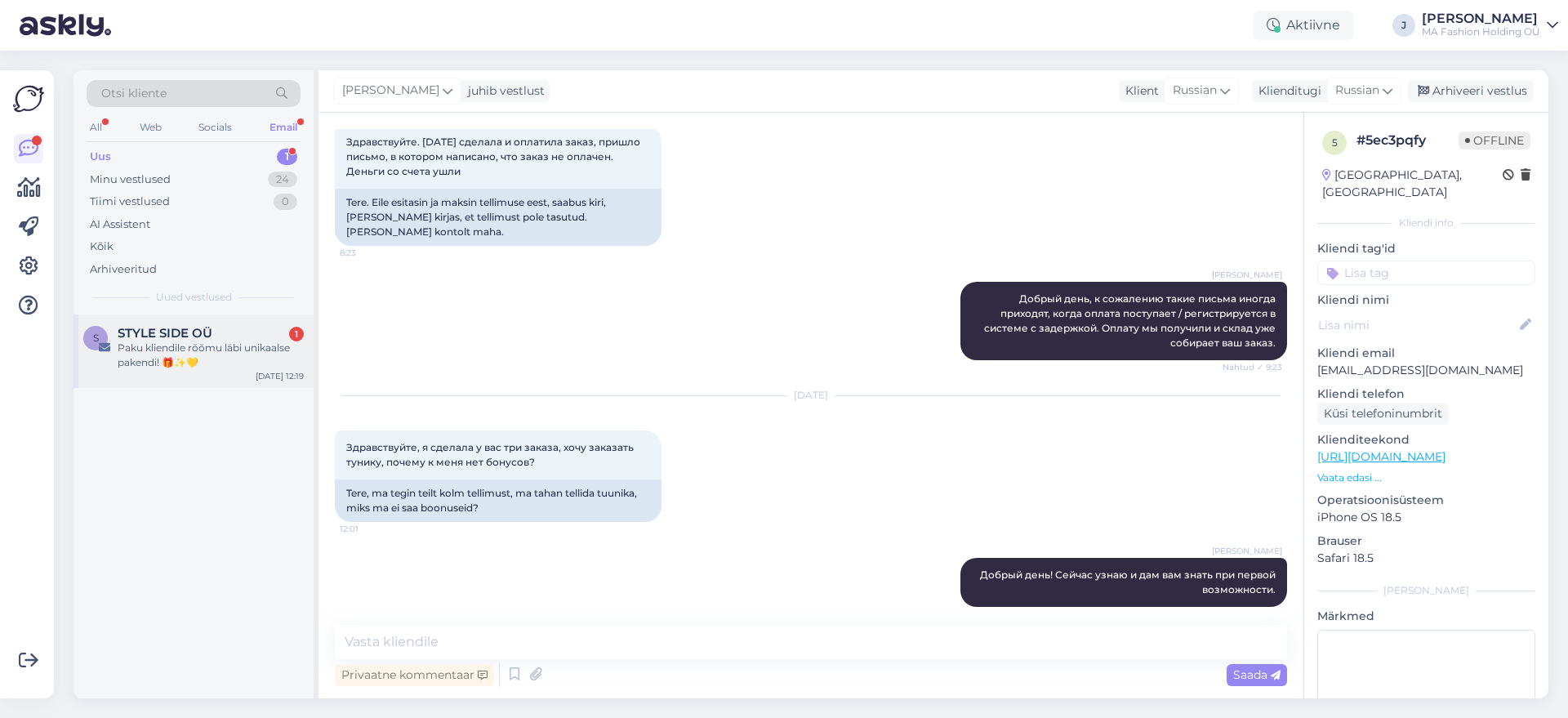
click at [236, 341] on div "Paku kliendile rõõmu läbi unikaalse pakendi! 🎁✨💛" at bounding box center [211, 355] width 186 height 29
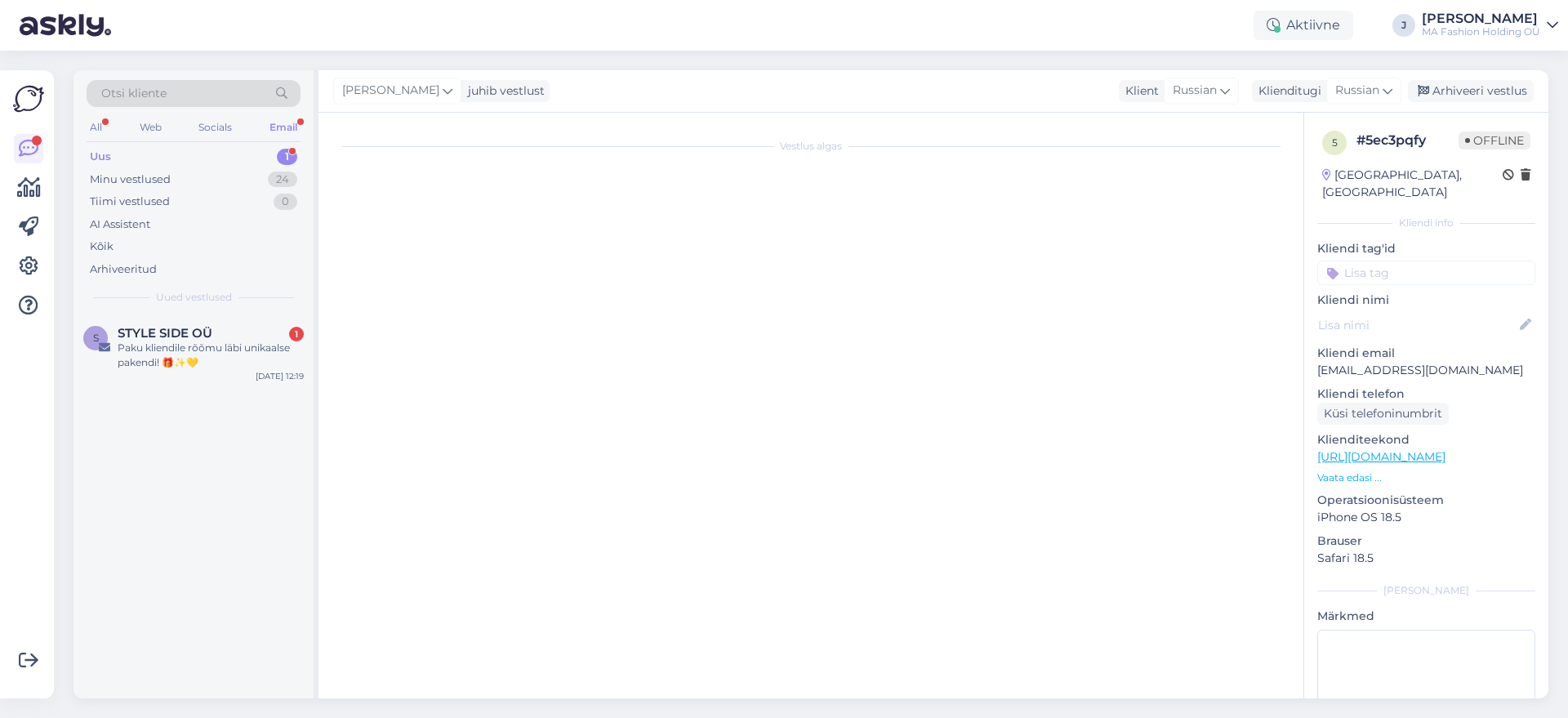
scroll to position [141, 0]
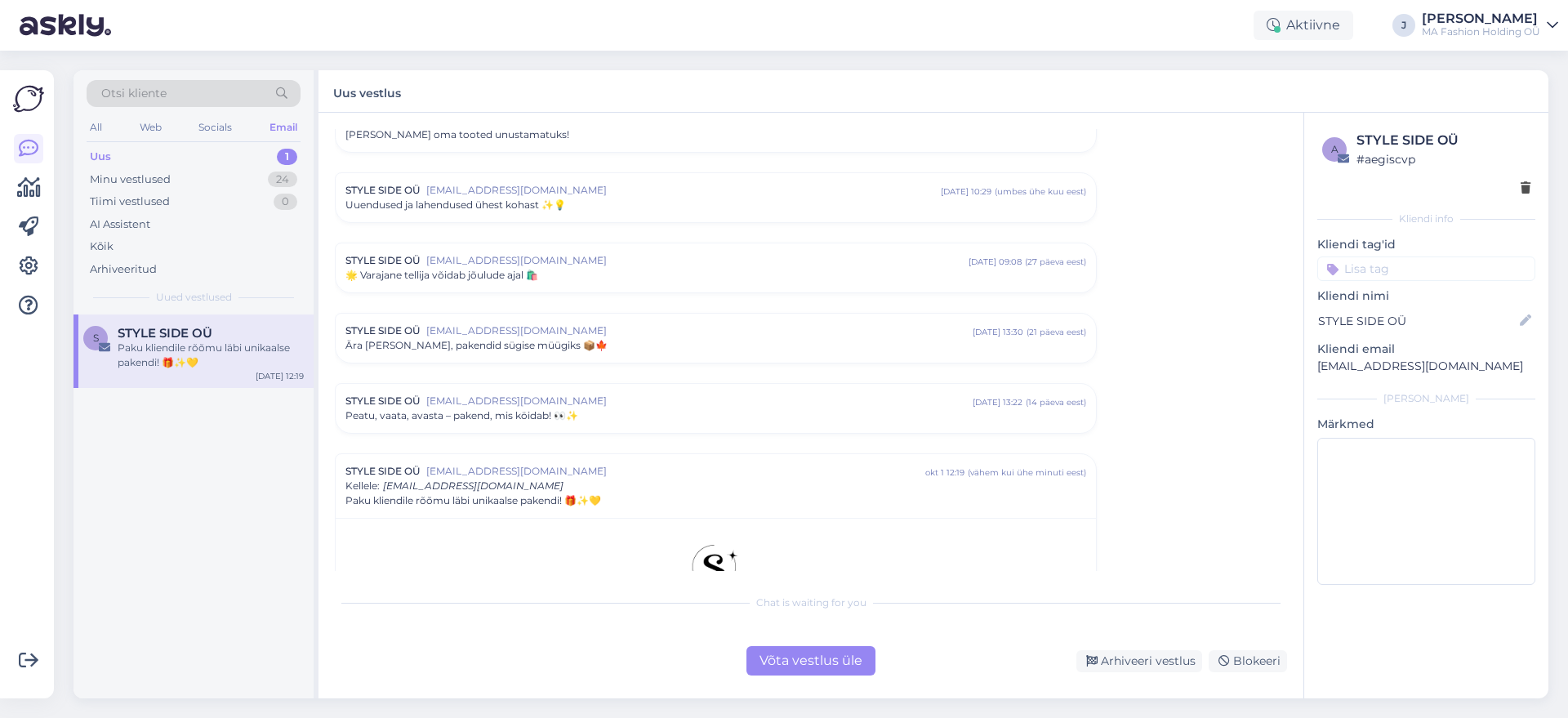
click at [793, 634] on div "Chat is waiting for you Võta vestlus üle Arhiveeri vestlus Blokeeri" at bounding box center [812, 631] width 953 height 90
click at [804, 680] on div "Vestlus algas STYLE SIDE OÜ [EMAIL_ADDRESS][DOMAIN_NAME] [DATE] 09:17 ( umbes 2…" at bounding box center [811, 406] width 985 height 586
click at [770, 649] on div "Võta vestlus üle" at bounding box center [812, 661] width 129 height 29
